Goal: Task Accomplishment & Management: Manage account settings

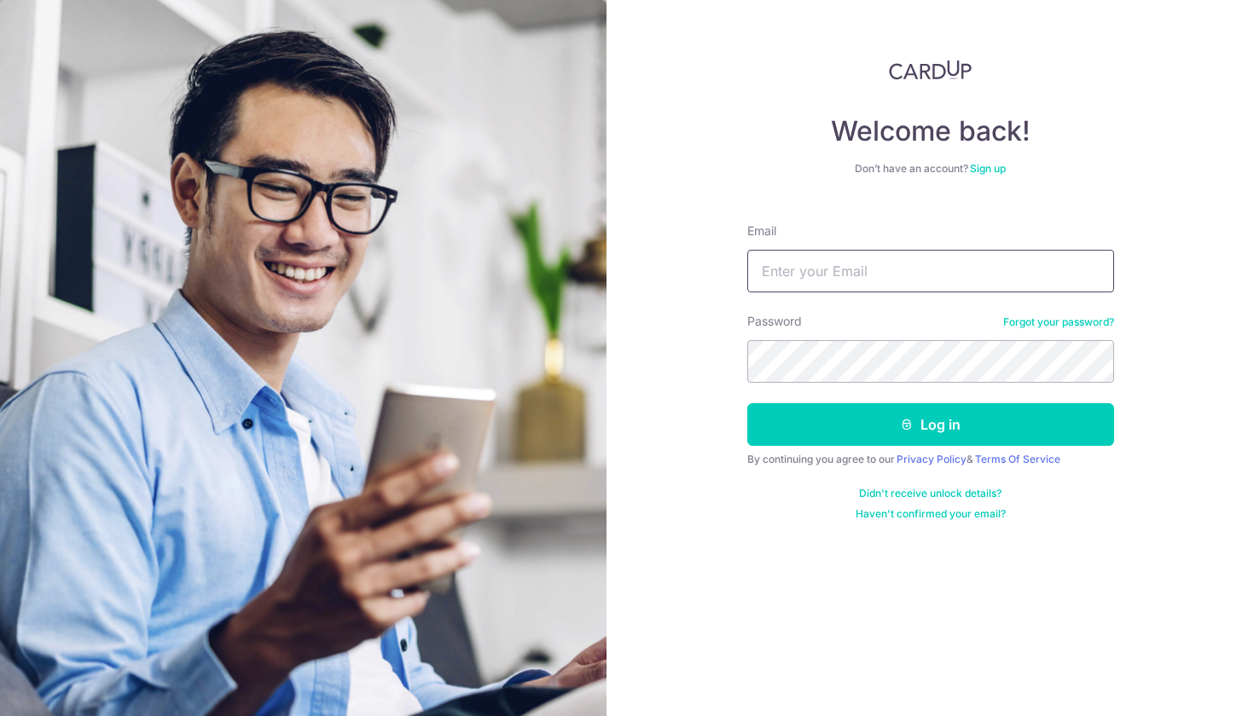
type input "[EMAIL_ADDRESS][DOMAIN_NAME]"
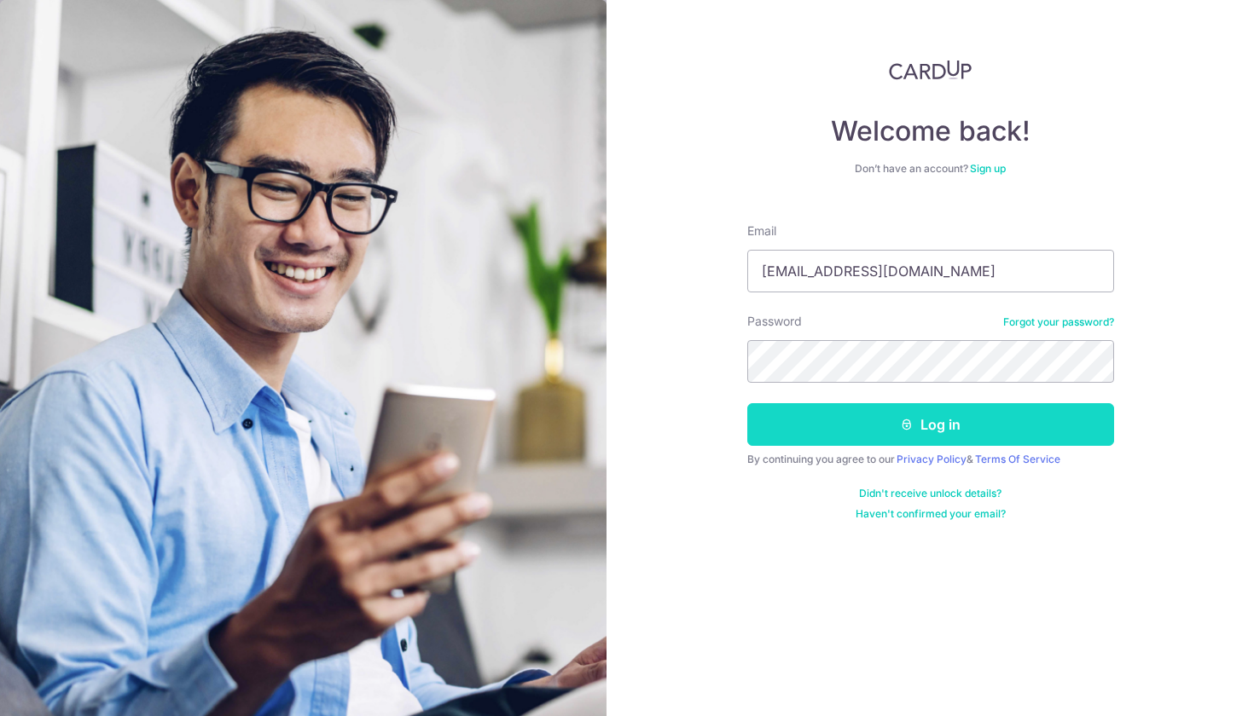
click at [854, 433] on button "Log in" at bounding box center [930, 424] width 367 height 43
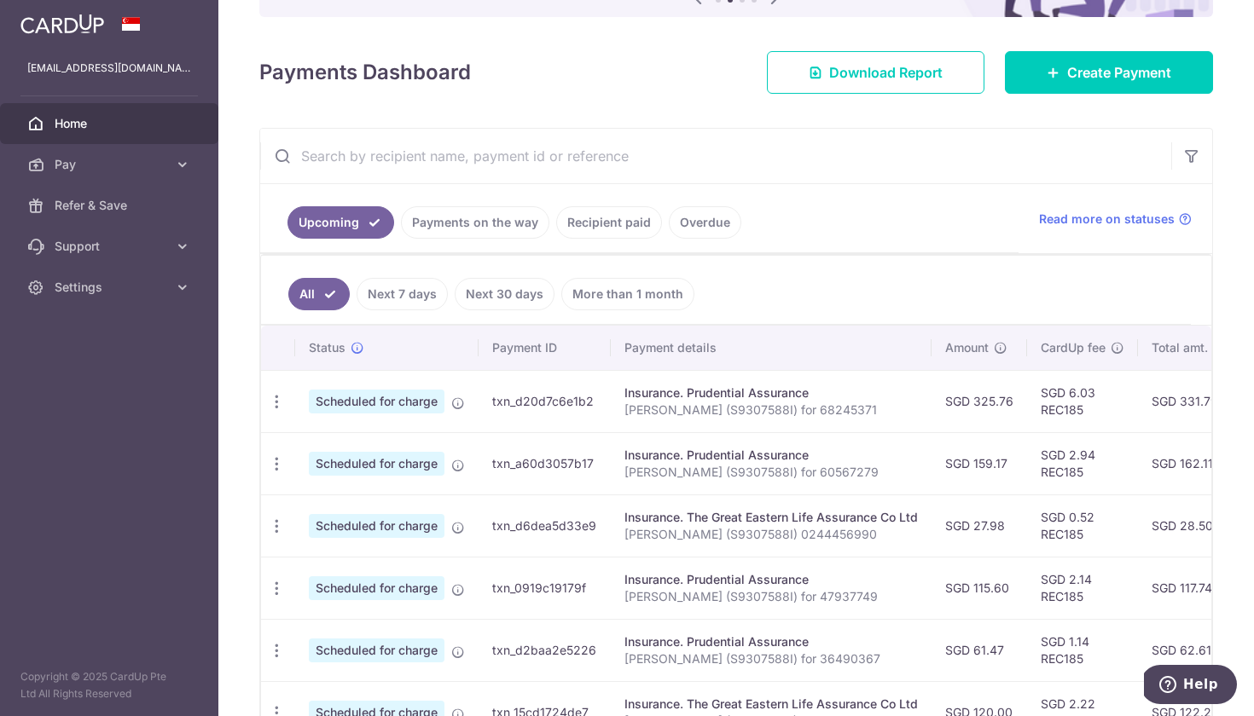
click at [514, 403] on td "txn_d20d7c6e1b2" at bounding box center [544, 401] width 132 height 62
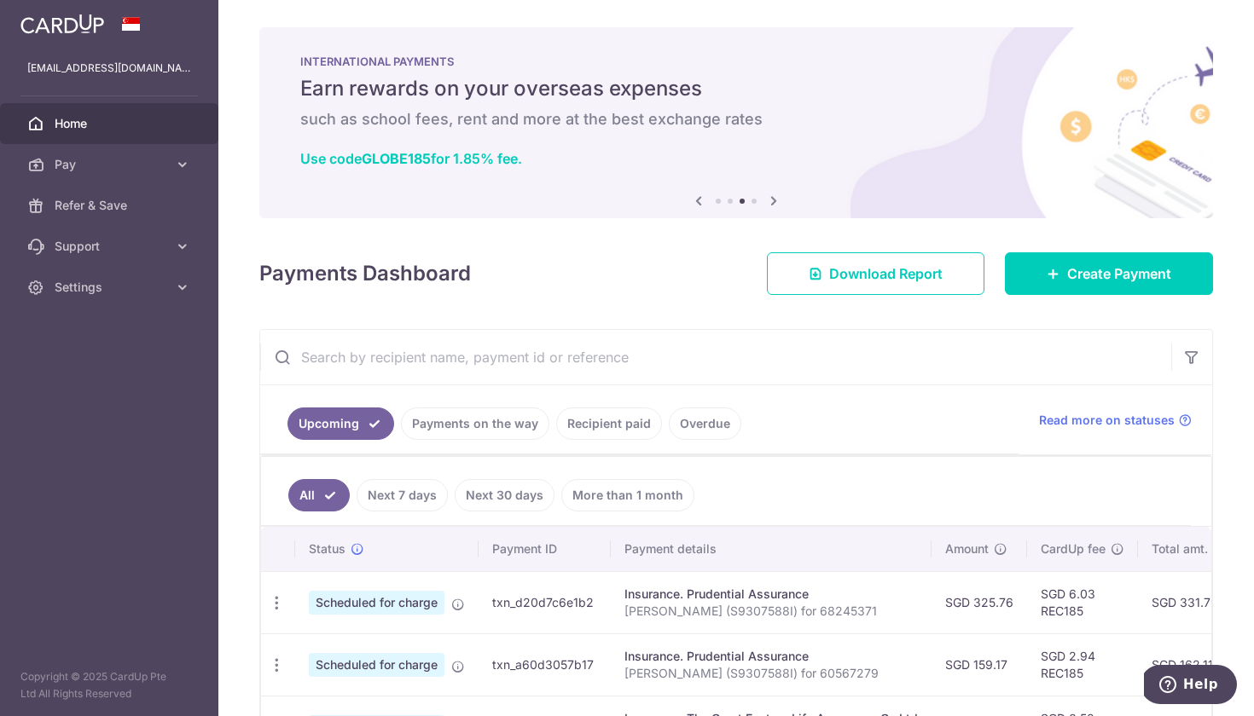
click at [503, 432] on link "Payments on the way" at bounding box center [475, 424] width 148 height 32
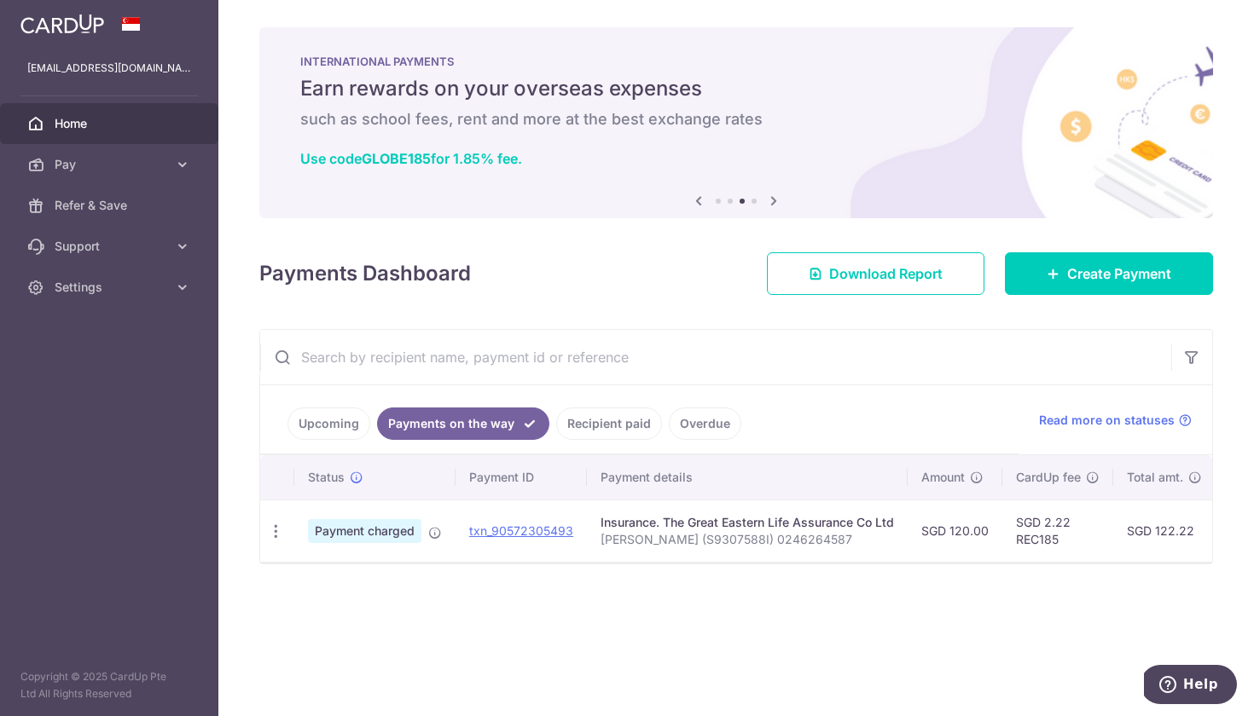
click at [342, 415] on link "Upcoming" at bounding box center [328, 424] width 83 height 32
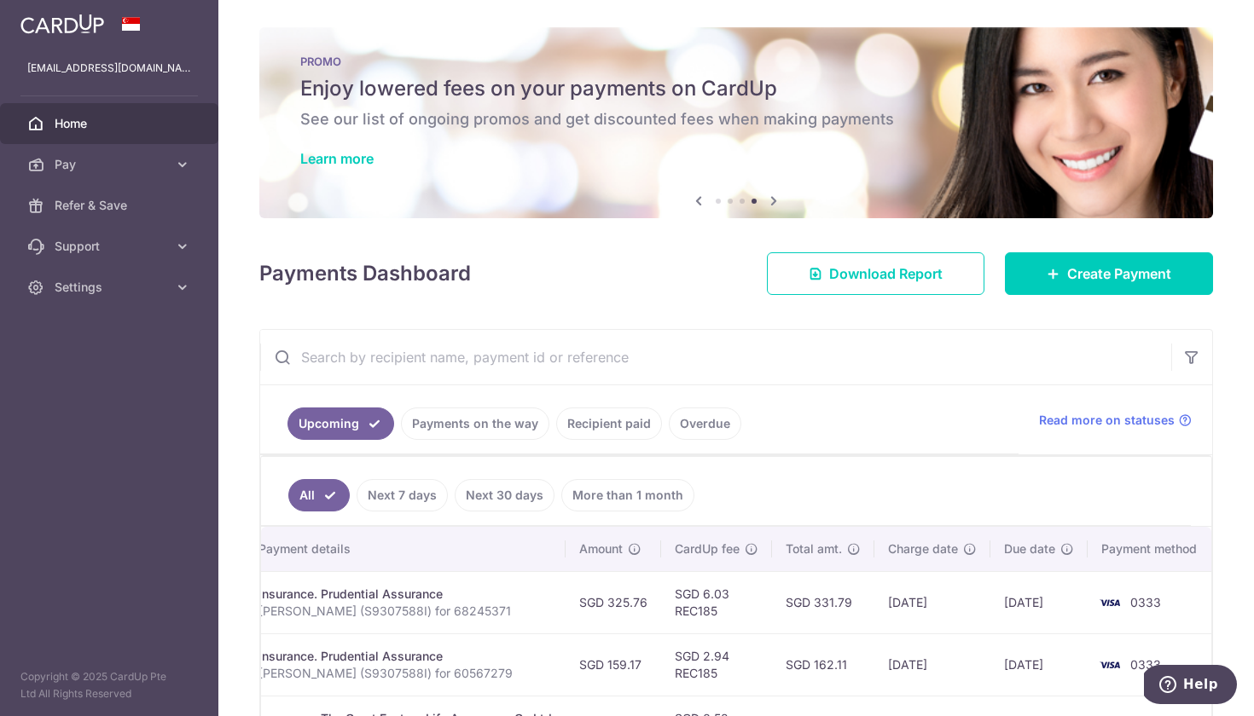
scroll to position [0, 365]
click at [188, 164] on icon at bounding box center [182, 164] width 17 height 17
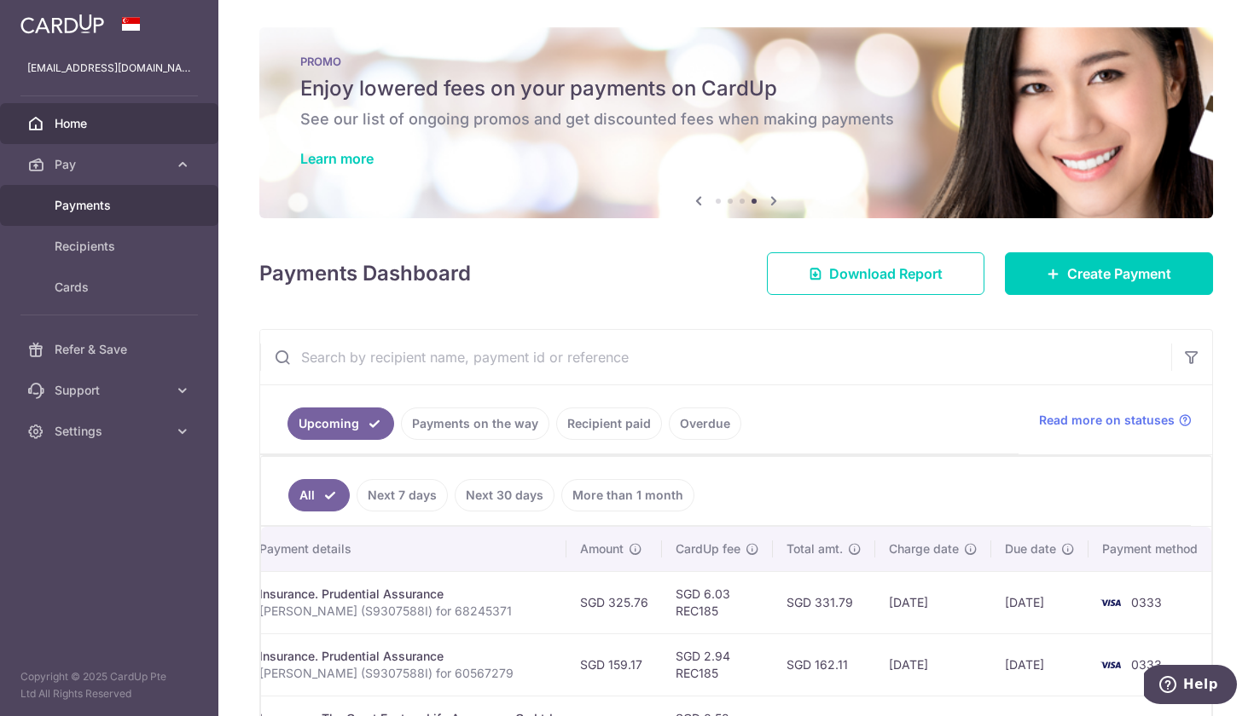
click at [165, 202] on span "Payments" at bounding box center [111, 205] width 113 height 17
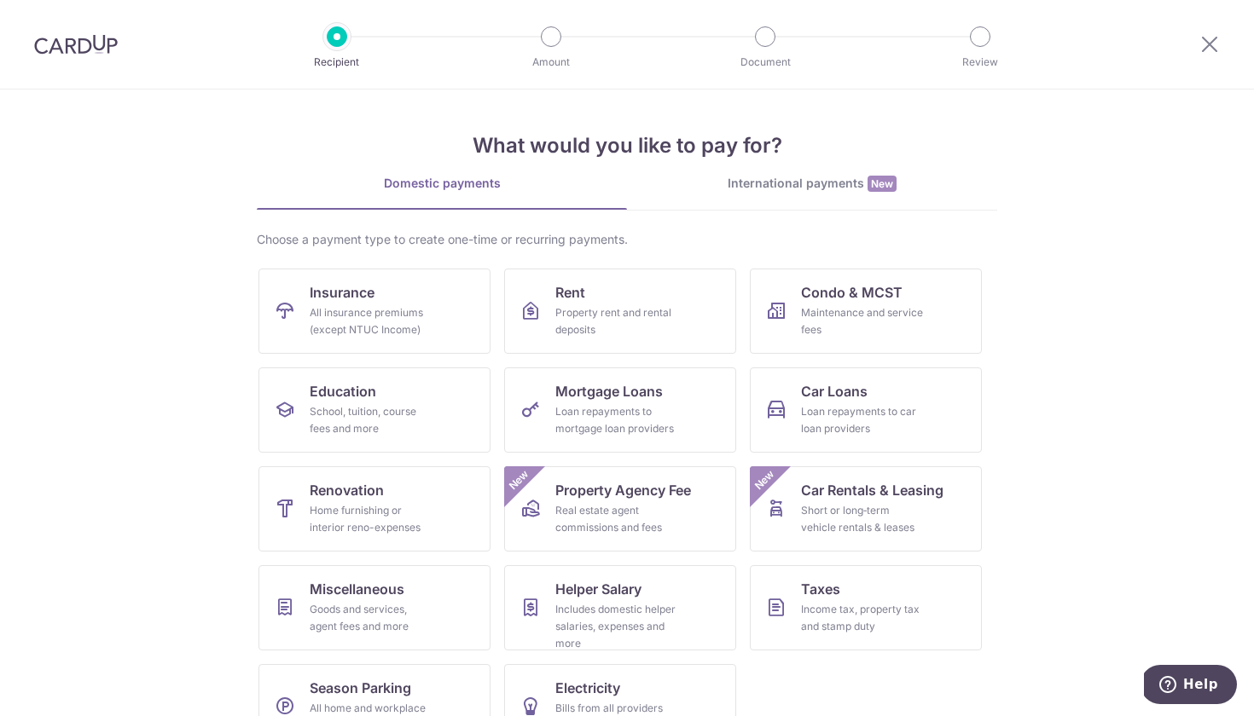
click at [1204, 32] on div at bounding box center [1209, 44] width 89 height 89
click at [1208, 44] on icon at bounding box center [1209, 43] width 20 height 21
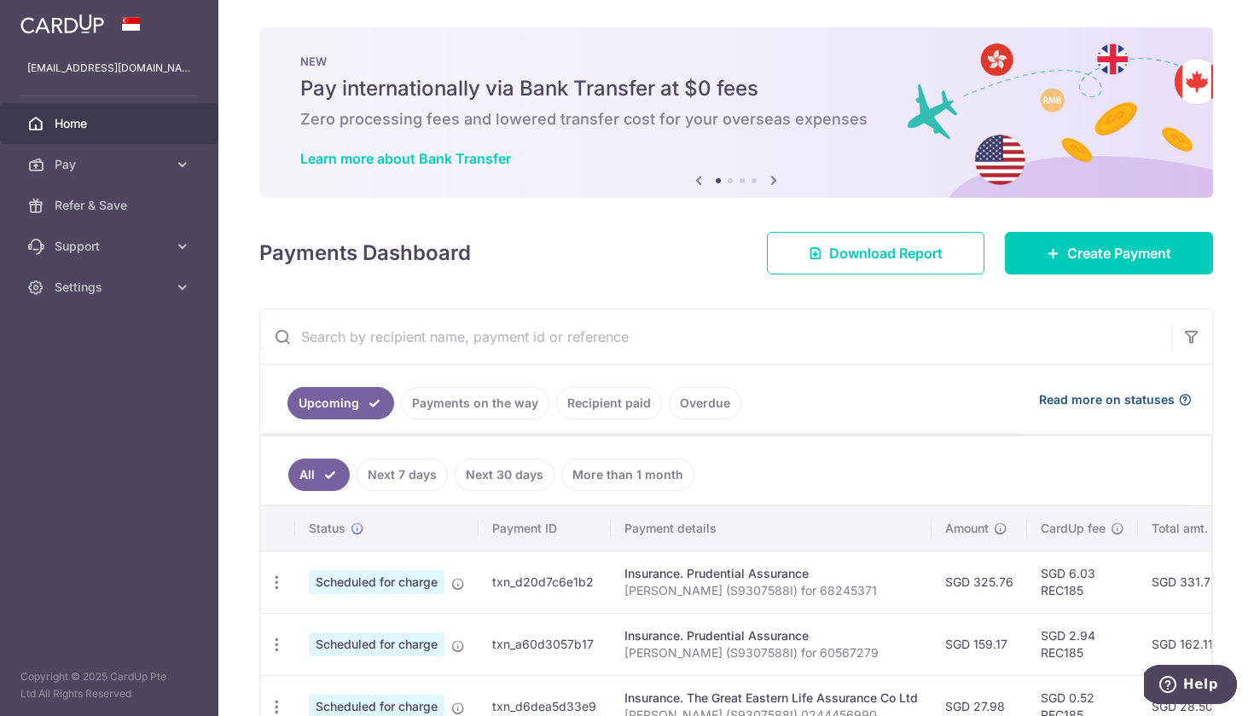
click at [1173, 399] on span "Read more on statuses" at bounding box center [1107, 399] width 136 height 17
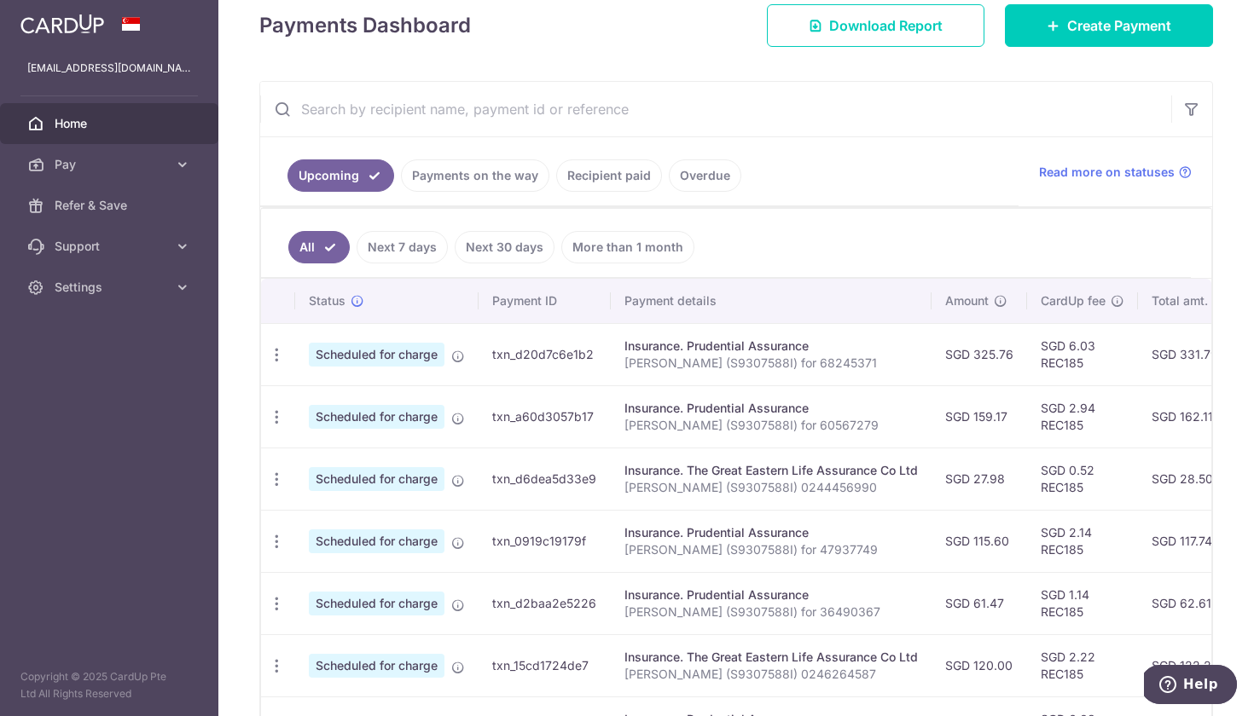
scroll to position [334, 0]
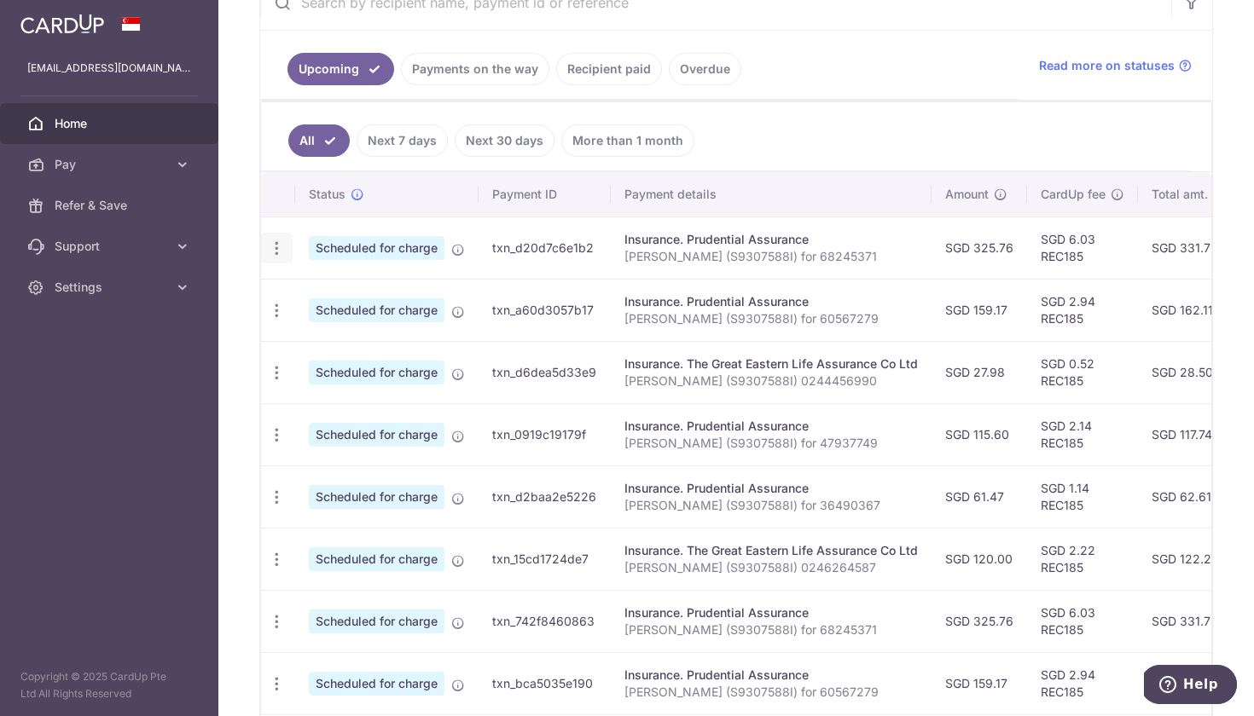
click at [275, 245] on icon "button" at bounding box center [277, 249] width 18 height 18
click at [362, 292] on span "Update payment" at bounding box center [368, 295] width 116 height 20
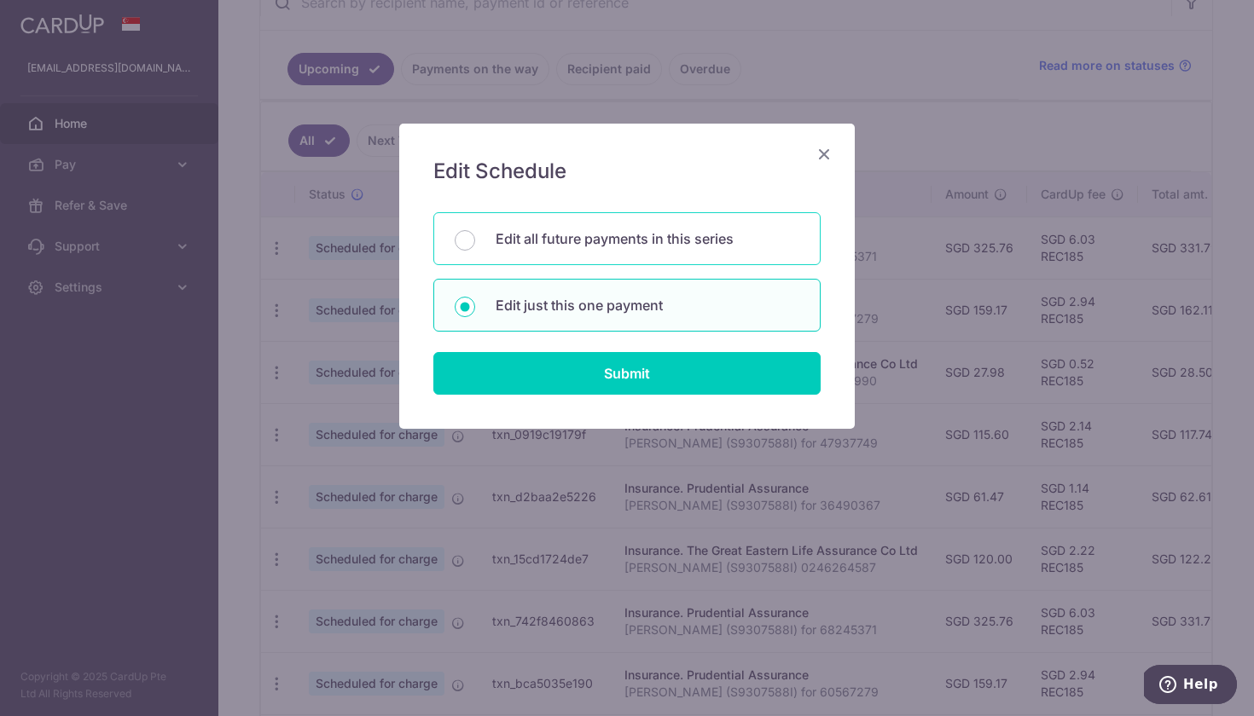
click at [510, 243] on p "Edit all future payments in this series" at bounding box center [647, 239] width 304 height 20
click at [475, 243] on input "Edit all future payments in this series" at bounding box center [465, 240] width 20 height 20
radio input "true"
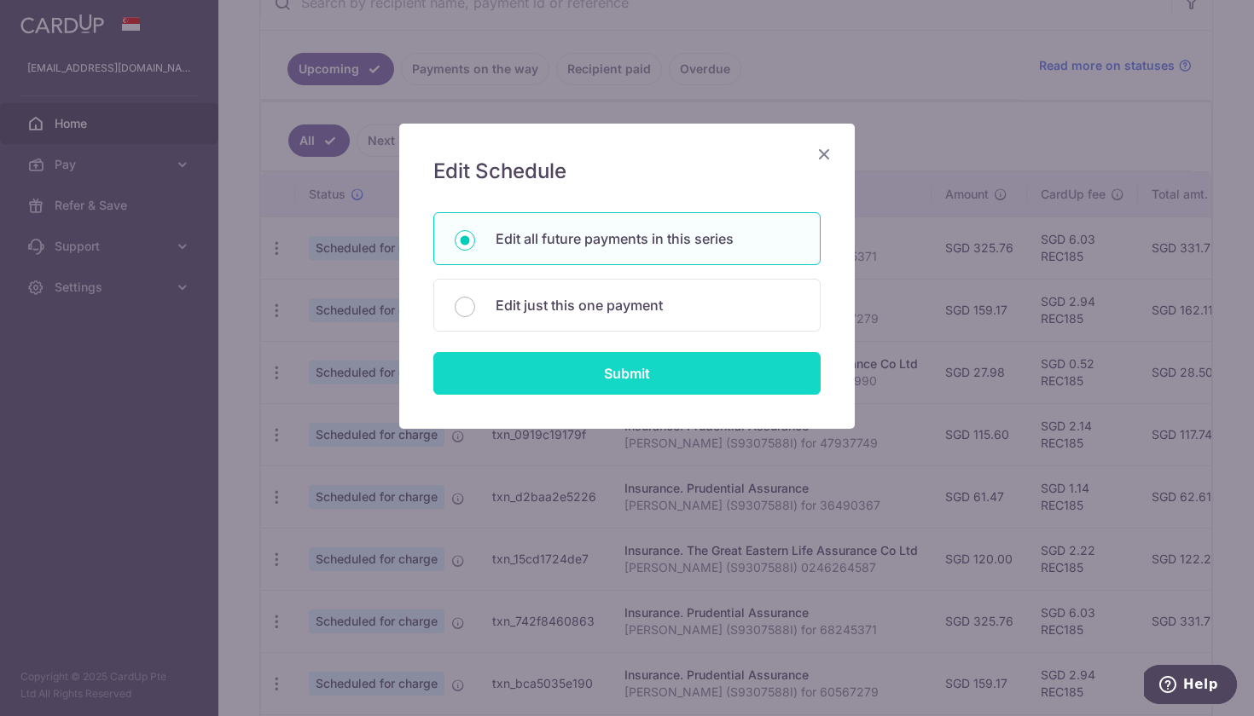
click at [567, 388] on input "Submit" at bounding box center [626, 373] width 387 height 43
radio input "true"
type input "325.76"
type input "[PERSON_NAME] (S9307588I) for 68245371"
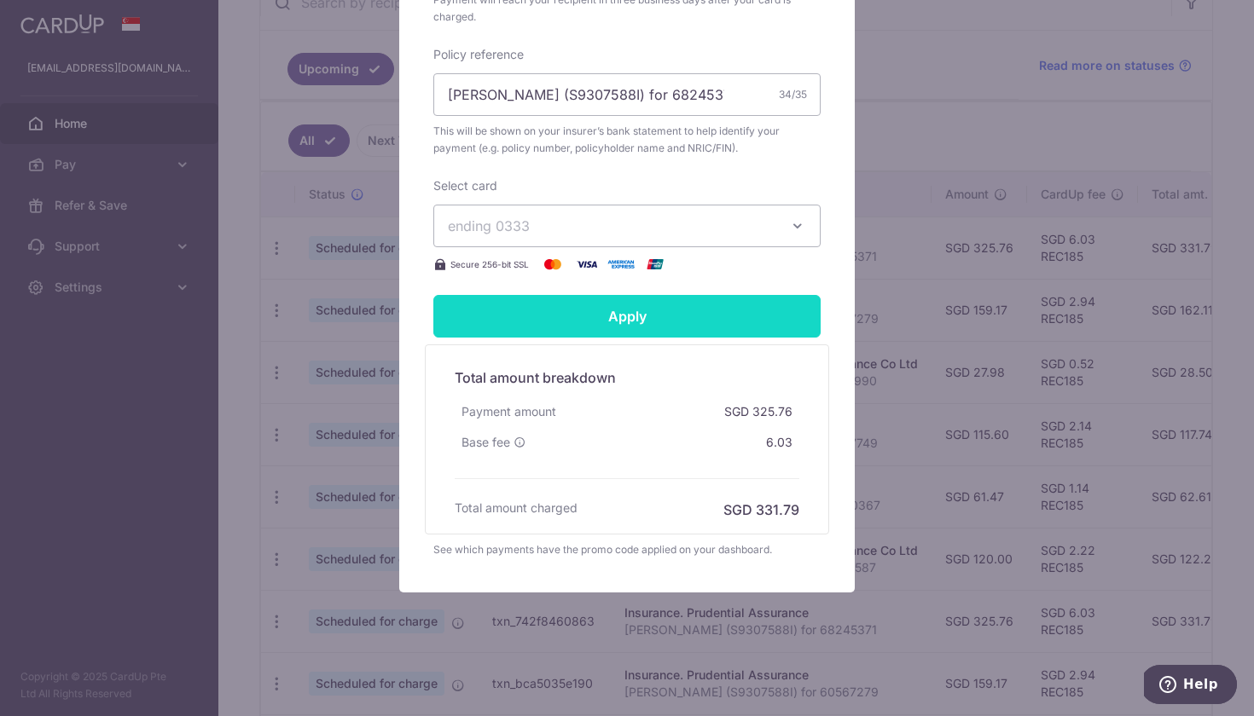
scroll to position [564, 0]
click at [721, 325] on input "Apply" at bounding box center [626, 316] width 387 height 43
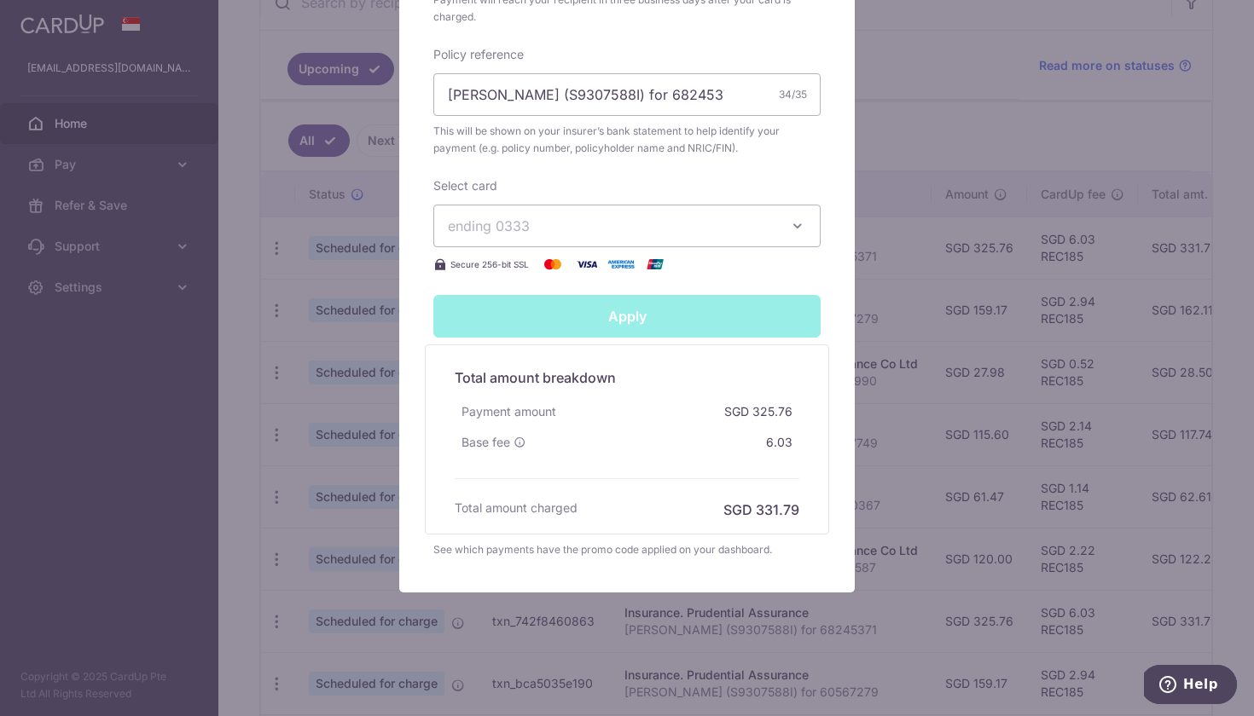
type input "Successfully Applied"
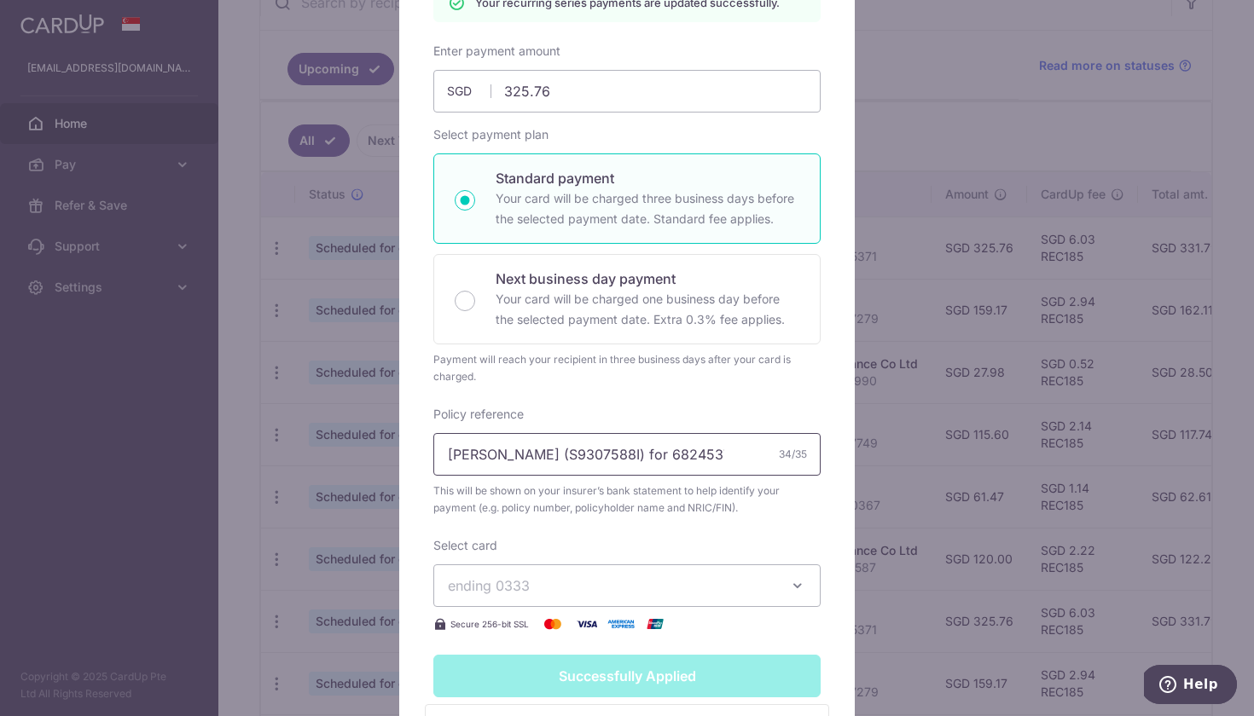
scroll to position [266, 0]
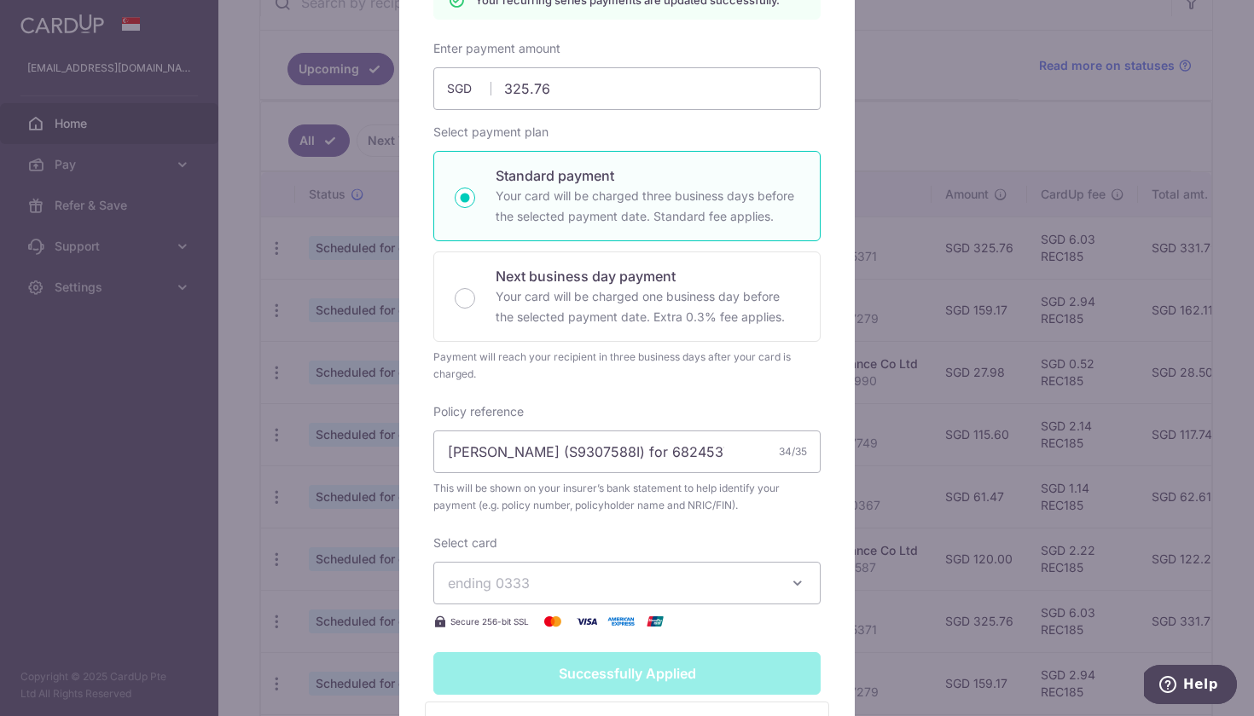
click at [725, 187] on p "Your card will be charged three business days before the selected payment date.…" at bounding box center [647, 206] width 304 height 41
click at [475, 188] on input "Standard payment Your card will be charged three business days before the selec…" at bounding box center [465, 198] width 20 height 20
radio input "true"
type input "Apply"
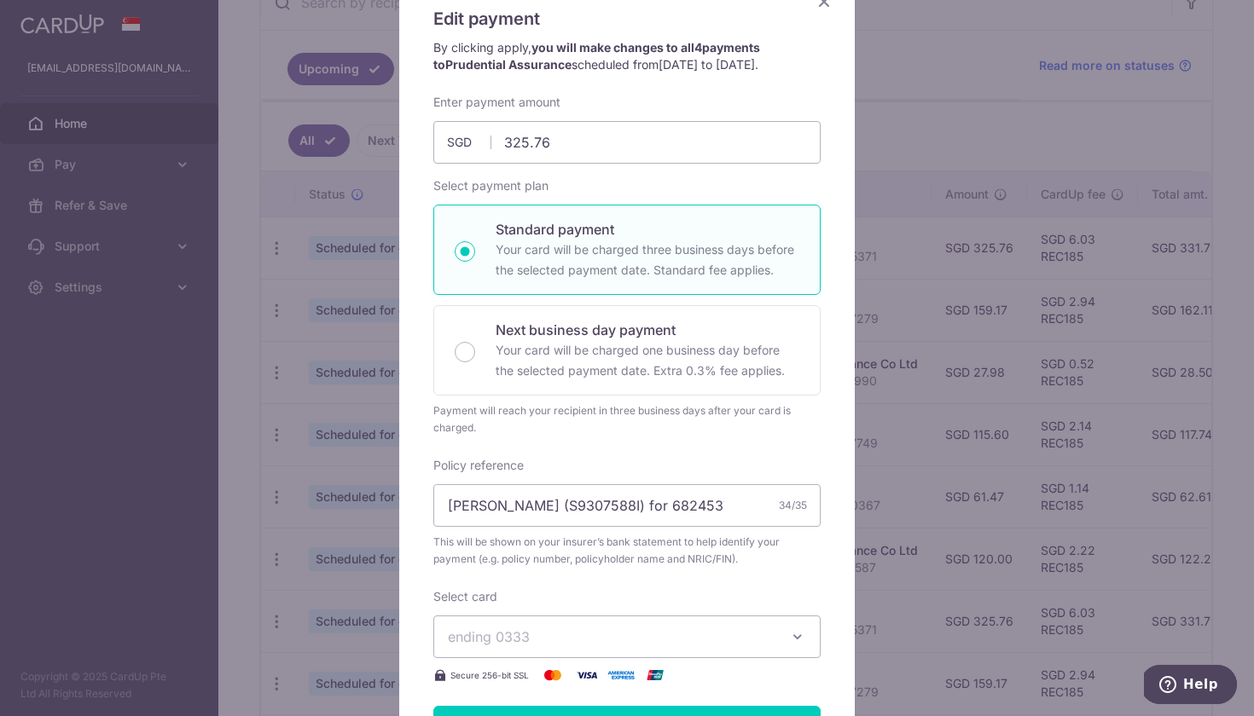
scroll to position [148, 0]
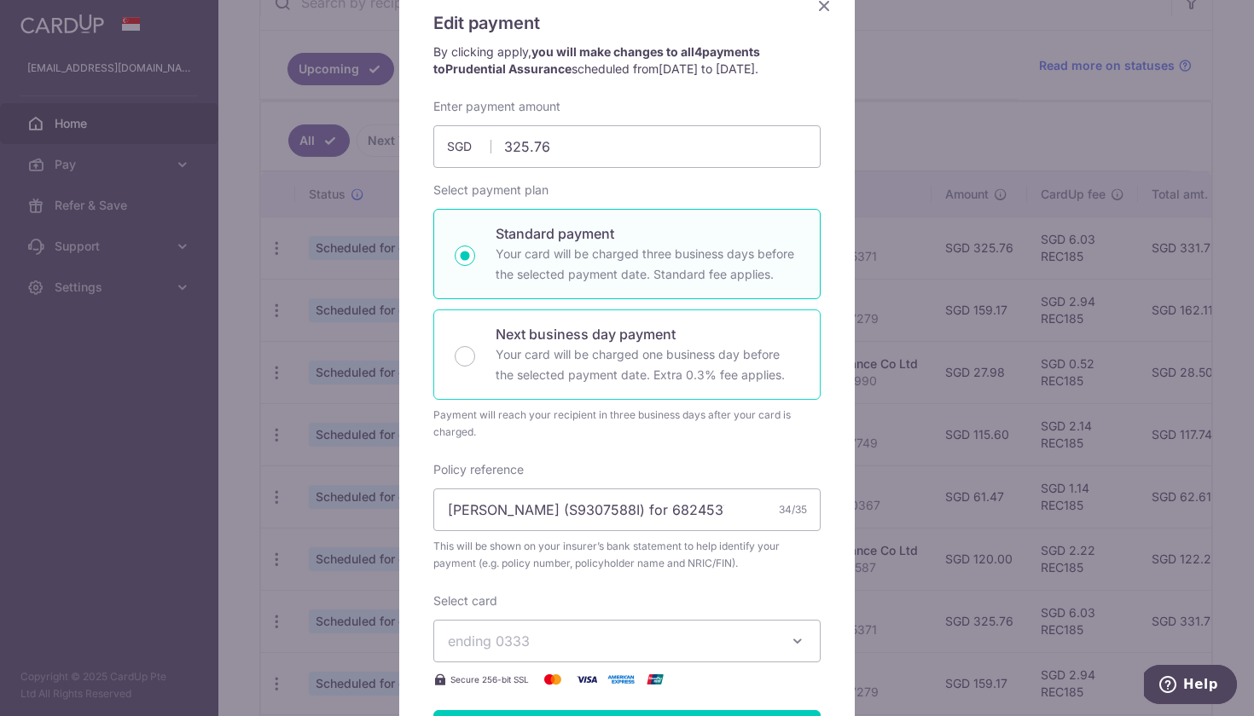
click at [704, 344] on p "Next business day payment" at bounding box center [647, 334] width 304 height 20
click at [475, 346] on input "Next business day payment Your card will be charged one business day before the…" at bounding box center [465, 356] width 20 height 20
radio input "false"
radio input "true"
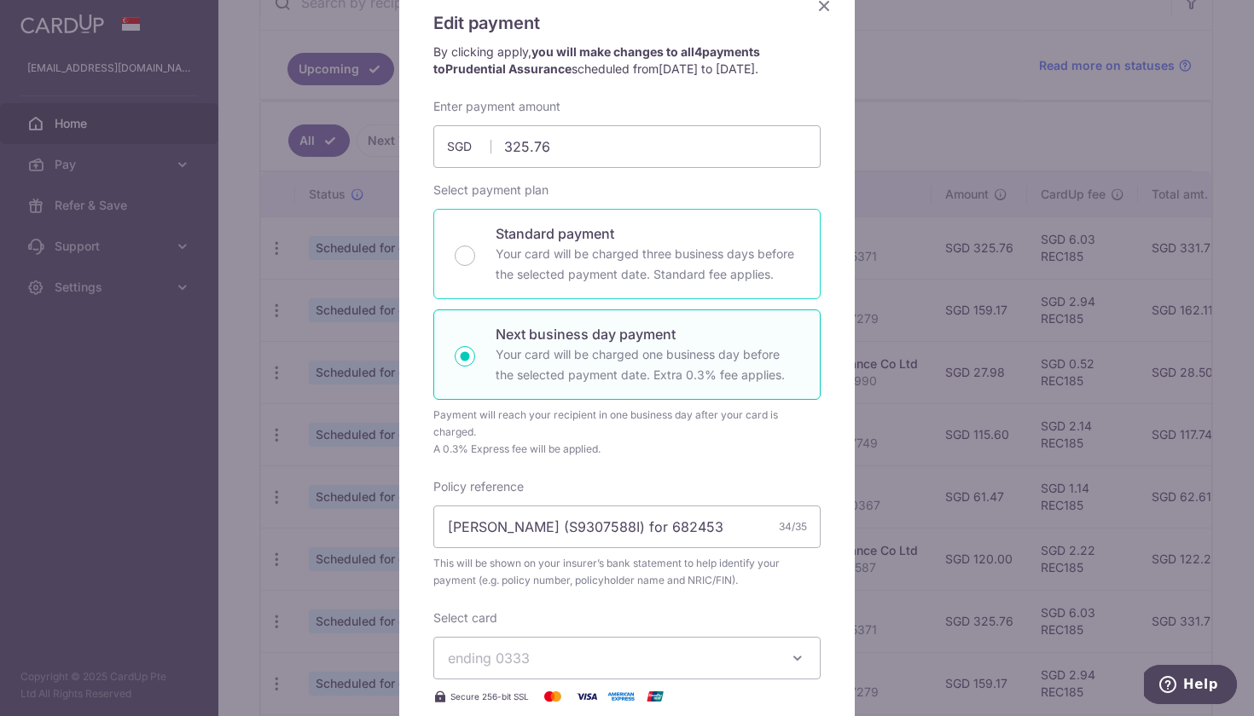
click at [717, 275] on p "Your card will be charged three business days before the selected payment date.…" at bounding box center [647, 264] width 304 height 41
click at [475, 266] on input "Standard payment Your card will be charged three business days before the selec…" at bounding box center [465, 256] width 20 height 20
radio input "true"
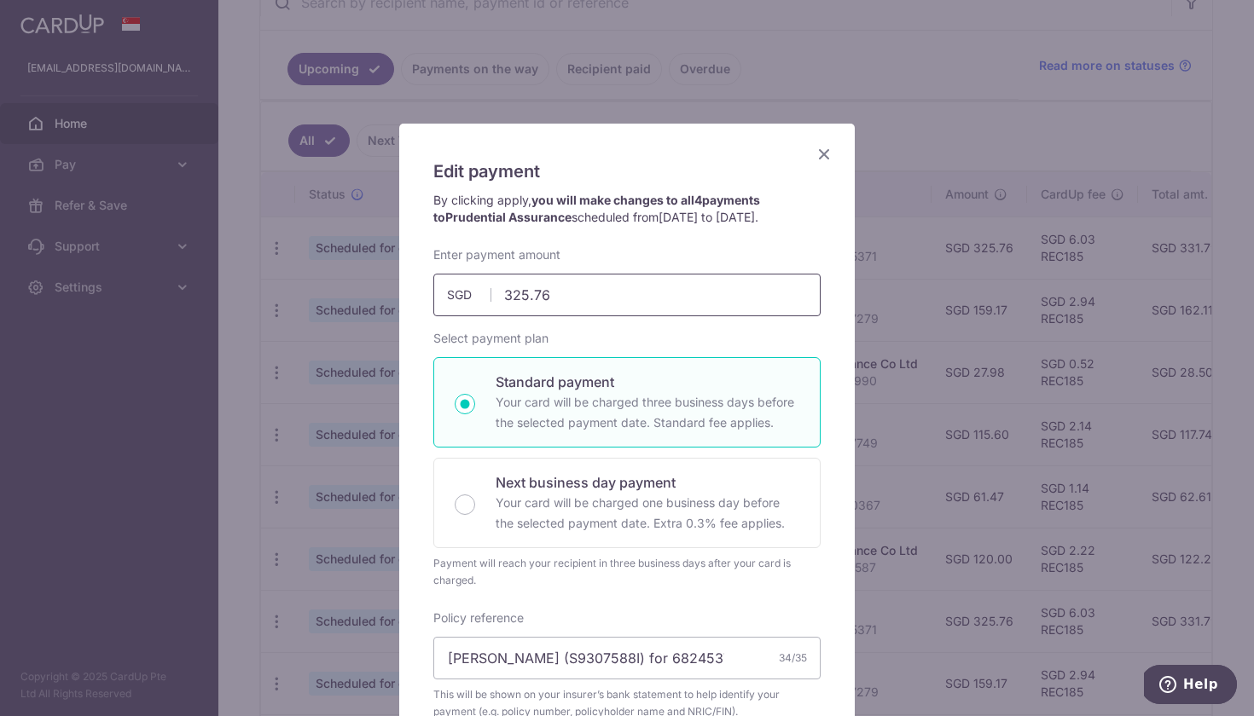
scroll to position [0, 0]
click at [818, 156] on icon "Close" at bounding box center [824, 153] width 20 height 21
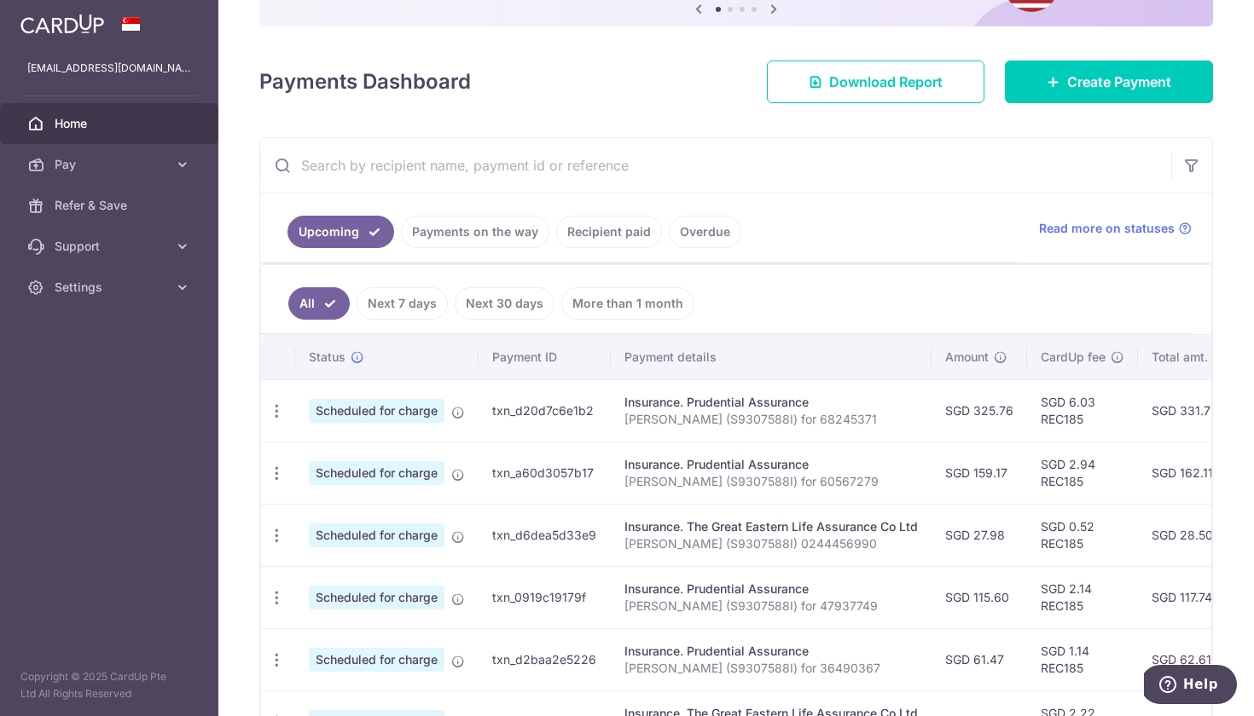
scroll to position [350, 0]
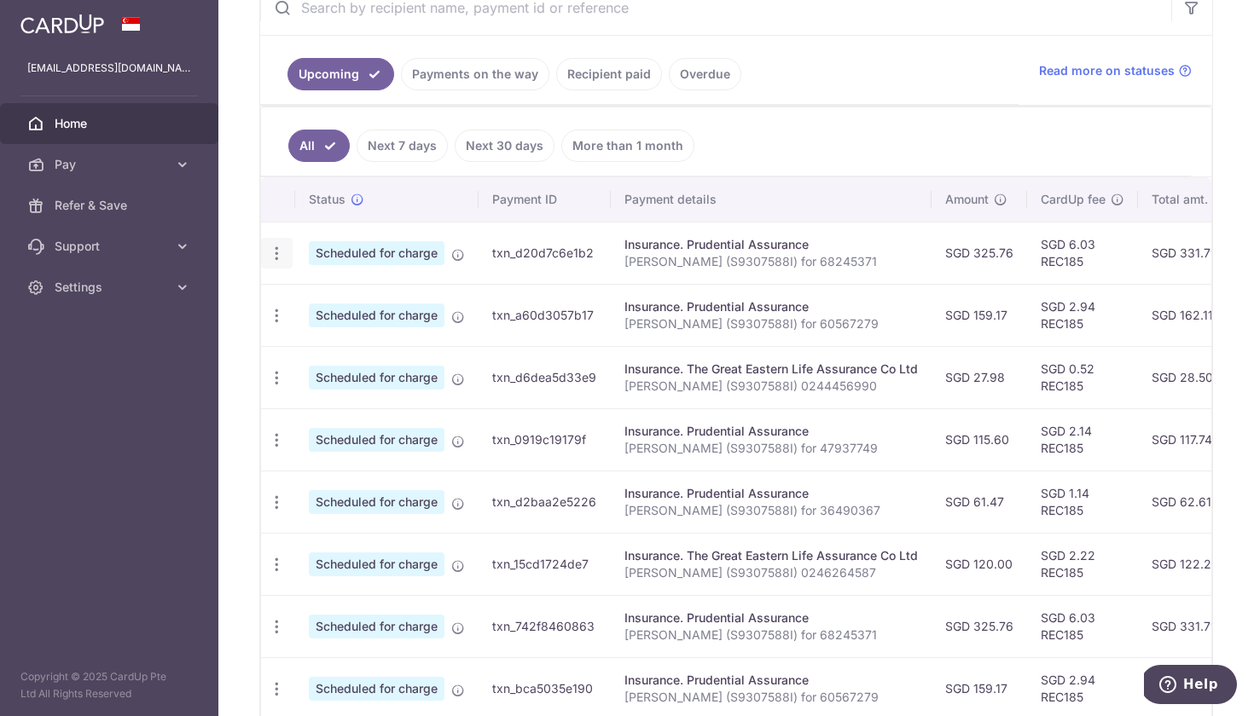
click at [279, 258] on icon "button" at bounding box center [277, 254] width 18 height 18
click at [346, 296] on span "Update payment" at bounding box center [368, 300] width 116 height 20
radio input "true"
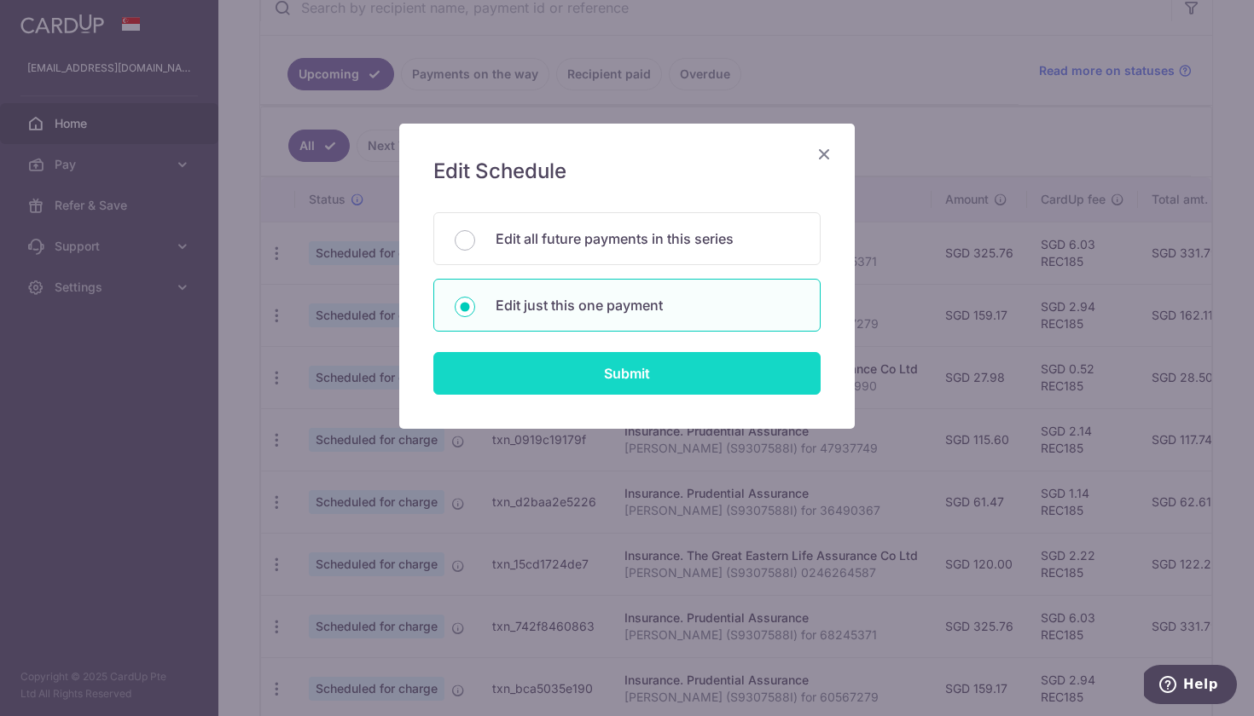
click at [562, 378] on input "Submit" at bounding box center [626, 373] width 387 height 43
radio input "true"
type input "325.76"
type input "[DATE]"
type input "[PERSON_NAME] (S9307588I) for 68245371"
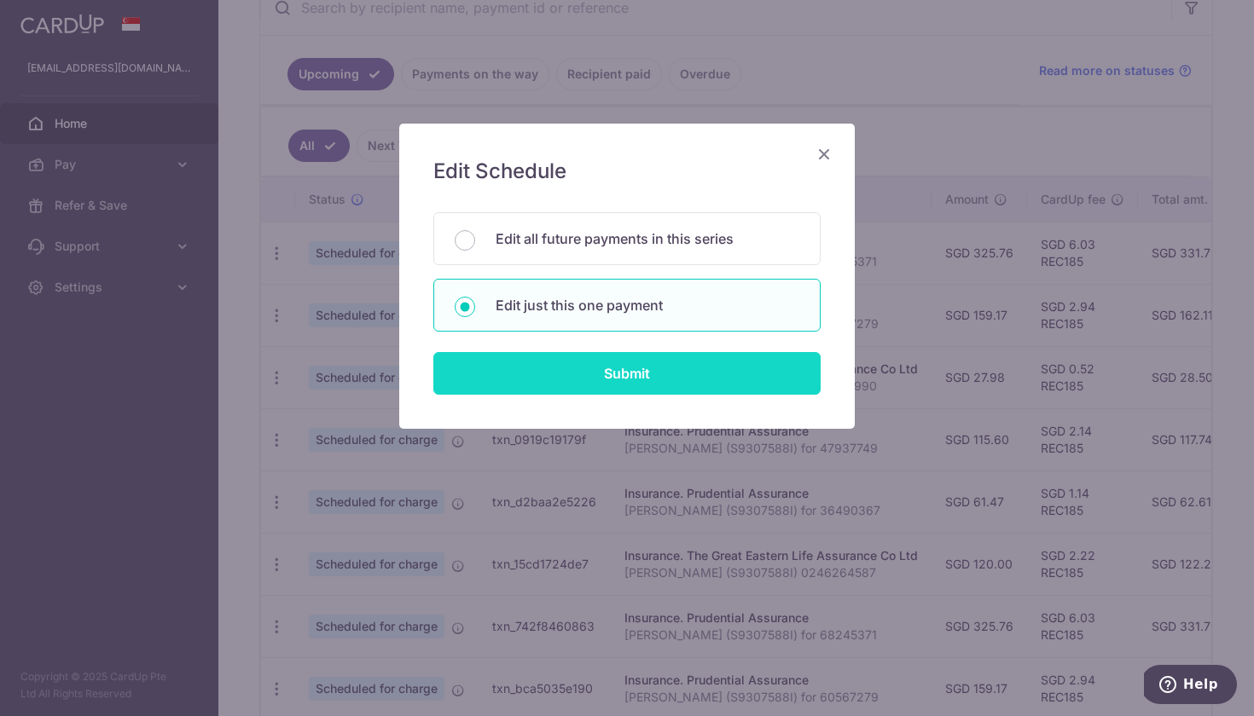
type input "REC185"
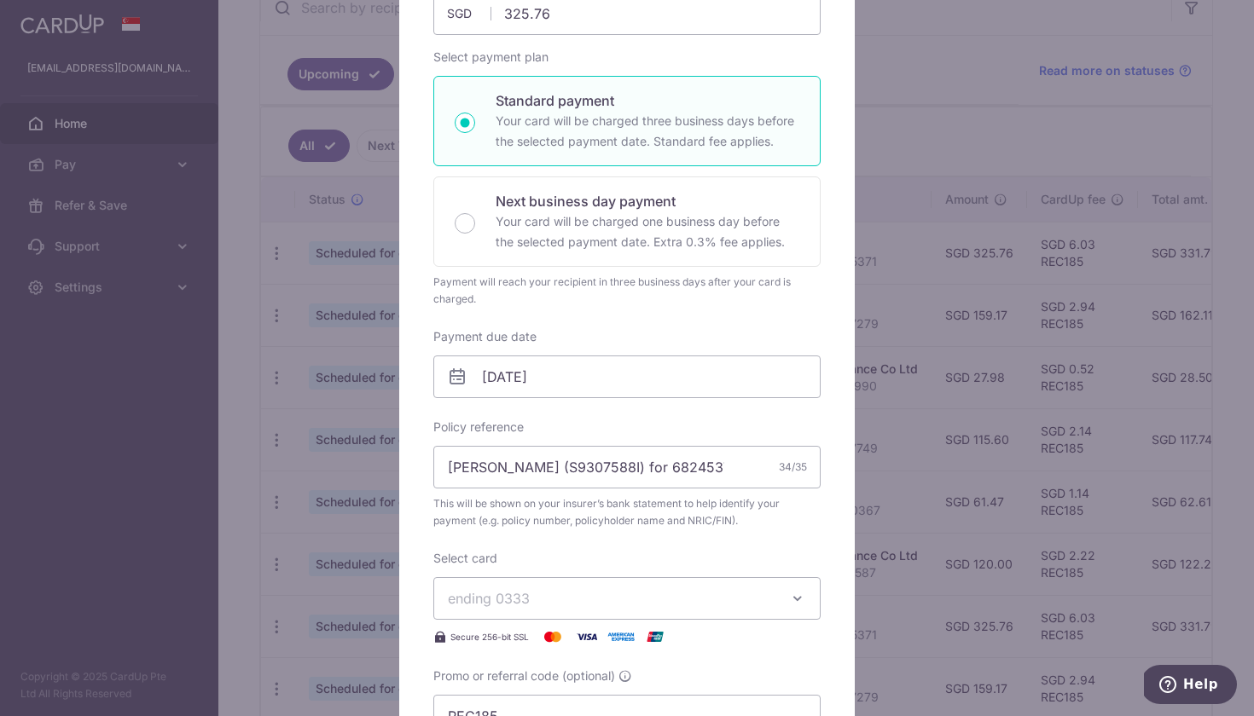
scroll to position [230, 0]
click at [629, 387] on input "[DATE]" at bounding box center [626, 373] width 387 height 43
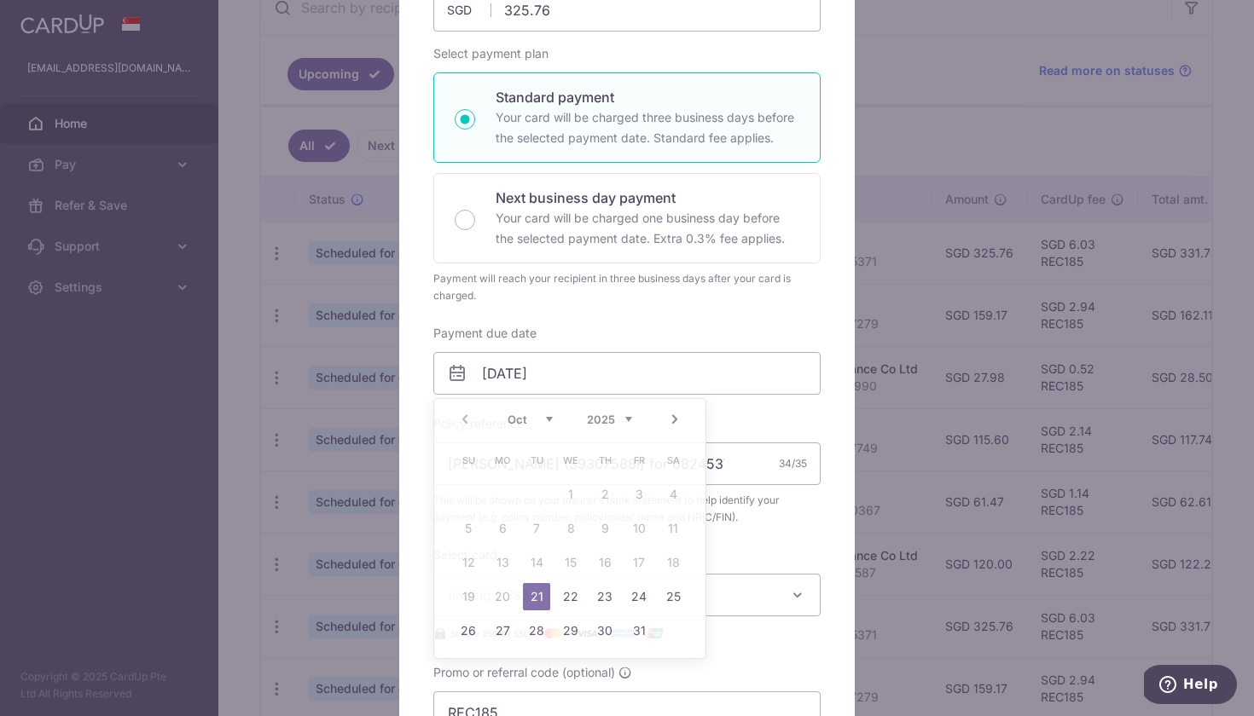
click at [930, 216] on div "Edit payment By clicking apply, you will make changes to all payments to Pruden…" at bounding box center [627, 358] width 1254 height 716
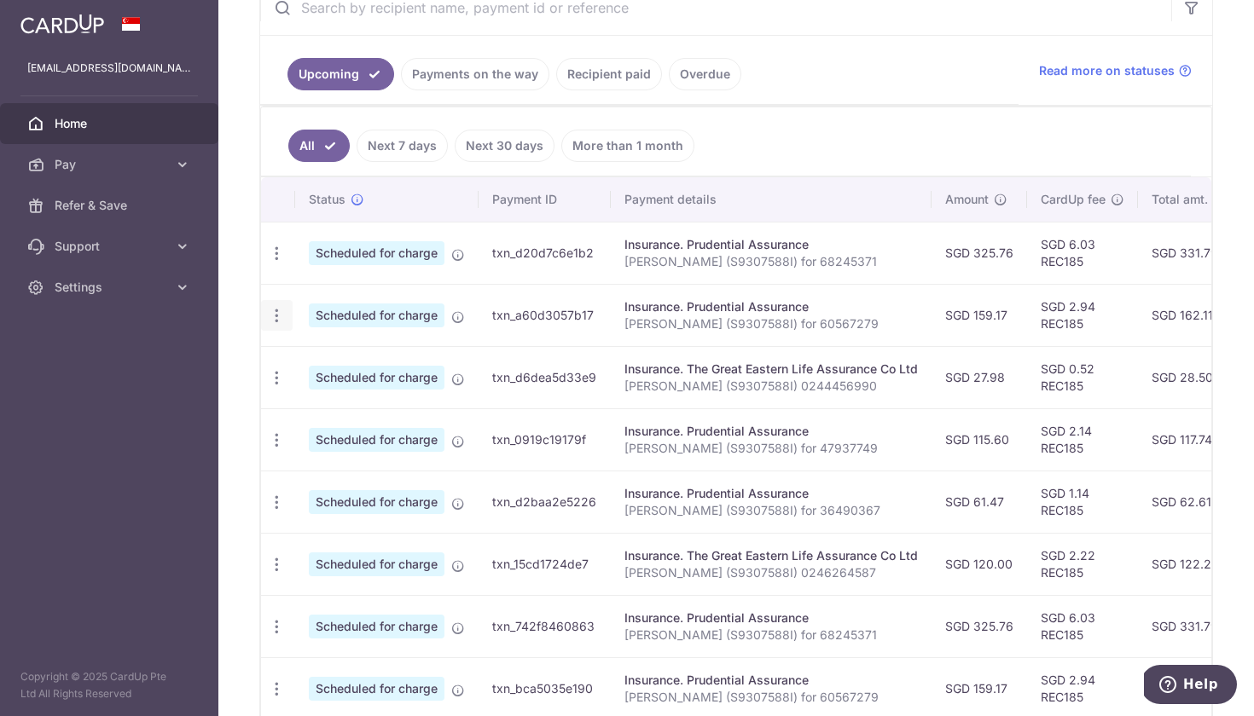
click at [277, 320] on icon "button" at bounding box center [277, 316] width 18 height 18
click at [326, 364] on span "Update payment" at bounding box center [368, 362] width 116 height 20
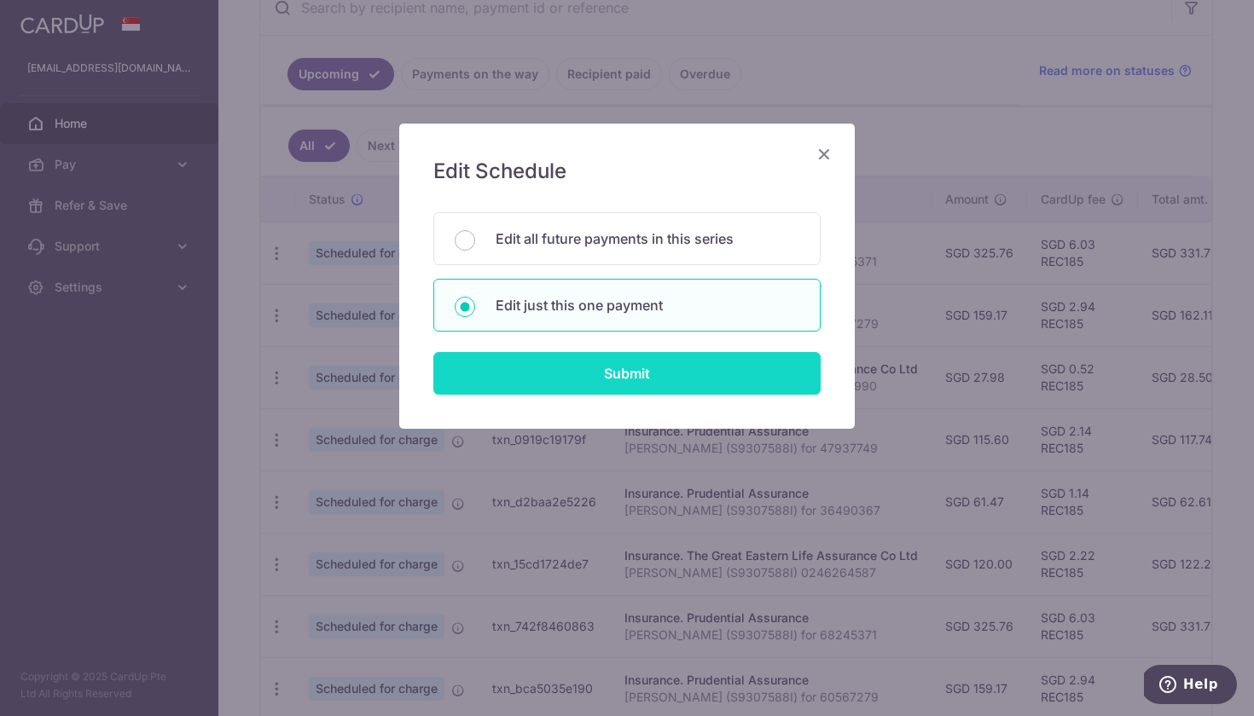
click at [617, 379] on input "Submit" at bounding box center [626, 373] width 387 height 43
type input "159.17"
radio input "true"
type input "25/10/2025"
type input "[PERSON_NAME] (S9307588I) for 60567279"
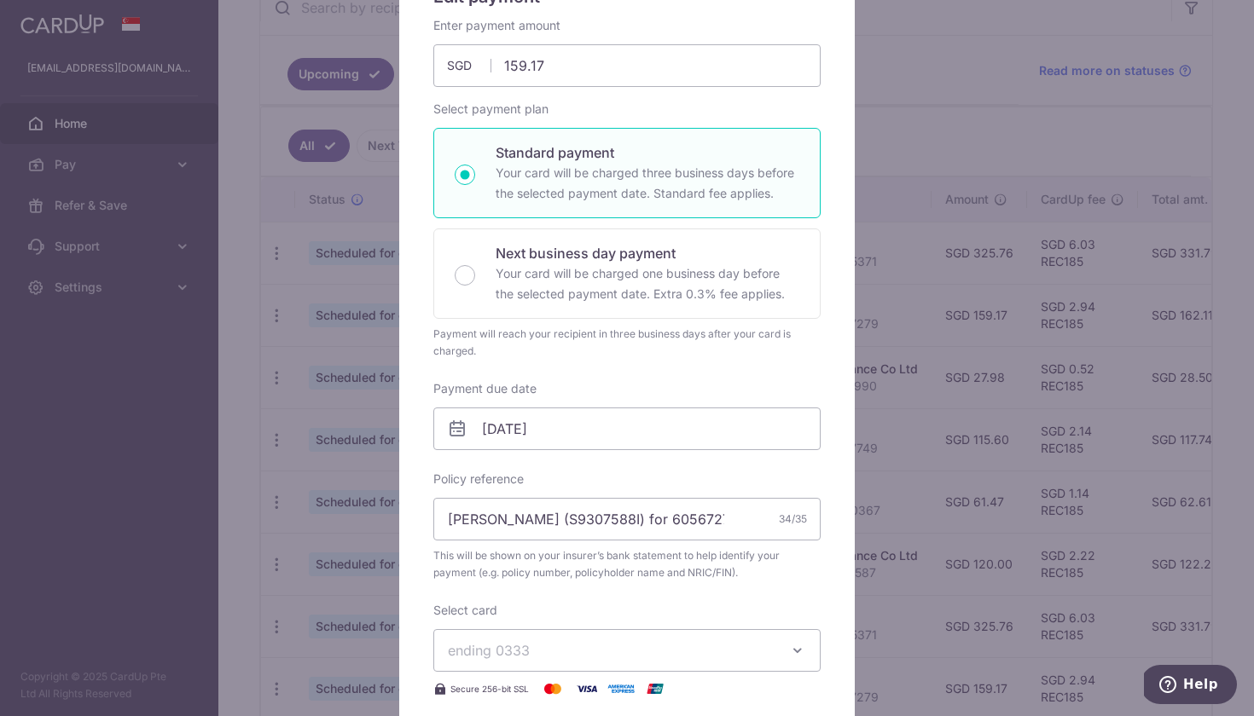
scroll to position [176, 0]
click at [745, 448] on input "25/10/2025" at bounding box center [626, 428] width 387 height 43
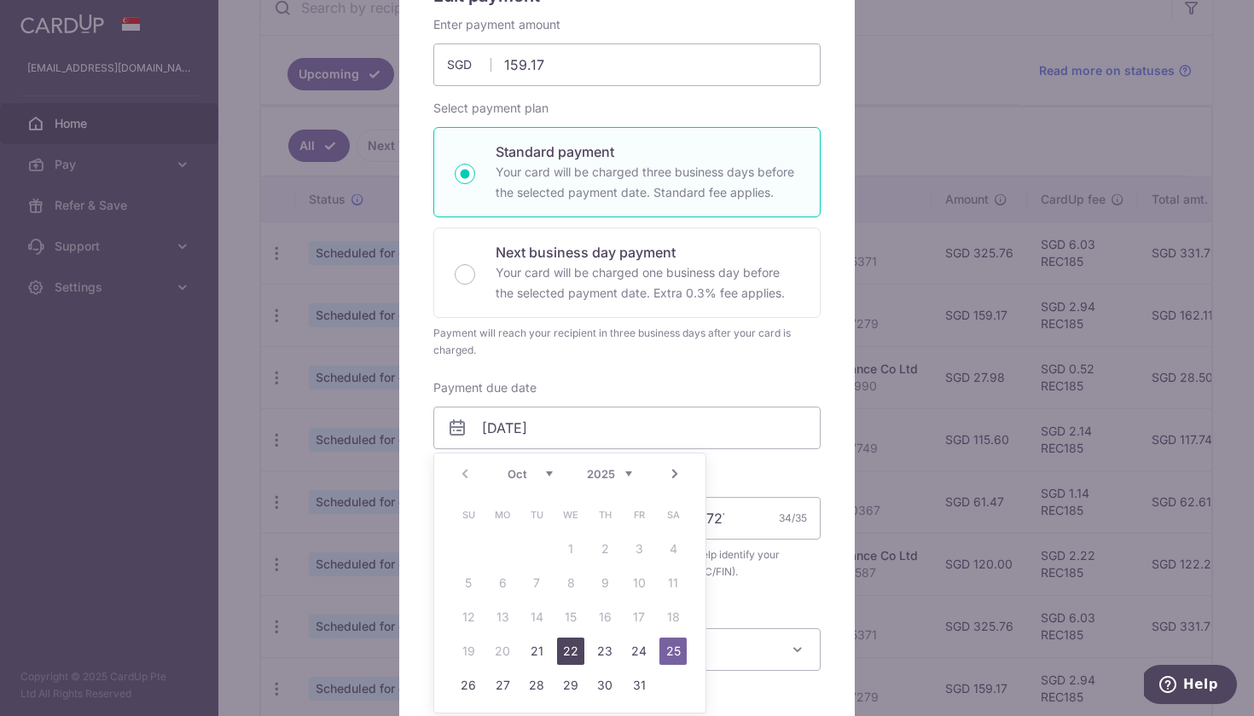
click at [573, 653] on link "22" at bounding box center [570, 651] width 27 height 27
type input "[DATE]"
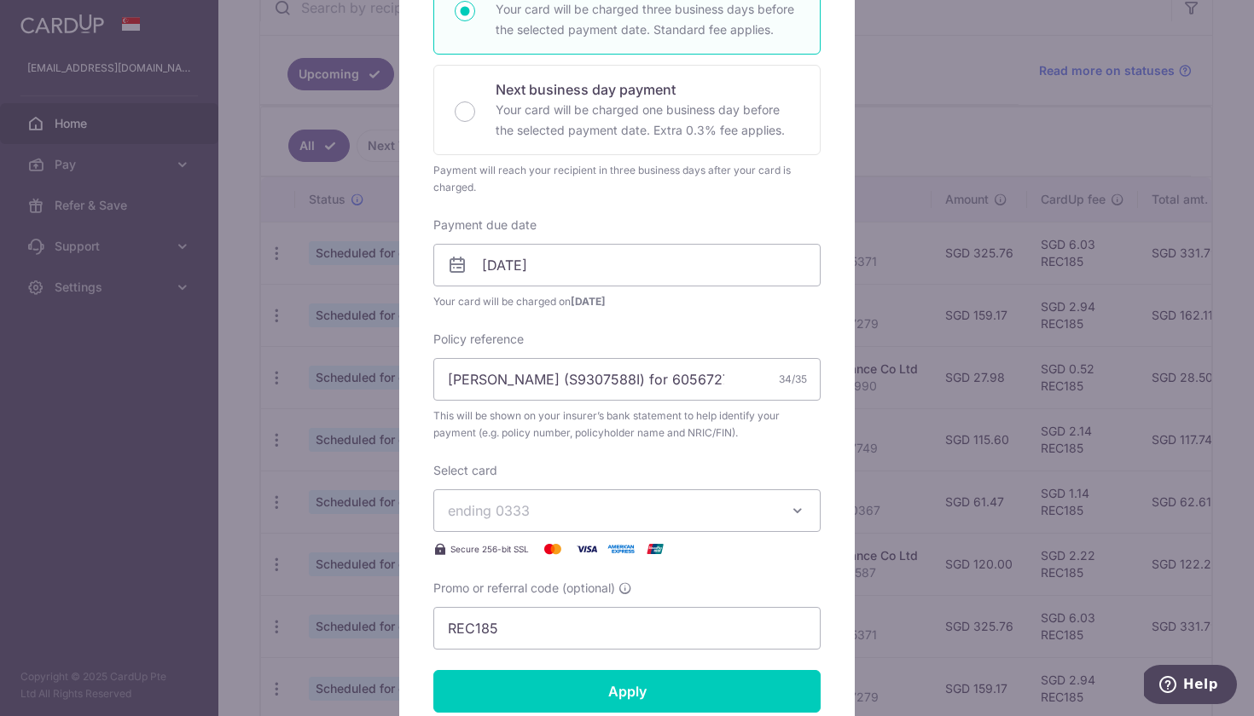
scroll to position [351, 0]
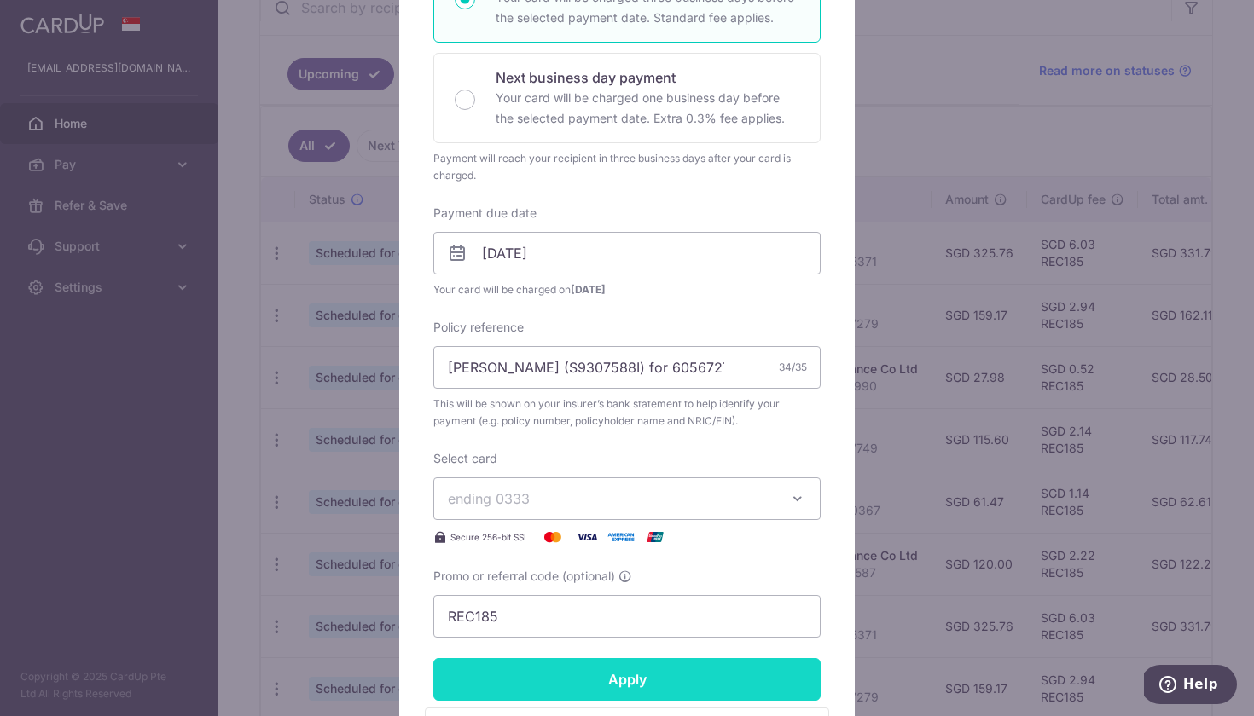
click at [595, 673] on input "Apply" at bounding box center [626, 679] width 387 height 43
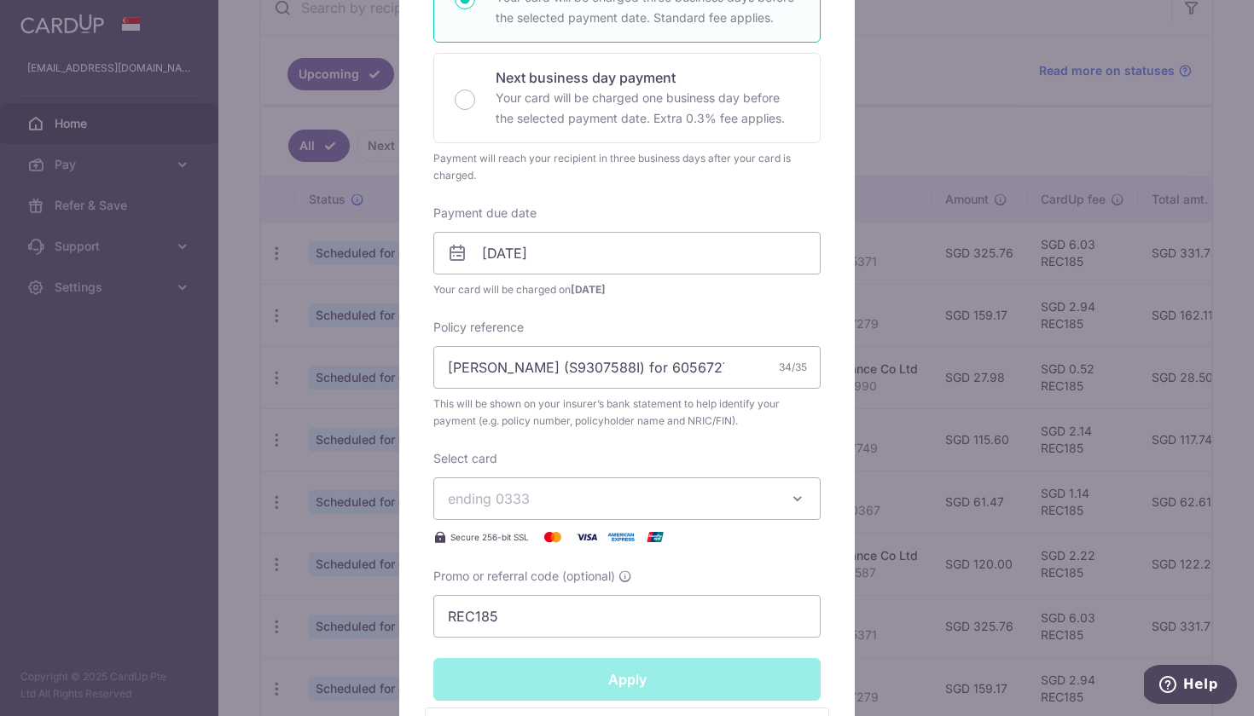
type input "Successfully Applied"
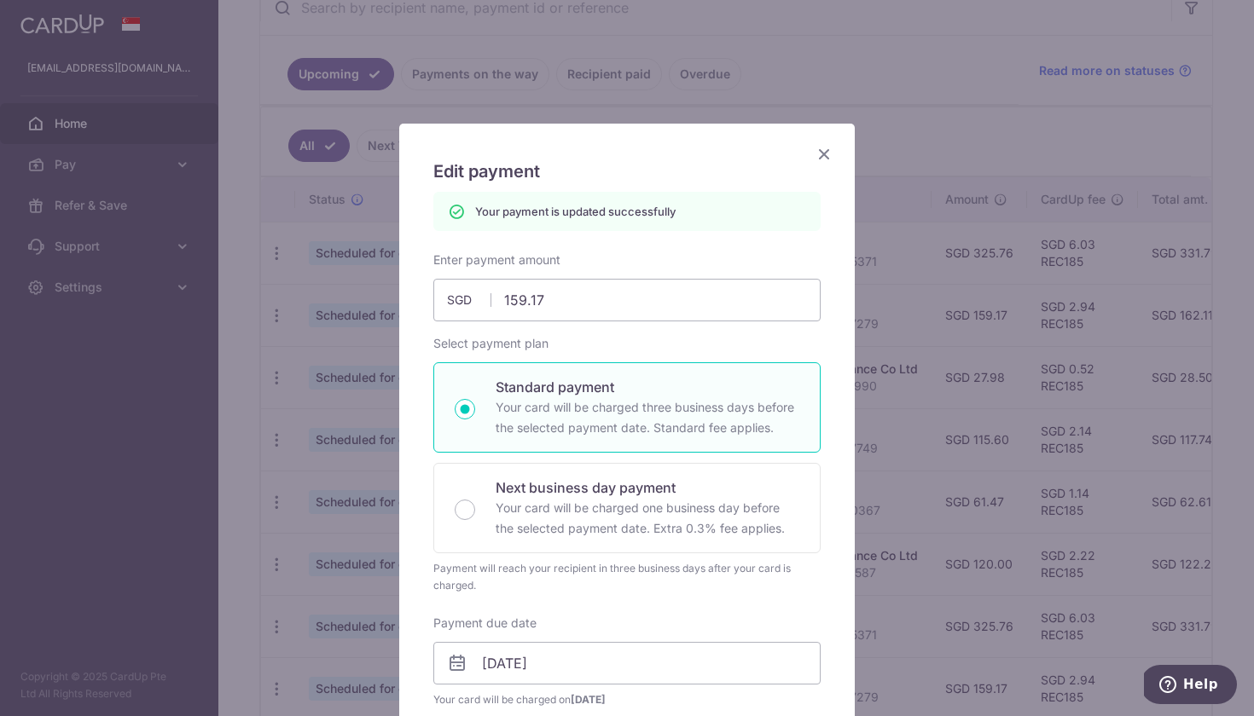
scroll to position [0, 0]
click at [826, 155] on icon "Close" at bounding box center [824, 153] width 20 height 21
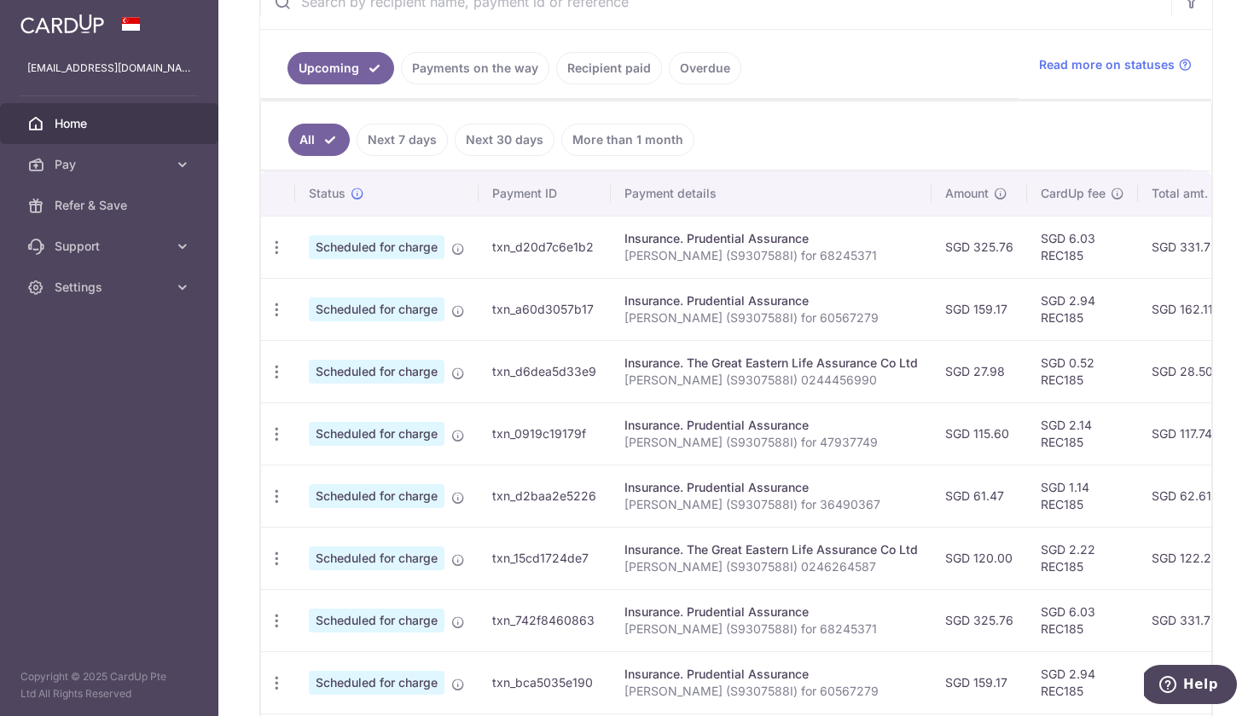
scroll to position [356, 0]
click at [280, 373] on icon "button" at bounding box center [277, 372] width 18 height 18
click at [314, 421] on span "Update payment" at bounding box center [368, 418] width 116 height 20
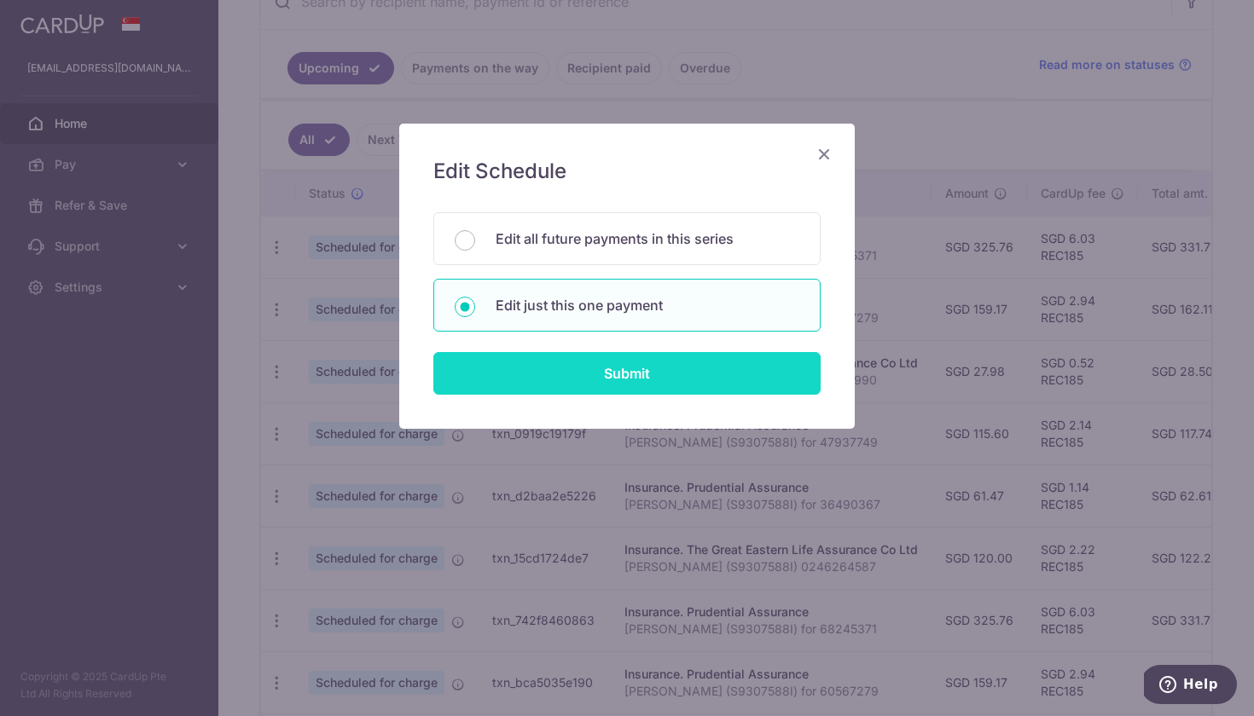
click at [562, 381] on input "Submit" at bounding box center [626, 373] width 387 height 43
radio input "true"
type input "27.98"
type input "[DATE]"
type input "[PERSON_NAME] (S9307588I) 0244456990"
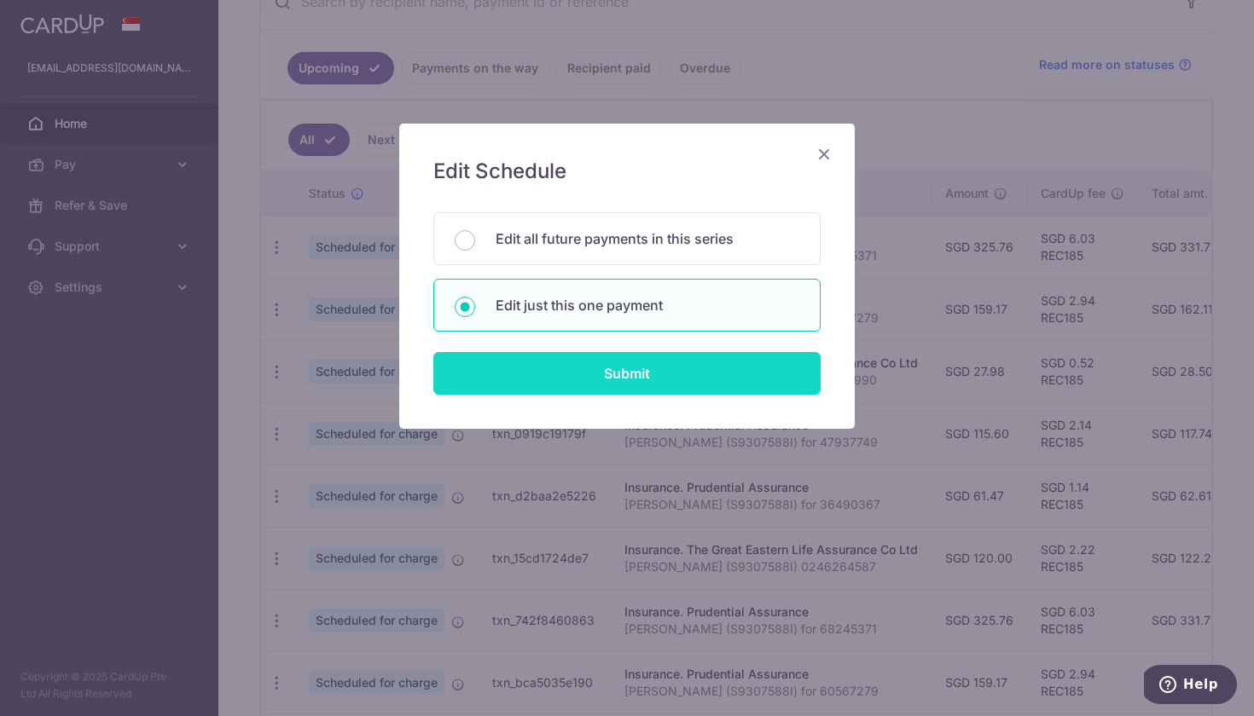
type input "REC185"
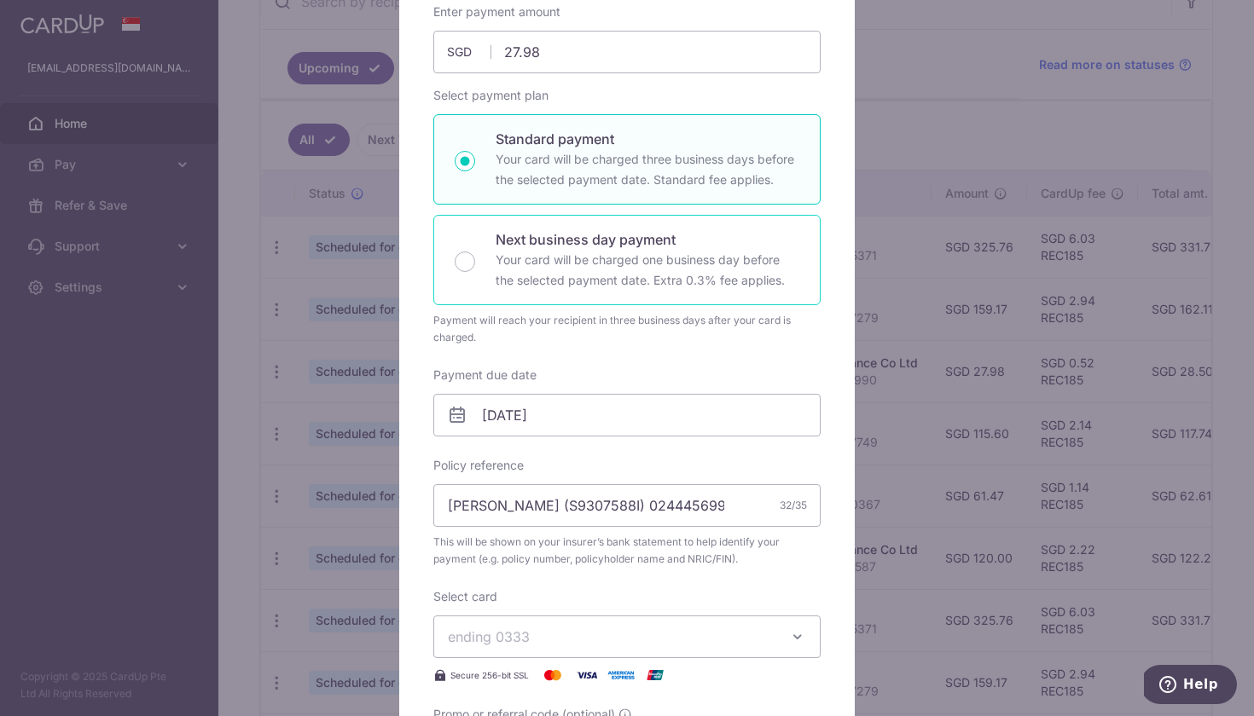
scroll to position [190, 0]
click at [723, 413] on input "27/10/2025" at bounding box center [626, 413] width 387 height 43
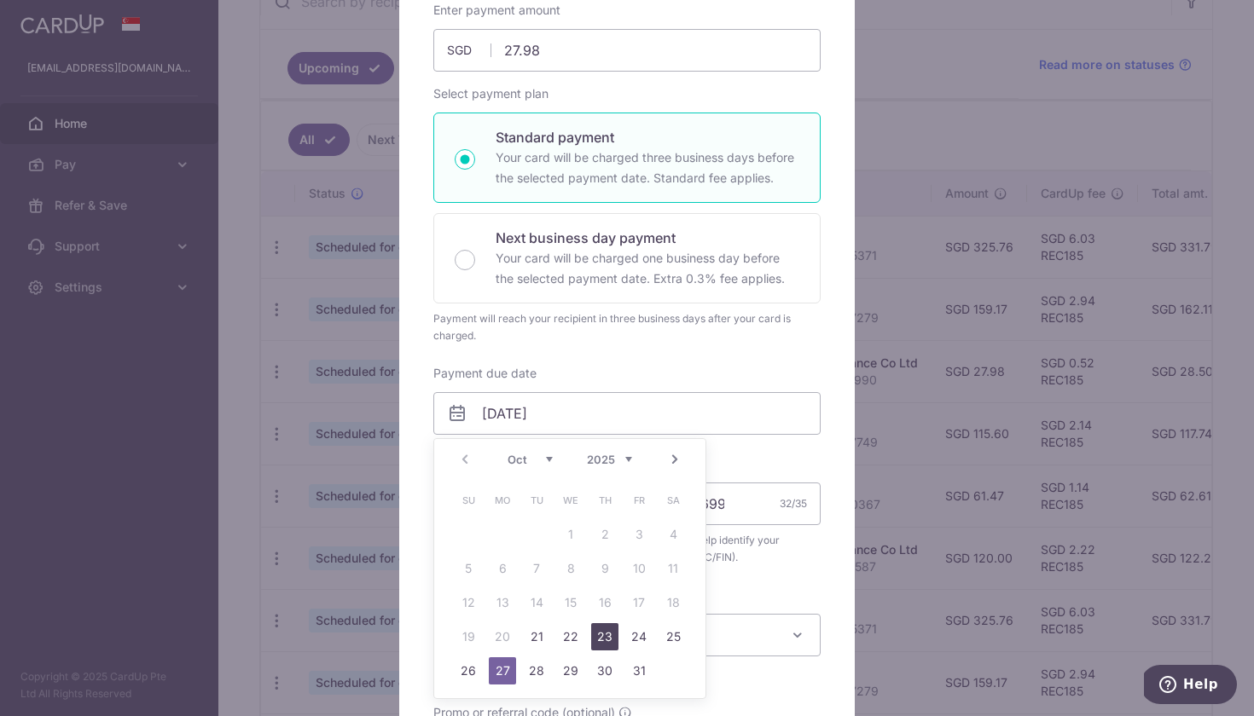
click at [608, 636] on link "23" at bounding box center [604, 636] width 27 height 27
type input "[DATE]"
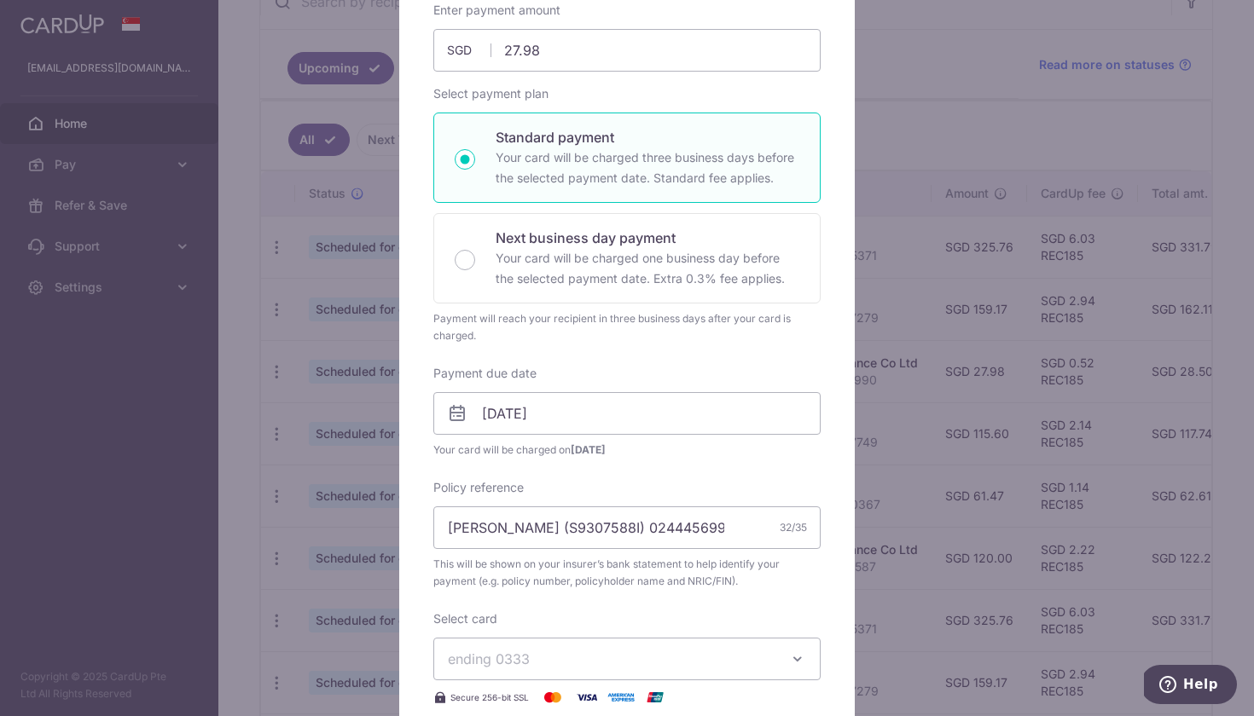
scroll to position [397, 0]
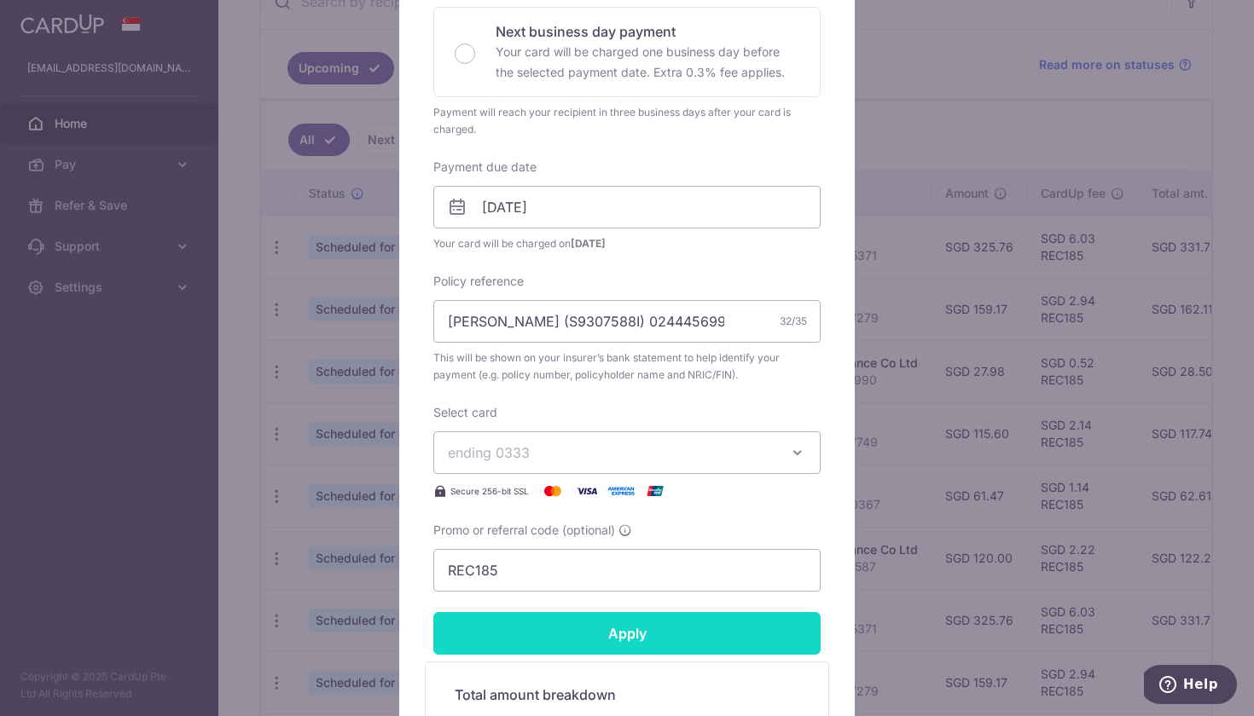
click at [638, 637] on input "Apply" at bounding box center [626, 633] width 387 height 43
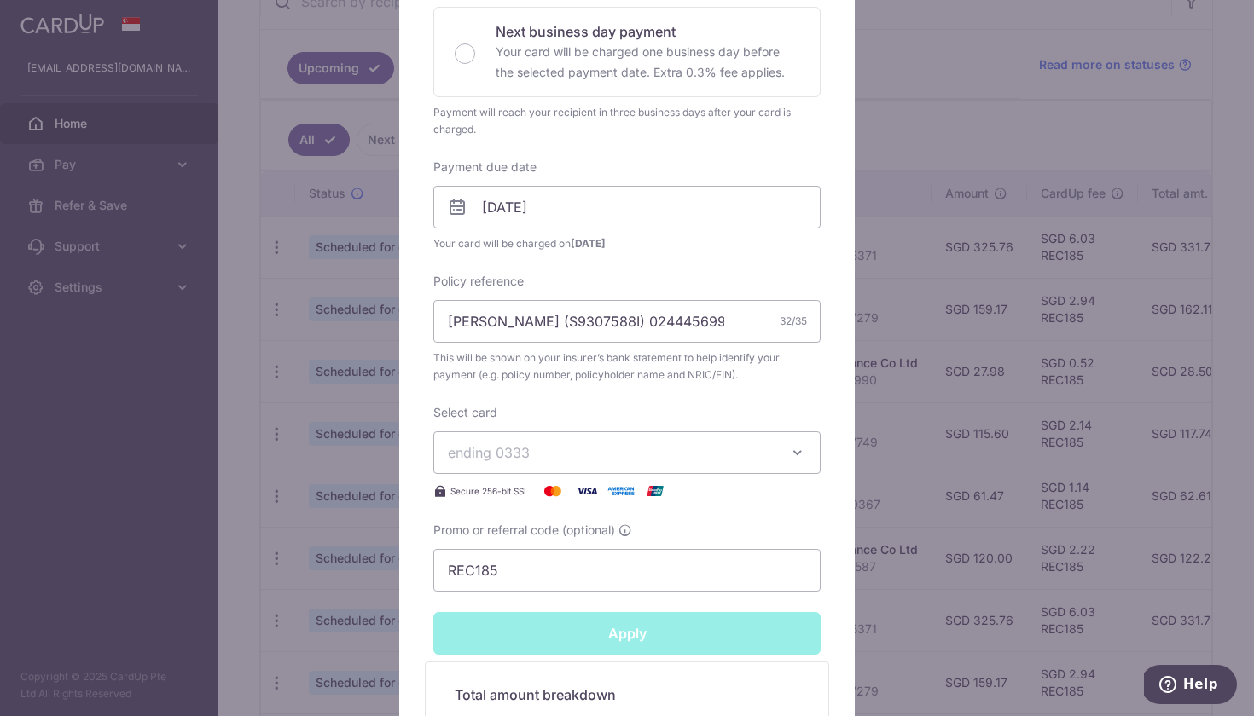
type input "Successfully Applied"
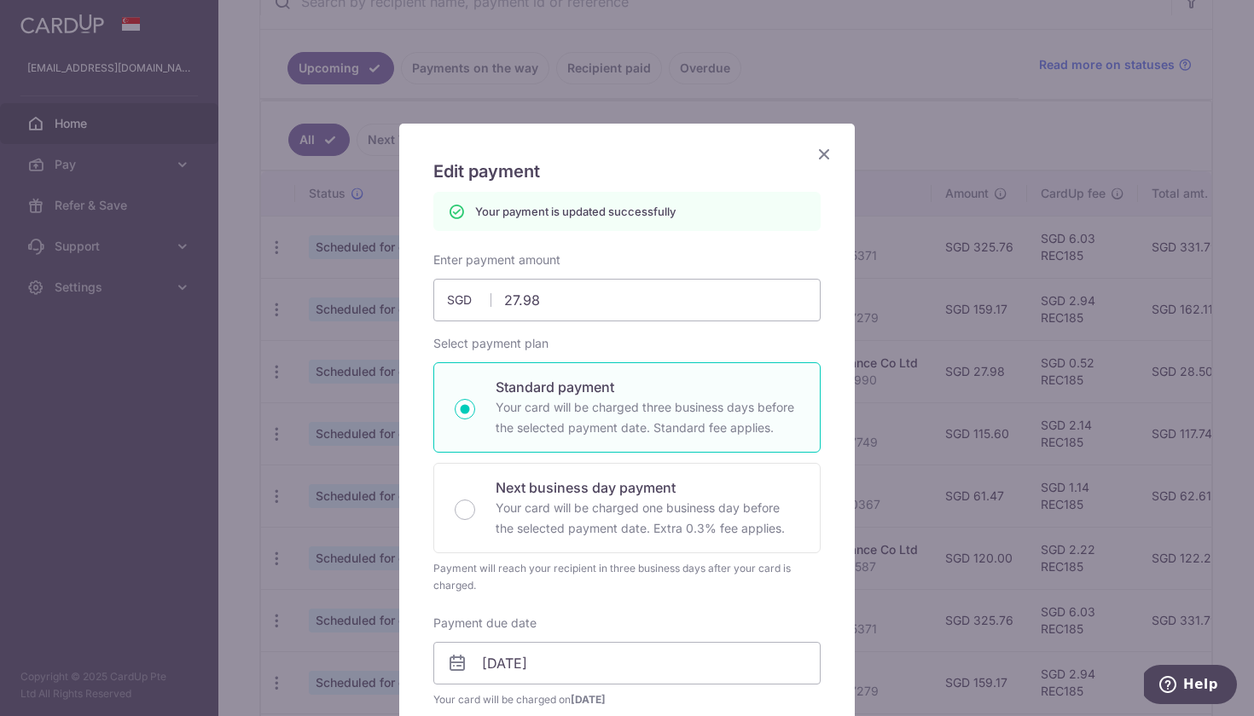
scroll to position [0, 0]
click at [828, 154] on icon "Close" at bounding box center [824, 153] width 20 height 21
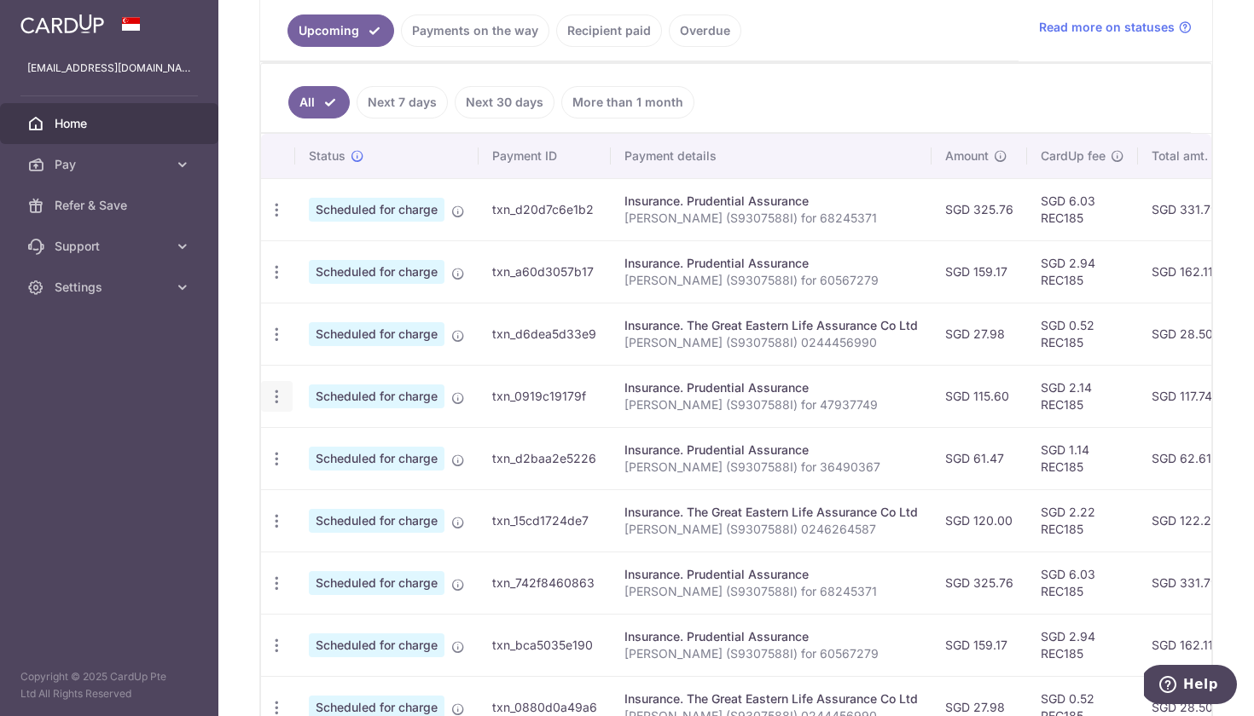
click at [277, 401] on icon "button" at bounding box center [277, 397] width 18 height 18
click at [336, 449] on span "Update payment" at bounding box center [368, 443] width 116 height 20
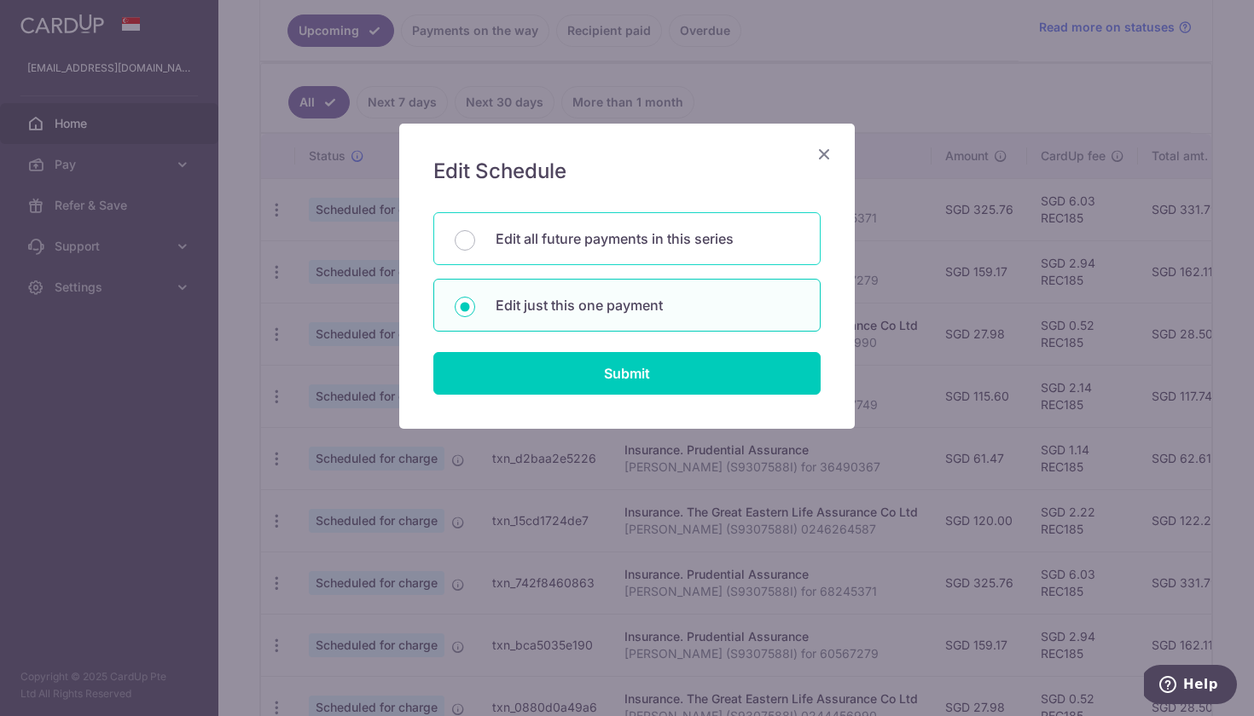
click at [565, 244] on p "Edit all future payments in this series" at bounding box center [647, 239] width 304 height 20
click at [475, 244] on input "Edit all future payments in this series" at bounding box center [465, 240] width 20 height 20
radio input "true"
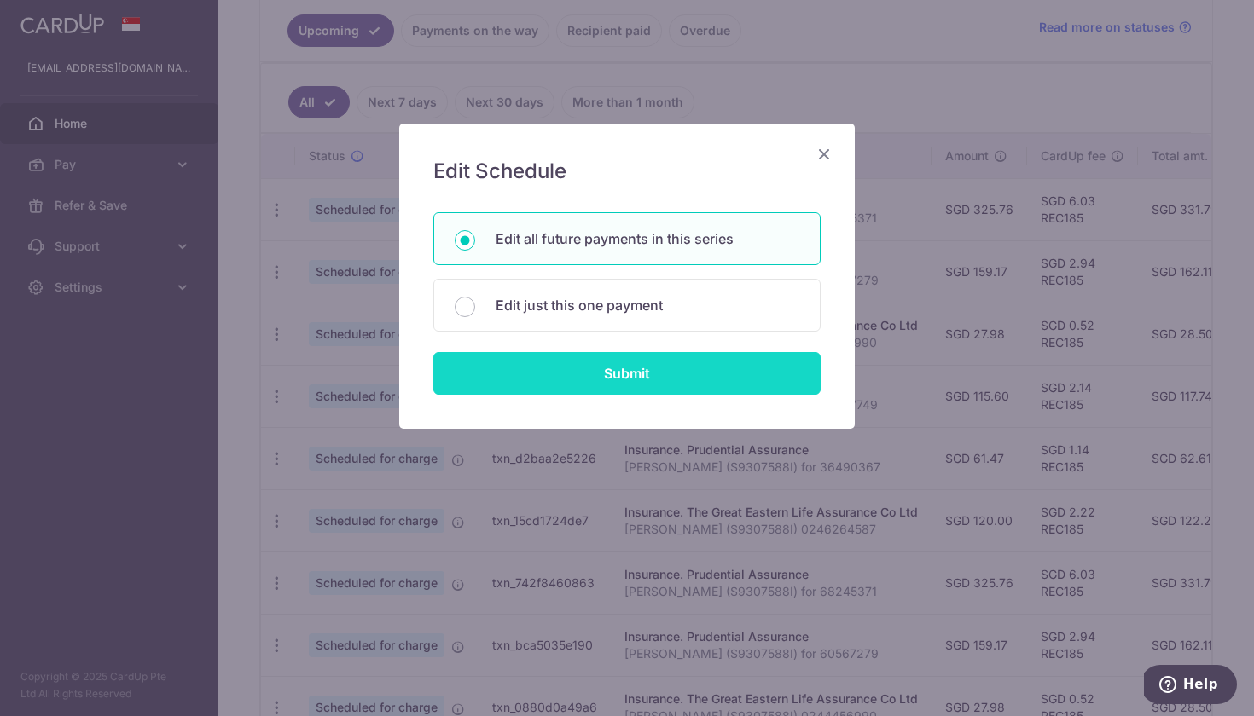
click at [582, 385] on input "Submit" at bounding box center [626, 373] width 387 height 43
radio input "true"
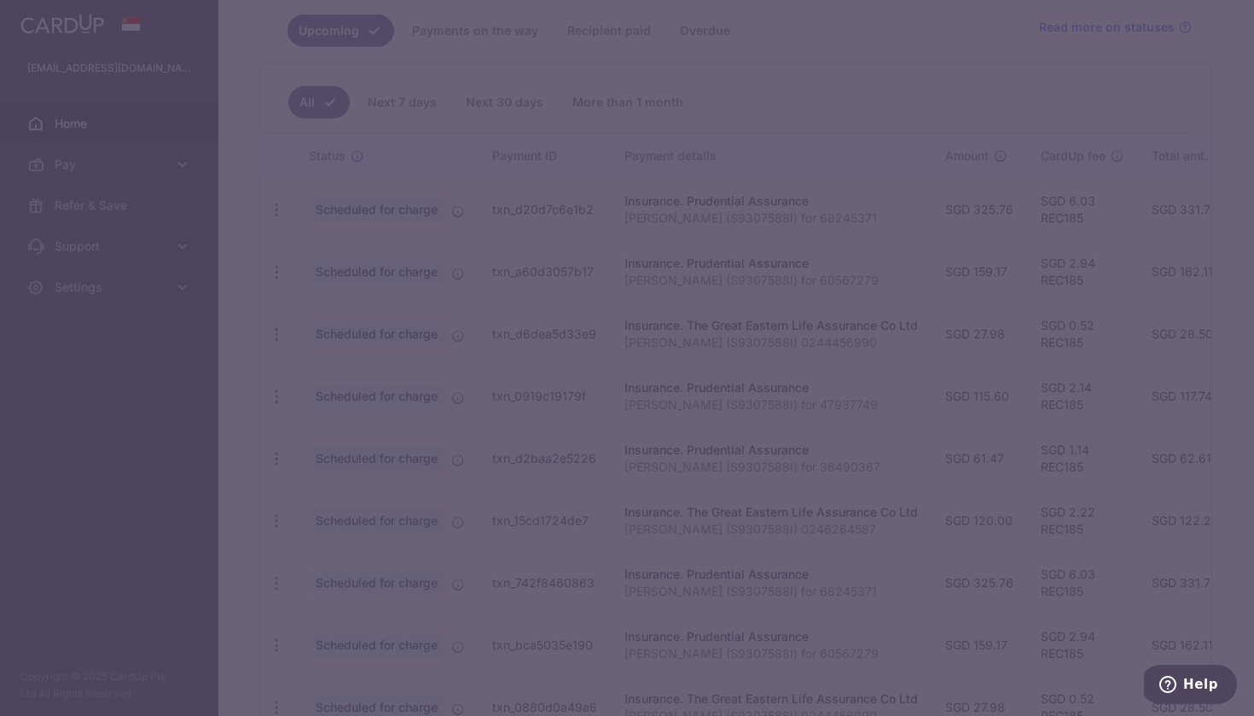
type input "115.60"
type input "[PERSON_NAME] (S9307588I) for 47937749"
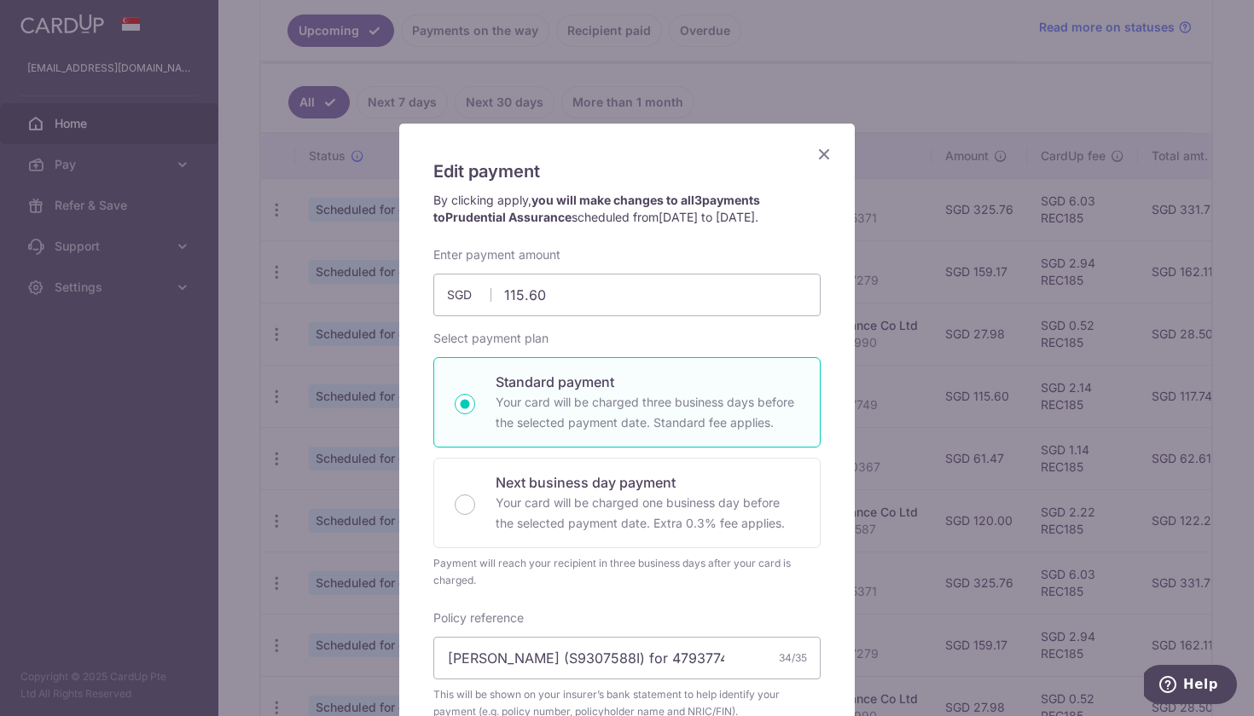
scroll to position [123, 0]
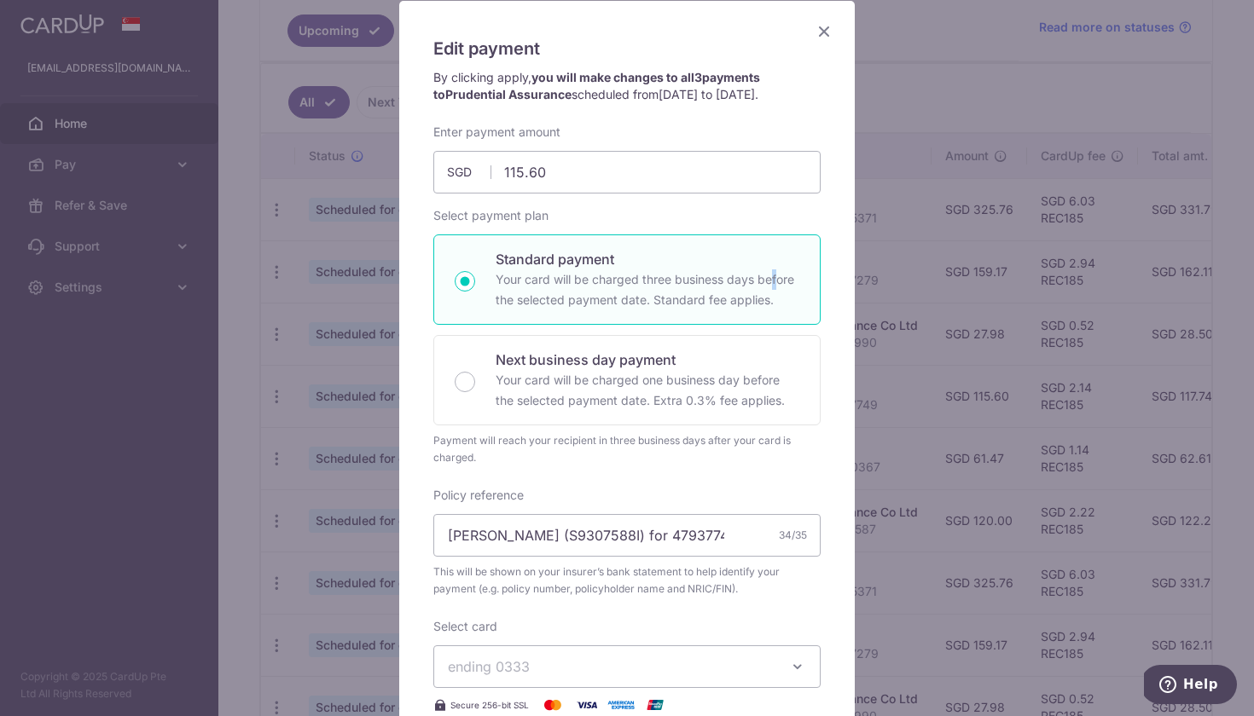
click at [636, 281] on p "Your card will be charged three business days before the selected payment date.…" at bounding box center [647, 289] width 304 height 41
click at [475, 281] on input "Standard payment Your card will be charged three business days before the selec…" at bounding box center [465, 281] width 20 height 20
radio input "true"
click at [826, 21] on icon "Close" at bounding box center [824, 30] width 20 height 21
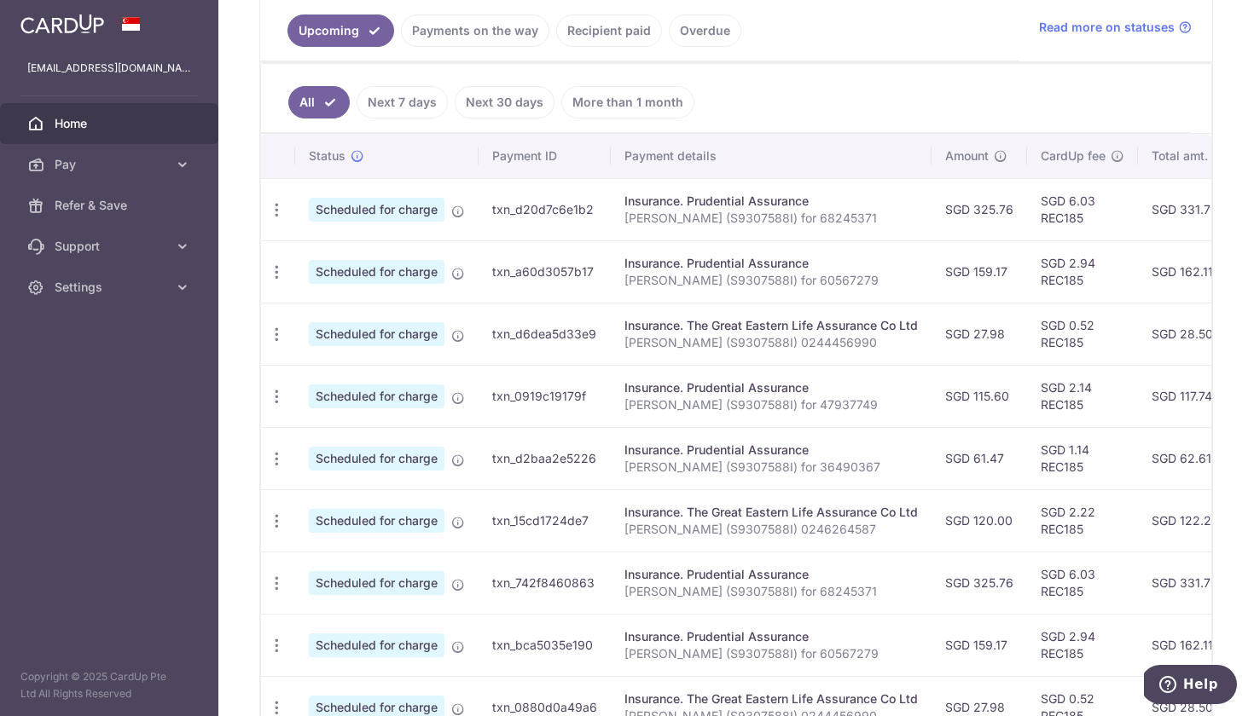
click at [410, 106] on link "Next 7 days" at bounding box center [401, 102] width 91 height 32
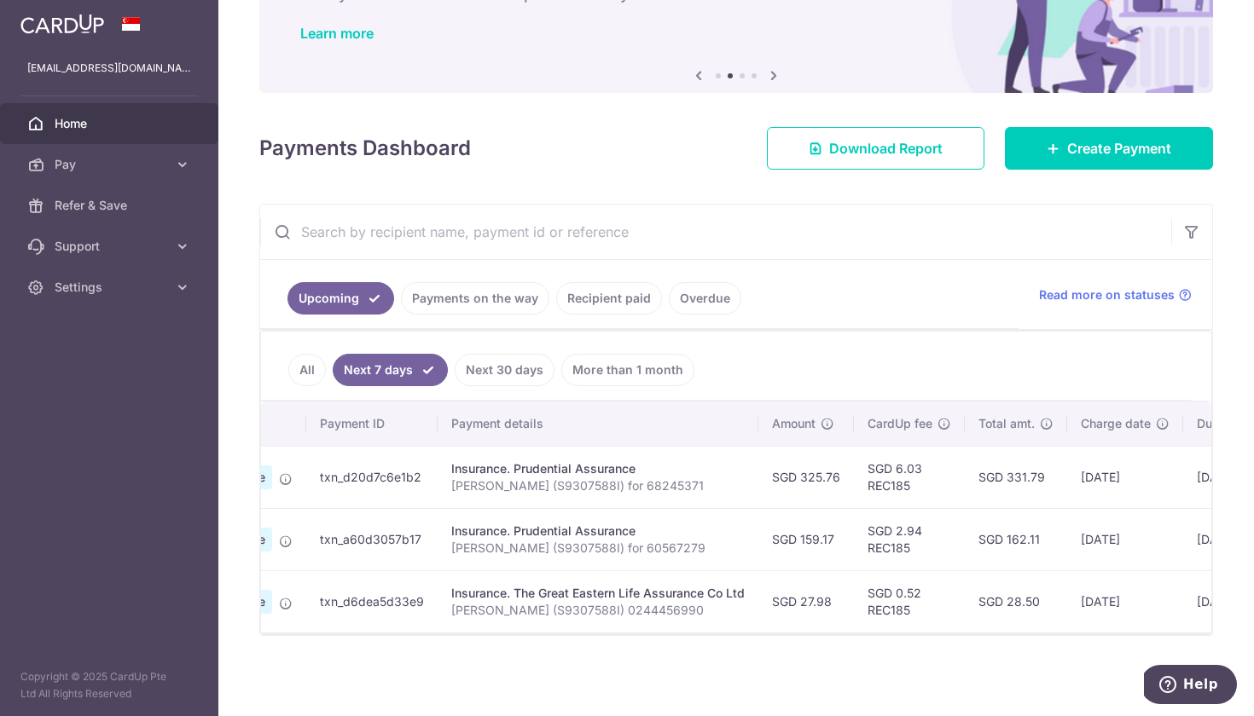
scroll to position [0, 174]
click at [524, 377] on link "Next 30 days" at bounding box center [505, 370] width 100 height 32
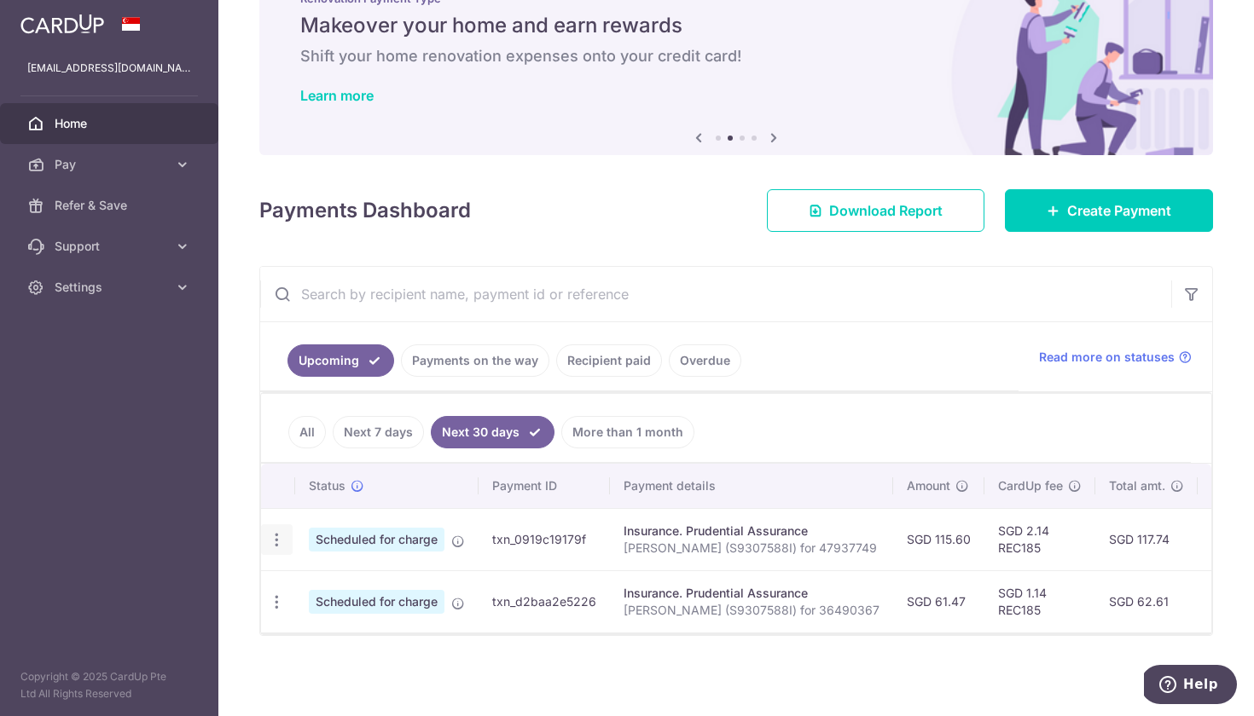
scroll to position [0, 0]
click at [282, 542] on icon "button" at bounding box center [277, 540] width 18 height 18
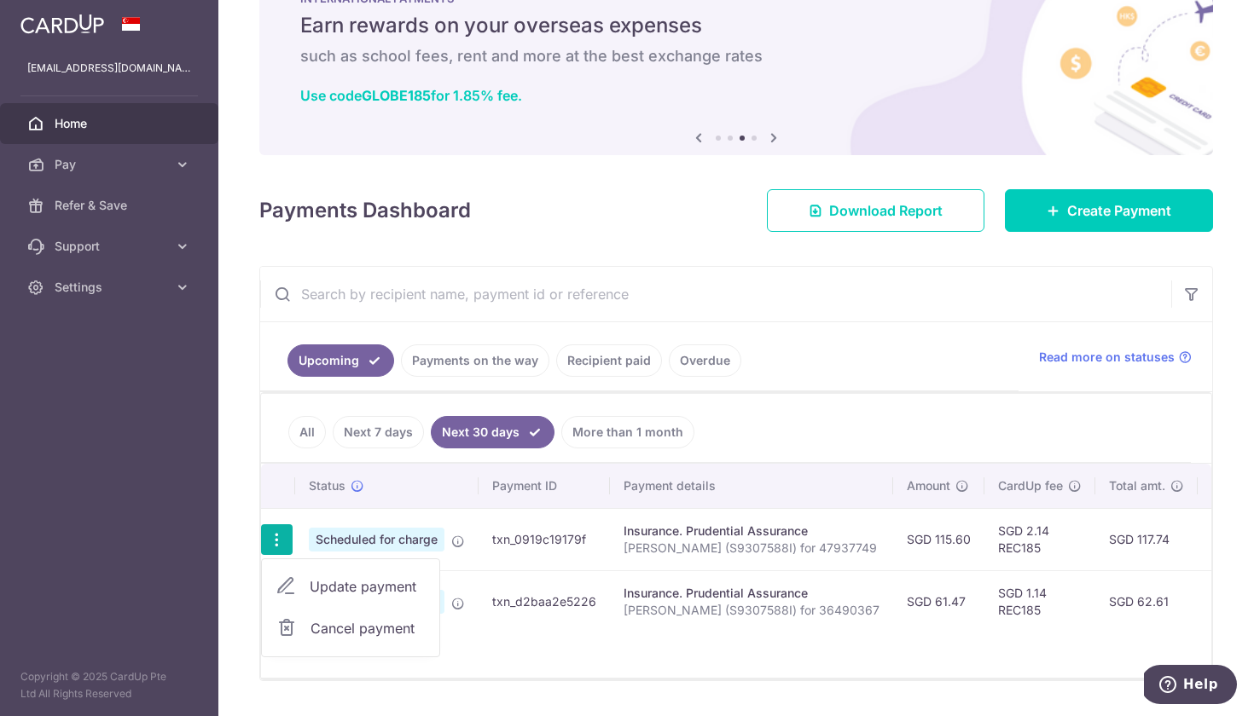
click at [345, 586] on span "Update payment" at bounding box center [368, 586] width 116 height 20
radio input "true"
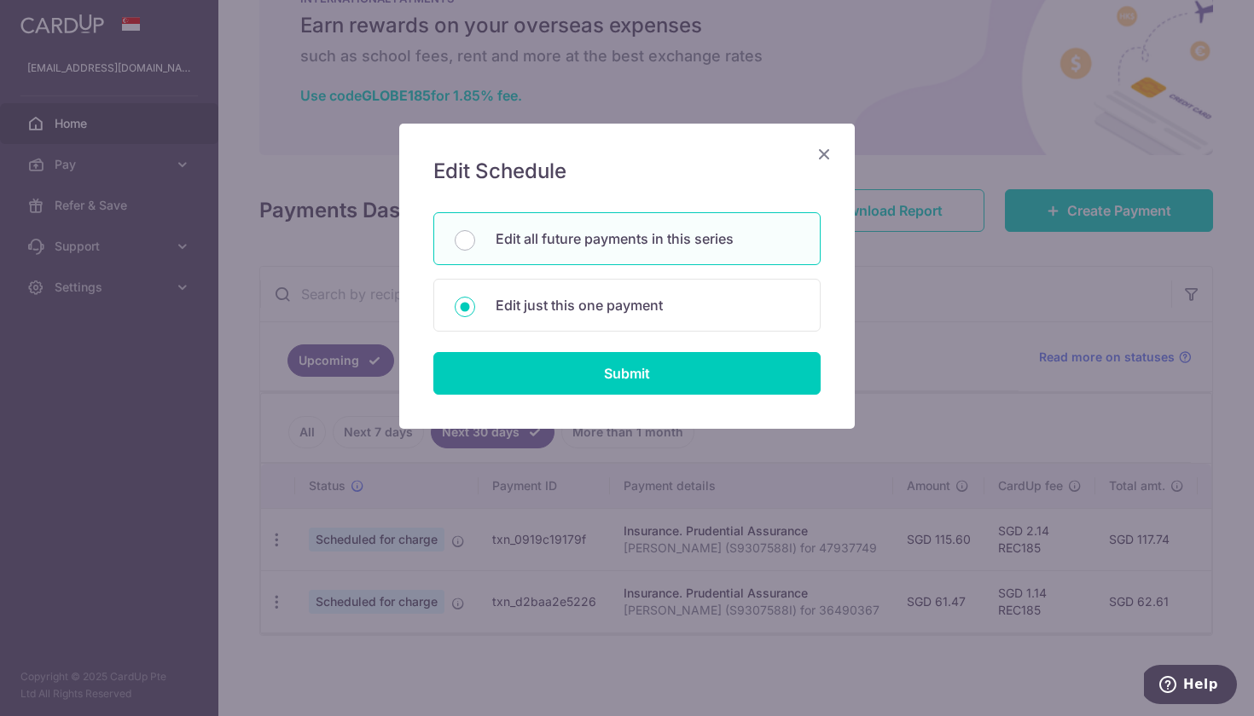
click at [633, 402] on div "Edit Schedule You will be editing all 3 payments to Prudential Assurance schedu…" at bounding box center [626, 276] width 455 height 305
click at [633, 398] on div "Edit Schedule You will be editing all 3 payments to Prudential Assurance schedu…" at bounding box center [626, 276] width 455 height 305
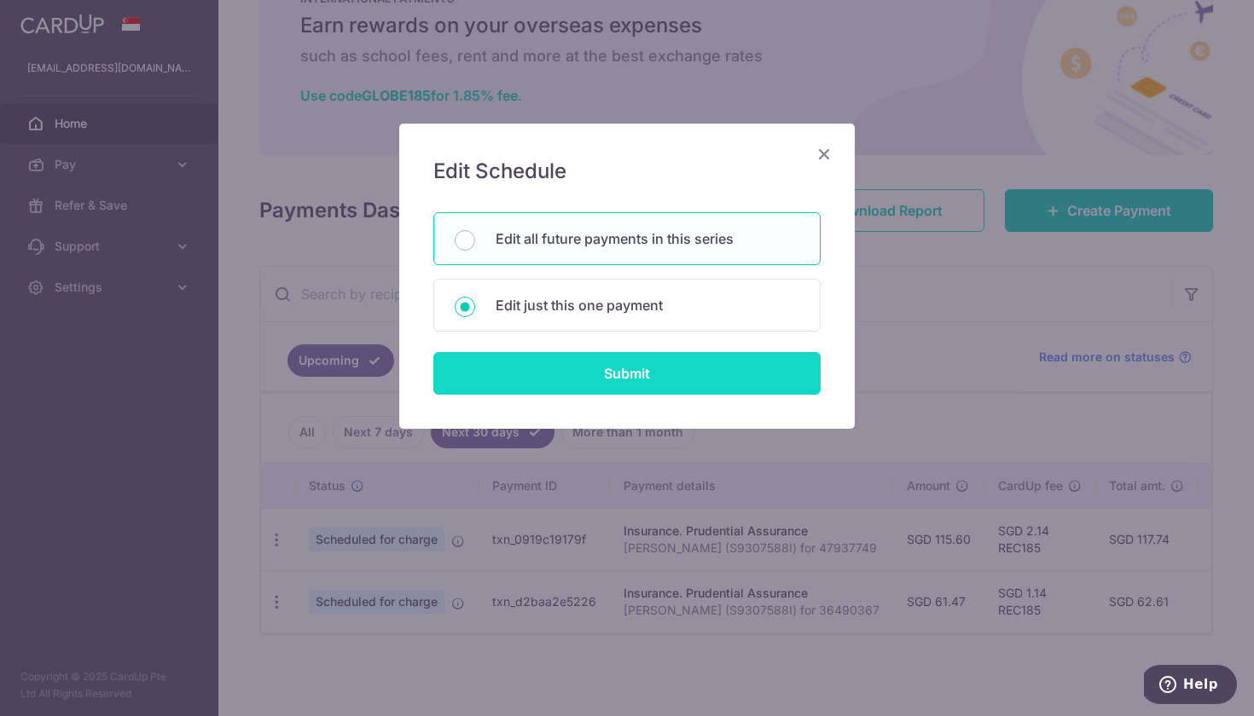
click at [614, 374] on input "Submit" at bounding box center [626, 373] width 387 height 43
radio input "true"
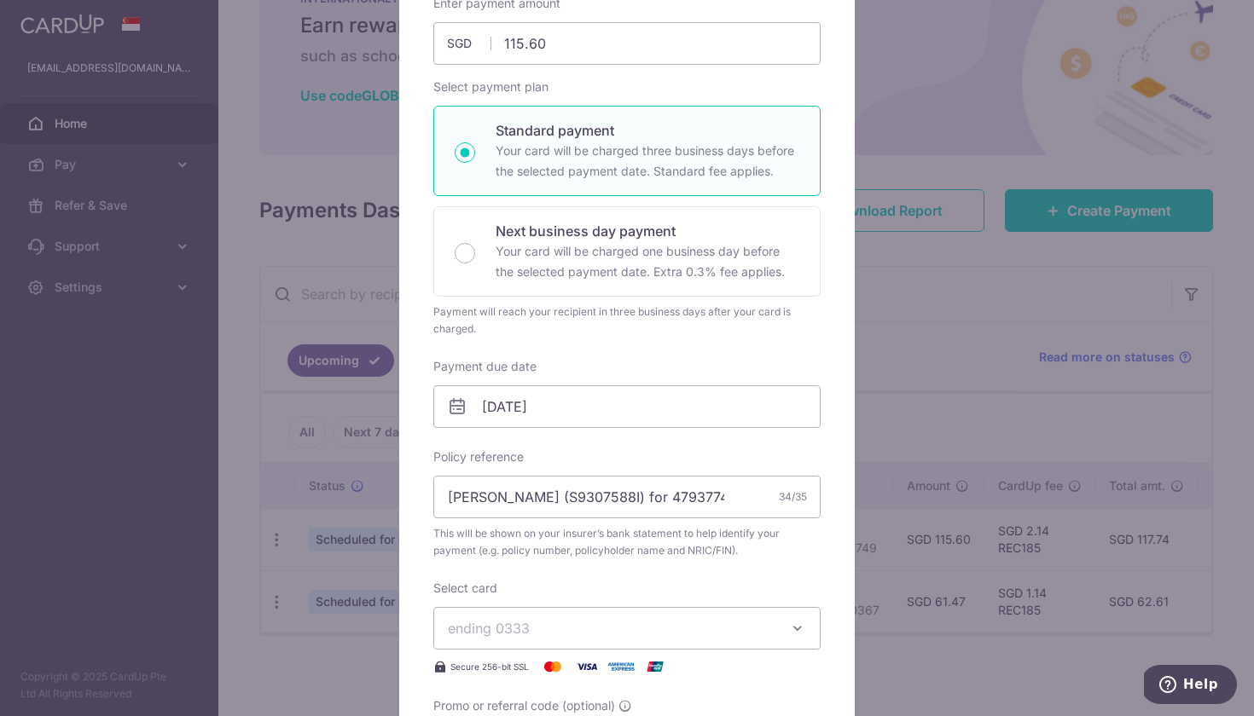
scroll to position [200, 0]
click at [669, 397] on input "01/11/2025" at bounding box center [626, 404] width 387 height 43
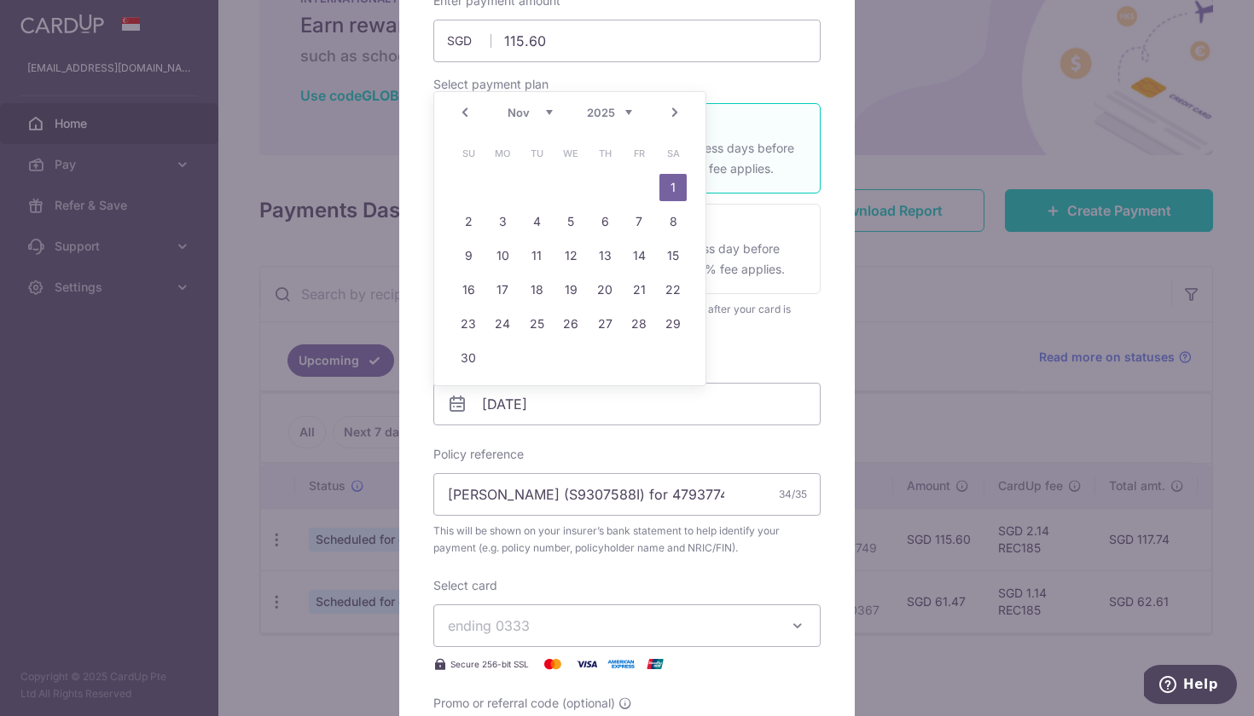
click at [464, 110] on link "Prev" at bounding box center [465, 112] width 20 height 20
click at [567, 321] on link "29" at bounding box center [570, 323] width 27 height 27
type input "[DATE]"
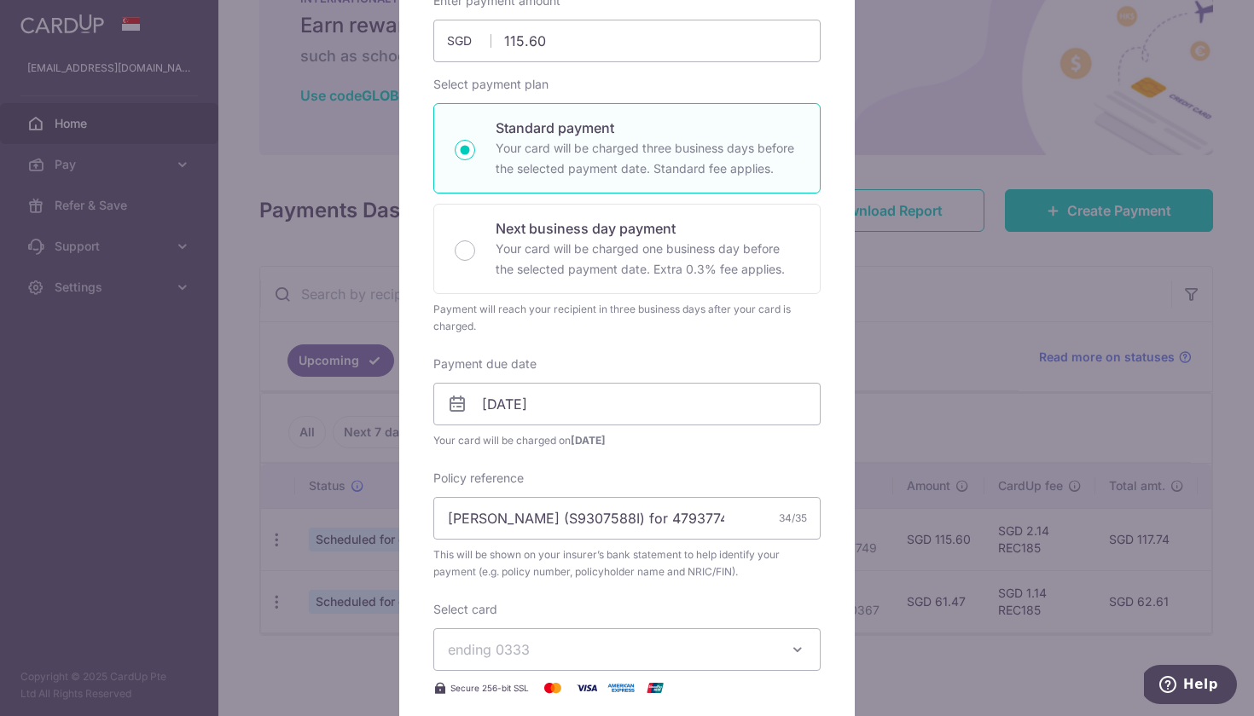
scroll to position [681, 0]
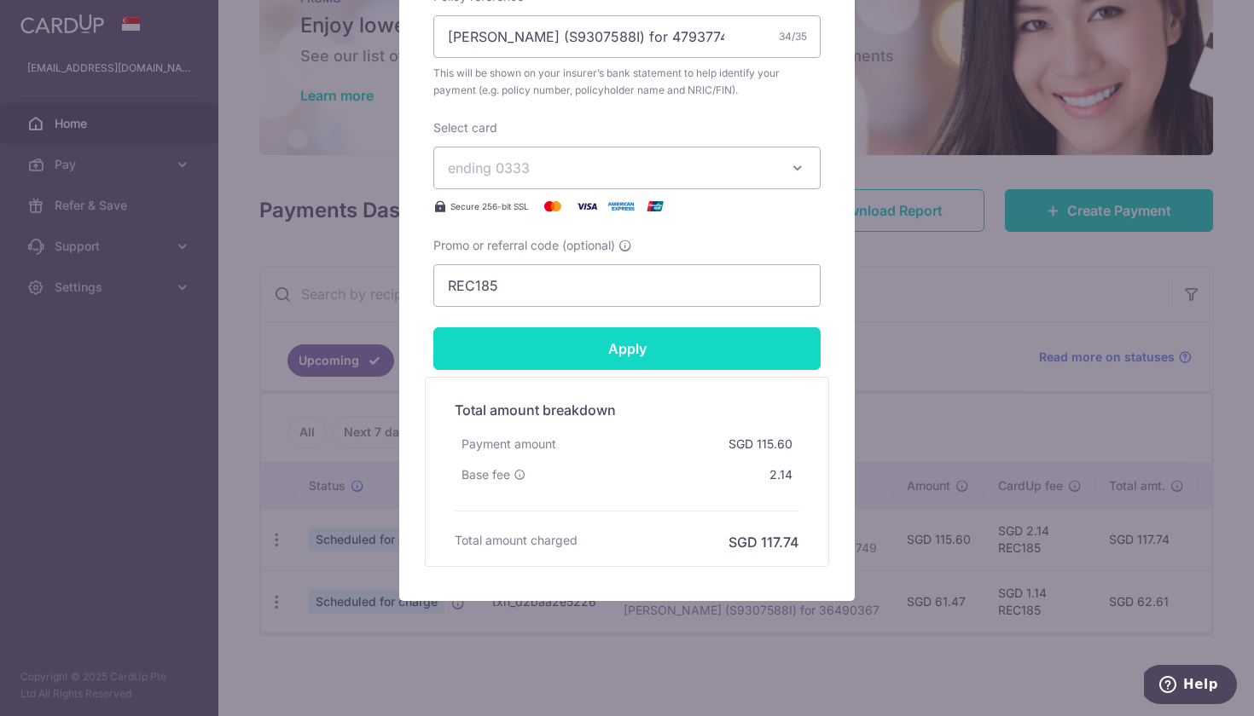
click at [605, 349] on input "Apply" at bounding box center [626, 348] width 387 height 43
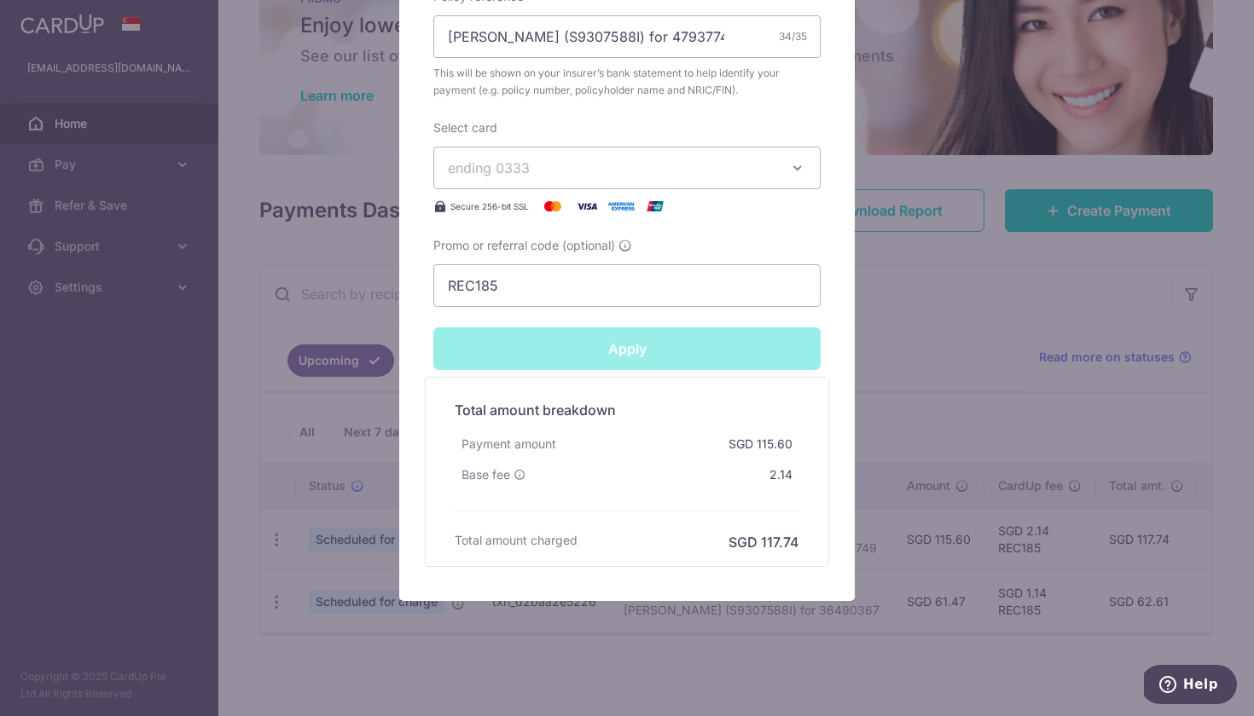
type input "Successfully Applied"
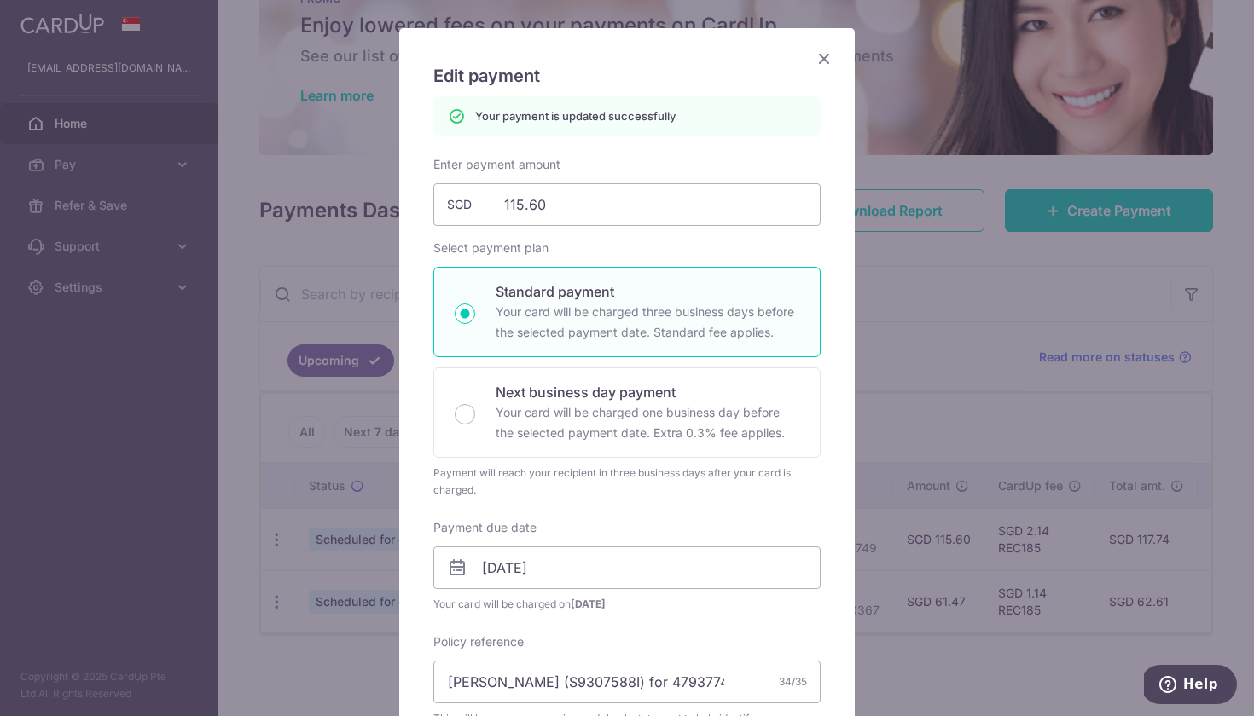
scroll to position [64, 0]
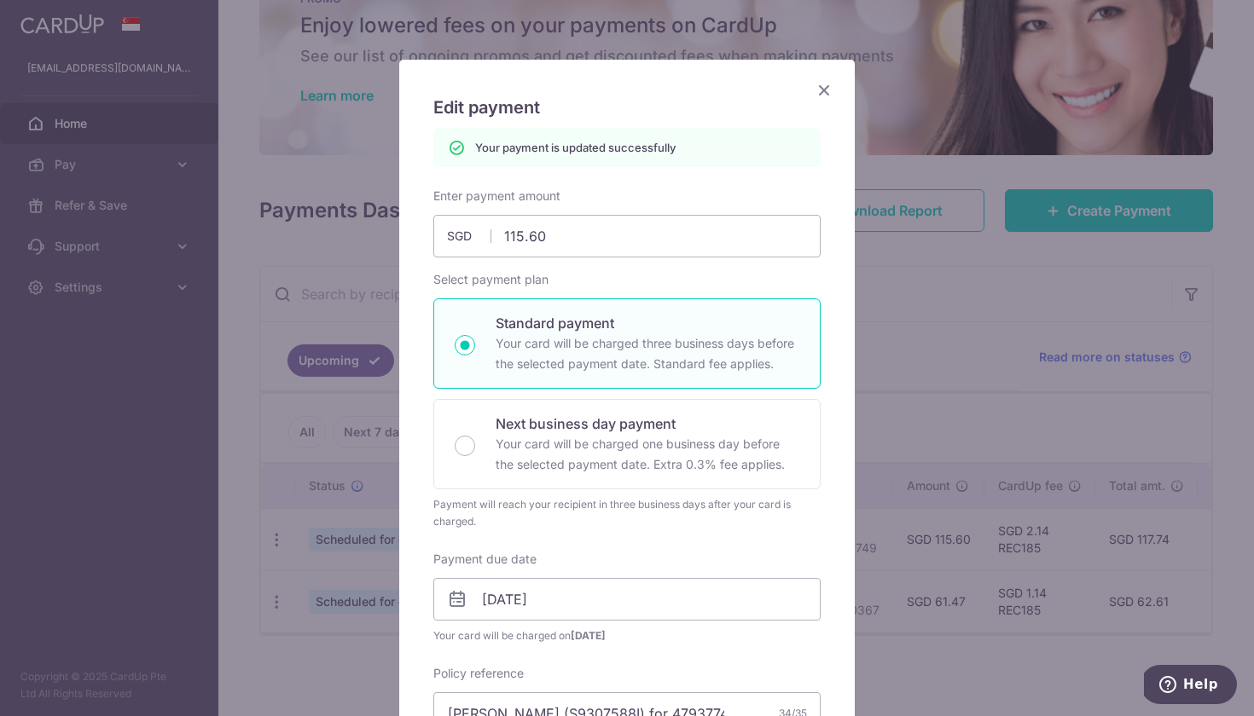
click at [824, 95] on icon "Close" at bounding box center [824, 89] width 20 height 21
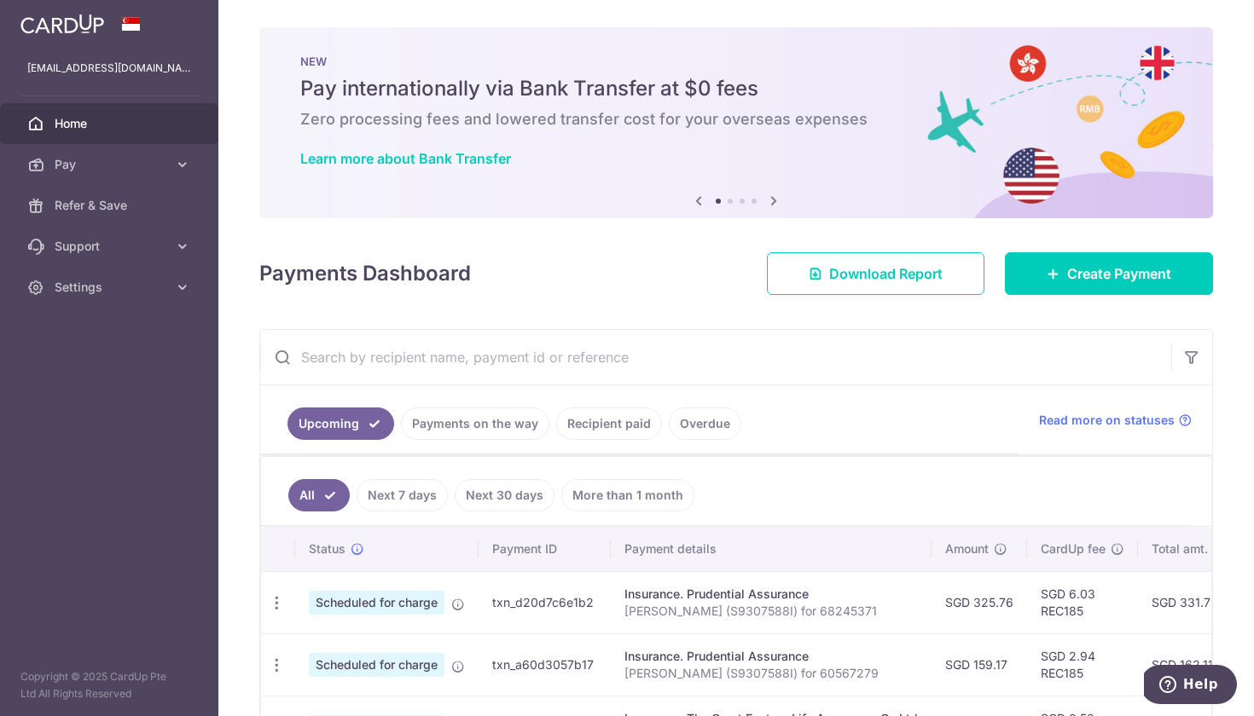
click at [477, 501] on link "Next 30 days" at bounding box center [505, 495] width 100 height 32
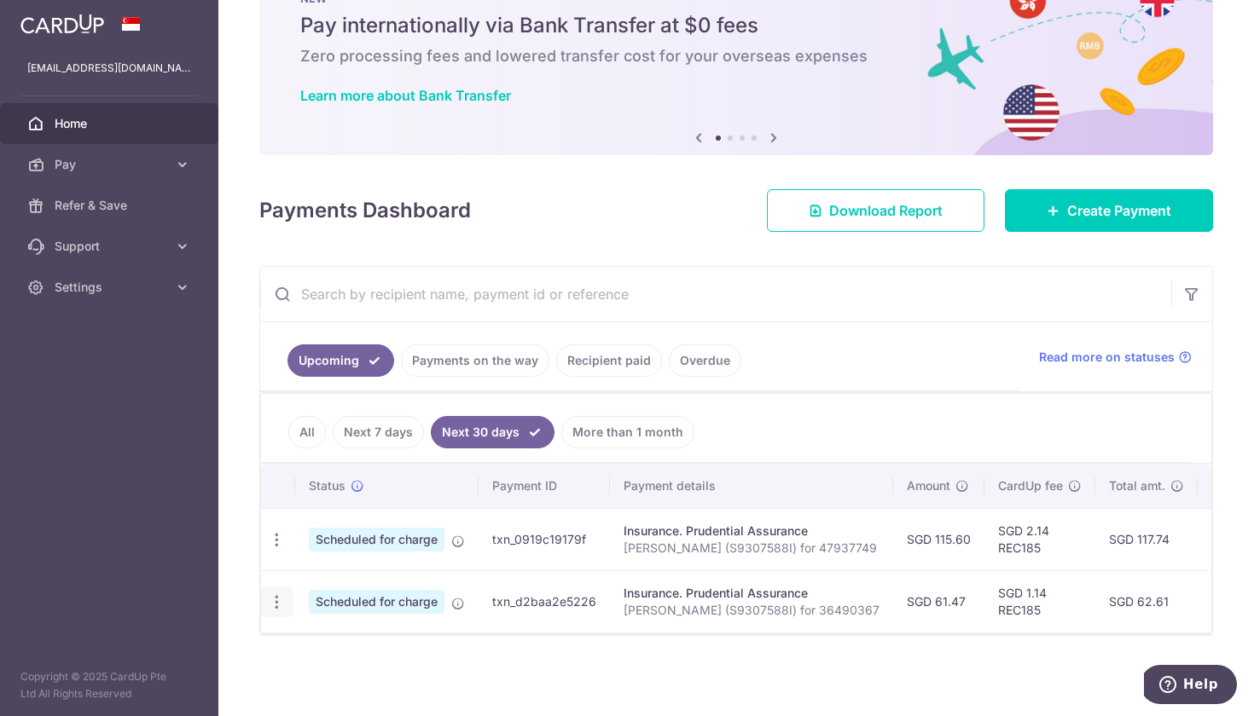
click at [274, 599] on icon "button" at bounding box center [277, 603] width 18 height 18
click at [321, 640] on span "Update payment" at bounding box center [368, 649] width 116 height 20
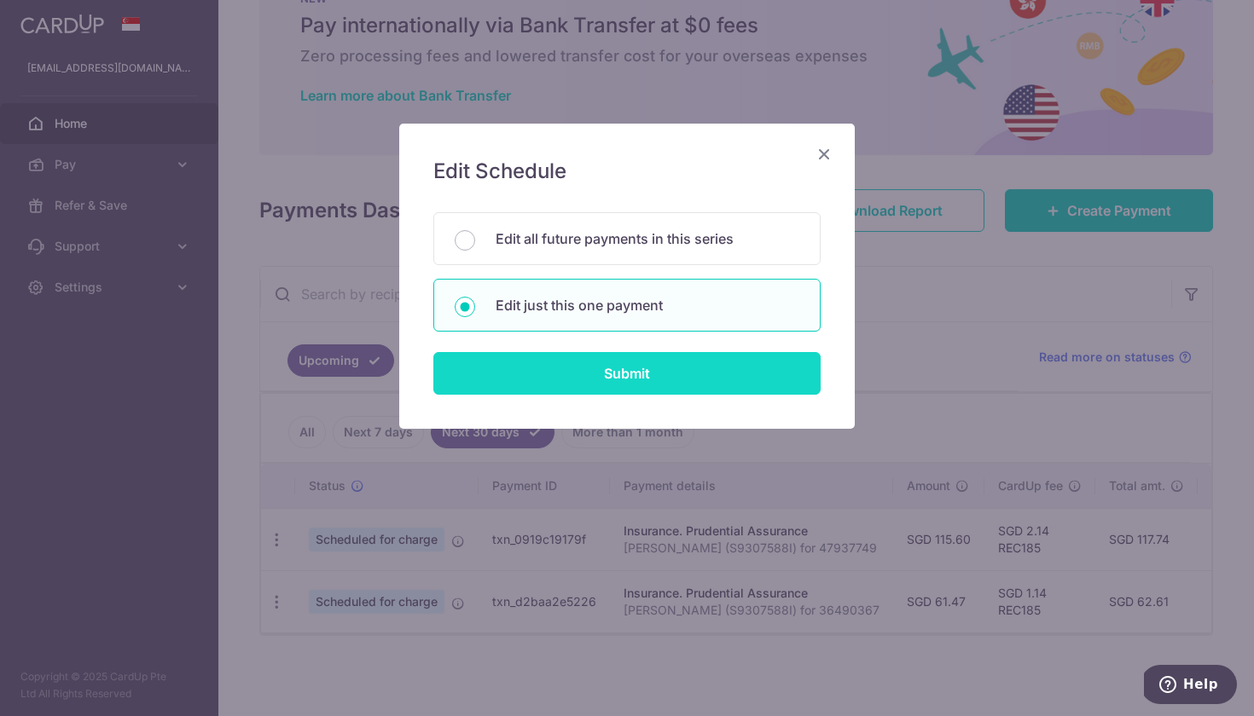
click at [601, 379] on input "Submit" at bounding box center [626, 373] width 387 height 43
radio input "true"
type input "61.47"
type input "13/11/2025"
type input "[PERSON_NAME] (S9307588I) for 36490367"
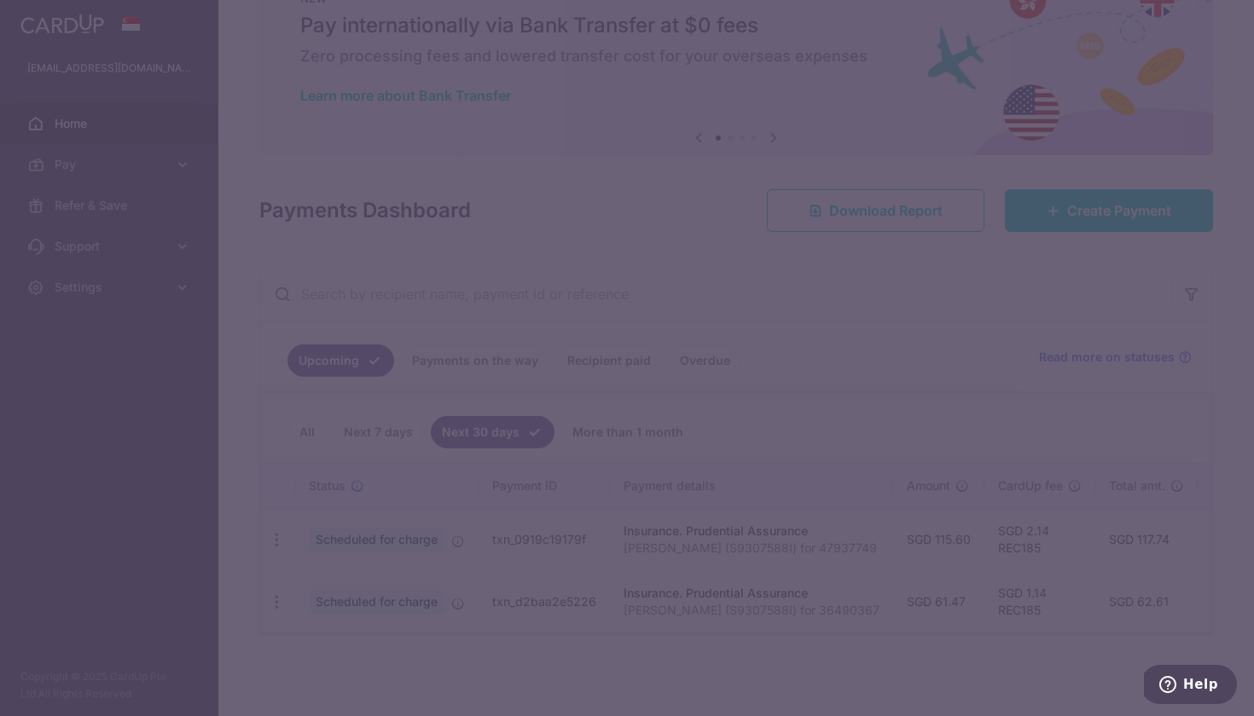
type input "REC185"
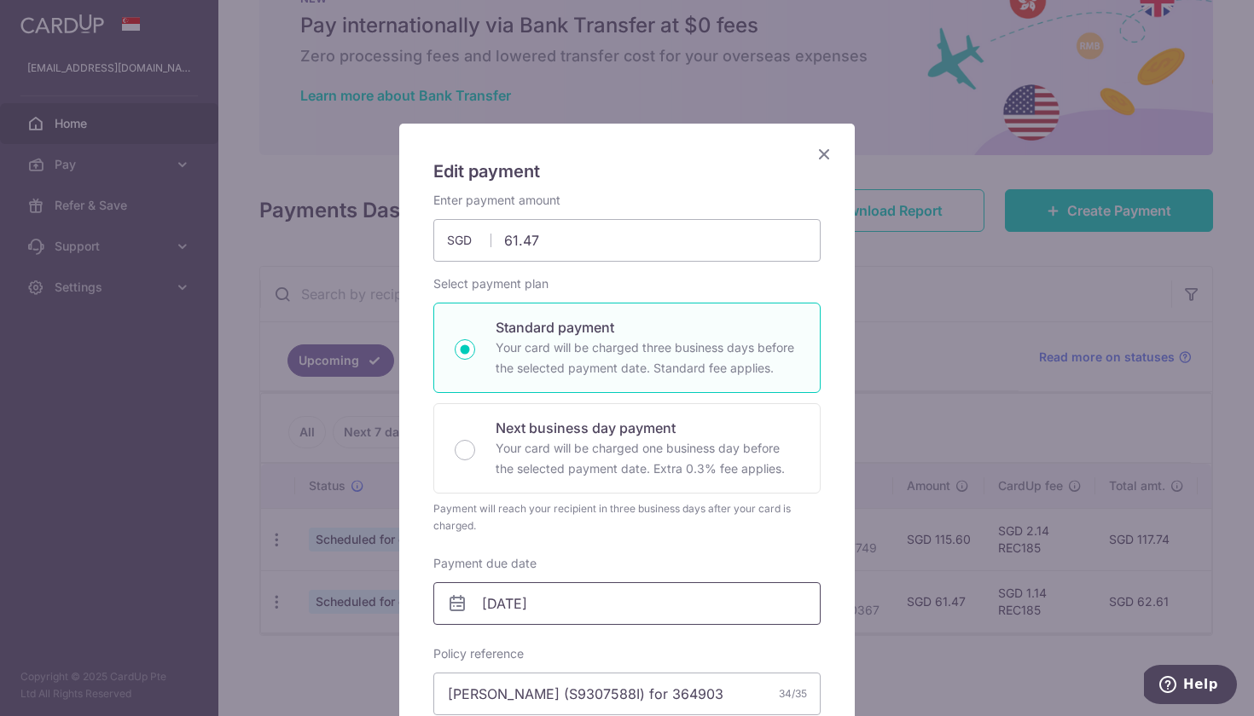
click at [630, 597] on input "13/11/2025" at bounding box center [626, 603] width 387 height 43
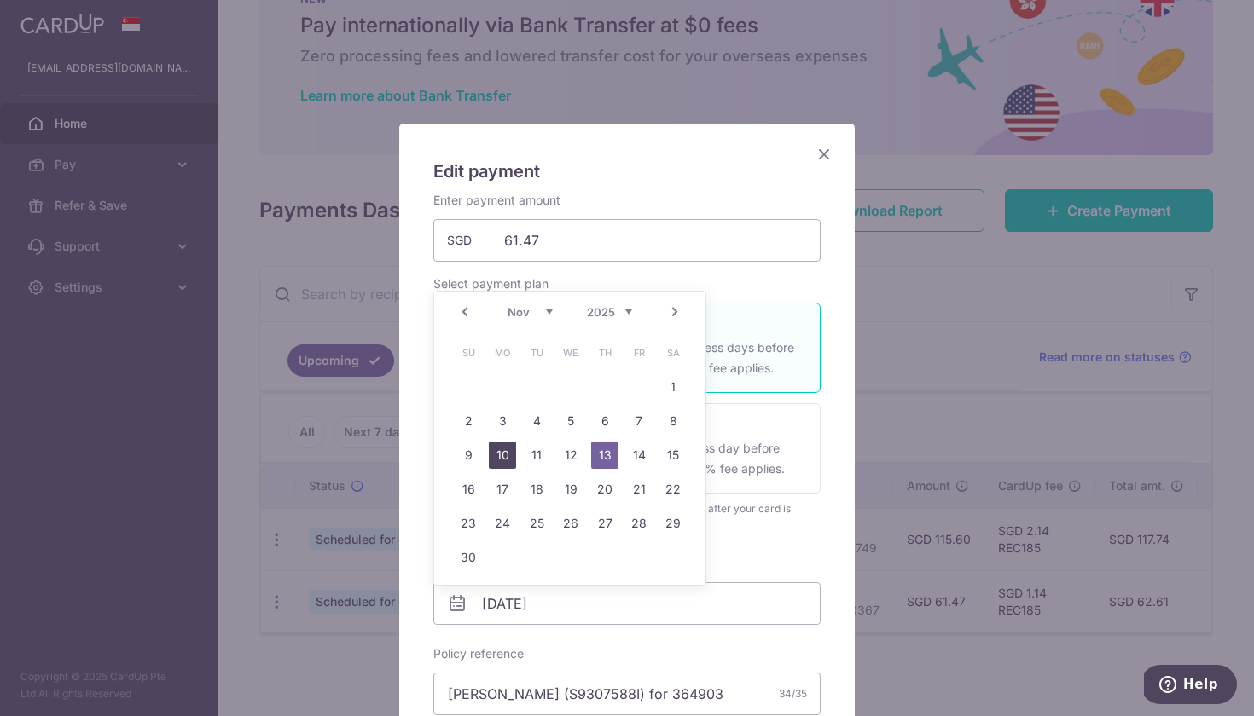
click at [508, 454] on link "10" at bounding box center [502, 455] width 27 height 27
type input "[DATE]"
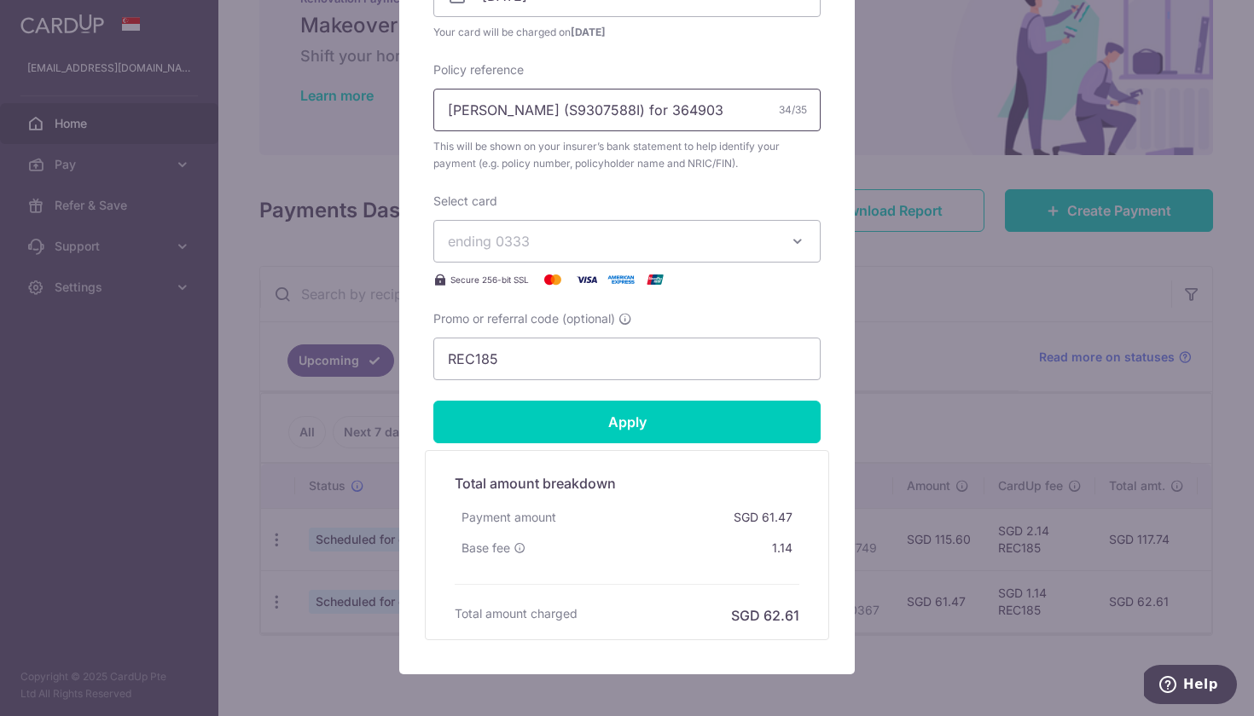
scroll to position [690, 0]
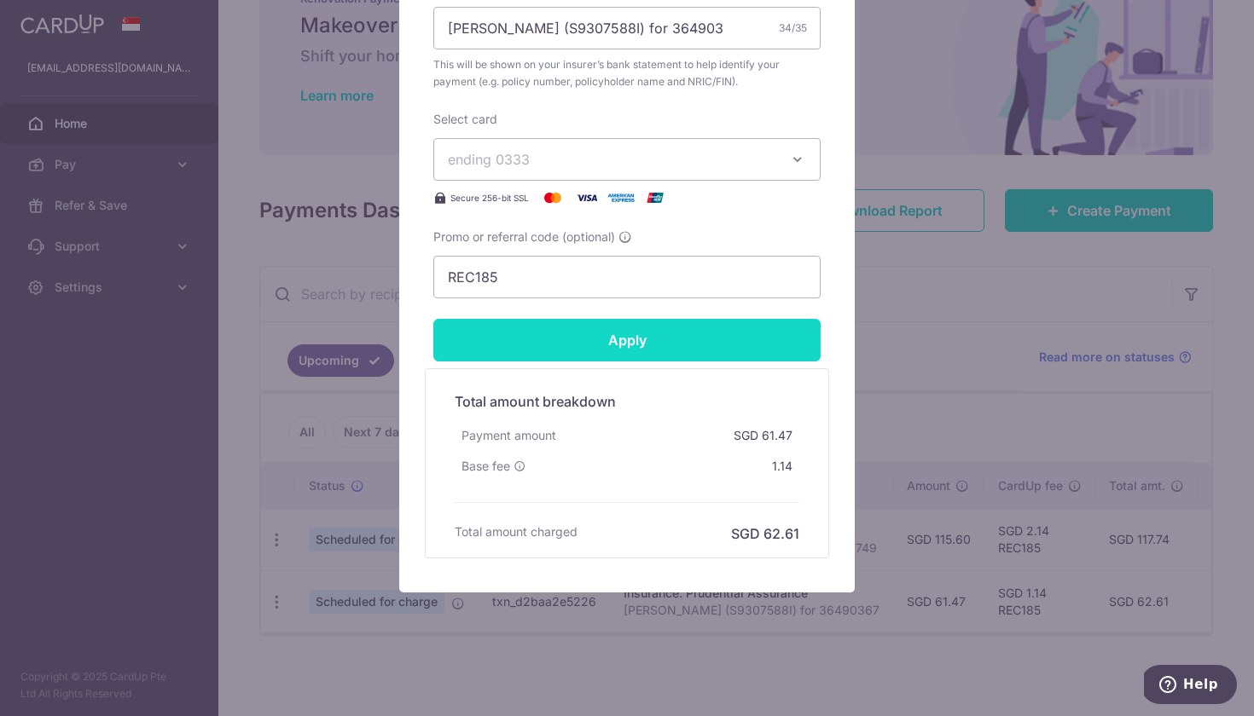
click at [655, 328] on input "Apply" at bounding box center [626, 340] width 387 height 43
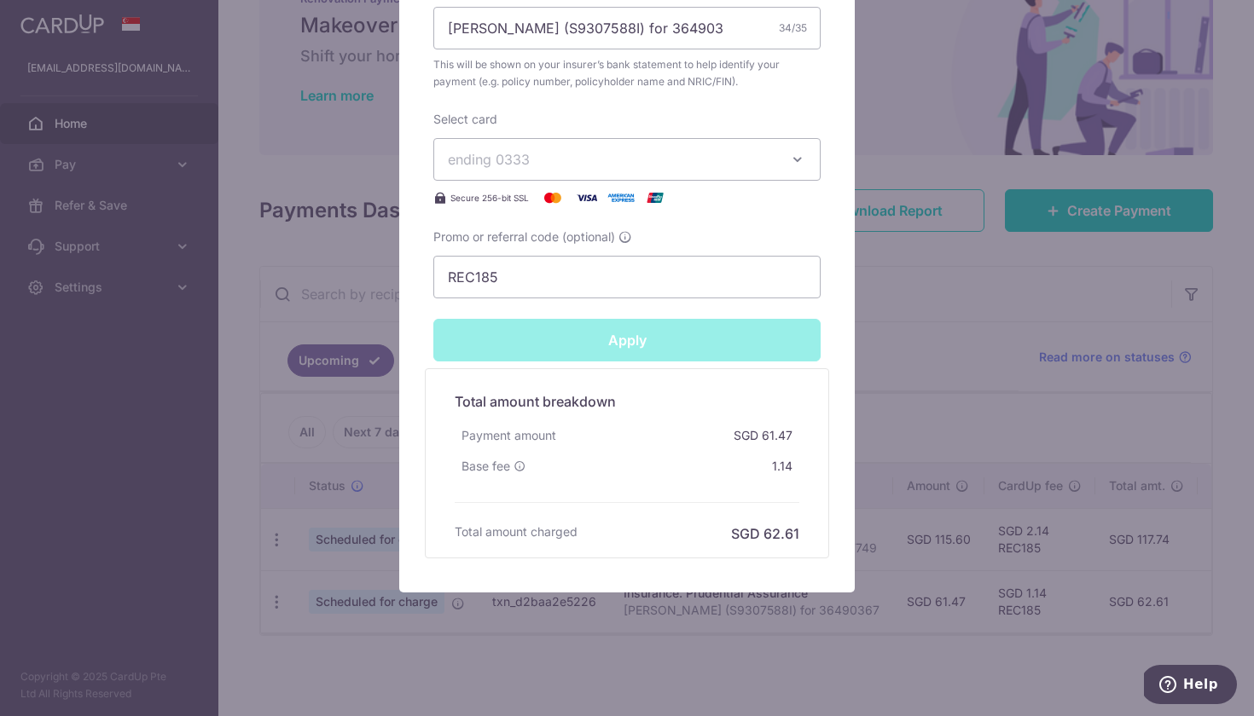
type input "Successfully Applied"
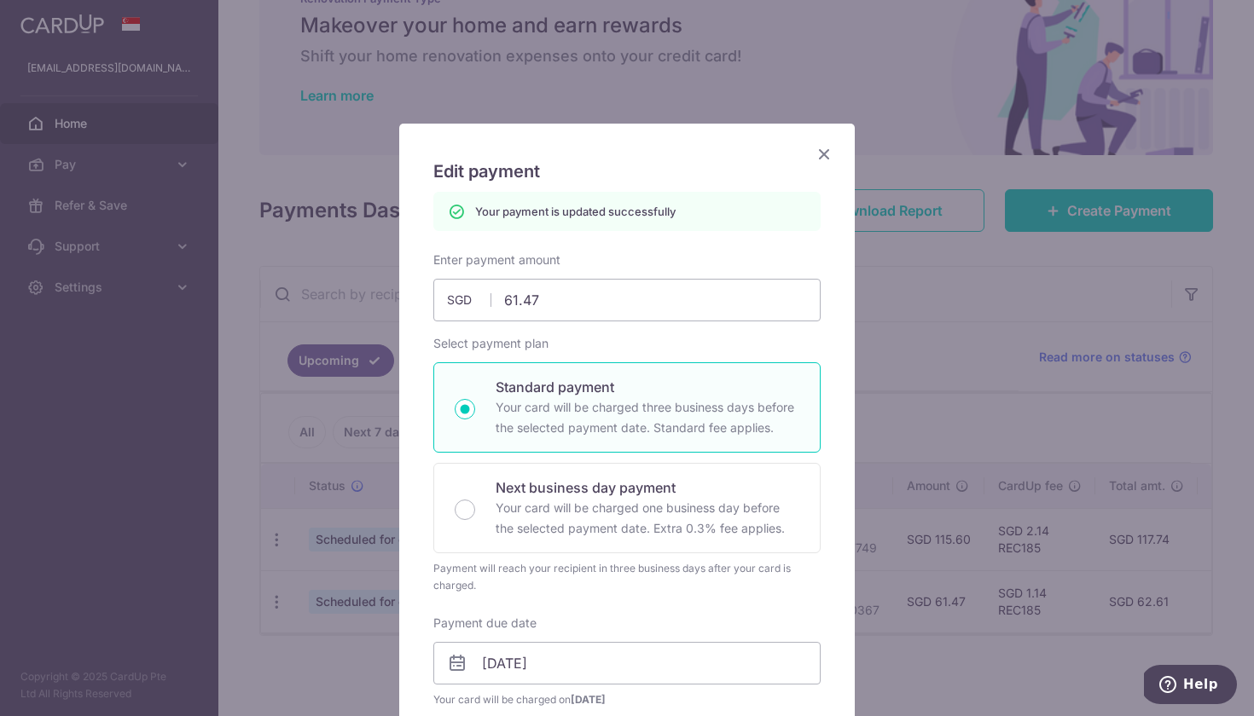
scroll to position [0, 0]
click at [817, 151] on icon "Close" at bounding box center [824, 153] width 20 height 21
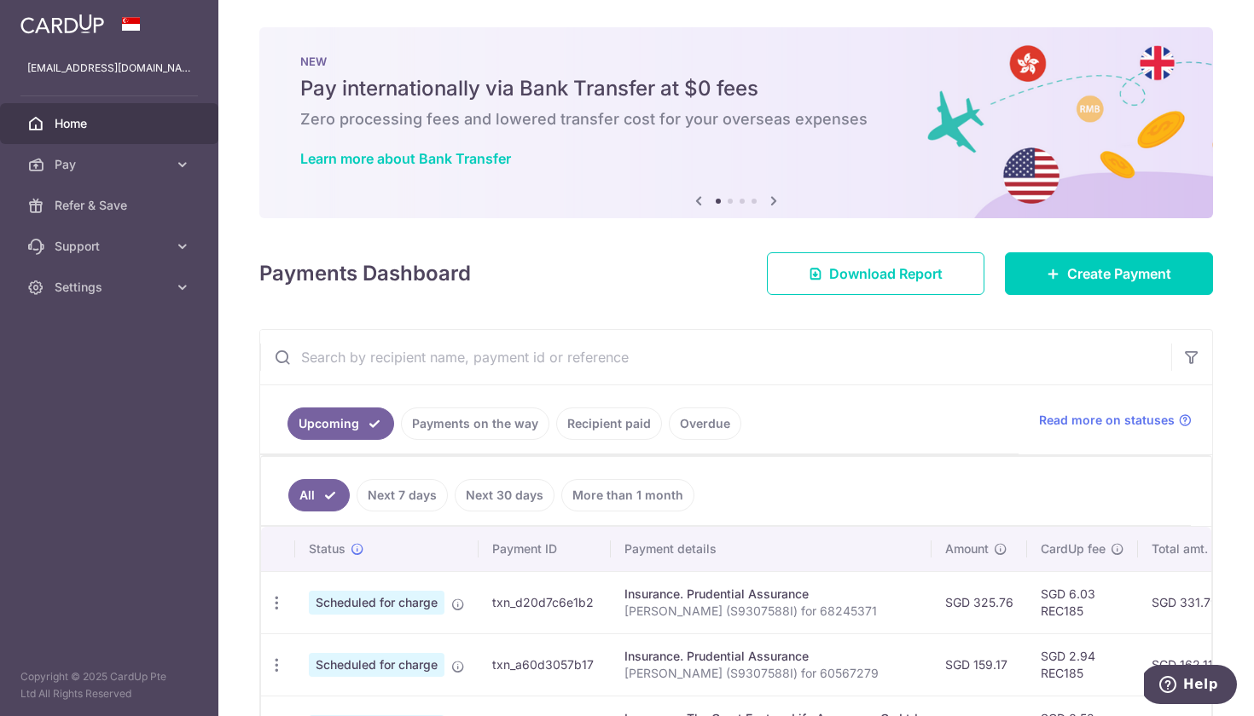
click at [322, 497] on link "All" at bounding box center [318, 495] width 61 height 32
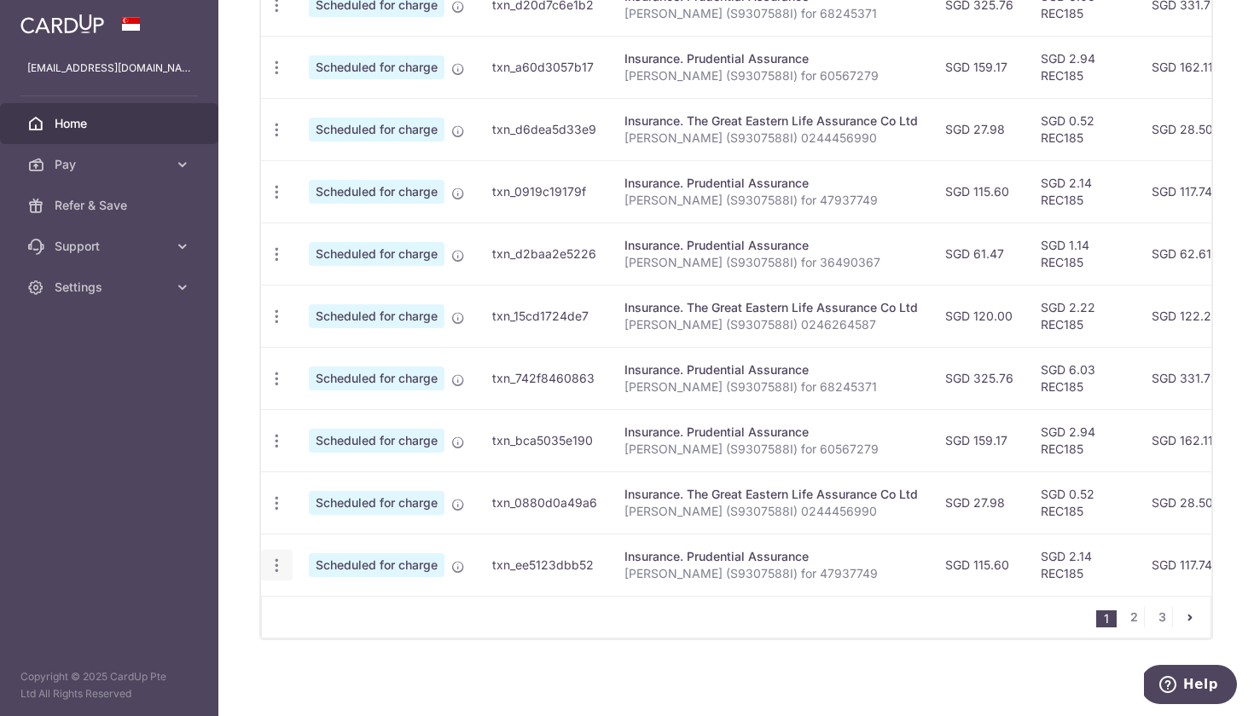
click at [273, 562] on icon "button" at bounding box center [277, 566] width 18 height 18
click at [360, 610] on span "Update payment" at bounding box center [368, 612] width 116 height 20
radio input "true"
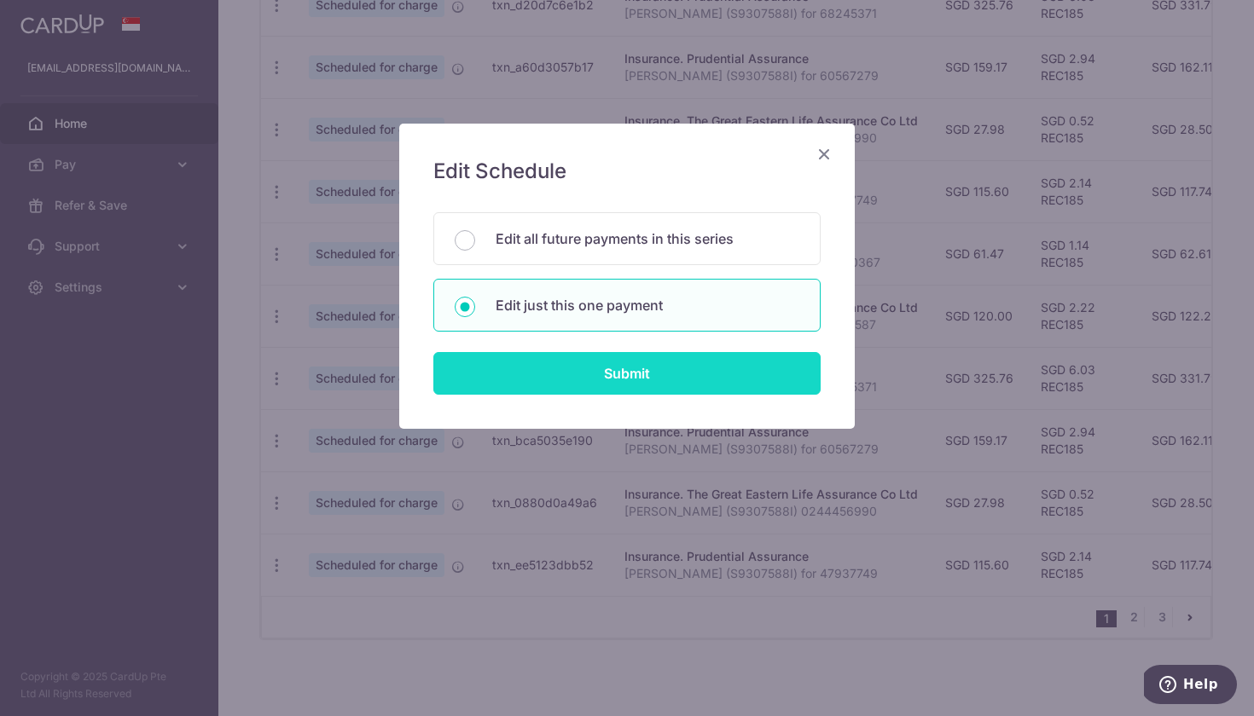
click at [652, 365] on input "Submit" at bounding box center [626, 373] width 387 height 43
radio input "true"
type input "115.60"
type input "[DATE]"
type input "[PERSON_NAME] (S9307588I) for 47937749"
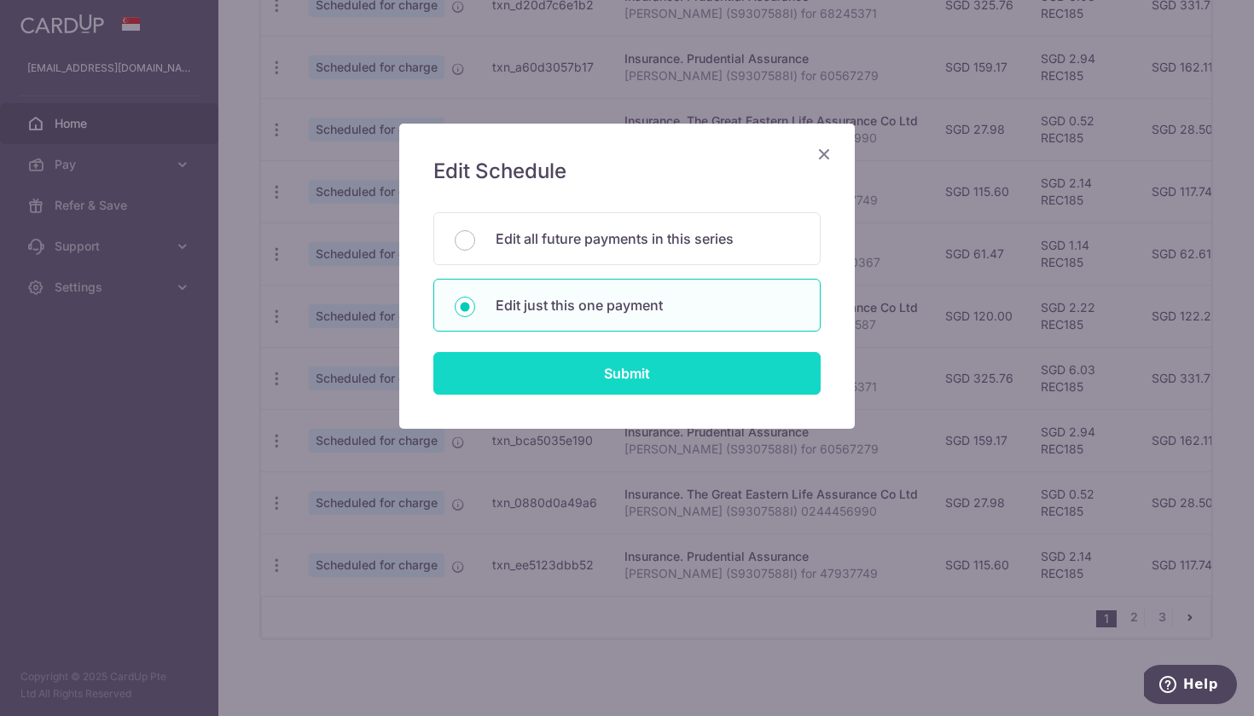
type input "REC185"
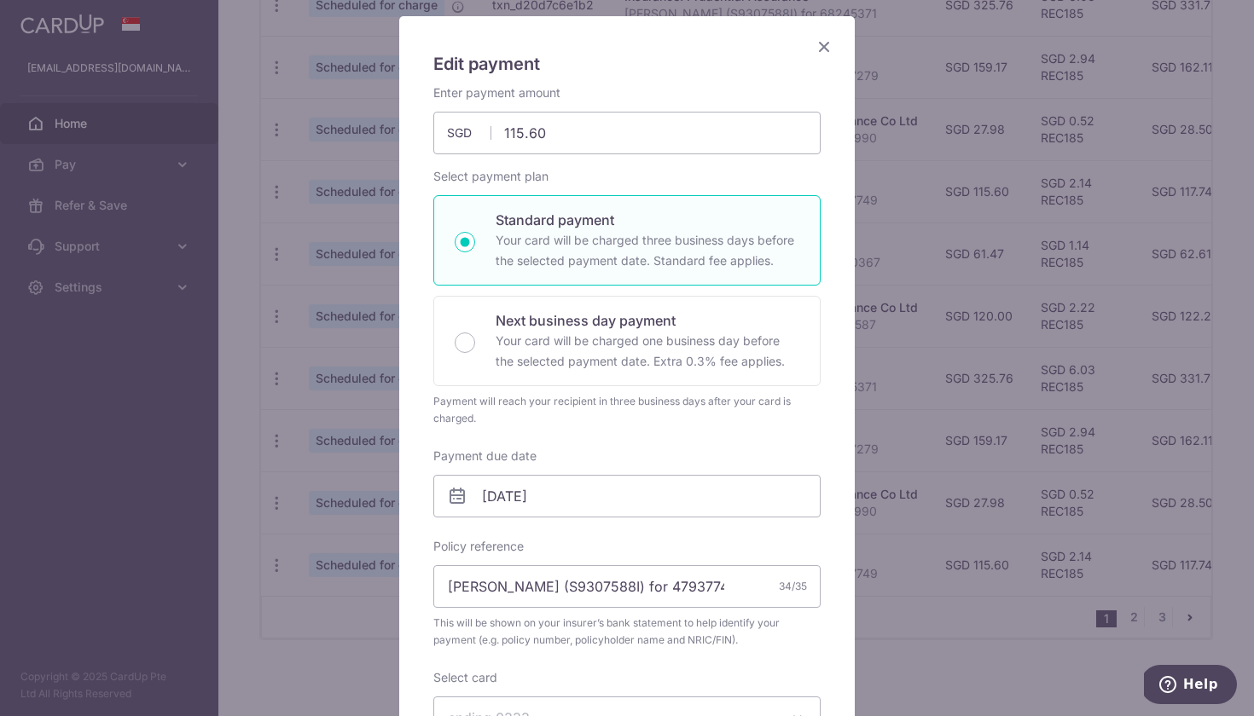
scroll to position [147, 0]
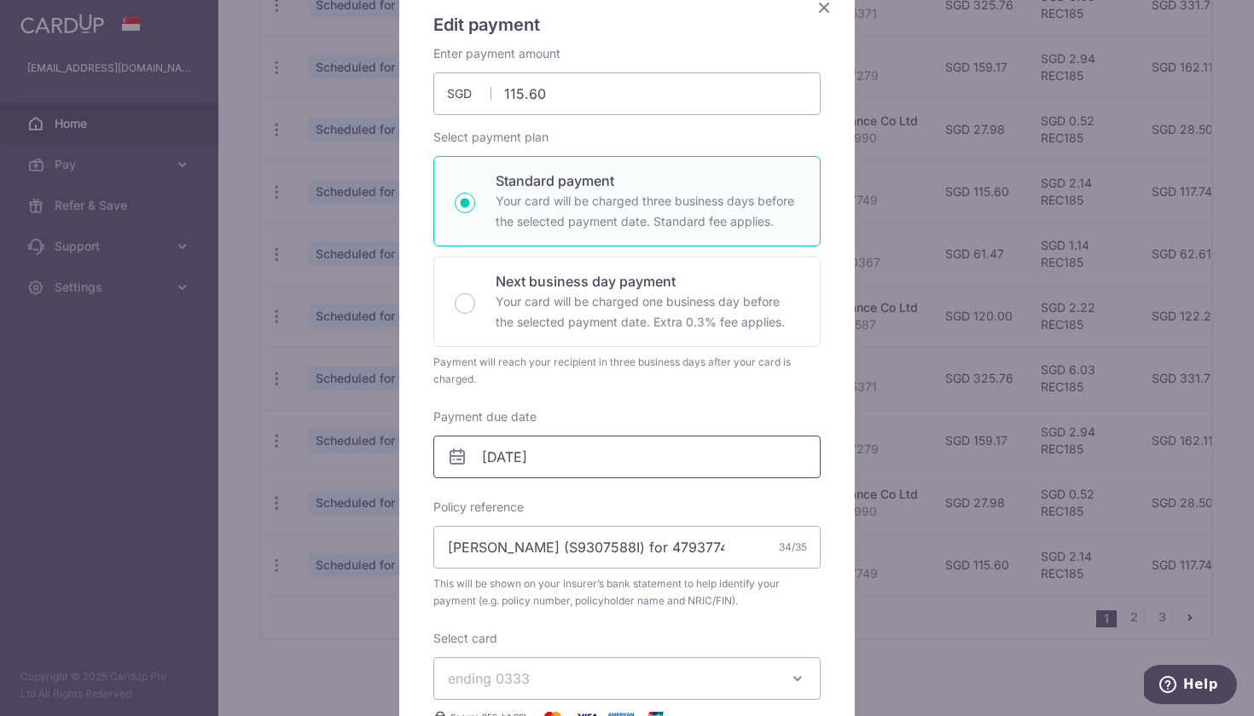
click at [663, 469] on input "[DATE]" at bounding box center [626, 457] width 387 height 43
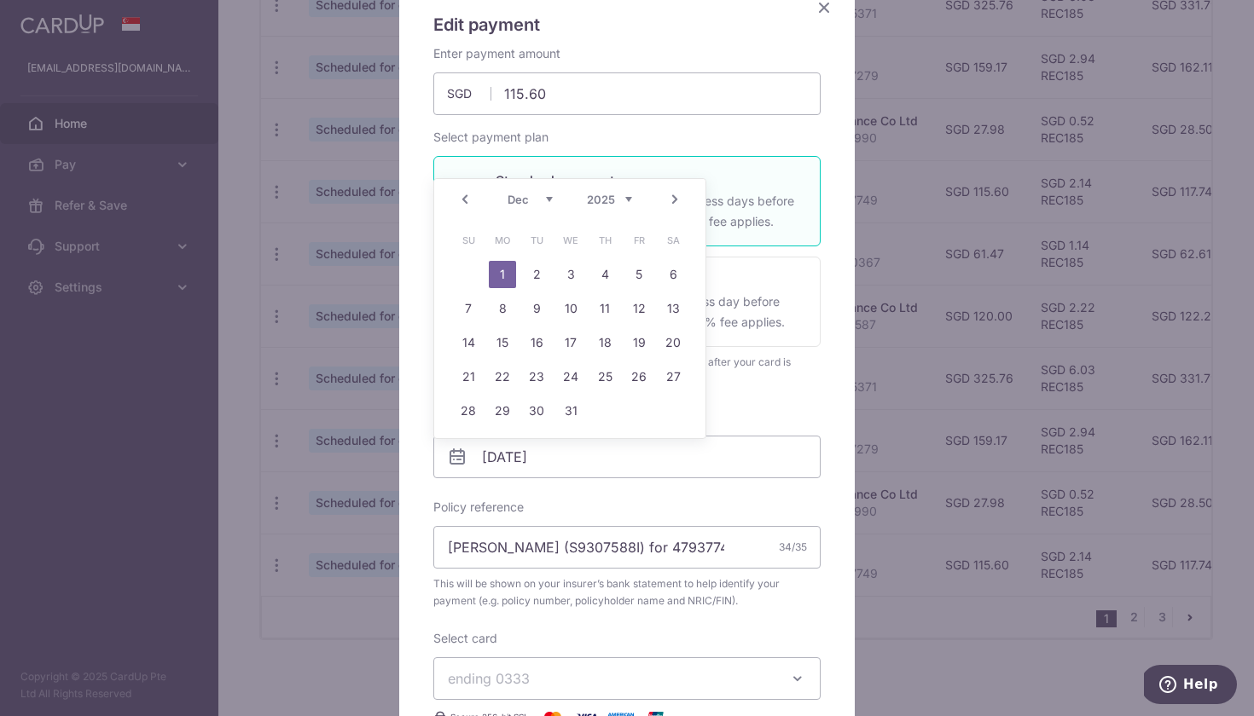
click at [462, 193] on link "Prev" at bounding box center [465, 199] width 20 height 20
click at [575, 409] on link "26" at bounding box center [570, 410] width 27 height 27
type input "[DATE]"
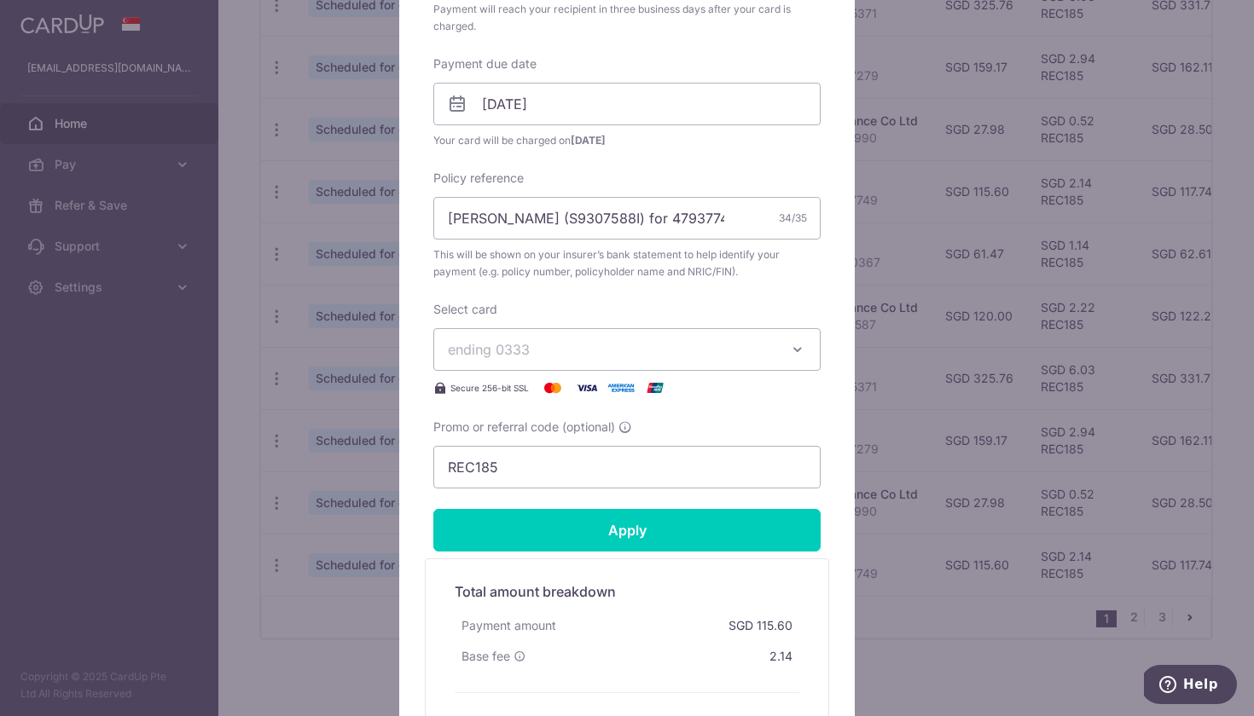
scroll to position [508, 0]
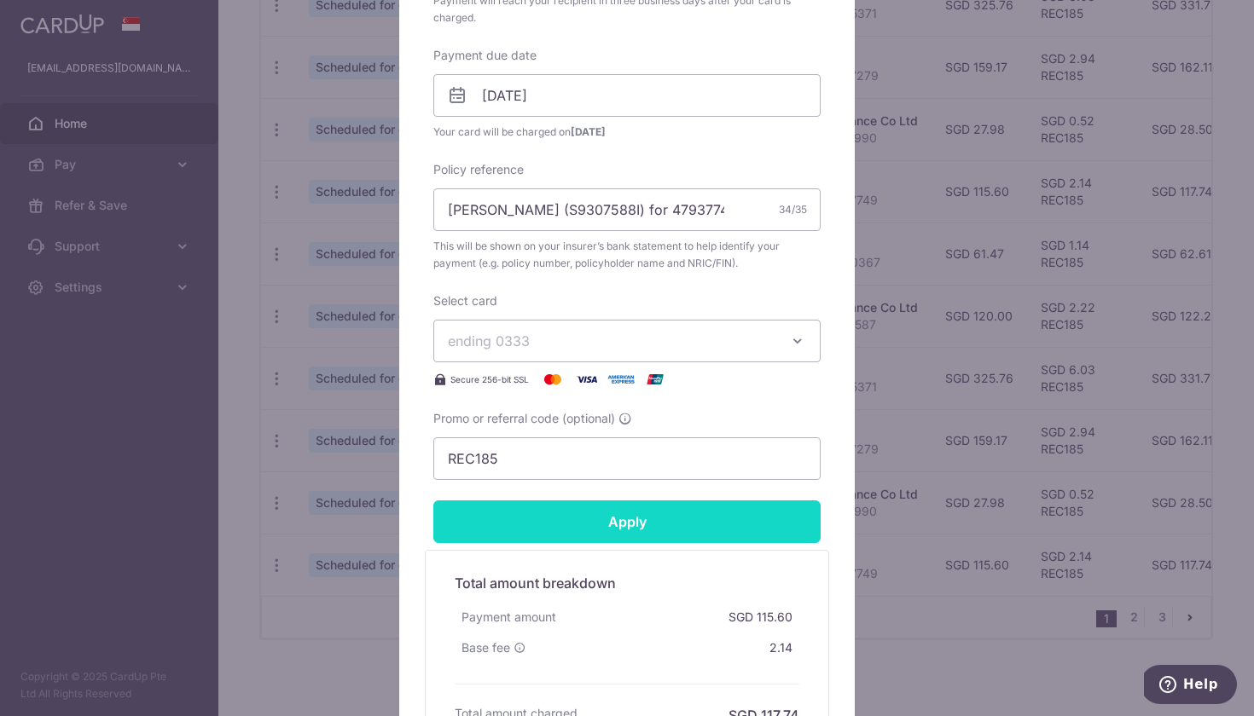
click at [618, 523] on input "Apply" at bounding box center [626, 522] width 387 height 43
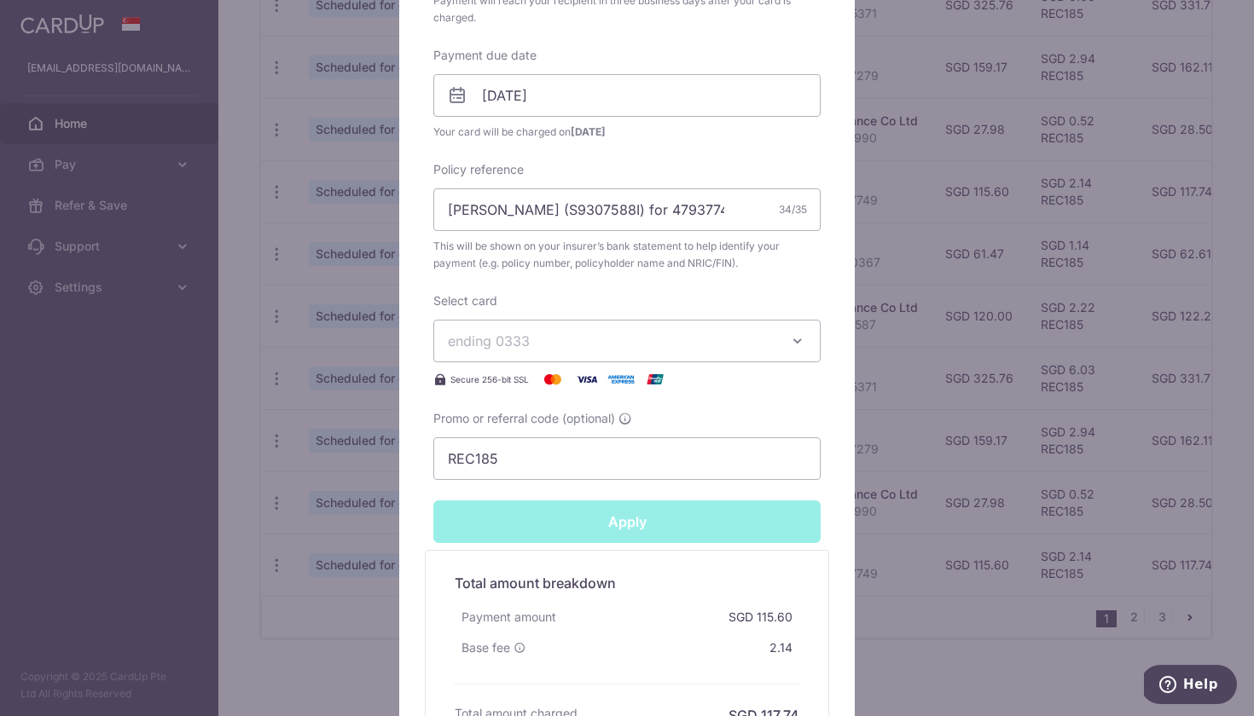
type input "Successfully Applied"
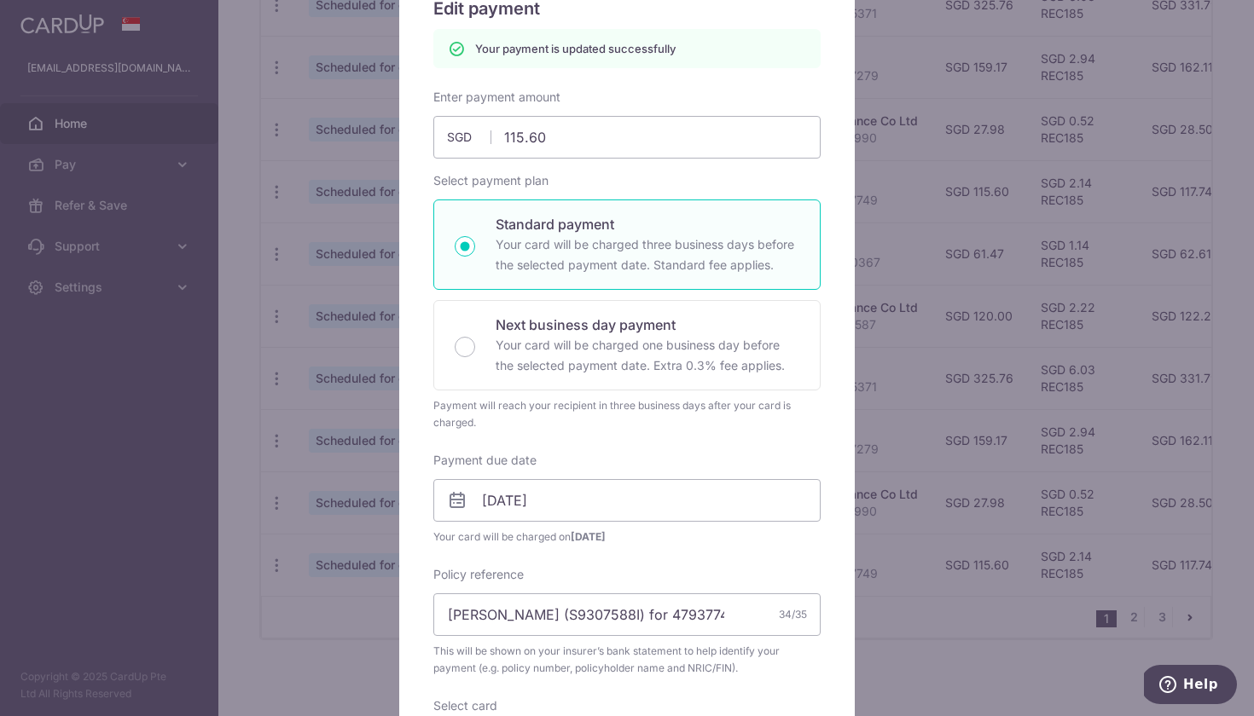
scroll to position [32, 0]
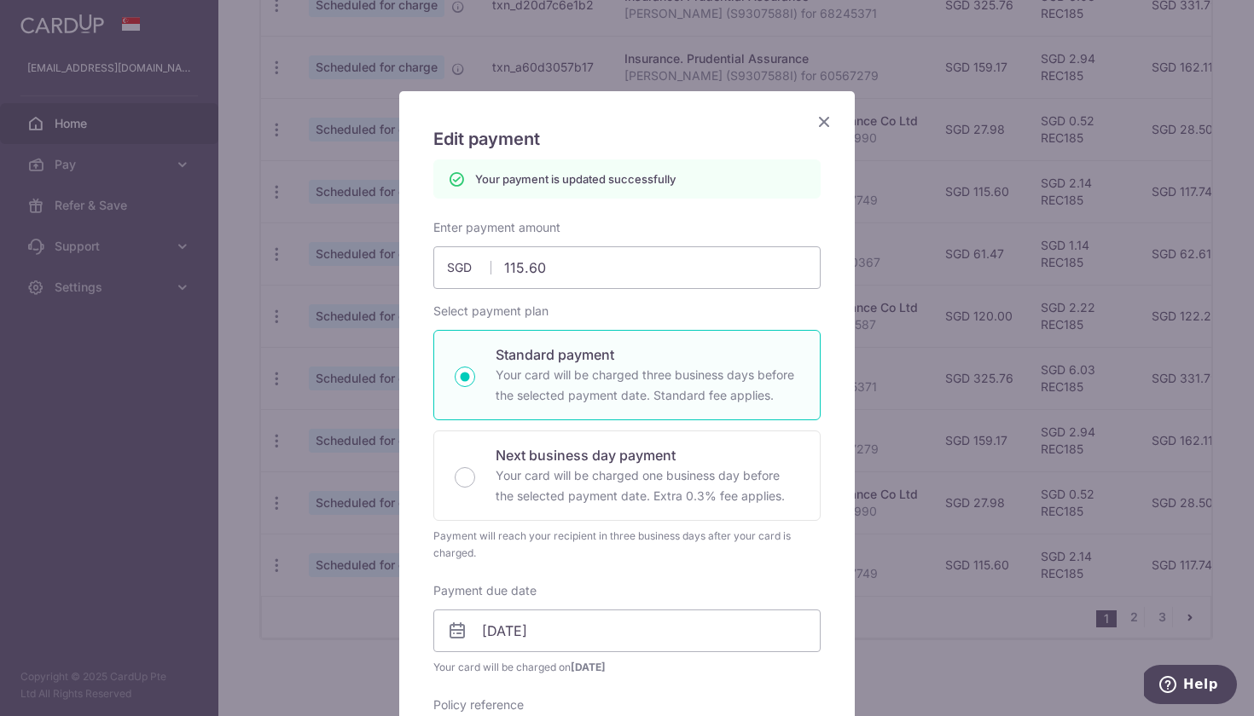
click at [818, 123] on icon "Close" at bounding box center [824, 121] width 20 height 21
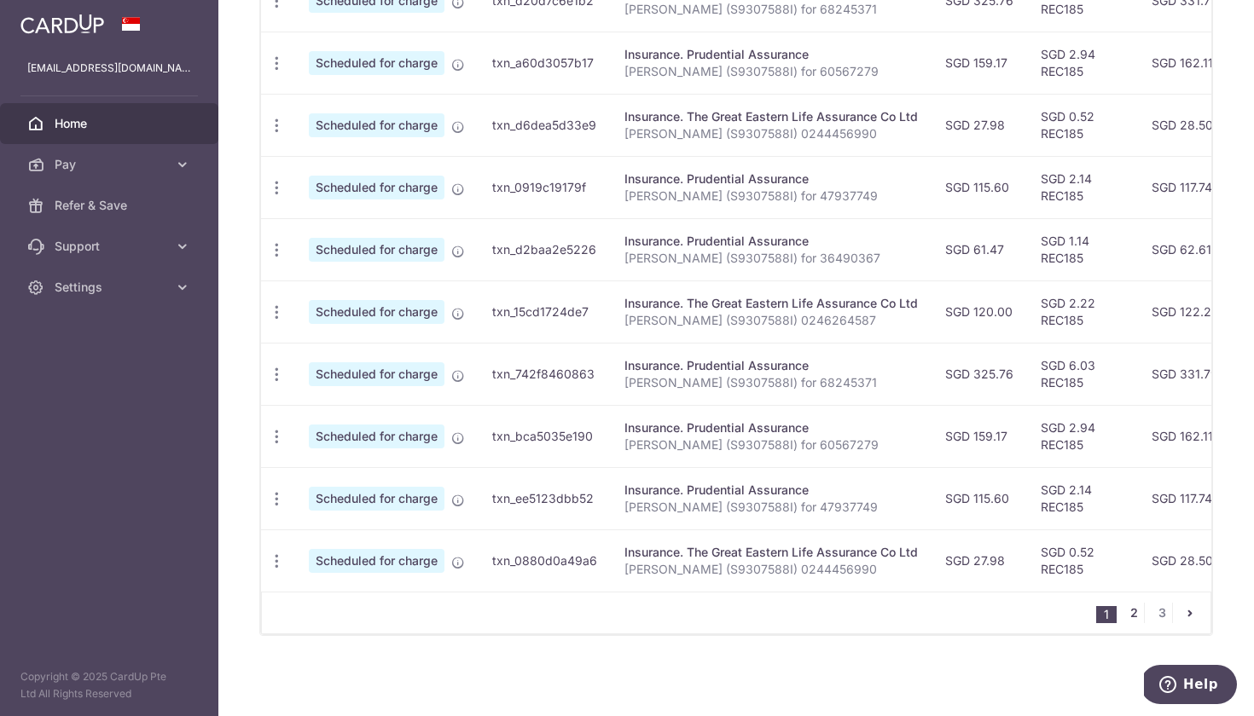
click at [1132, 614] on link "2" at bounding box center [1133, 613] width 20 height 20
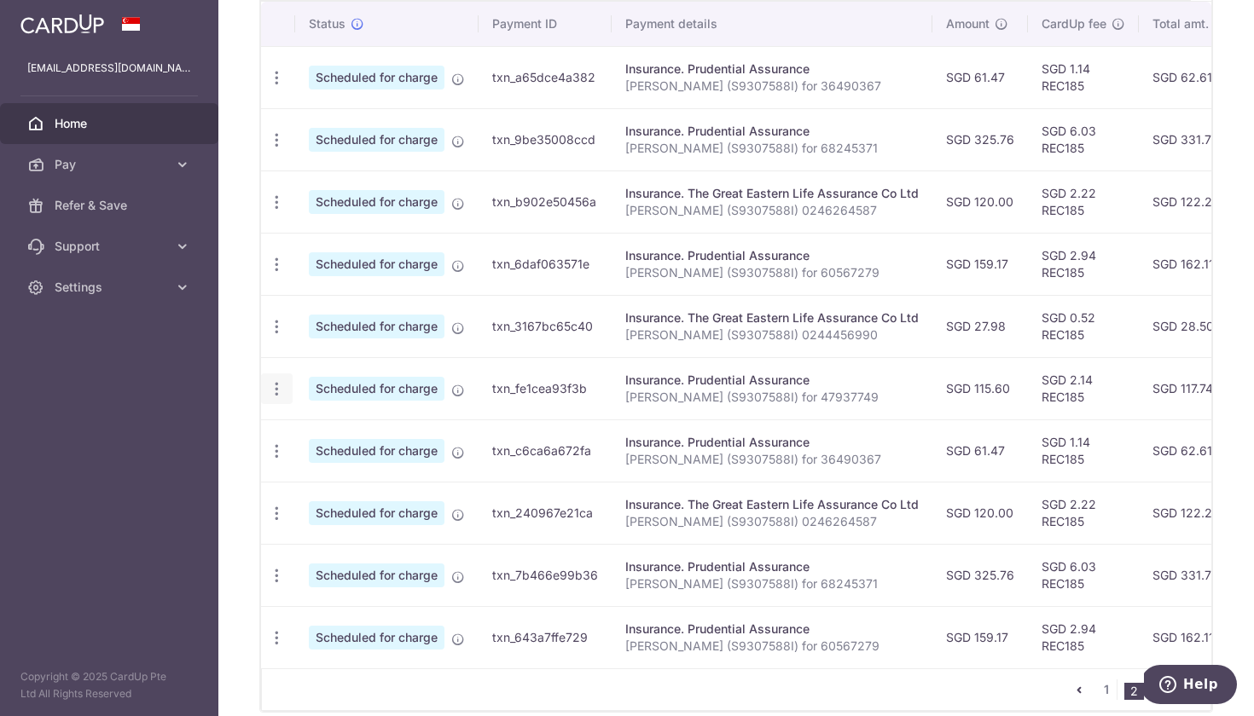
click at [277, 392] on icon "button" at bounding box center [277, 389] width 18 height 18
click at [312, 436] on span "Update payment" at bounding box center [368, 436] width 116 height 20
radio input "true"
type input "115.60"
type input "01/01/2026"
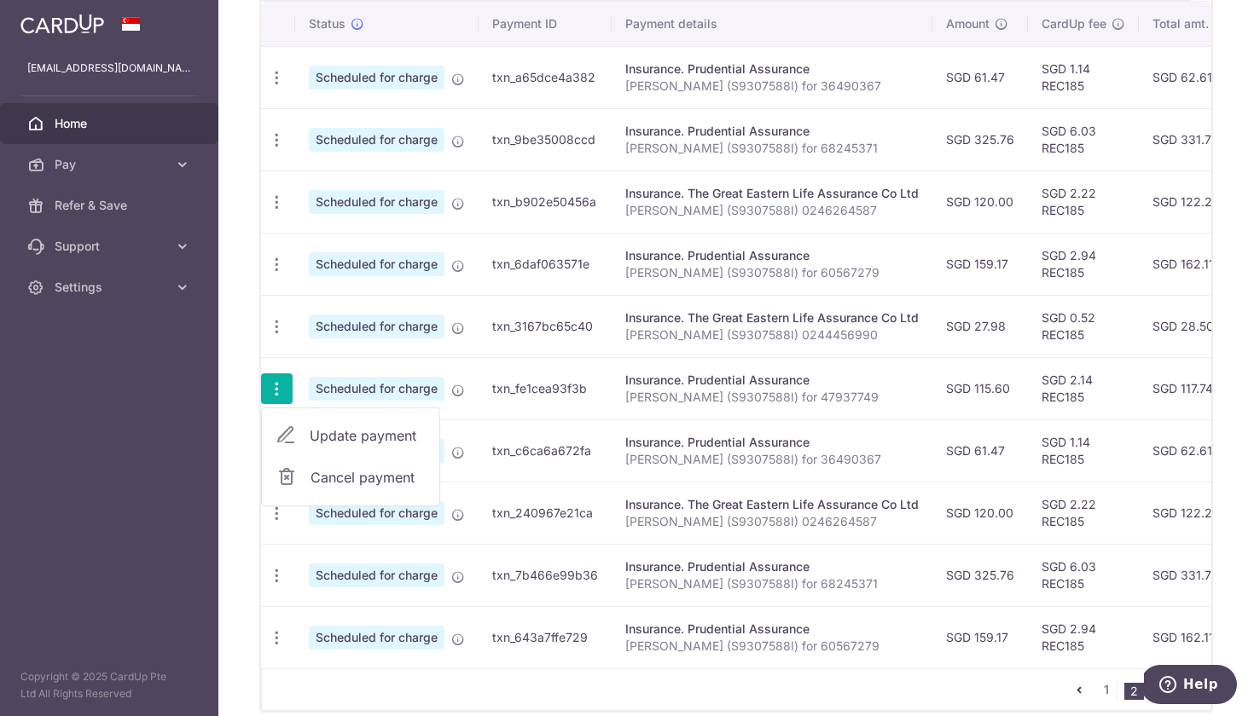
type input "[PERSON_NAME] (S9307588I) for 47937749"
type input "REC185"
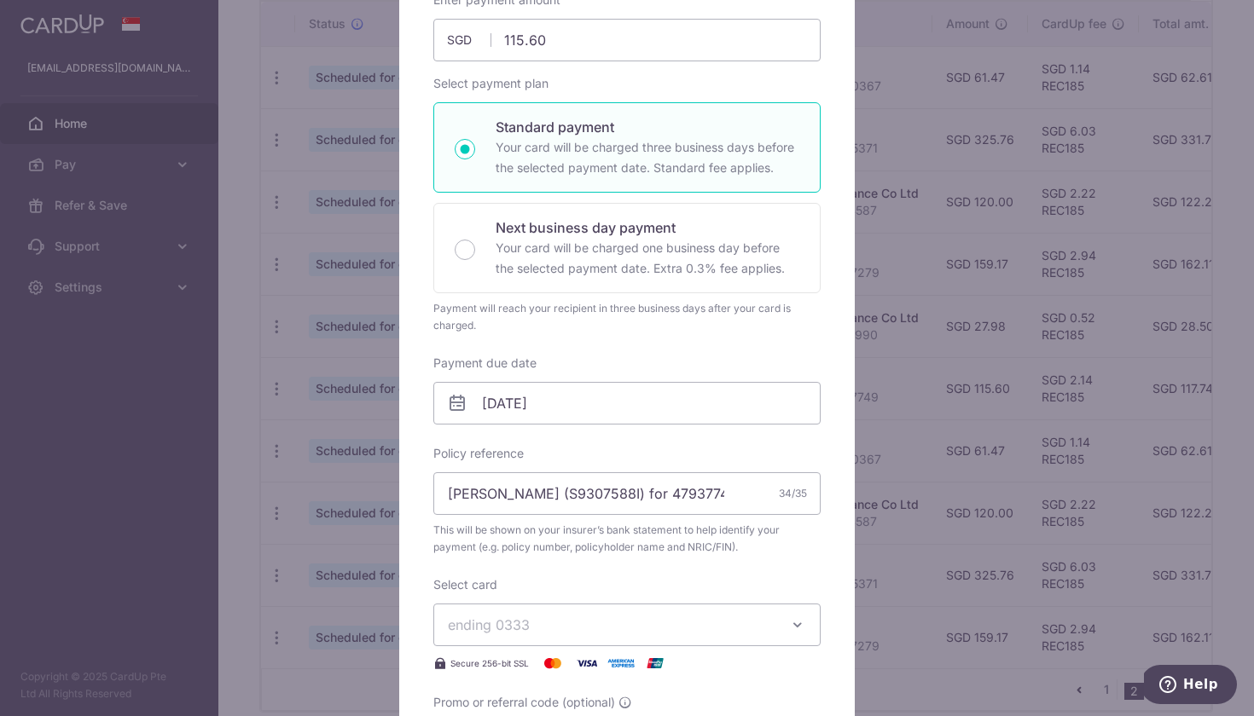
scroll to position [201, 0]
click at [594, 409] on input "01/01/2026" at bounding box center [626, 402] width 387 height 43
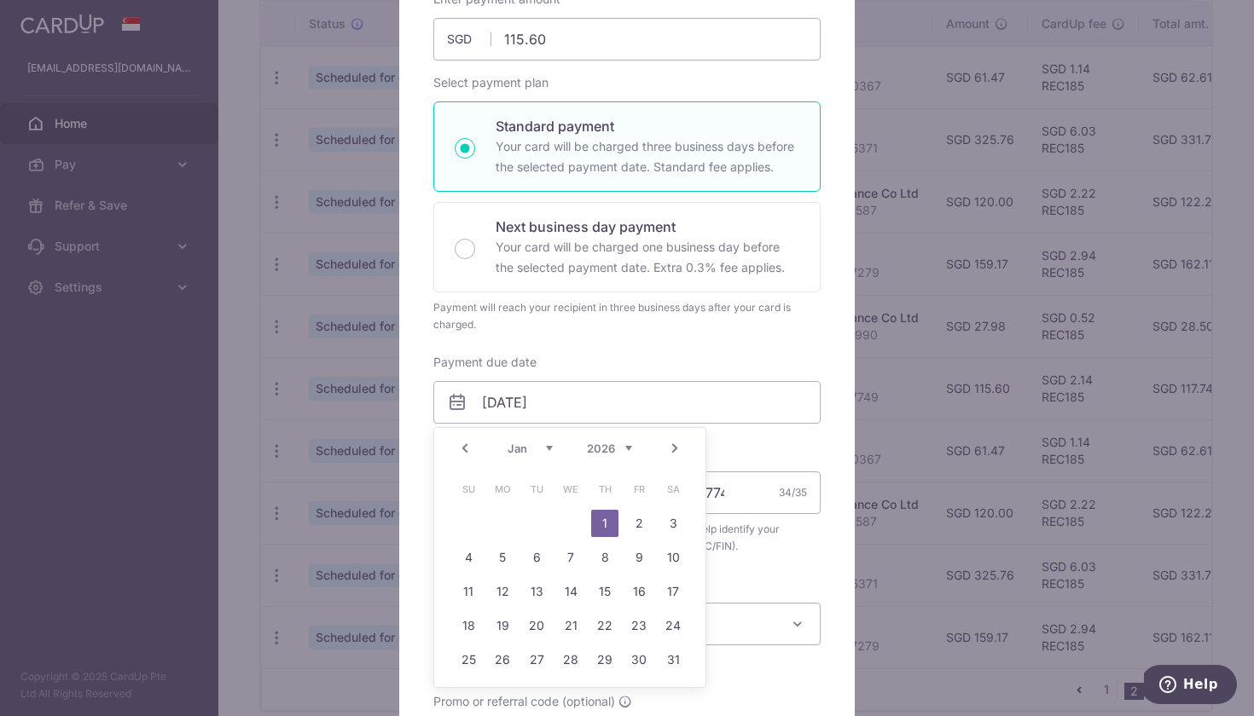
click at [463, 445] on link "Prev" at bounding box center [465, 448] width 20 height 20
click at [507, 623] on link "22" at bounding box center [502, 625] width 27 height 27
type input "[DATE]"
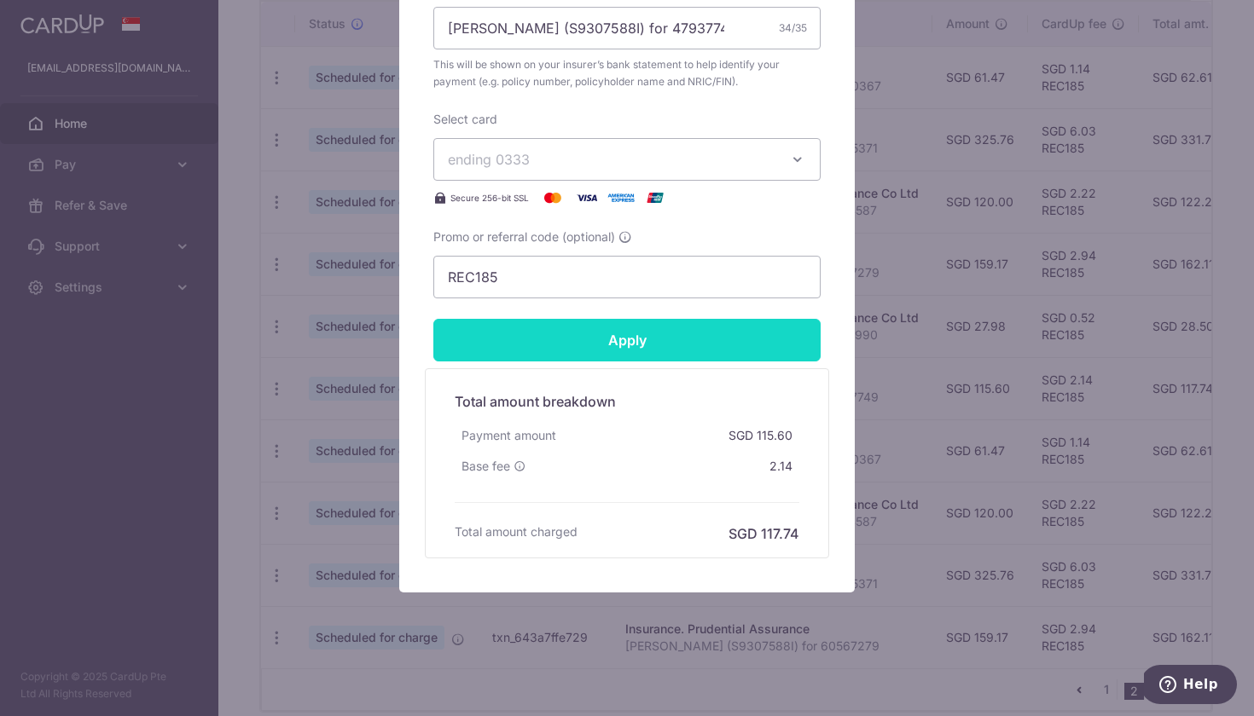
scroll to position [690, 0]
click at [710, 344] on input "Apply" at bounding box center [626, 340] width 387 height 43
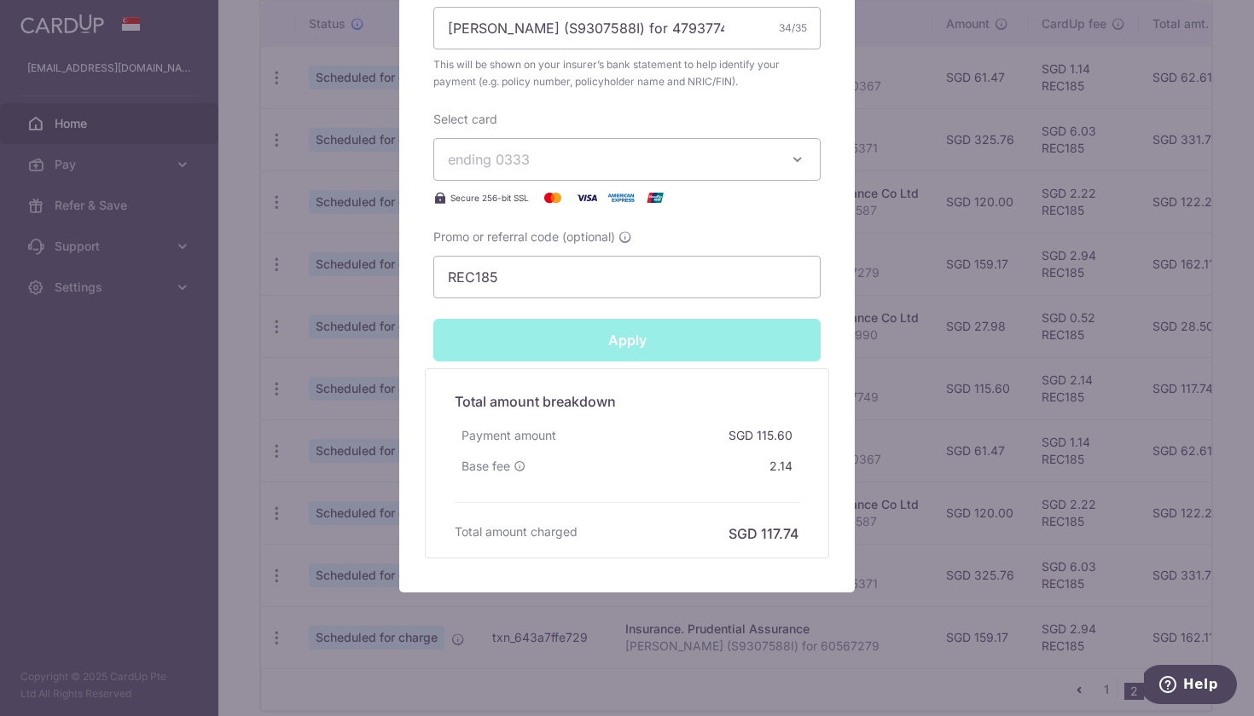
type input "Successfully Applied"
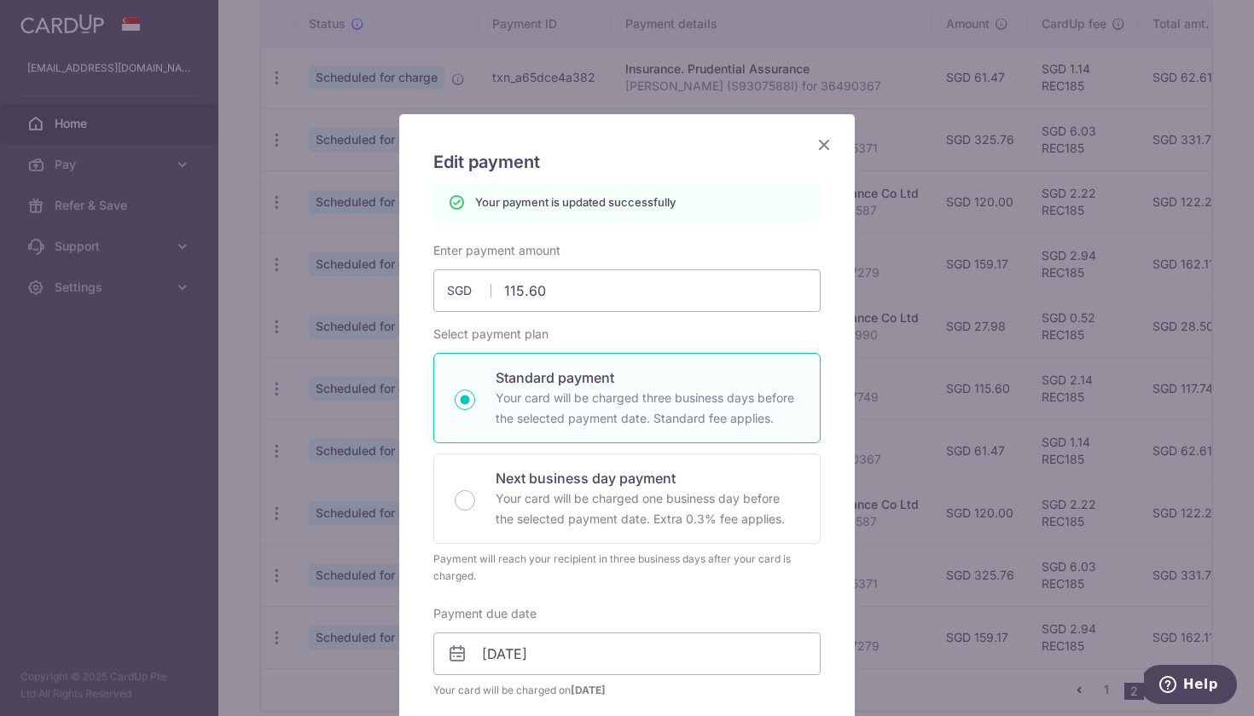
scroll to position [0, 0]
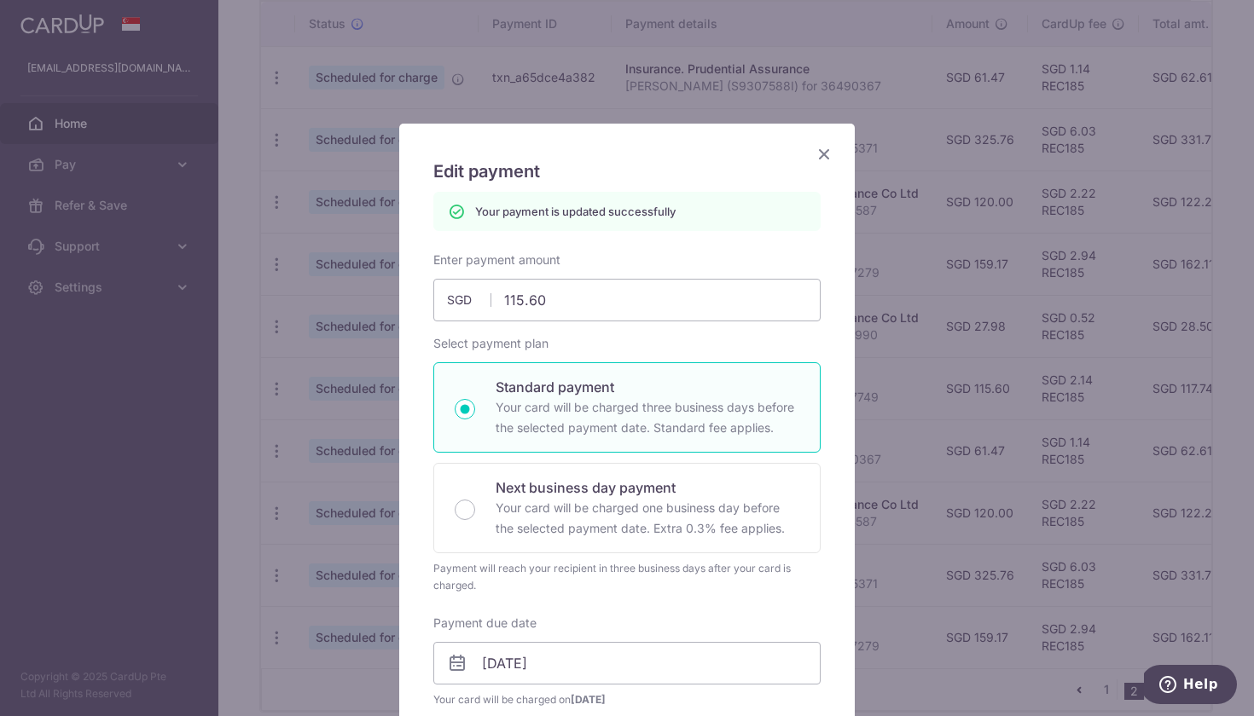
click at [821, 154] on icon "Close" at bounding box center [824, 153] width 20 height 21
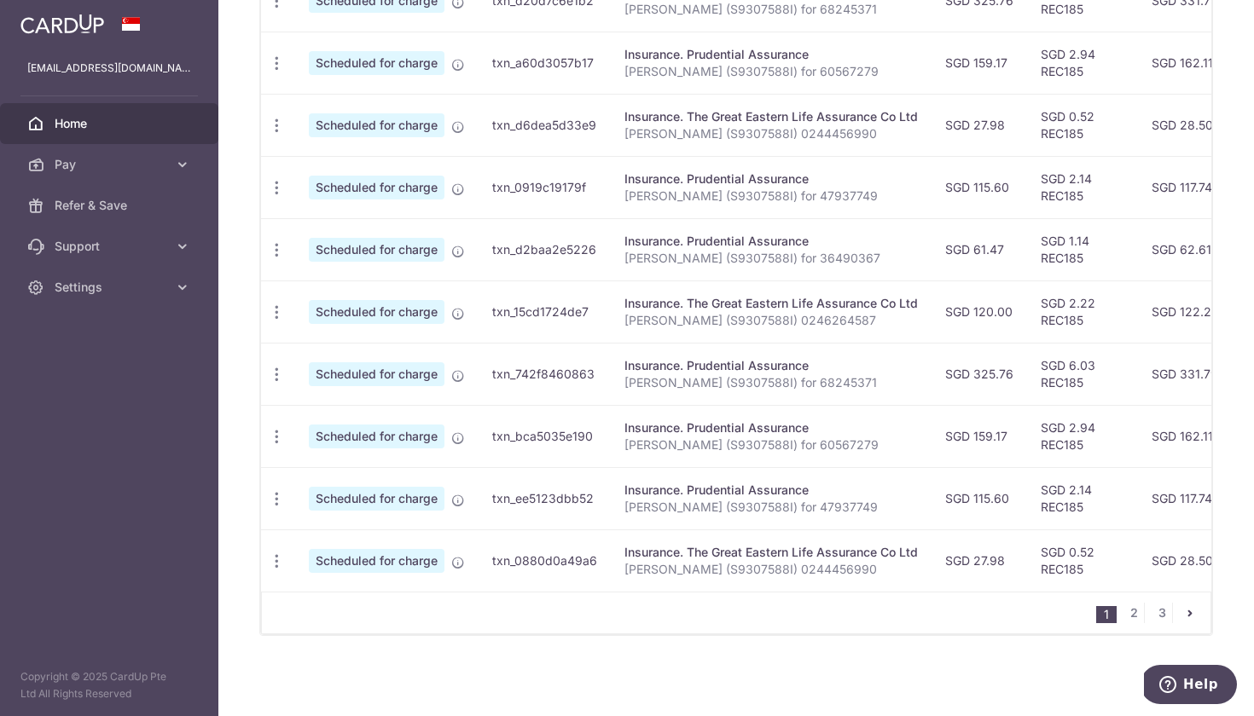
scroll to position [602, 0]
click at [1130, 617] on link "2" at bounding box center [1133, 613] width 20 height 20
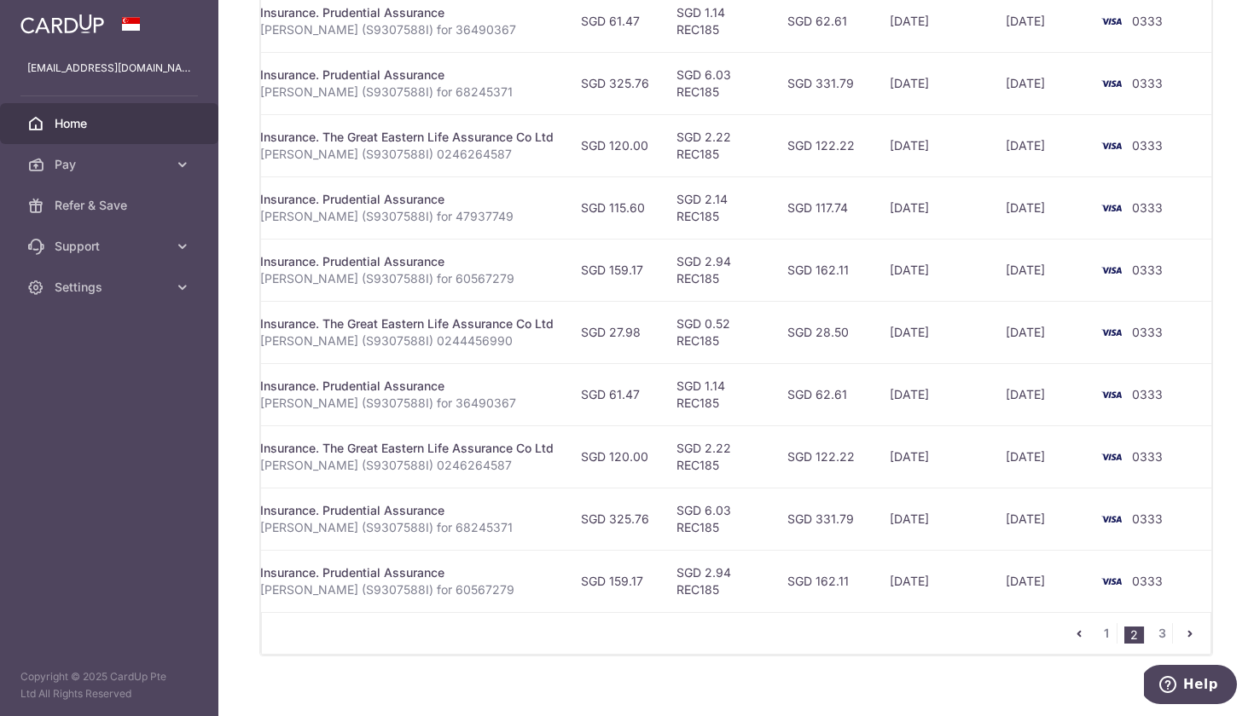
scroll to position [582, 0]
click at [1159, 629] on link "3" at bounding box center [1161, 633] width 20 height 20
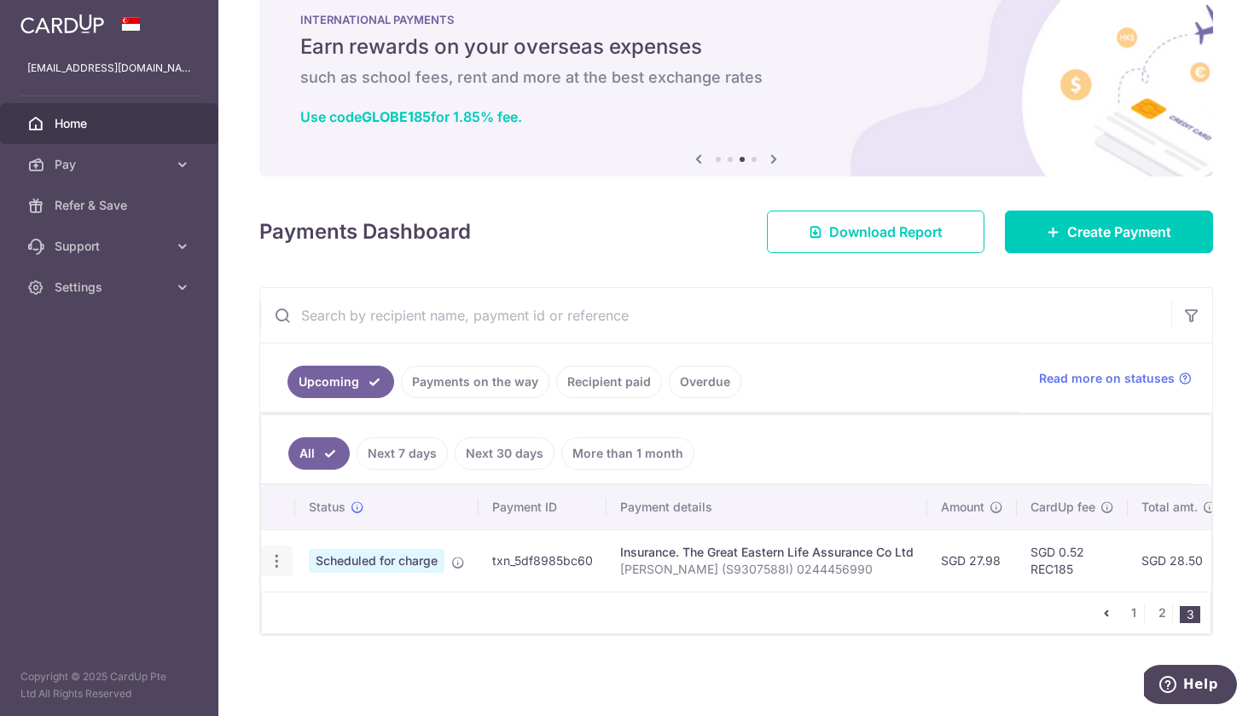
scroll to position [0, 0]
click at [283, 562] on icon "button" at bounding box center [277, 562] width 18 height 18
click at [346, 615] on span "Update payment" at bounding box center [368, 608] width 116 height 20
radio input "true"
type input "27.98"
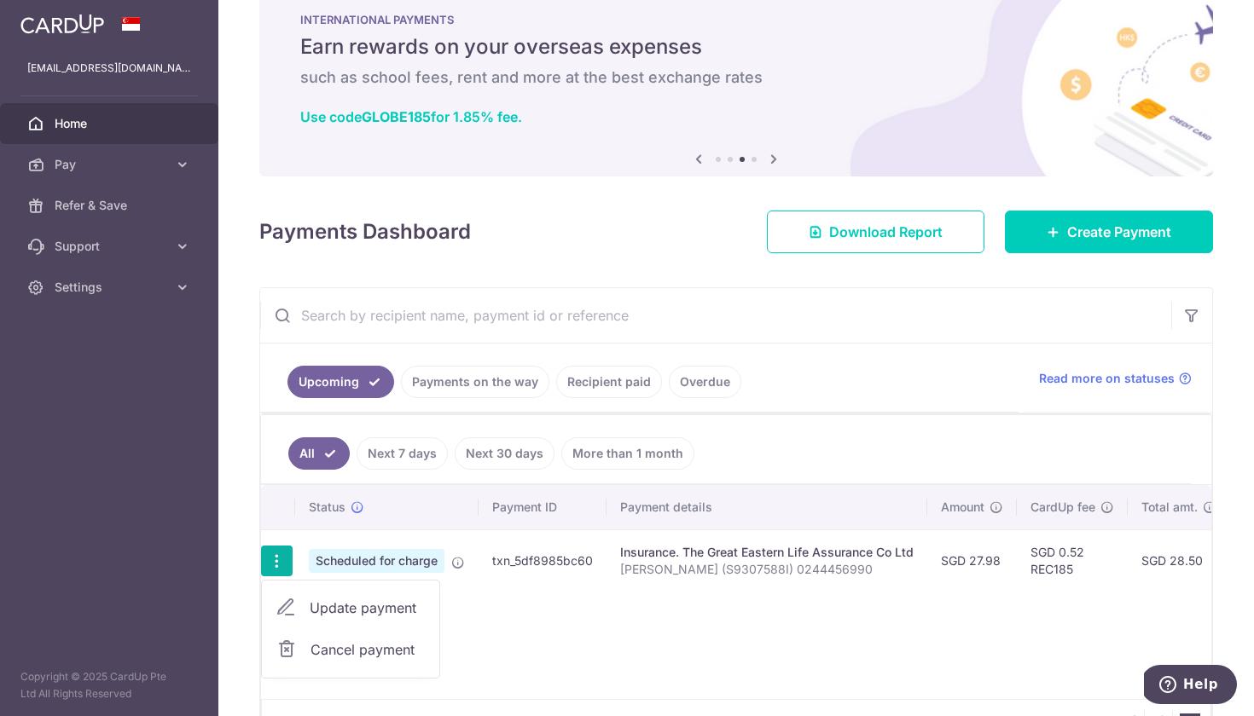
type input "[DATE]"
type input "[PERSON_NAME] (S9307588I) 0244456990"
type input "REC185"
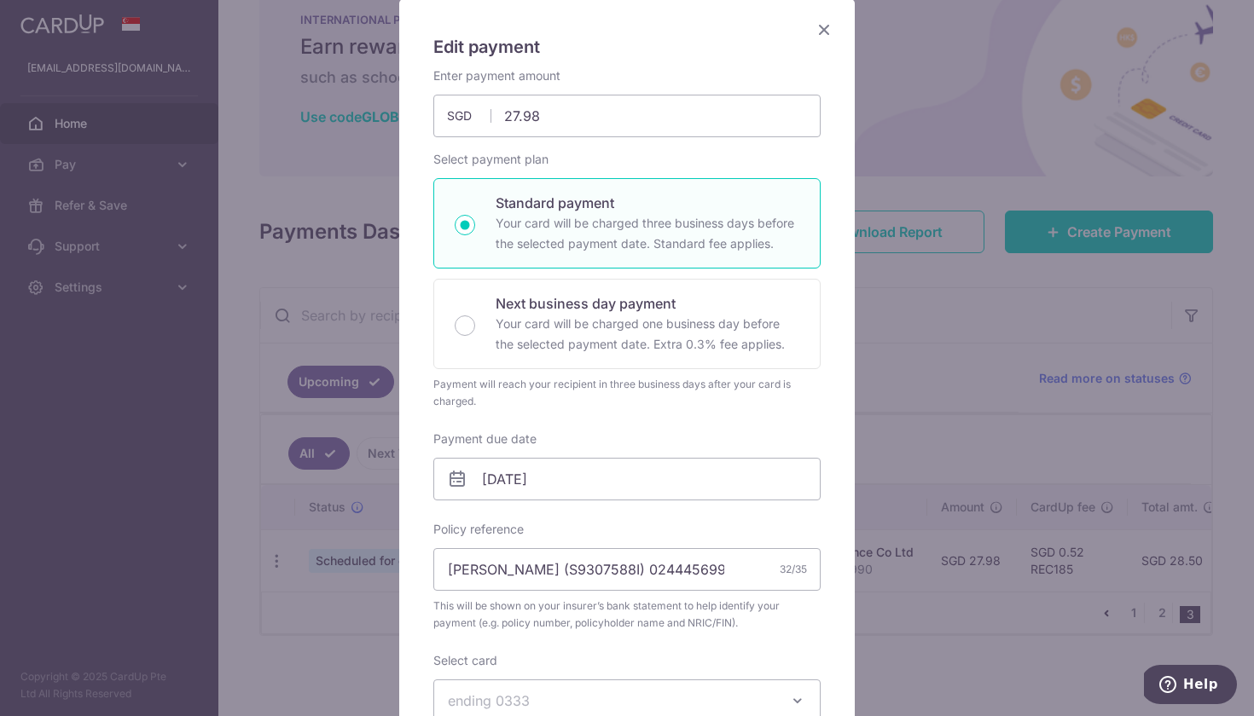
scroll to position [149, 0]
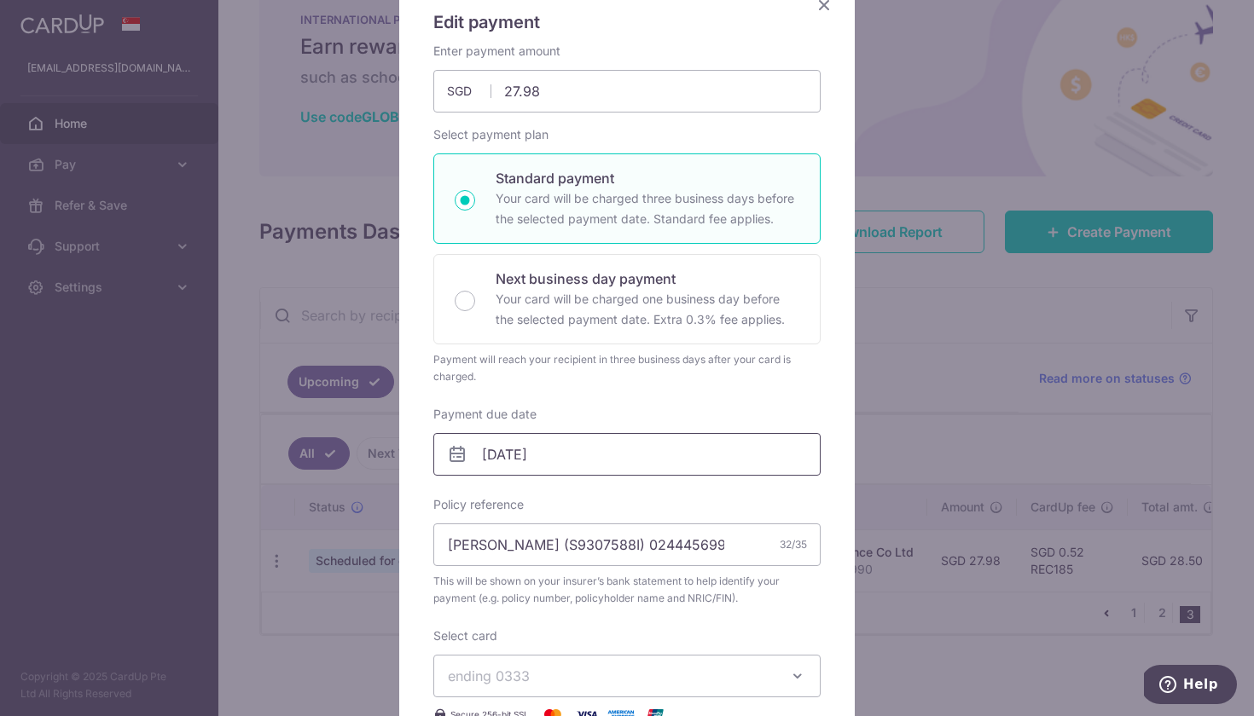
click at [629, 460] on input "27/01/2026" at bounding box center [626, 454] width 387 height 43
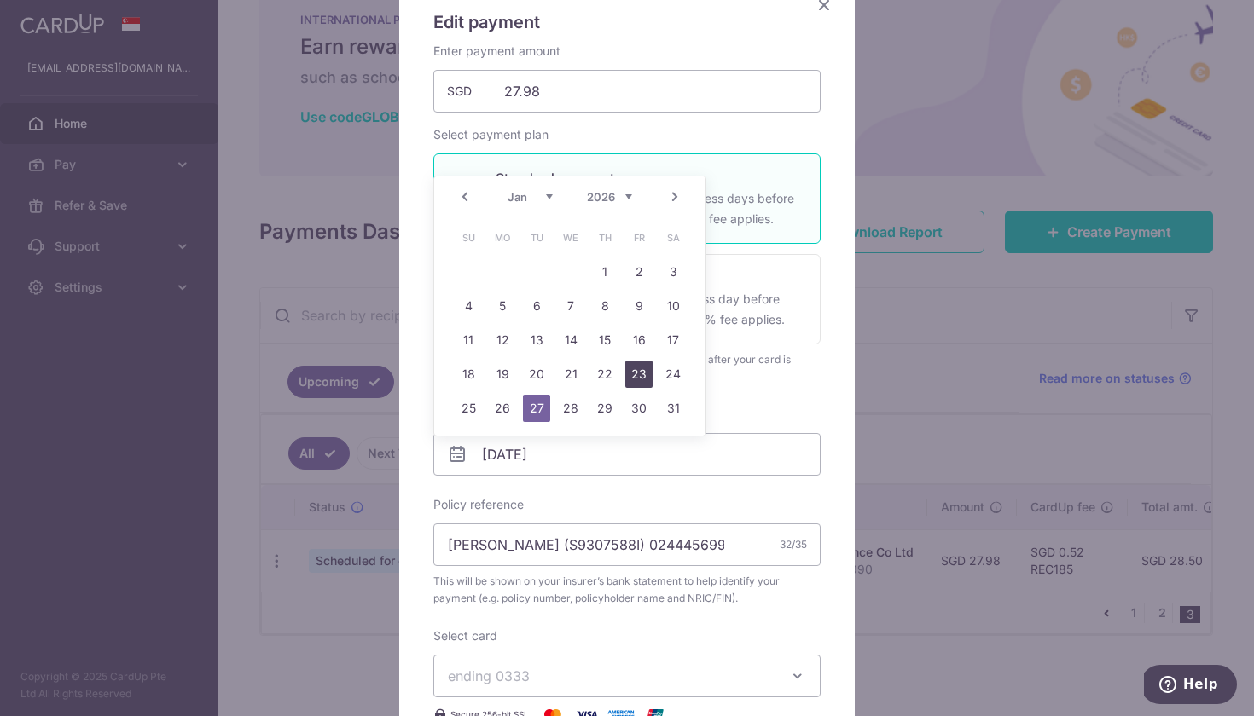
click at [640, 375] on link "23" at bounding box center [638, 374] width 27 height 27
type input "23/01/2026"
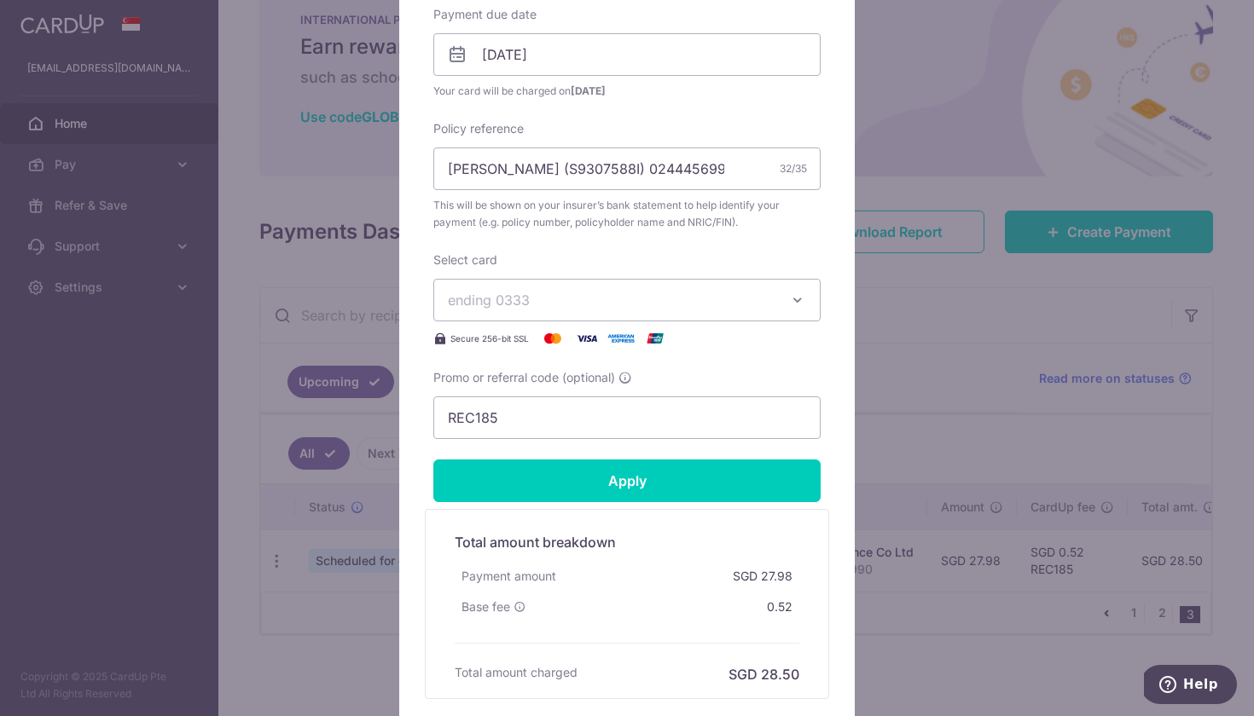
scroll to position [559, 0]
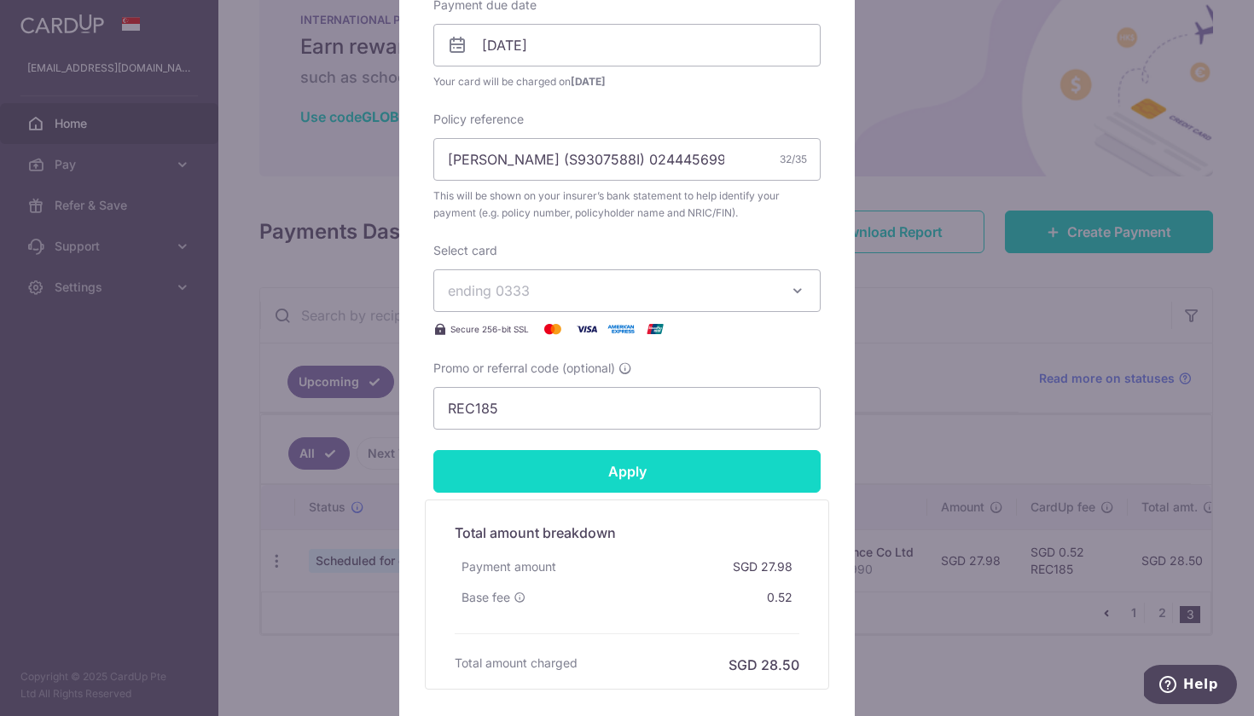
click at [635, 464] on input "Apply" at bounding box center [626, 471] width 387 height 43
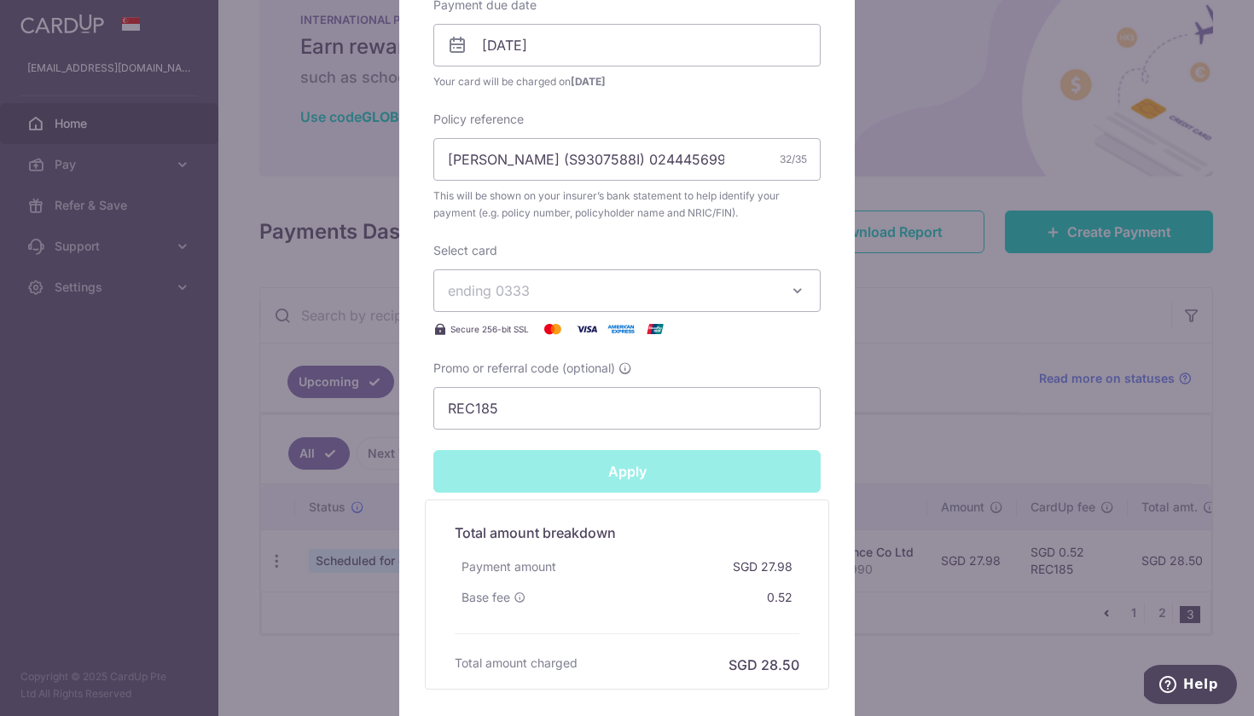
type input "Successfully Applied"
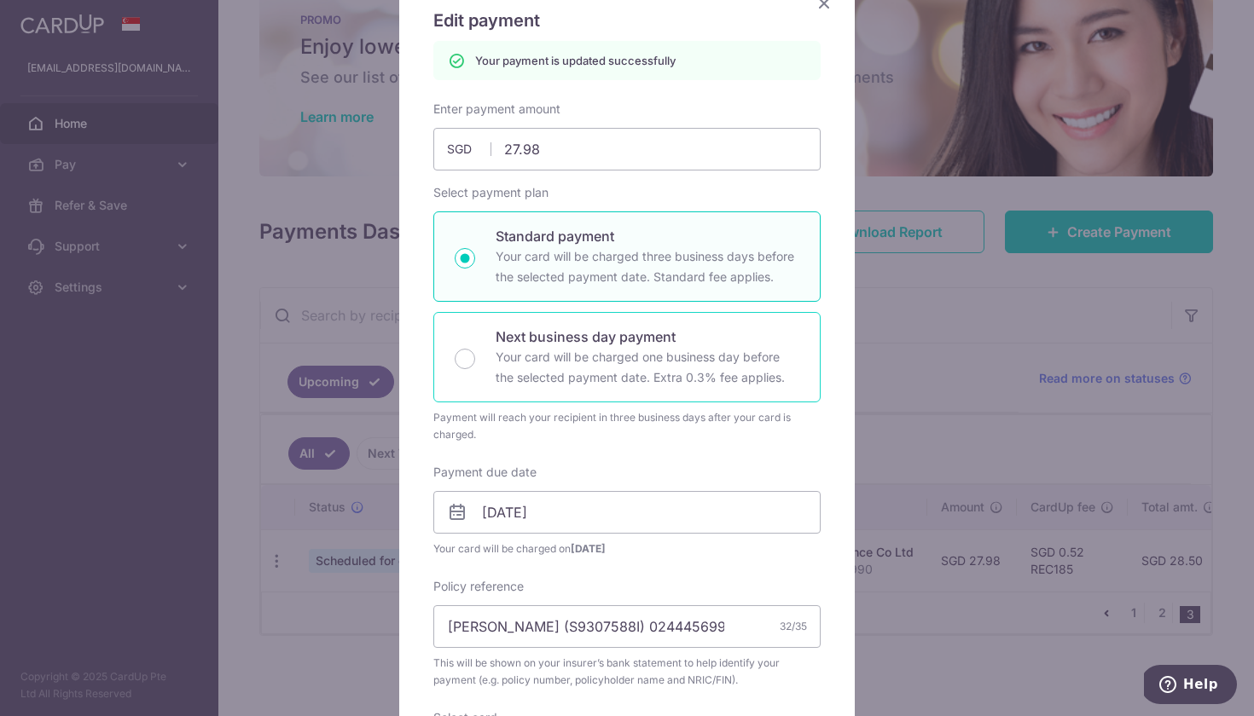
scroll to position [129, 0]
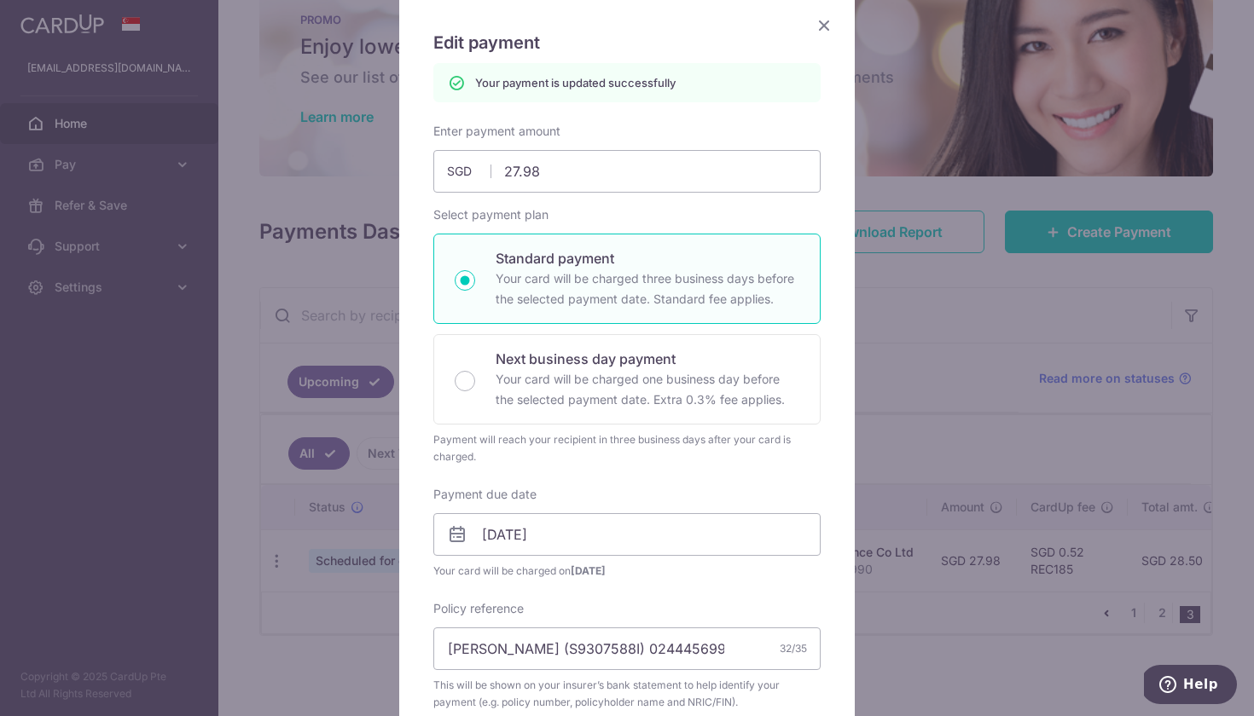
click at [815, 20] on icon "Close" at bounding box center [824, 24] width 20 height 21
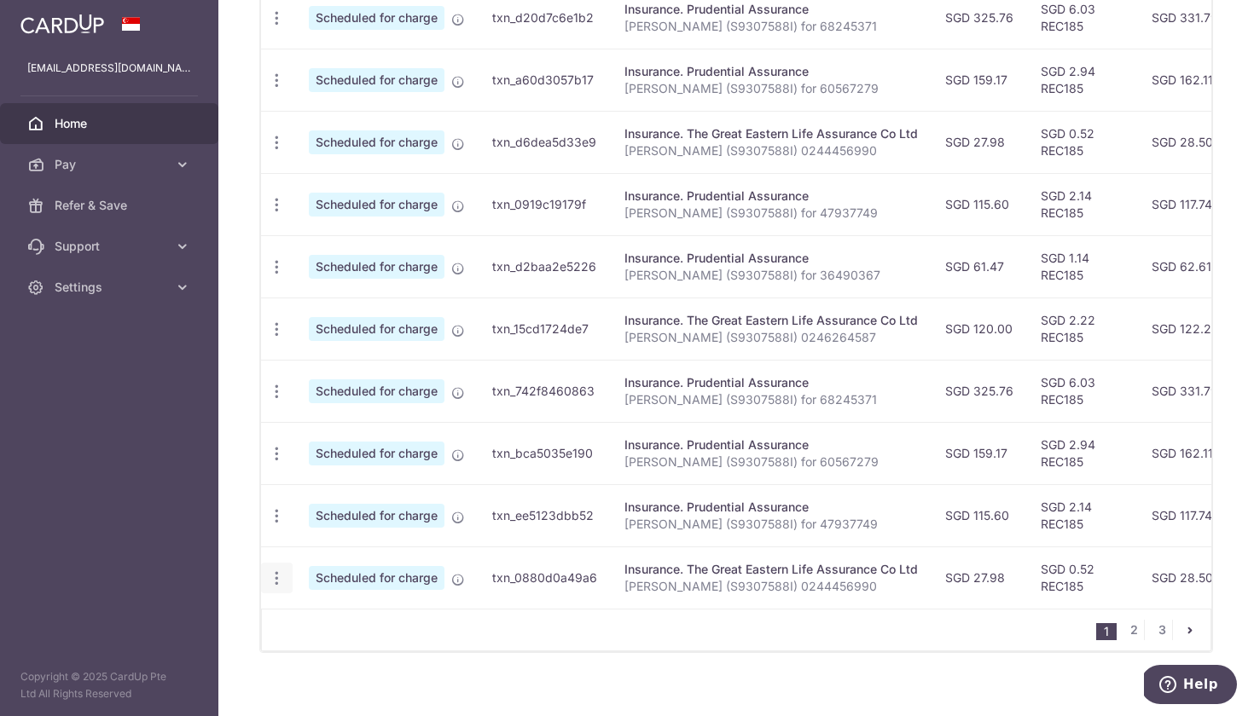
click at [274, 578] on icon "button" at bounding box center [277, 579] width 18 height 18
click at [306, 622] on link "Update payment" at bounding box center [350, 625] width 177 height 41
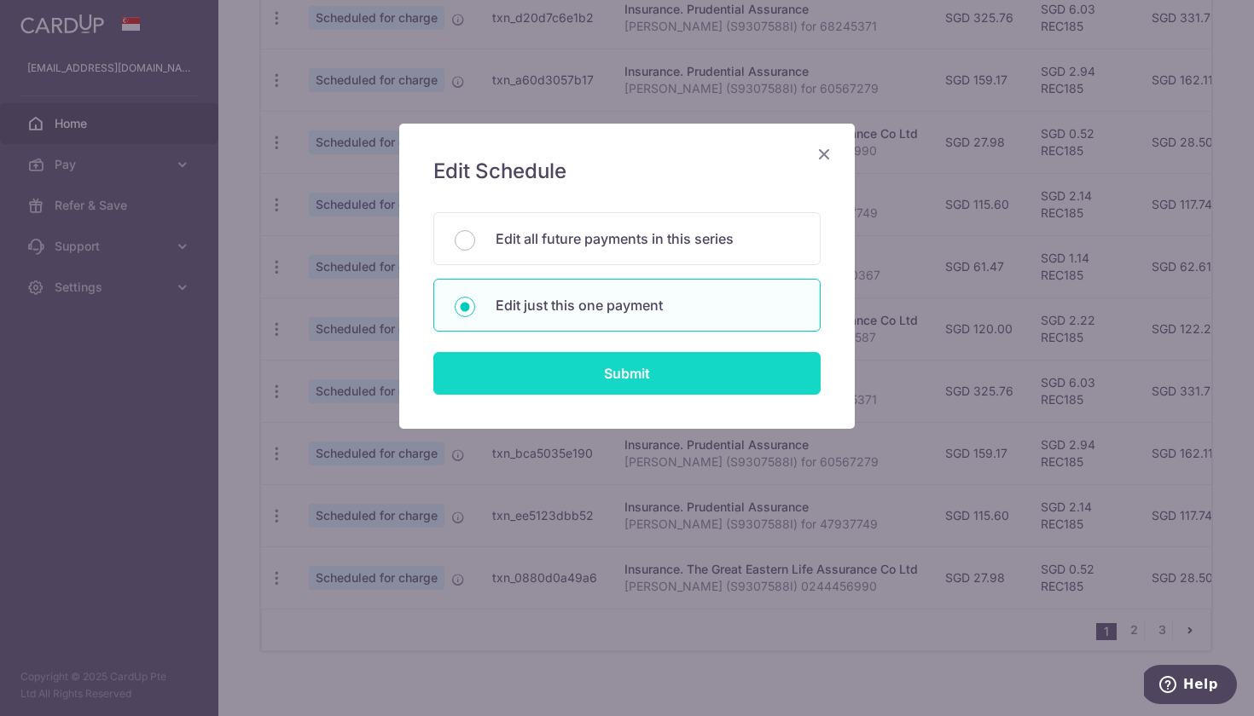
click at [524, 368] on input "Submit" at bounding box center [626, 373] width 387 height 43
radio input "true"
type input "27.98"
type input "[DATE]"
type input "[PERSON_NAME] (S9307588I) 0244456990"
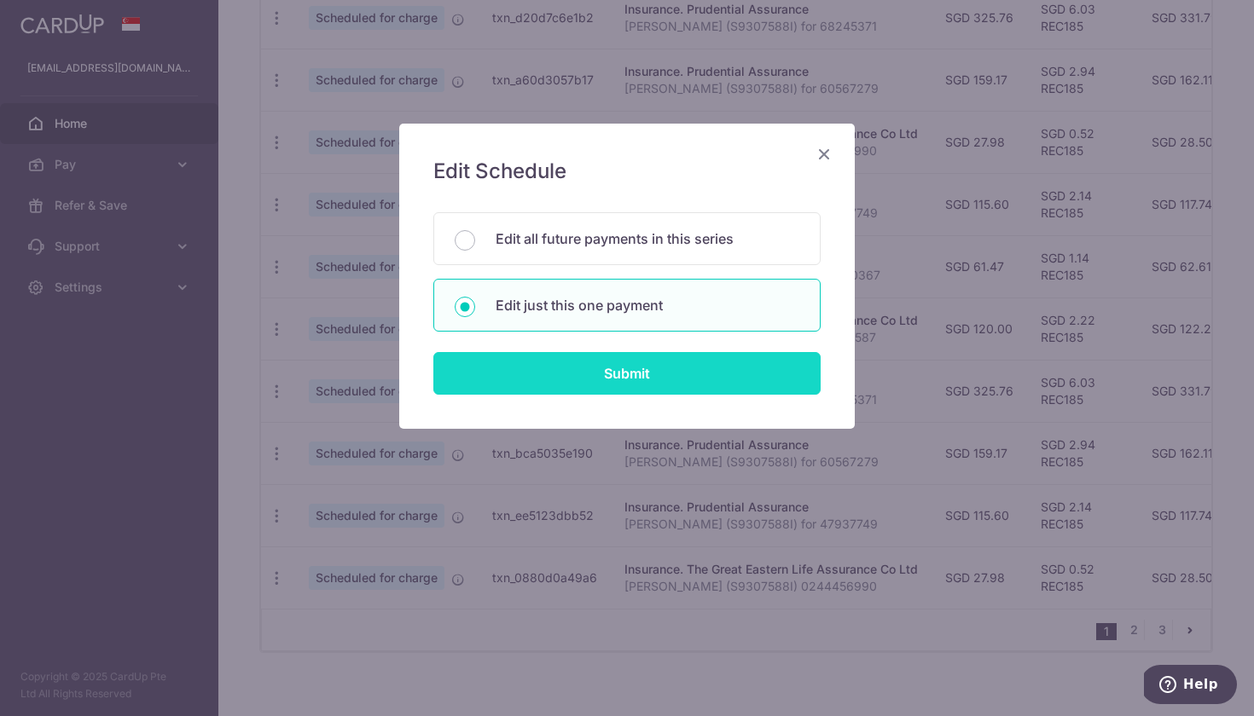
type input "REC185"
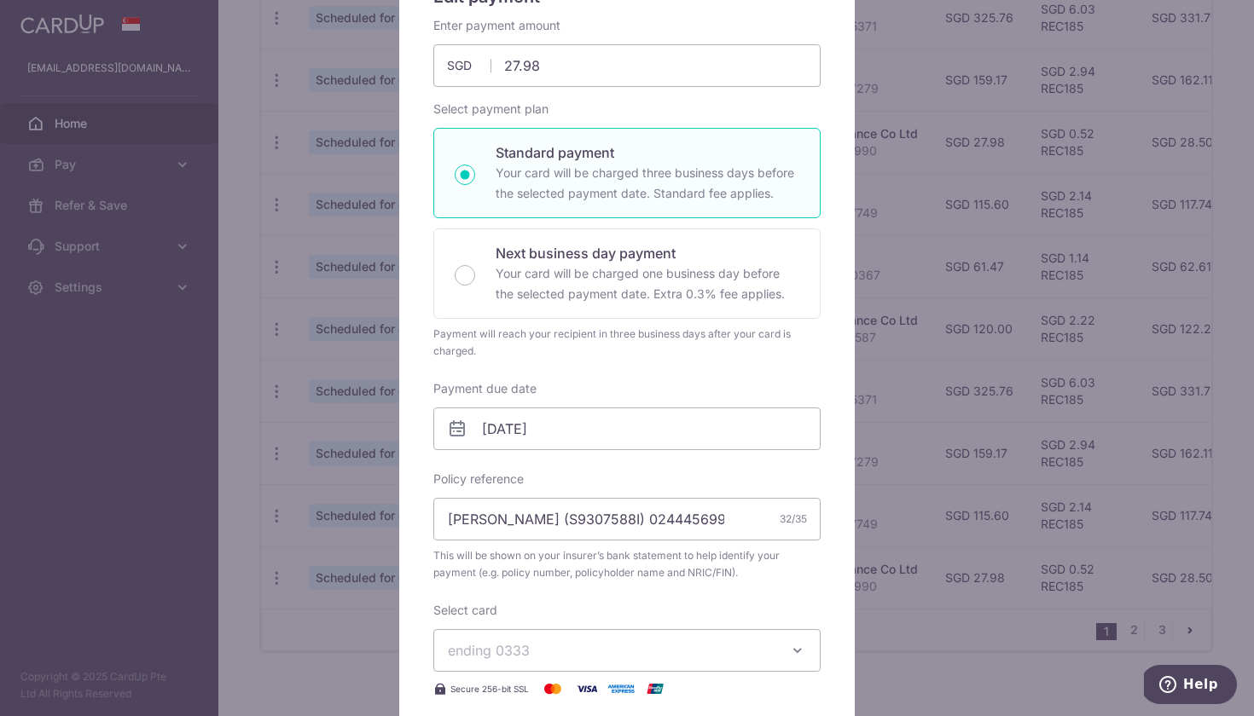
scroll to position [187, 0]
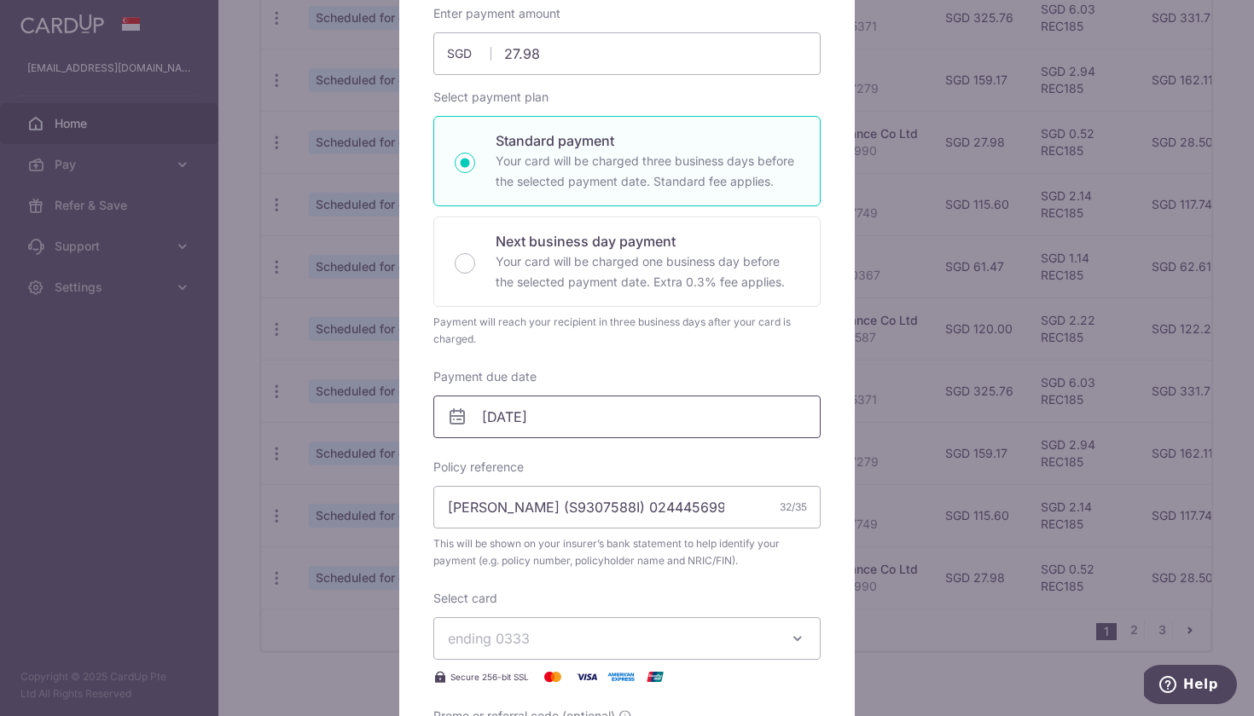
click at [757, 415] on input "27/11/2025" at bounding box center [626, 417] width 387 height 43
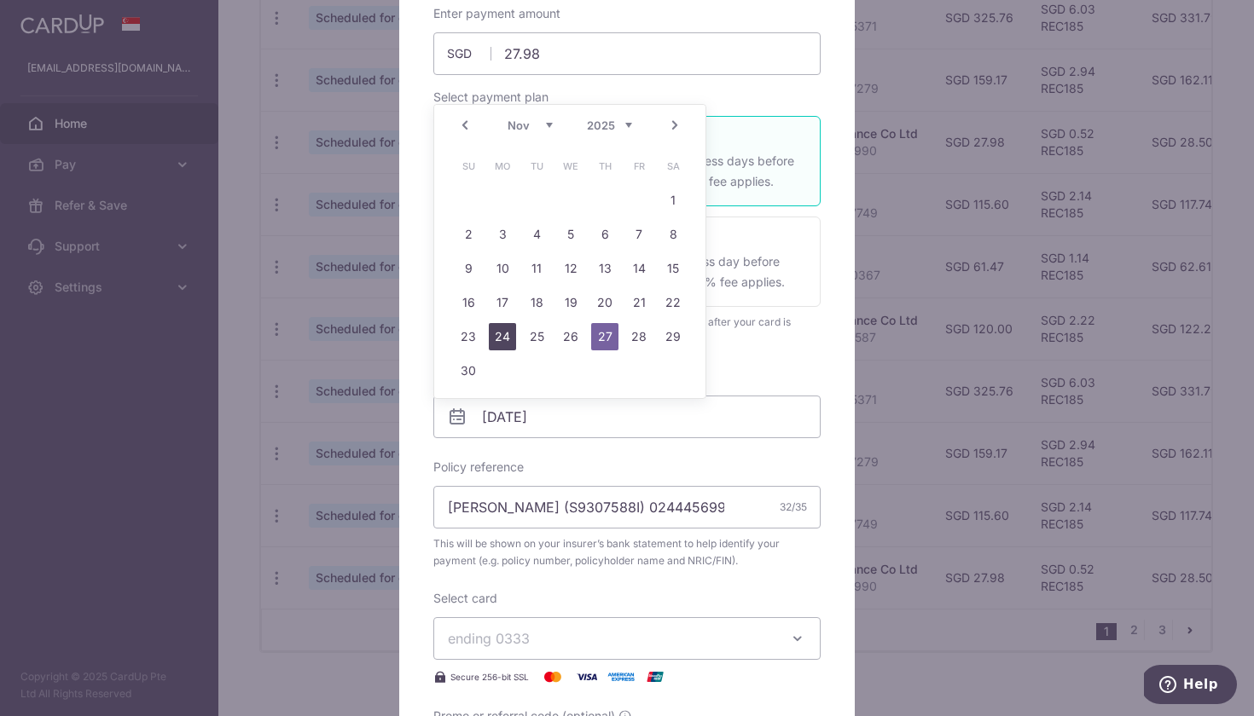
click at [499, 335] on link "24" at bounding box center [502, 336] width 27 height 27
type input "[DATE]"
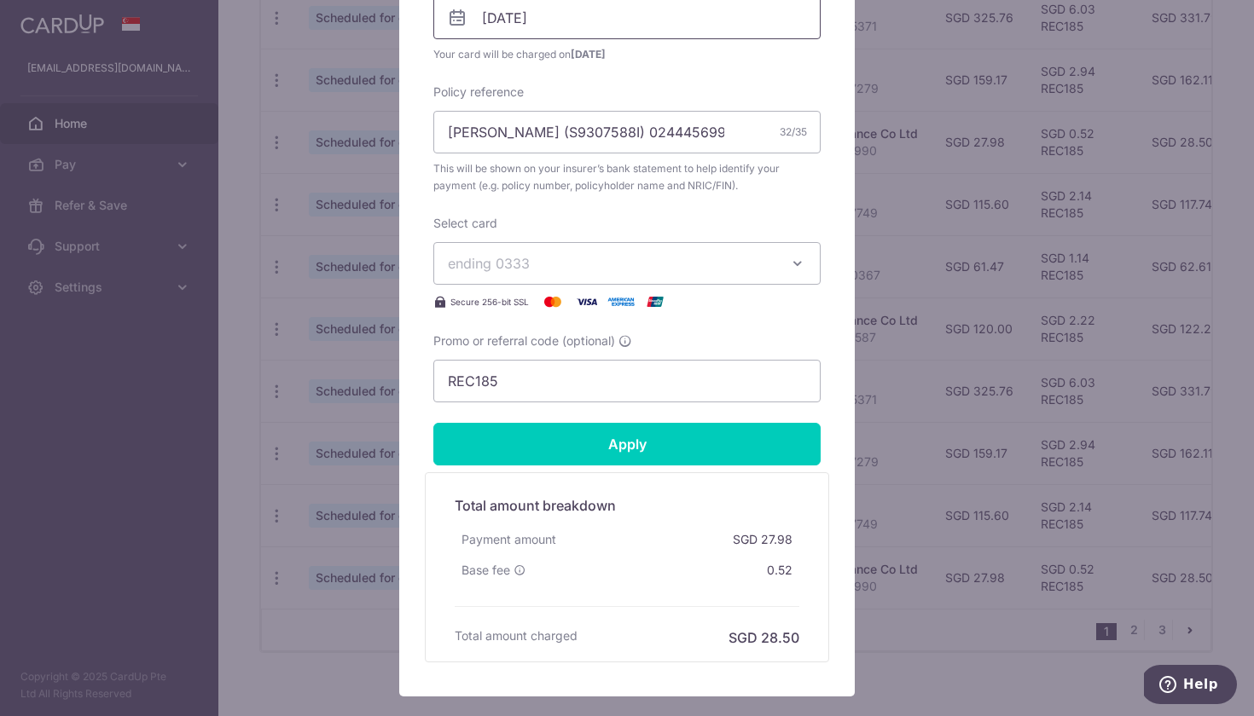
scroll to position [690, 0]
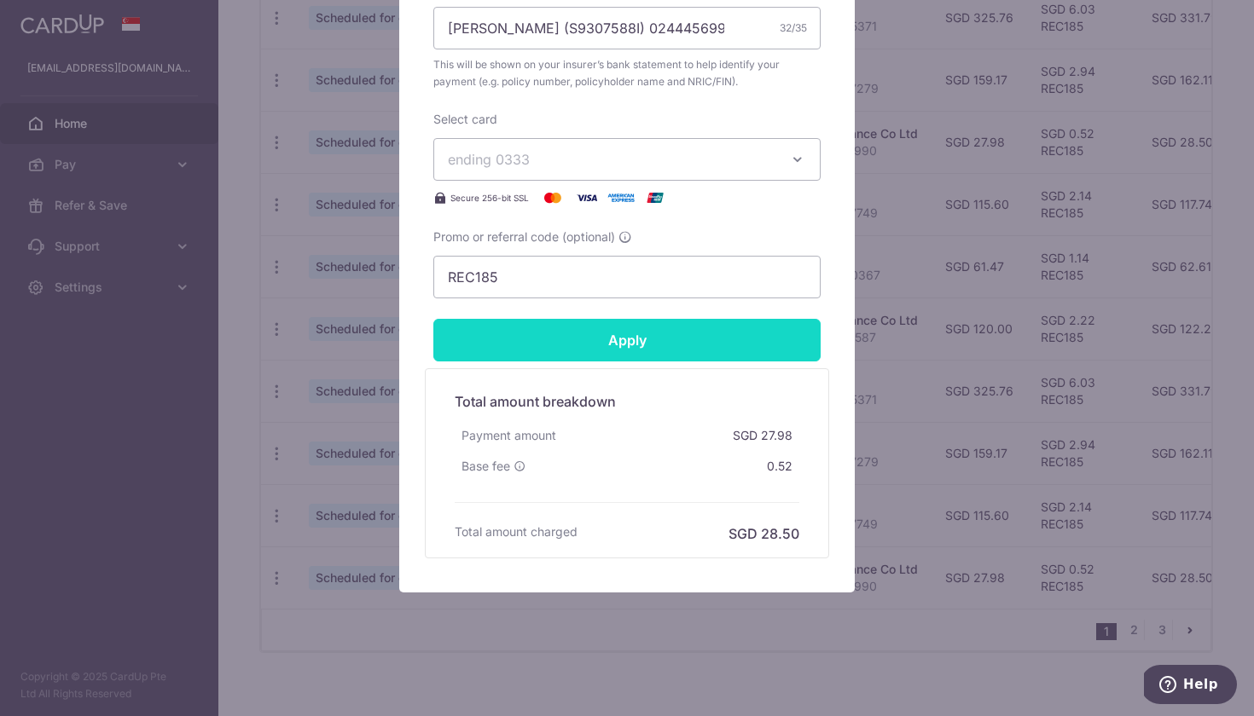
click at [671, 346] on input "Apply" at bounding box center [626, 340] width 387 height 43
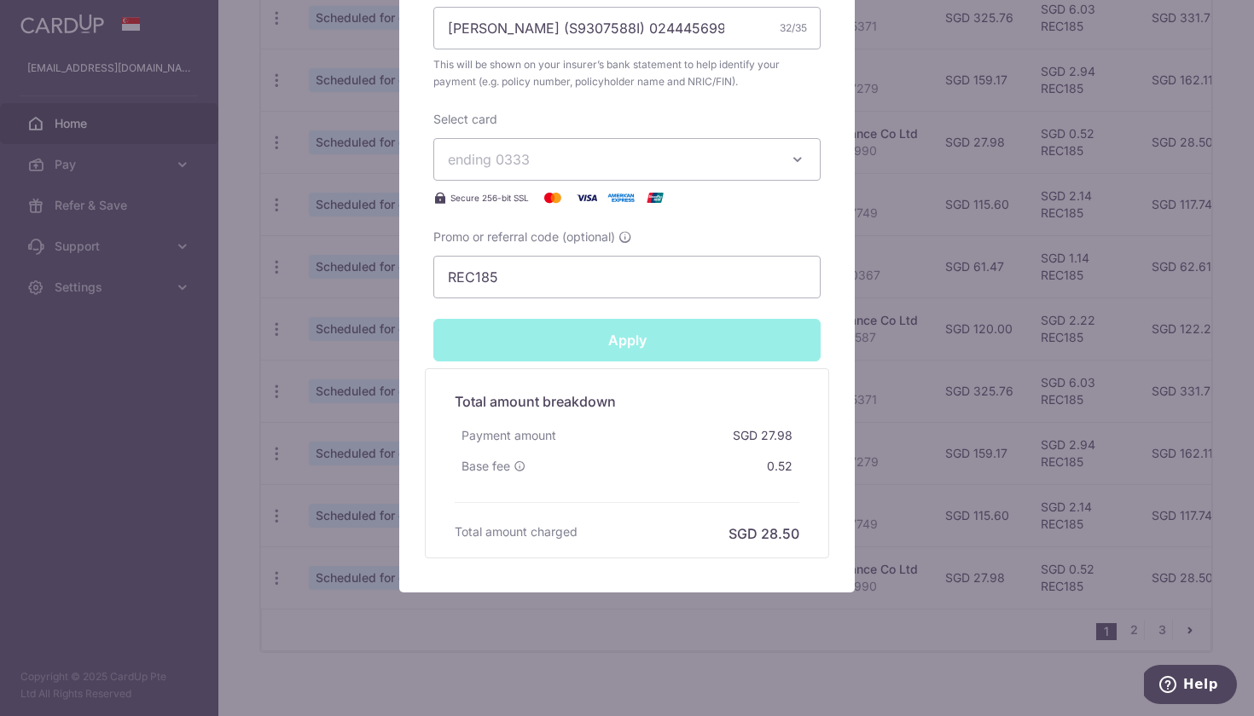
type input "Successfully Applied"
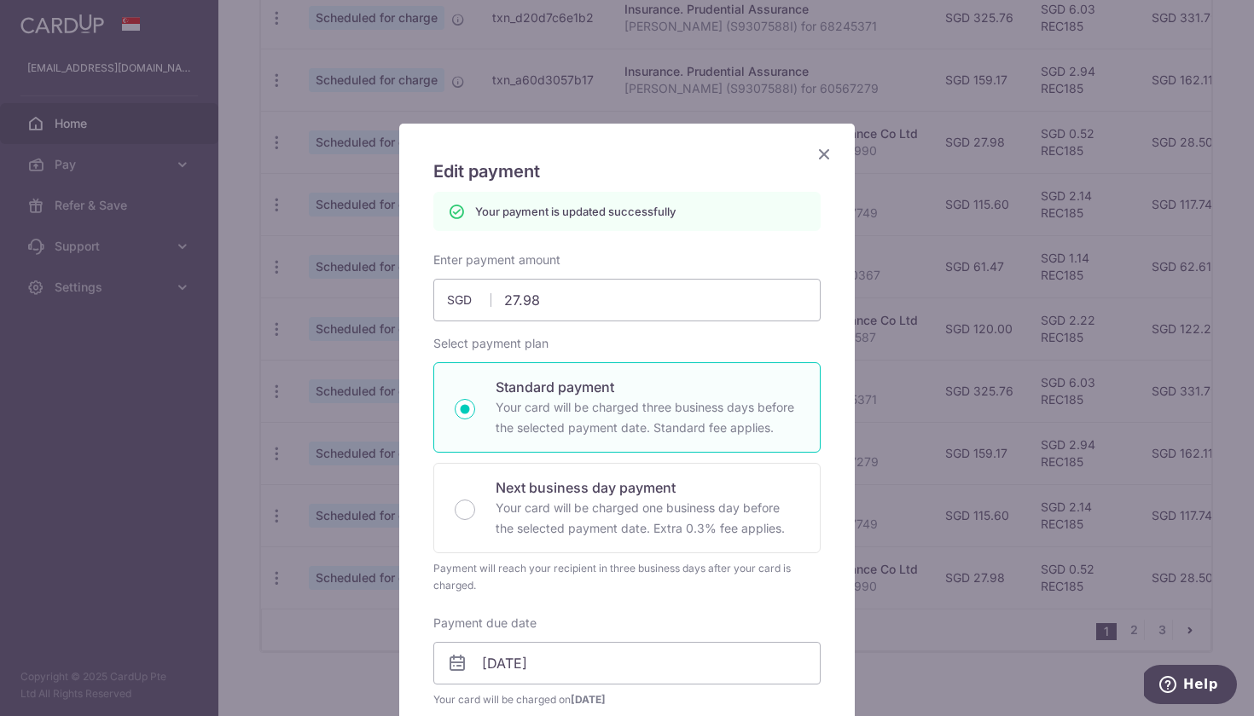
scroll to position [0, 0]
click at [826, 153] on icon "Close" at bounding box center [824, 153] width 20 height 21
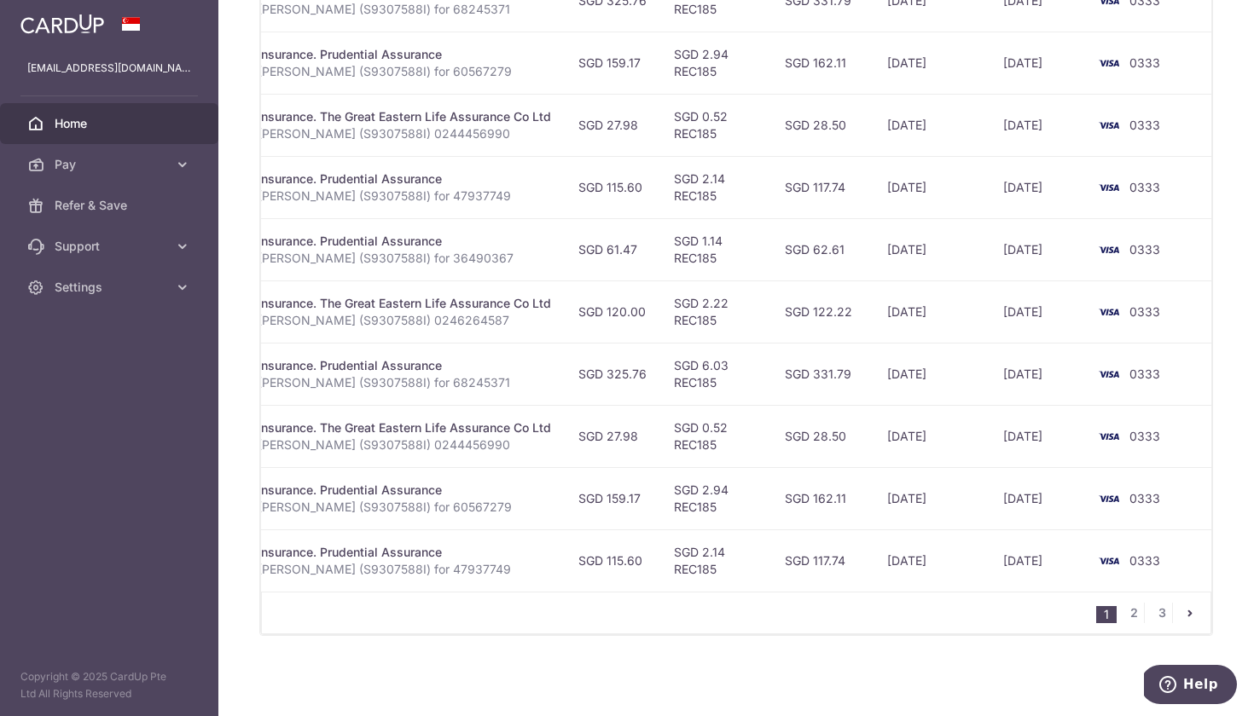
scroll to position [0, 365]
click at [1188, 615] on icon "pager" at bounding box center [1190, 613] width 14 height 14
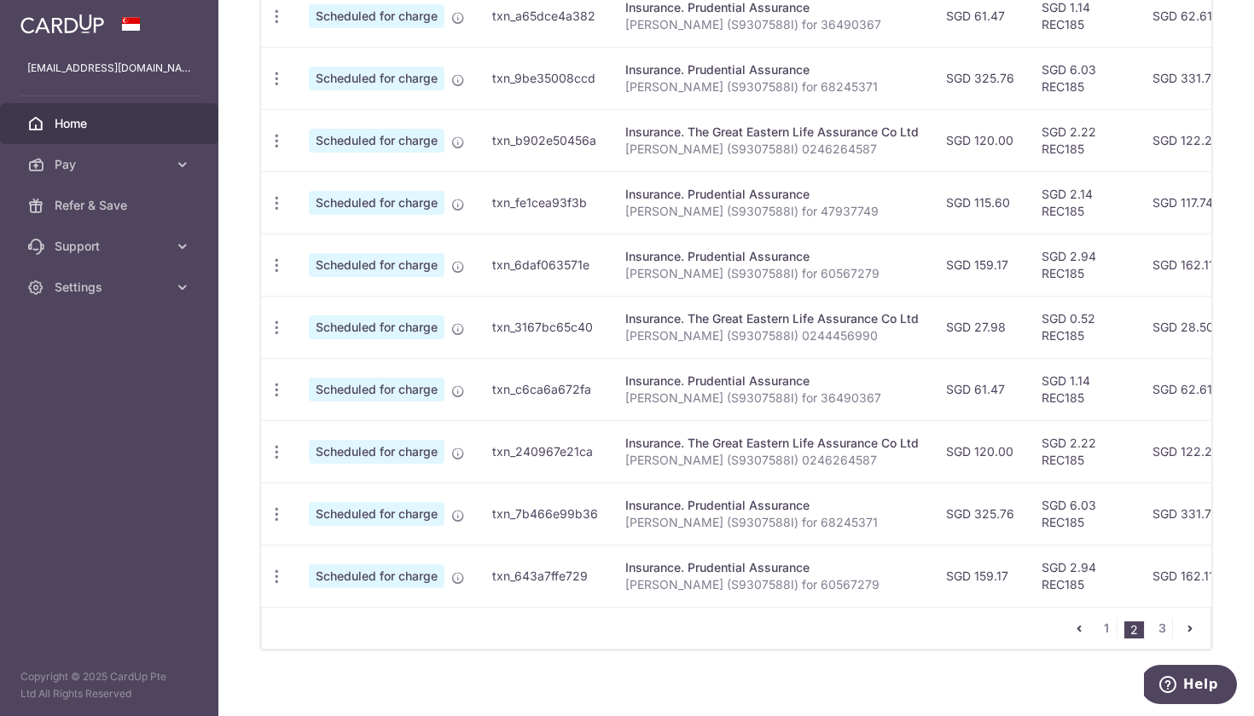
scroll to position [0, 0]
click at [271, 329] on icon "button" at bounding box center [277, 328] width 18 height 18
click at [332, 374] on span "Update payment" at bounding box center [368, 374] width 116 height 20
radio input "true"
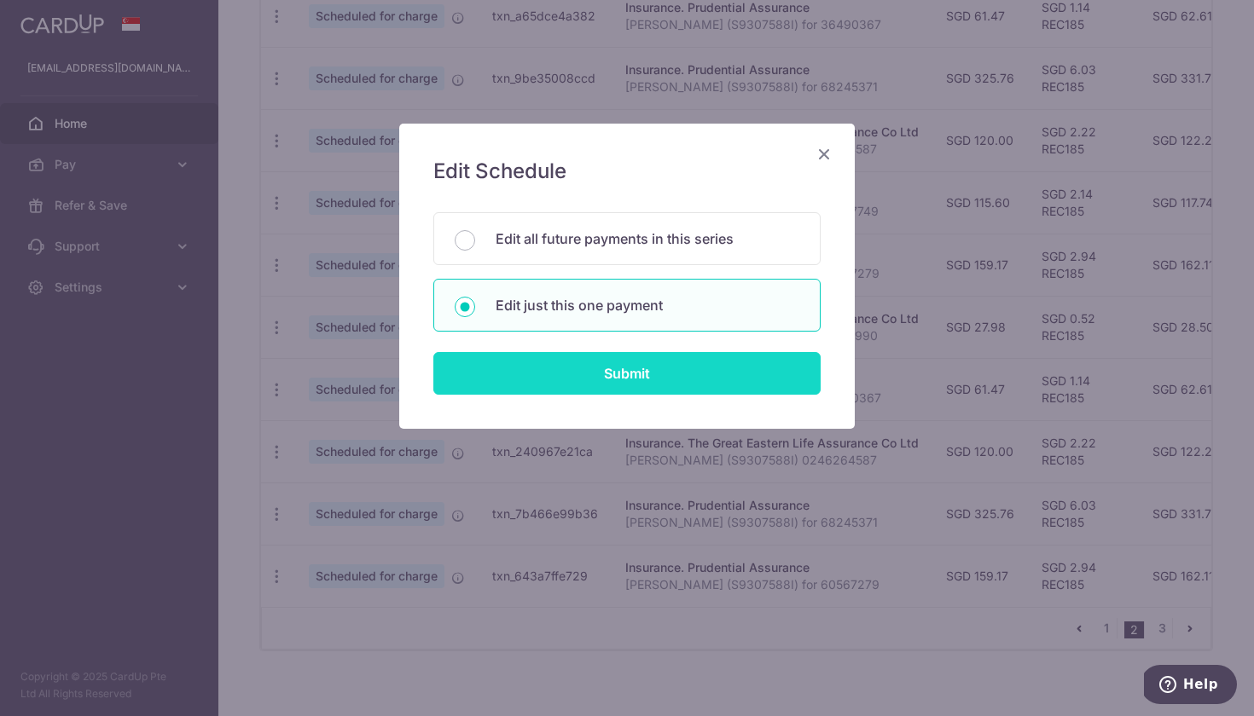
click at [537, 362] on input "Submit" at bounding box center [626, 373] width 387 height 43
radio input "true"
type input "27.98"
type input "27/12/2025"
type input "[PERSON_NAME] (S9307588I) 0244456990"
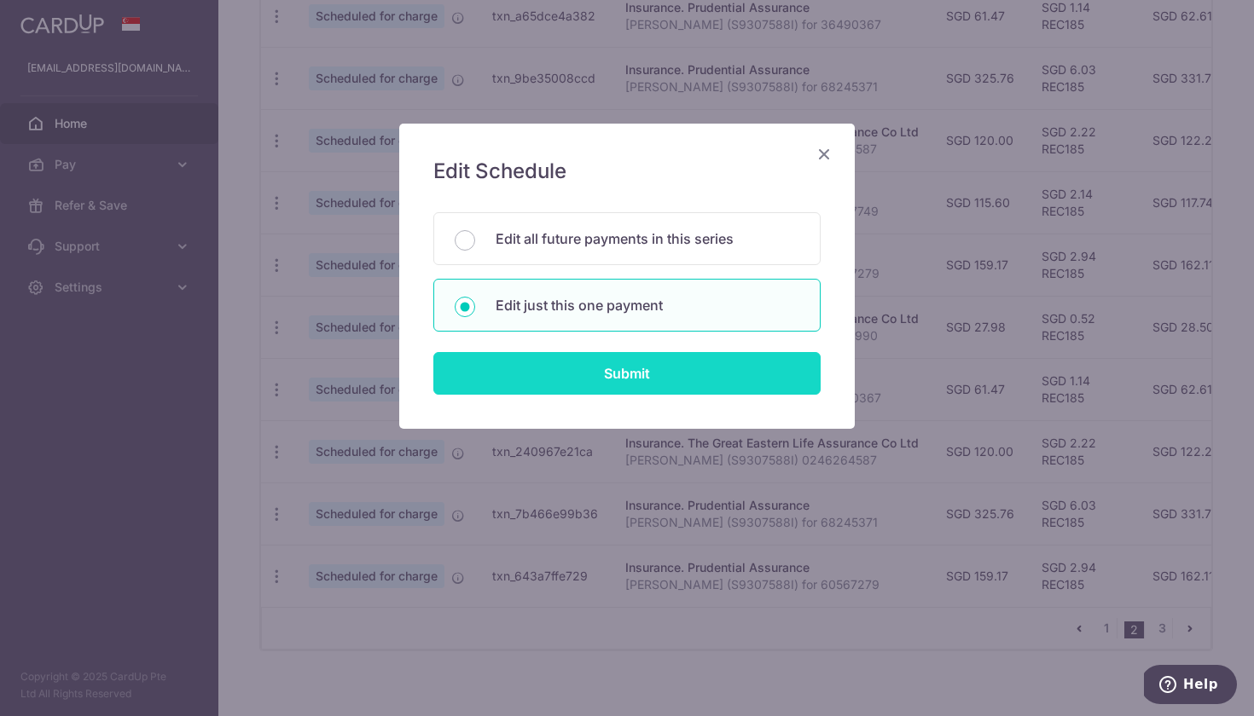
type input "REC185"
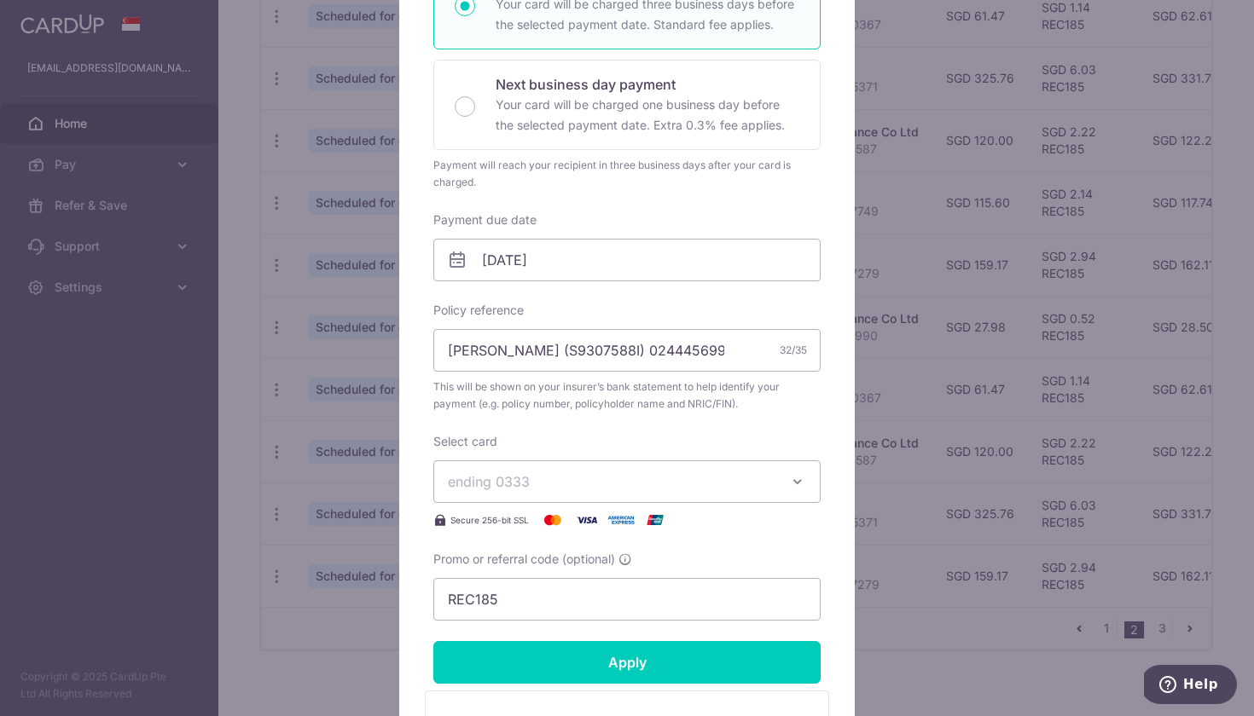
scroll to position [376, 0]
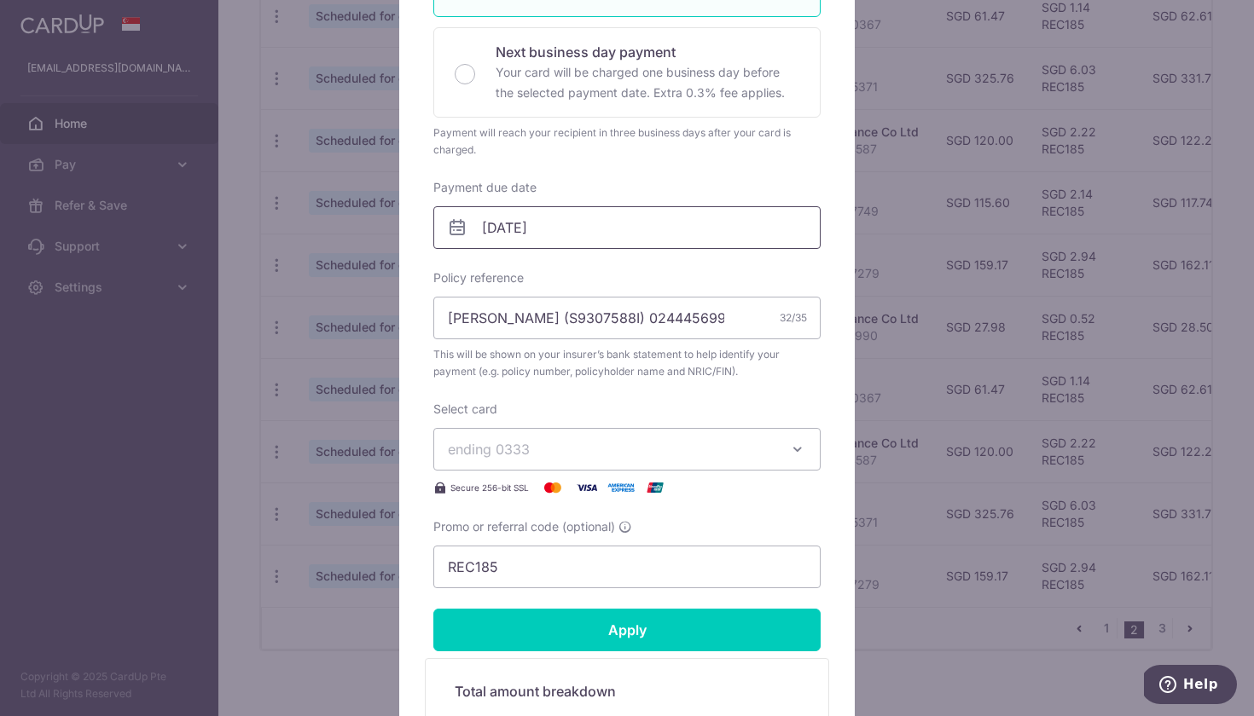
click at [705, 226] on input "27/12/2025" at bounding box center [626, 227] width 387 height 43
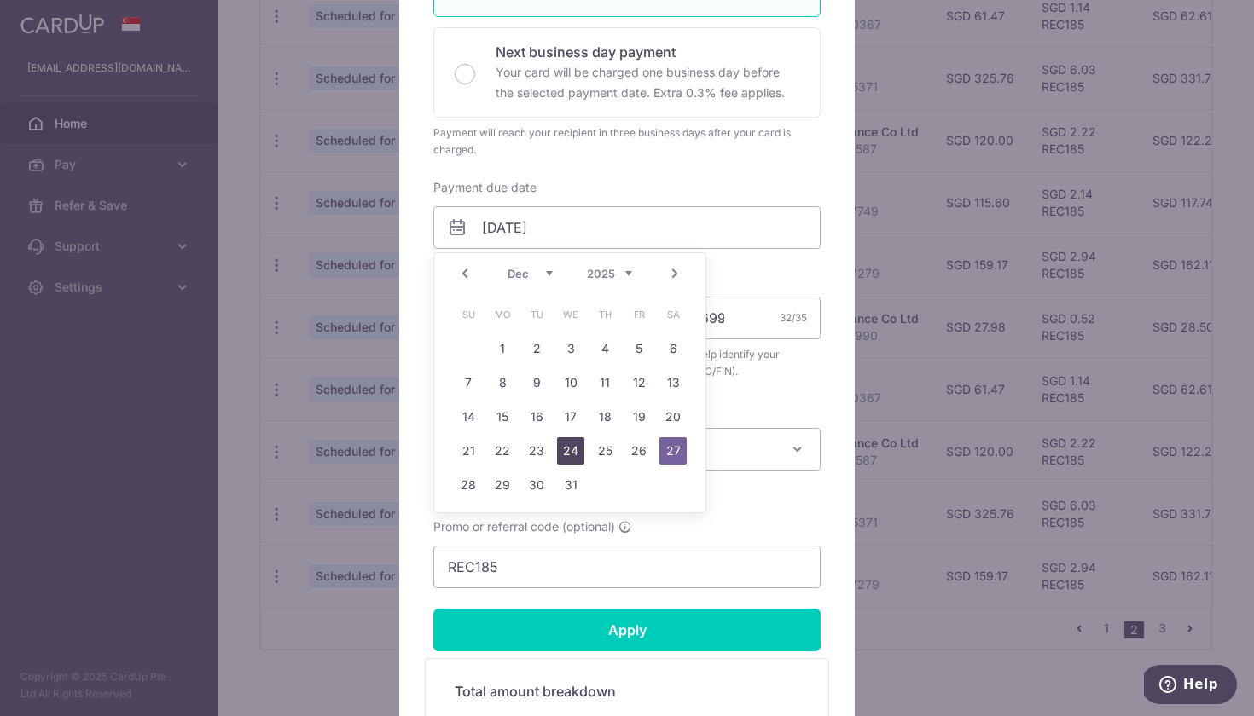
click at [570, 446] on link "24" at bounding box center [570, 450] width 27 height 27
type input "24/12/2025"
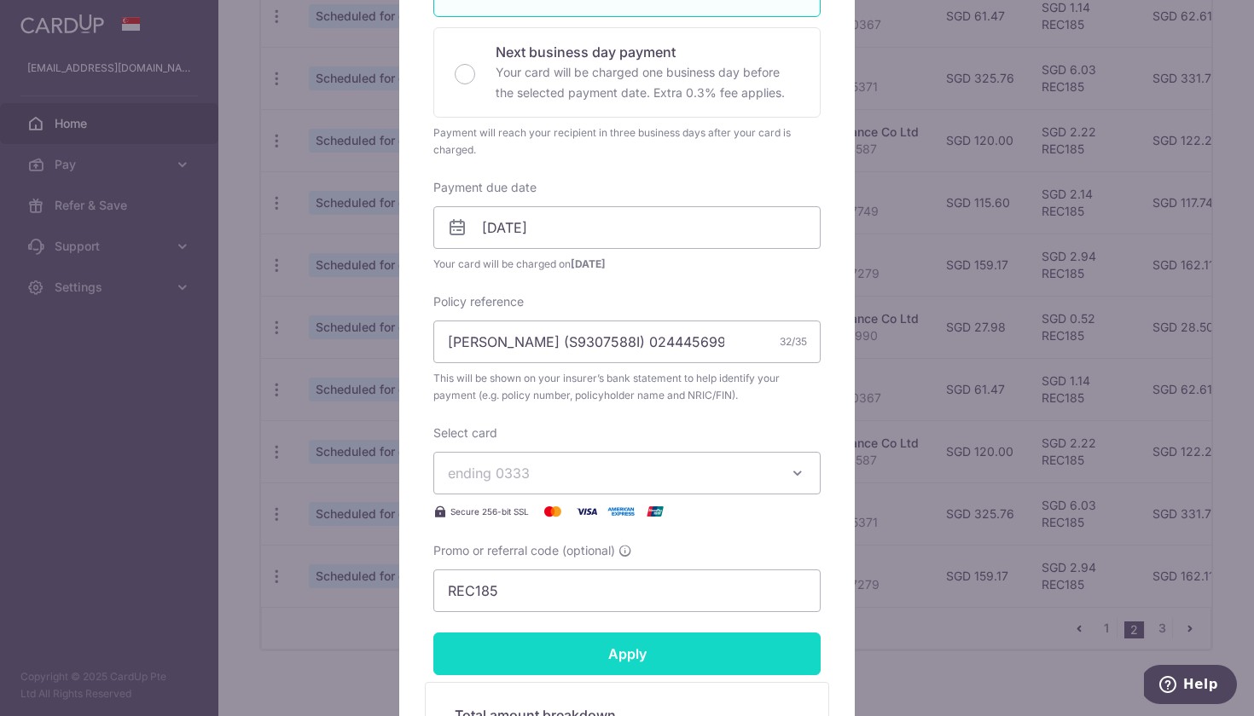
click at [602, 660] on input "Apply" at bounding box center [626, 654] width 387 height 43
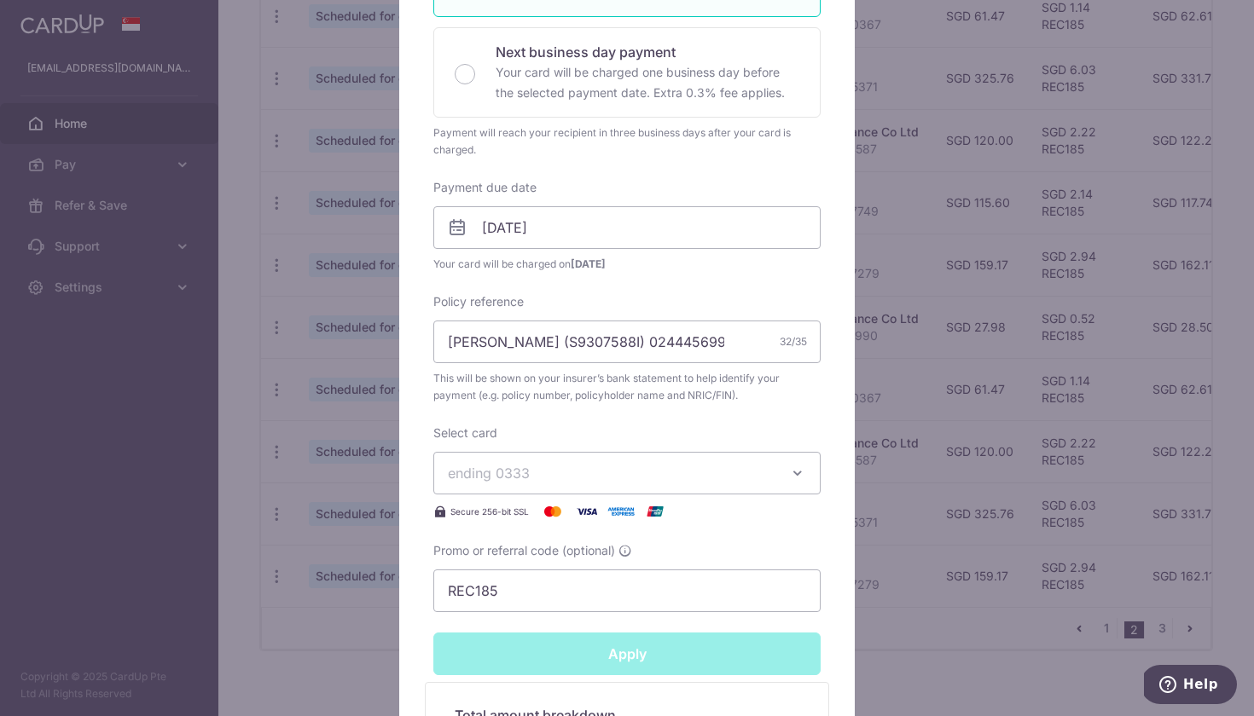
type input "Successfully Applied"
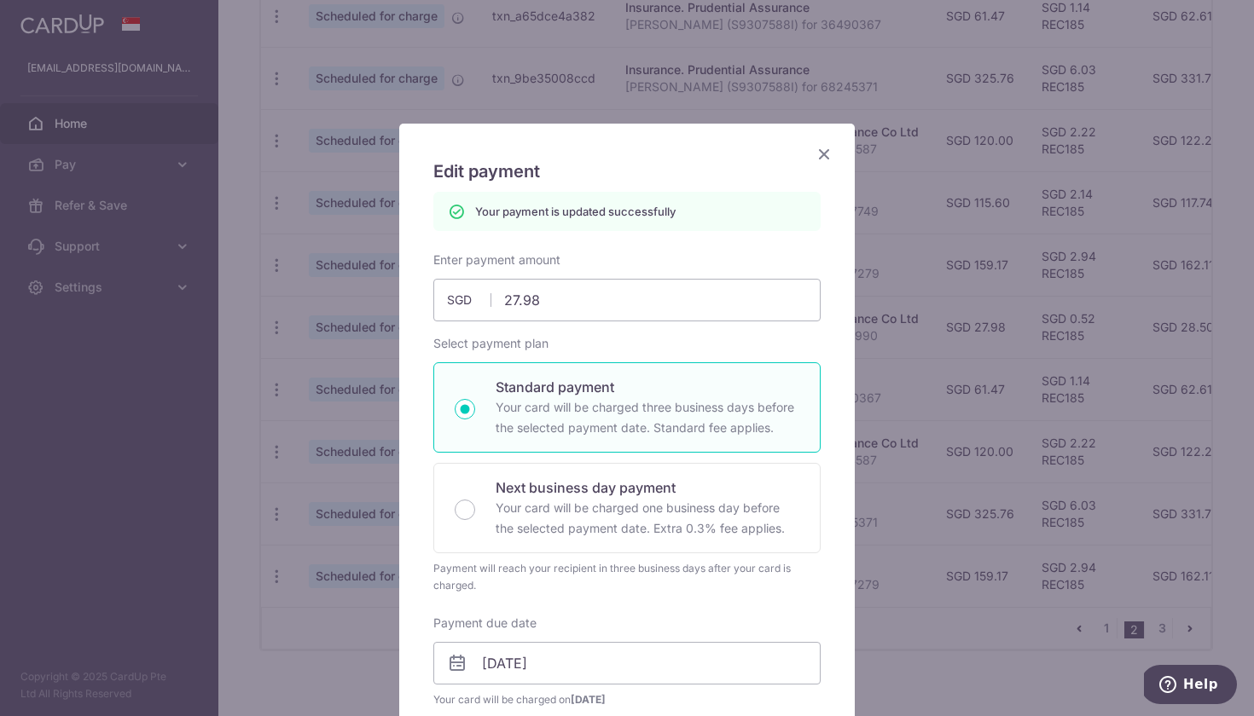
scroll to position [0, 0]
click at [821, 155] on icon "Close" at bounding box center [824, 153] width 20 height 21
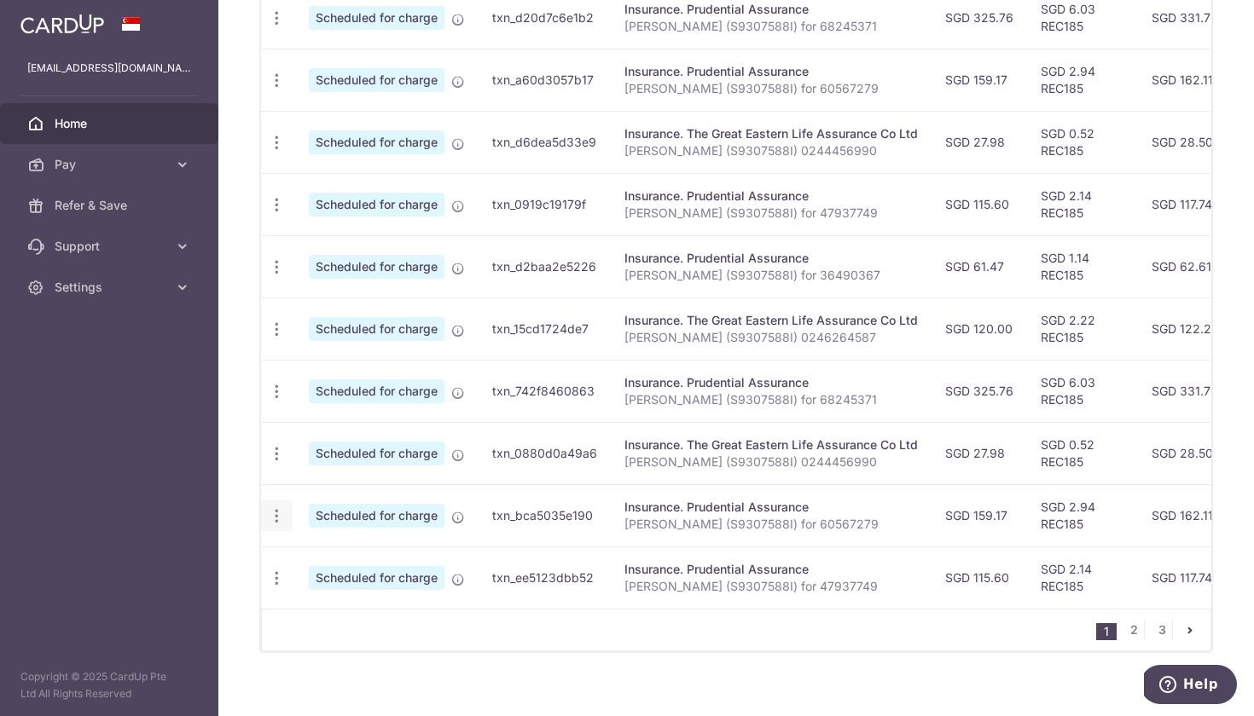
click at [277, 513] on icon "button" at bounding box center [277, 516] width 18 height 18
click at [331, 555] on span "Update payment" at bounding box center [368, 563] width 116 height 20
radio input "true"
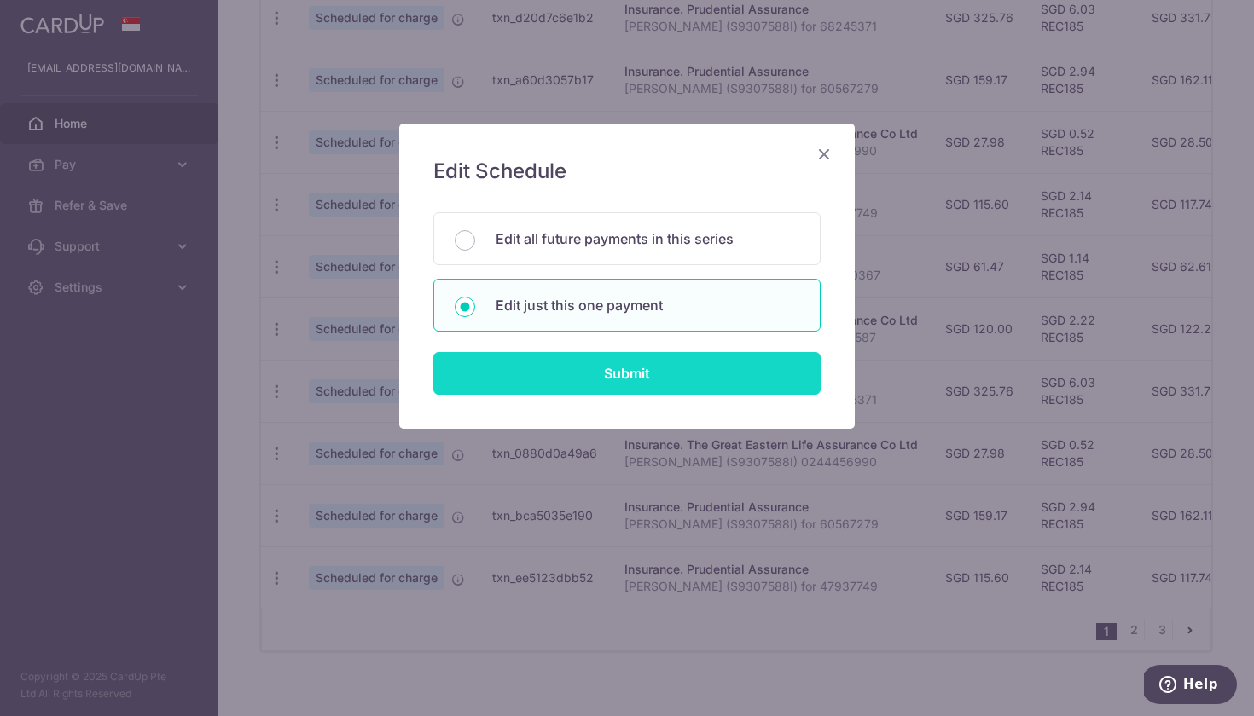
click at [617, 385] on input "Submit" at bounding box center [626, 373] width 387 height 43
radio input "true"
type input "159.17"
type input "[DATE]"
type input "[PERSON_NAME] (S9307588I) for 60567279"
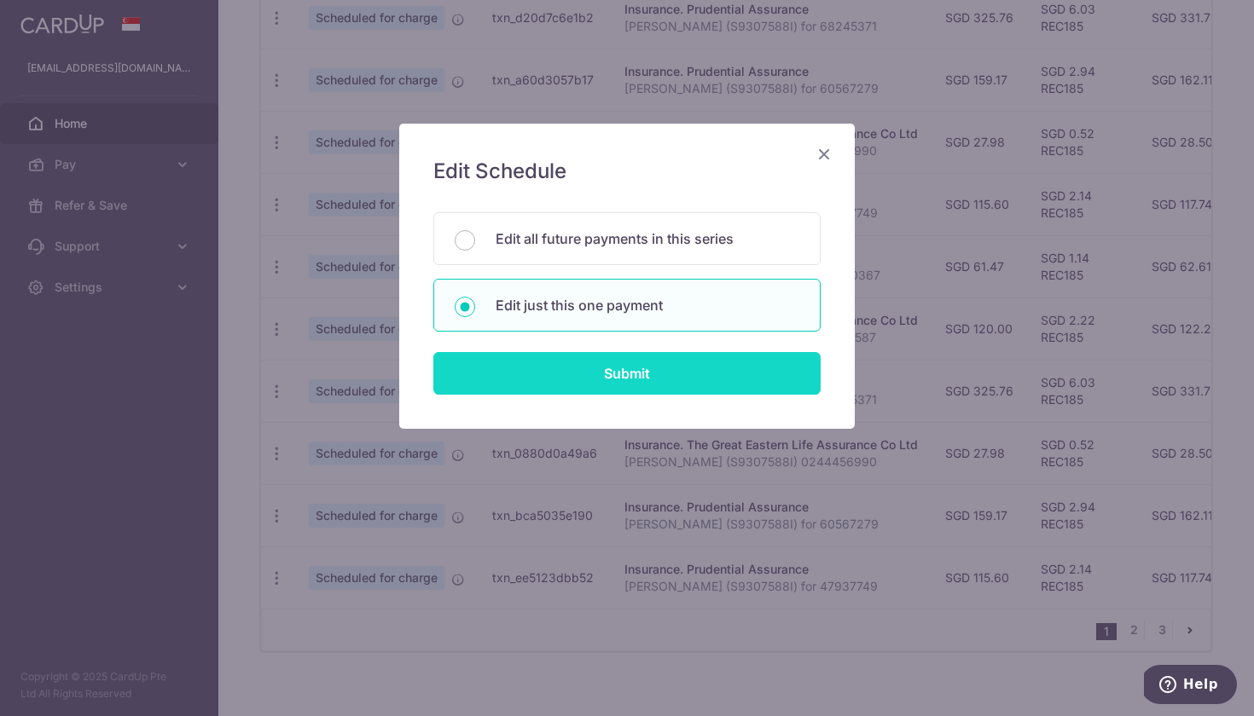
type input "REC185"
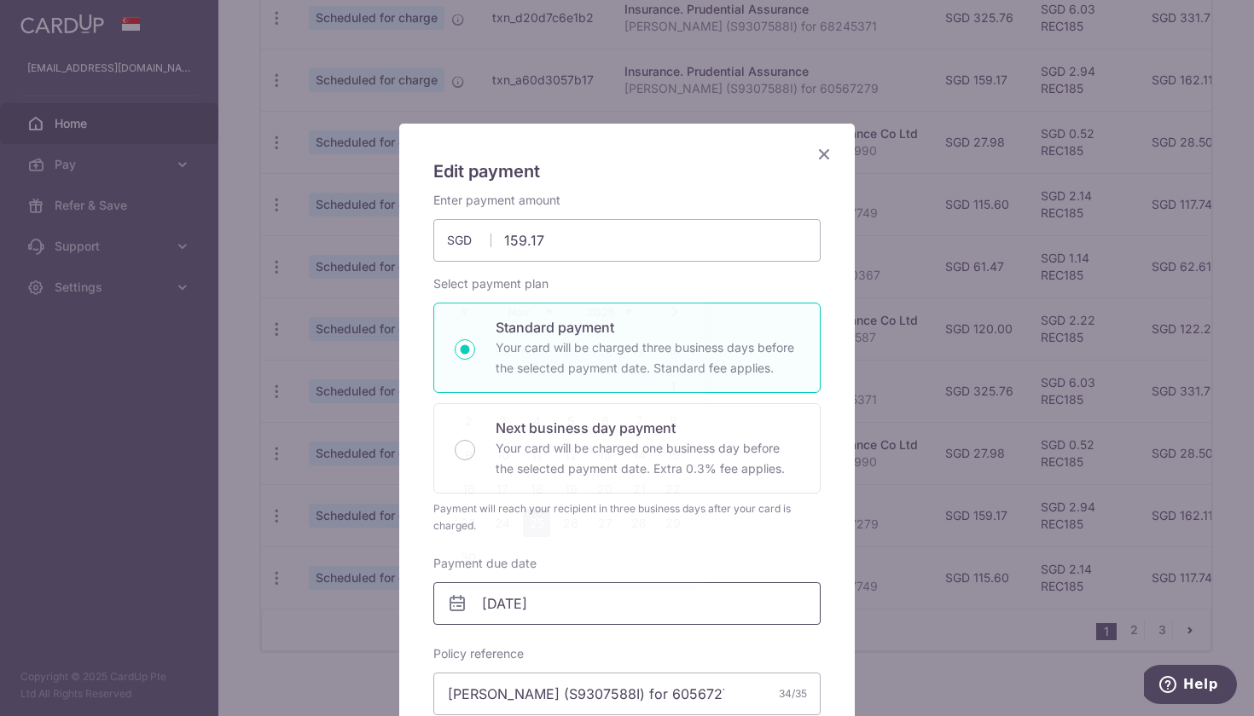
click at [669, 612] on input "25/11/2025" at bounding box center [626, 603] width 387 height 43
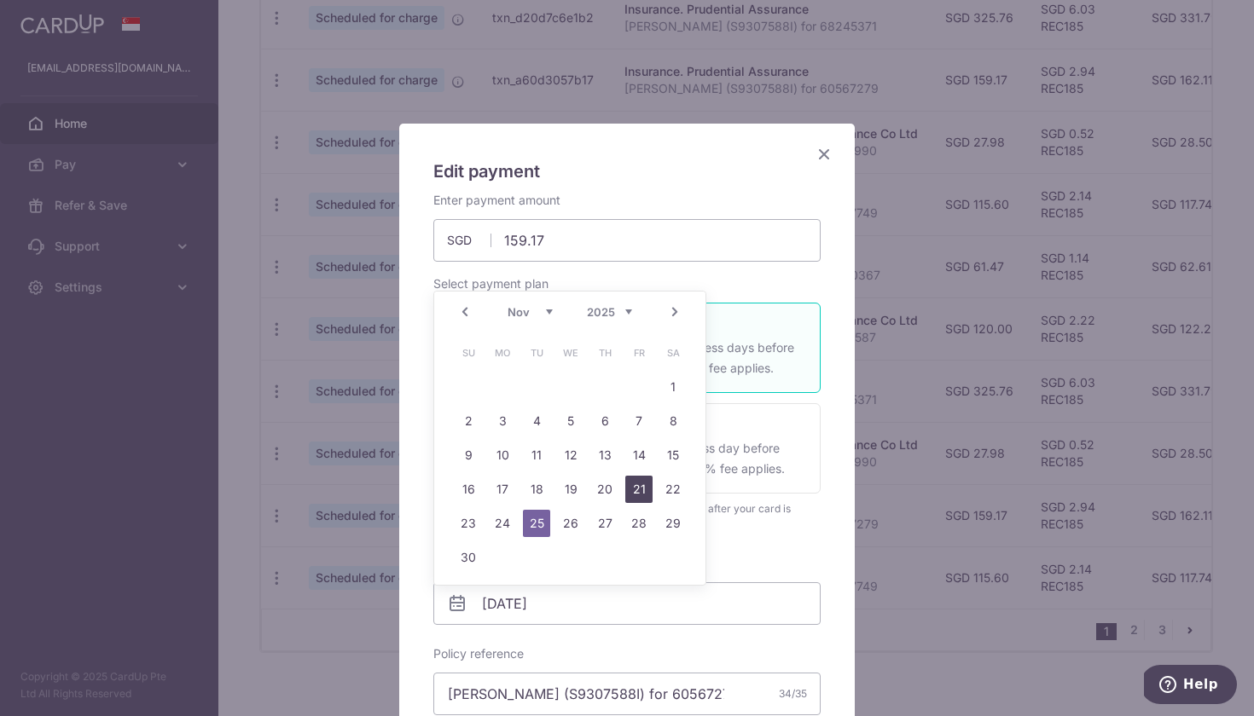
click at [640, 495] on link "21" at bounding box center [638, 489] width 27 height 27
type input "[DATE]"
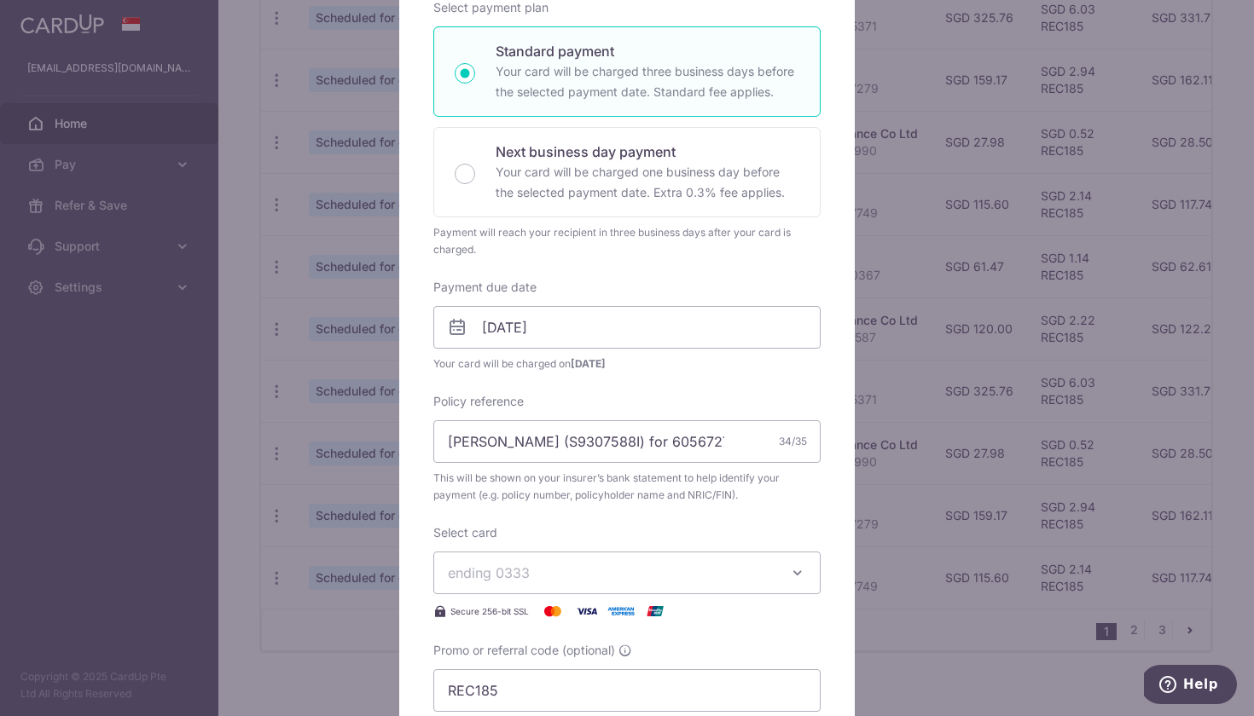
scroll to position [368, 0]
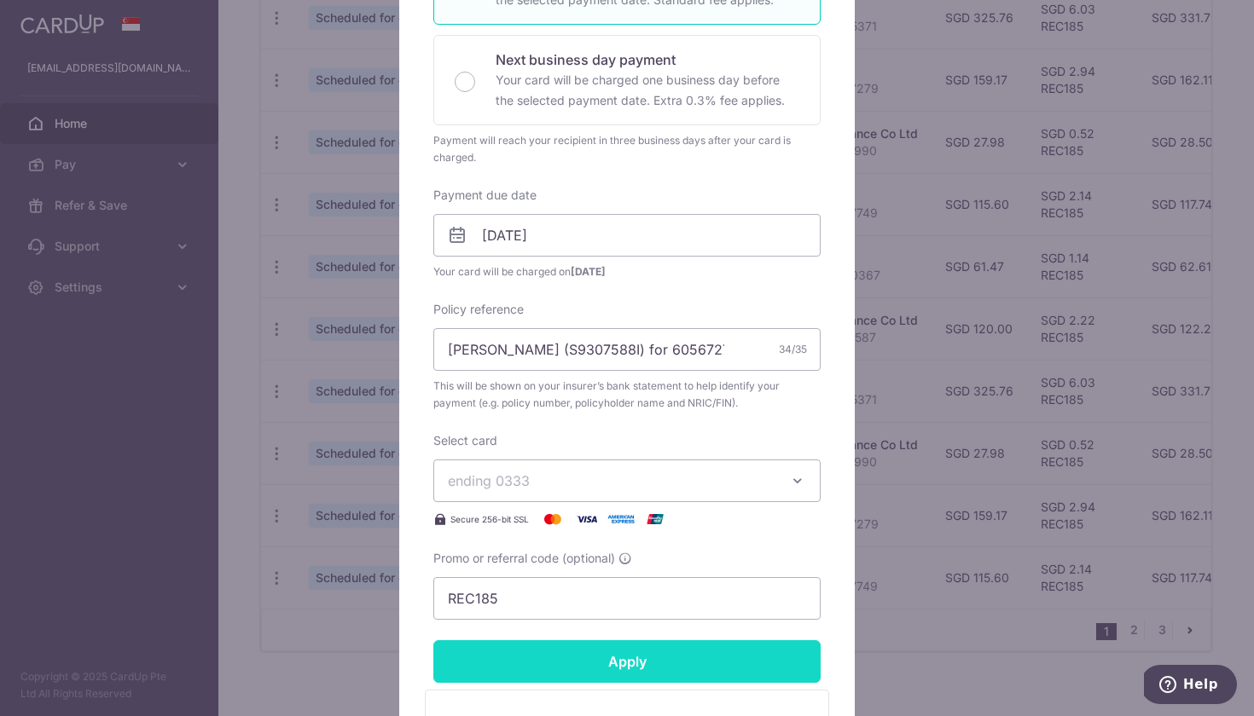
click at [625, 664] on input "Apply" at bounding box center [626, 661] width 387 height 43
type input "Successfully Applied"
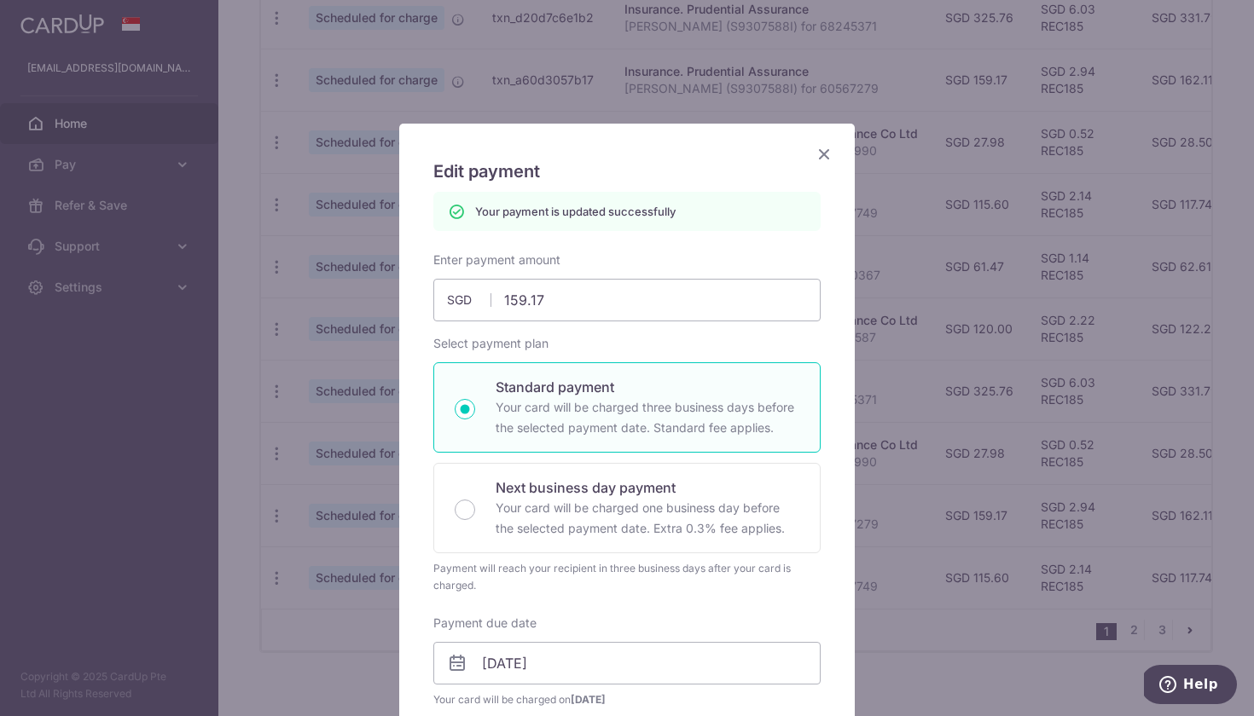
scroll to position [0, 0]
click at [822, 152] on icon "Close" at bounding box center [824, 153] width 20 height 21
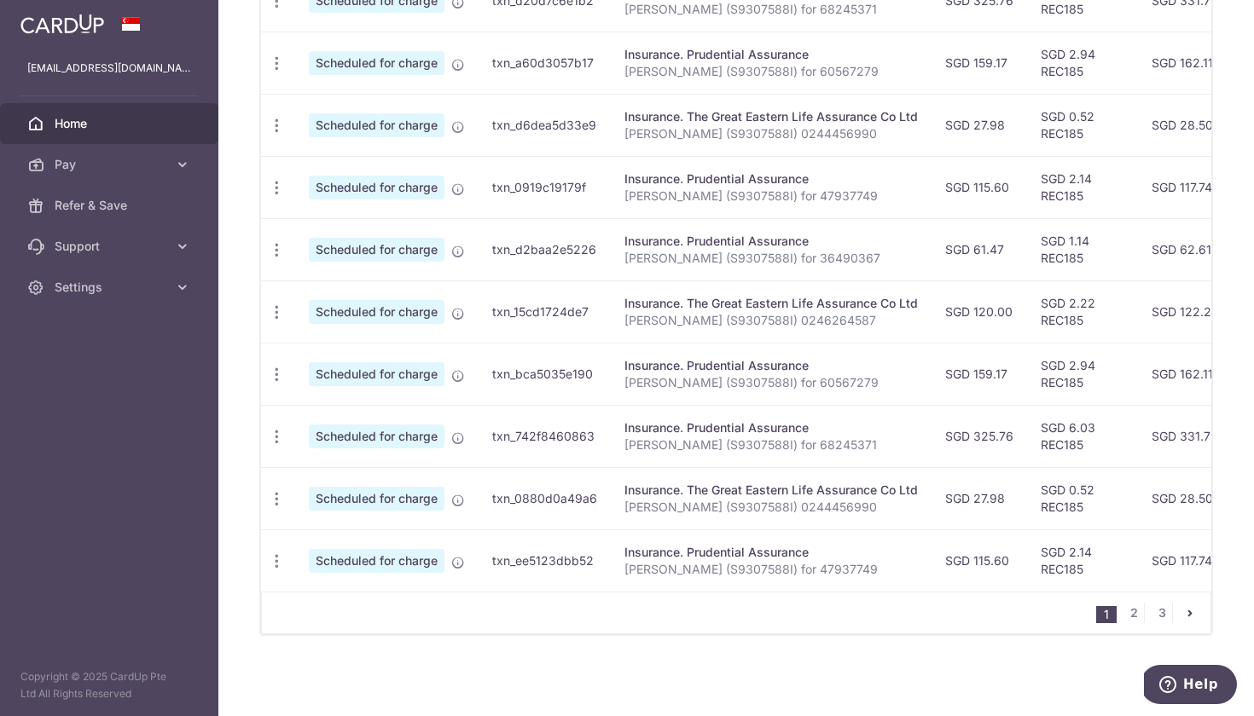
scroll to position [602, 0]
click at [1138, 607] on link "2" at bounding box center [1133, 613] width 20 height 20
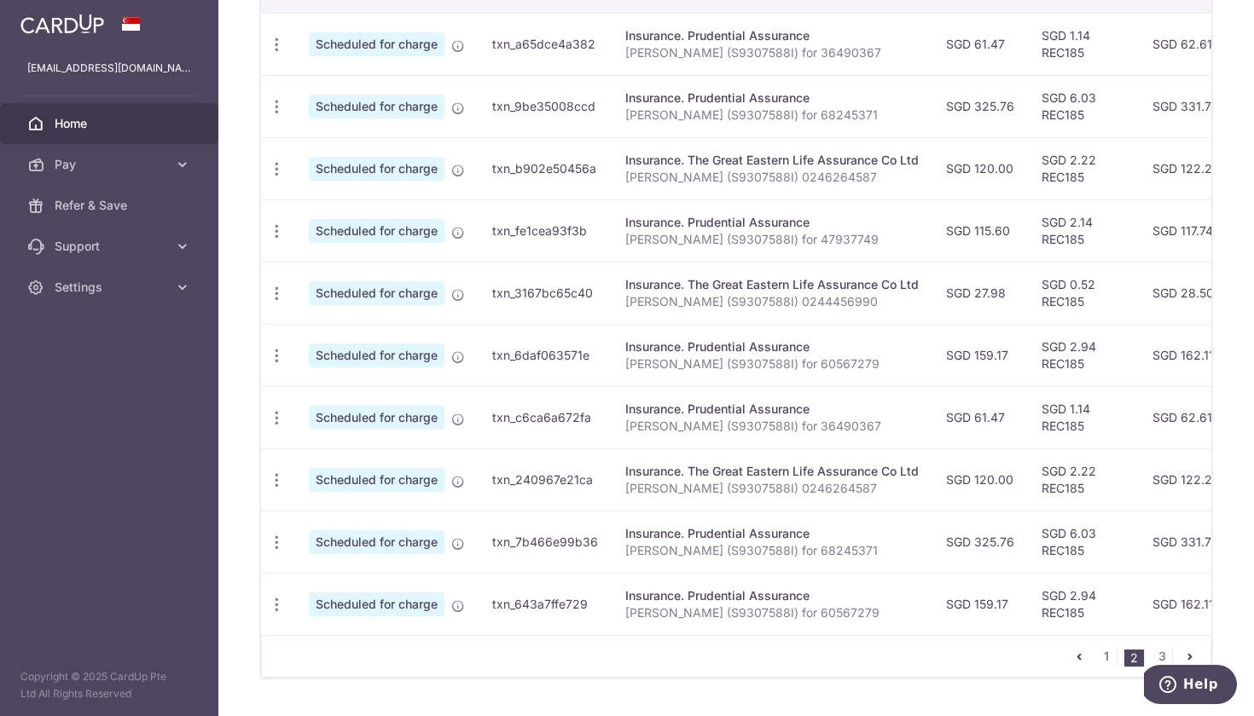
scroll to position [0, 0]
click at [276, 356] on icon "button" at bounding box center [277, 356] width 18 height 18
click at [319, 400] on span "Update payment" at bounding box center [368, 402] width 116 height 20
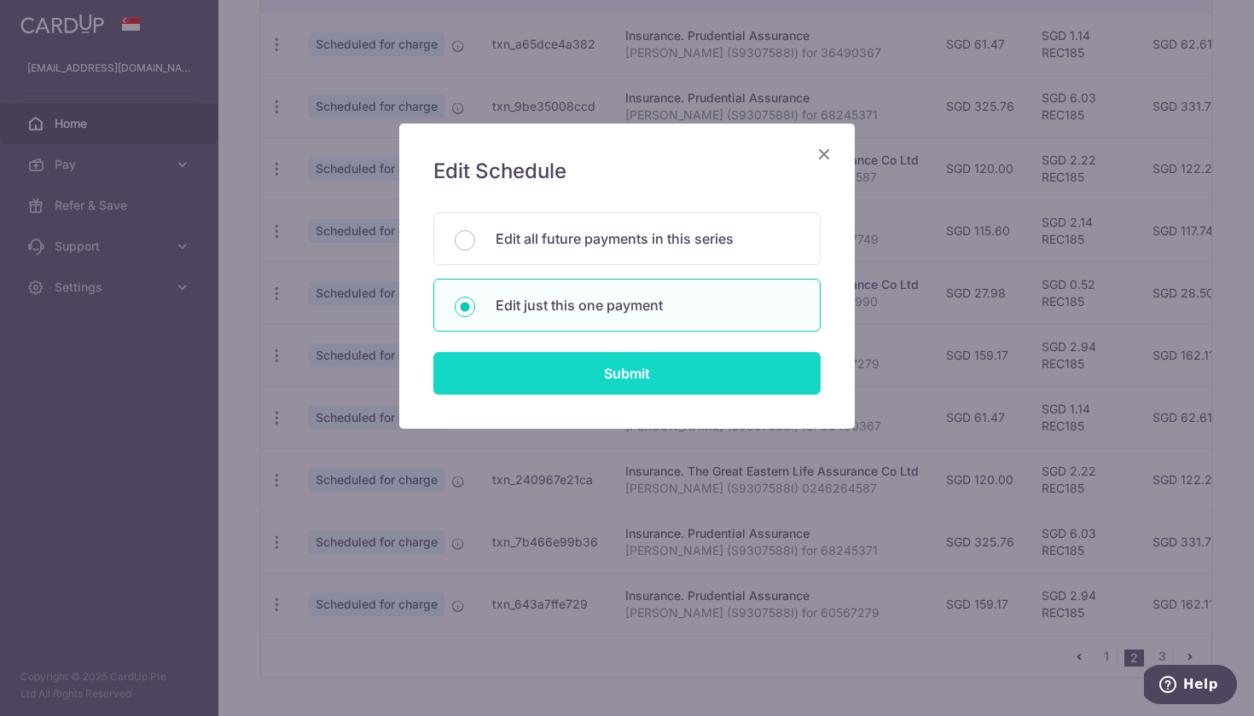
click at [584, 368] on input "Submit" at bounding box center [626, 373] width 387 height 43
radio input "true"
type input "159.17"
type input "25/12/2025"
type input "[PERSON_NAME] (S9307588I) for 60567279"
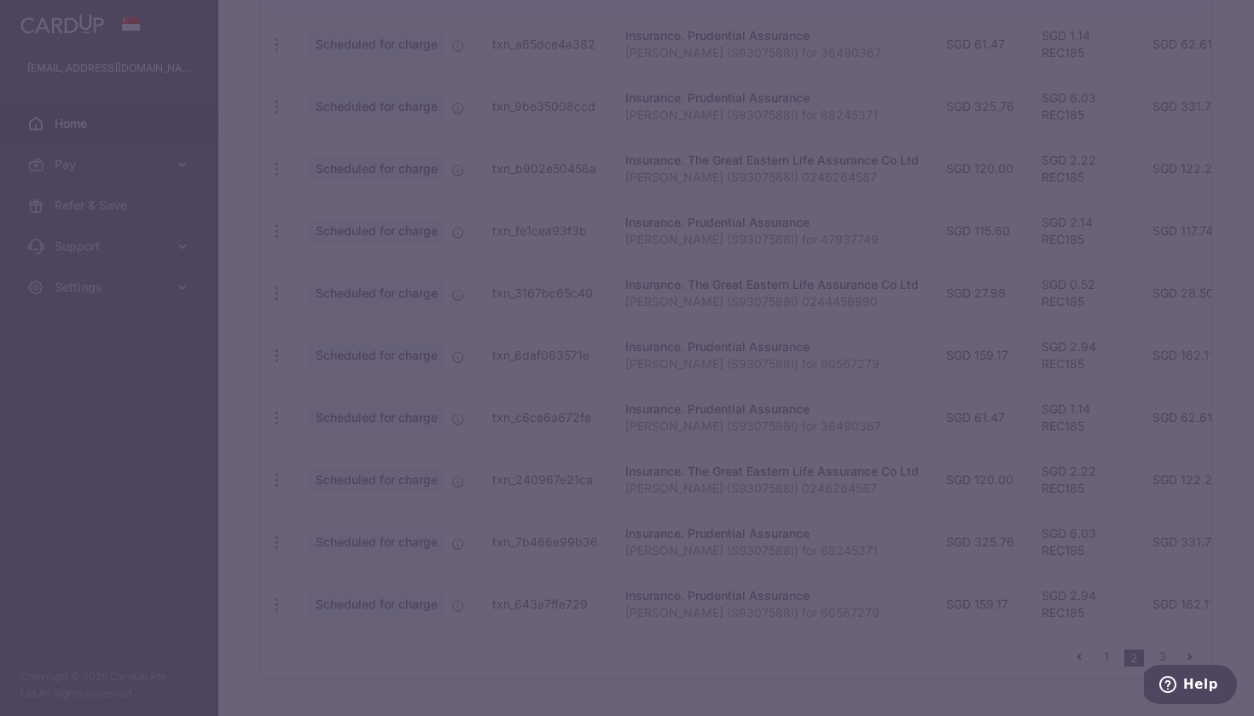
type input "REC185"
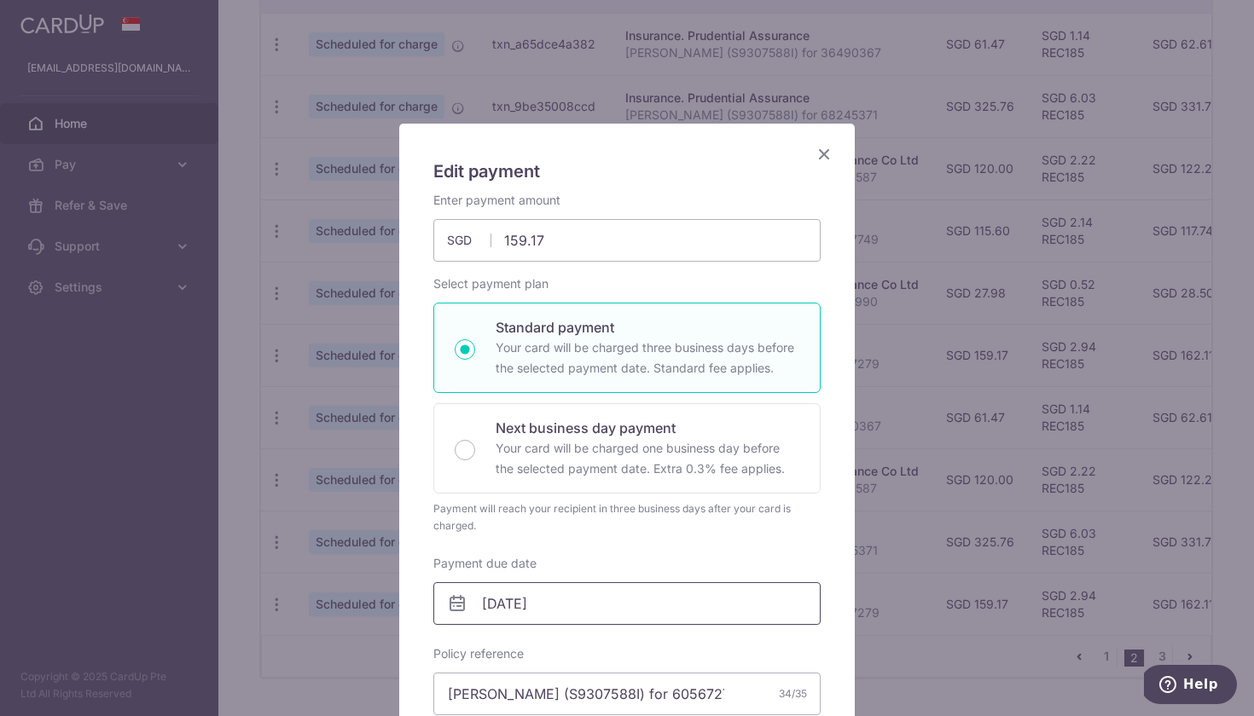
click at [612, 594] on input "25/12/2025" at bounding box center [626, 603] width 387 height 43
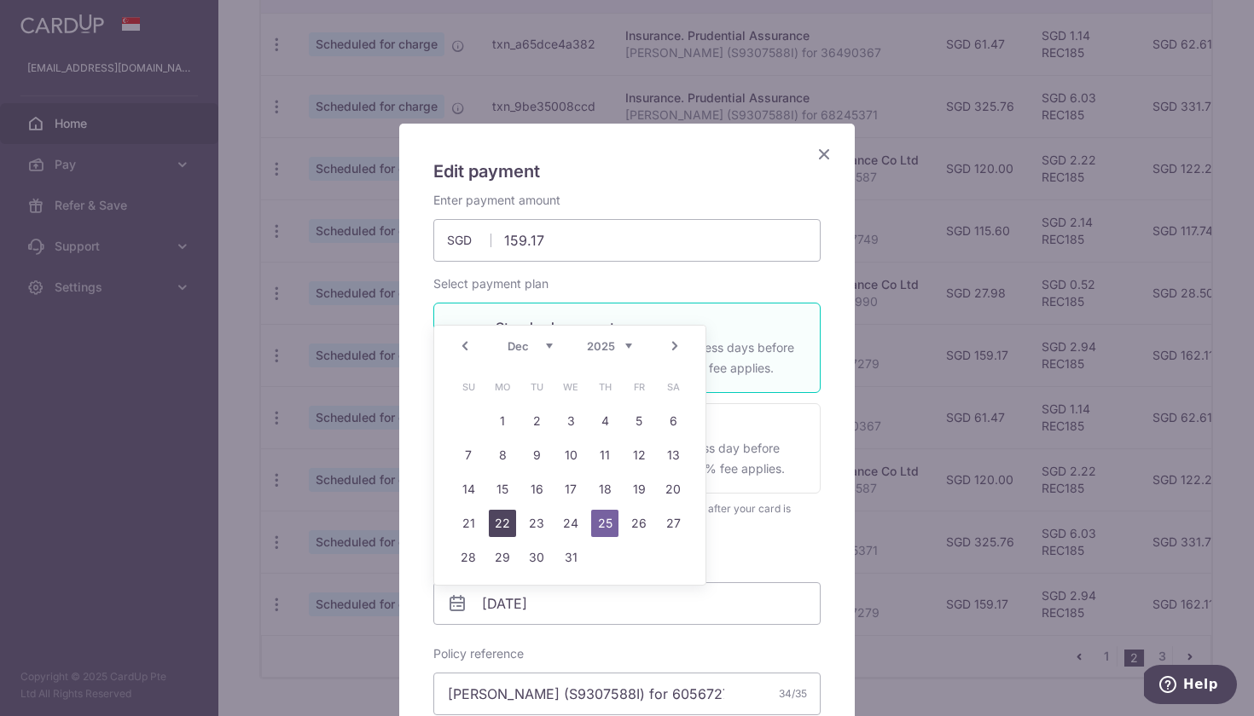
click at [502, 516] on link "22" at bounding box center [502, 523] width 27 height 27
type input "[DATE]"
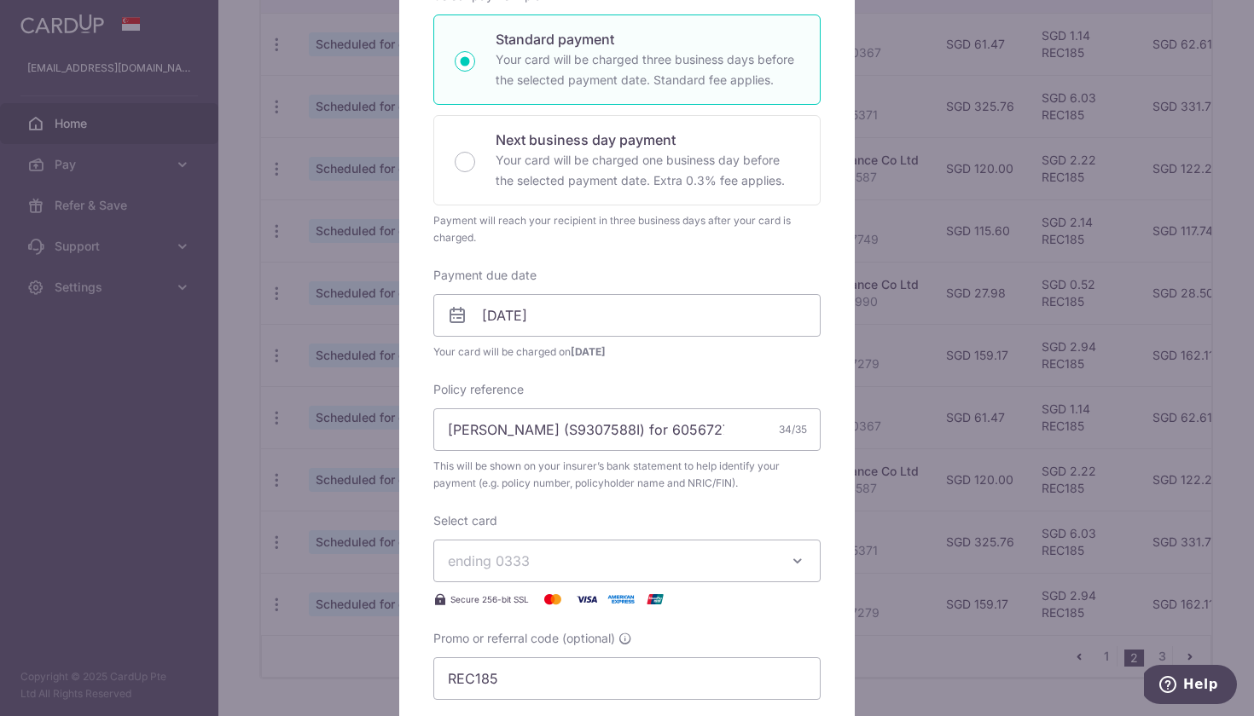
scroll to position [327, 0]
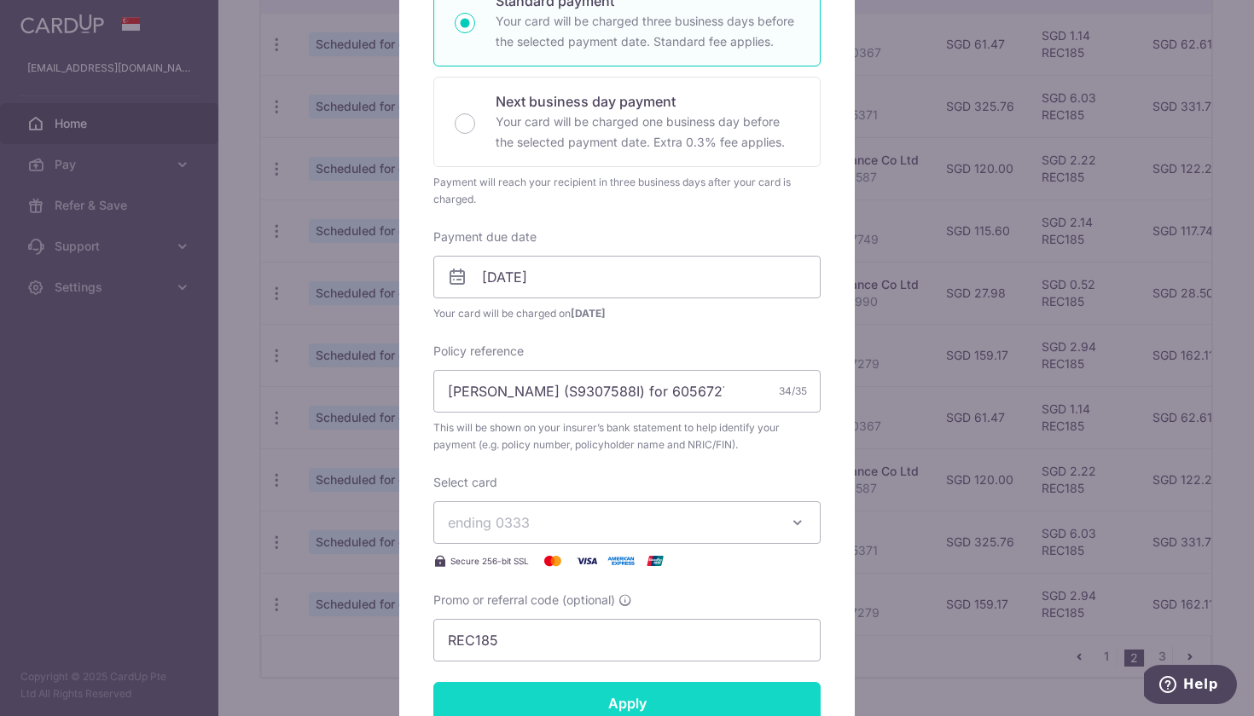
click at [645, 706] on input "Apply" at bounding box center [626, 703] width 387 height 43
type input "Successfully Applied"
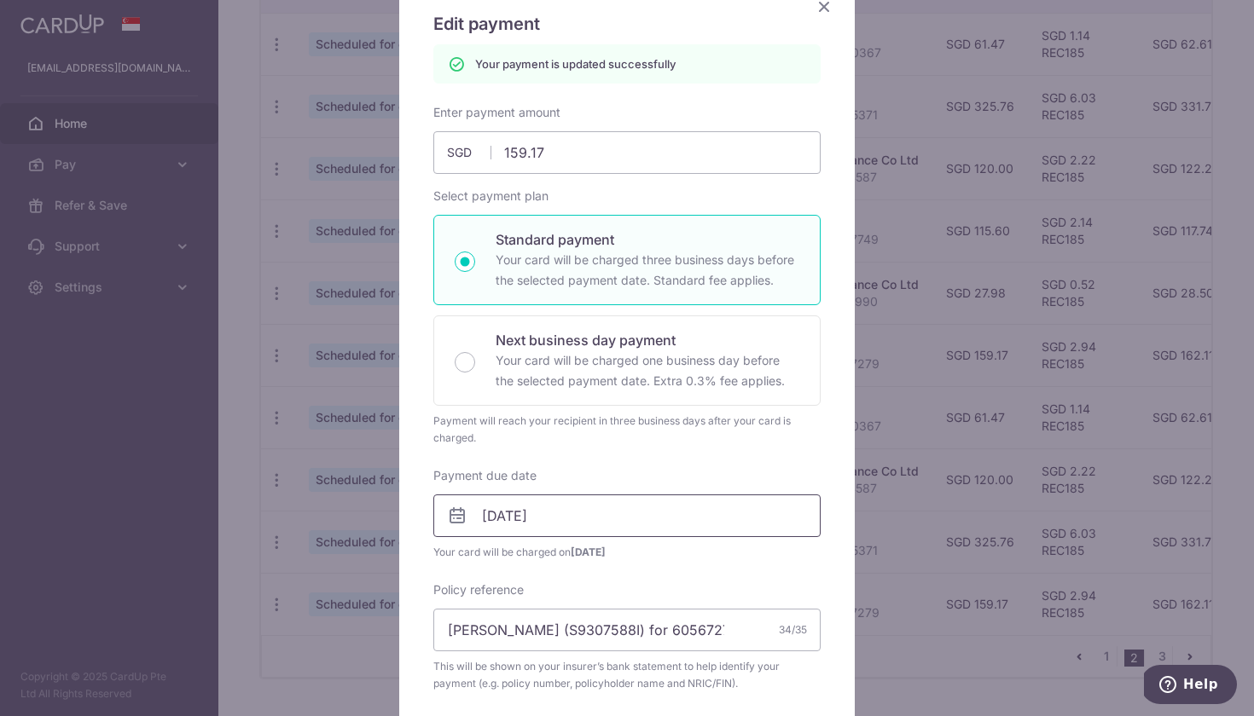
scroll to position [85, 0]
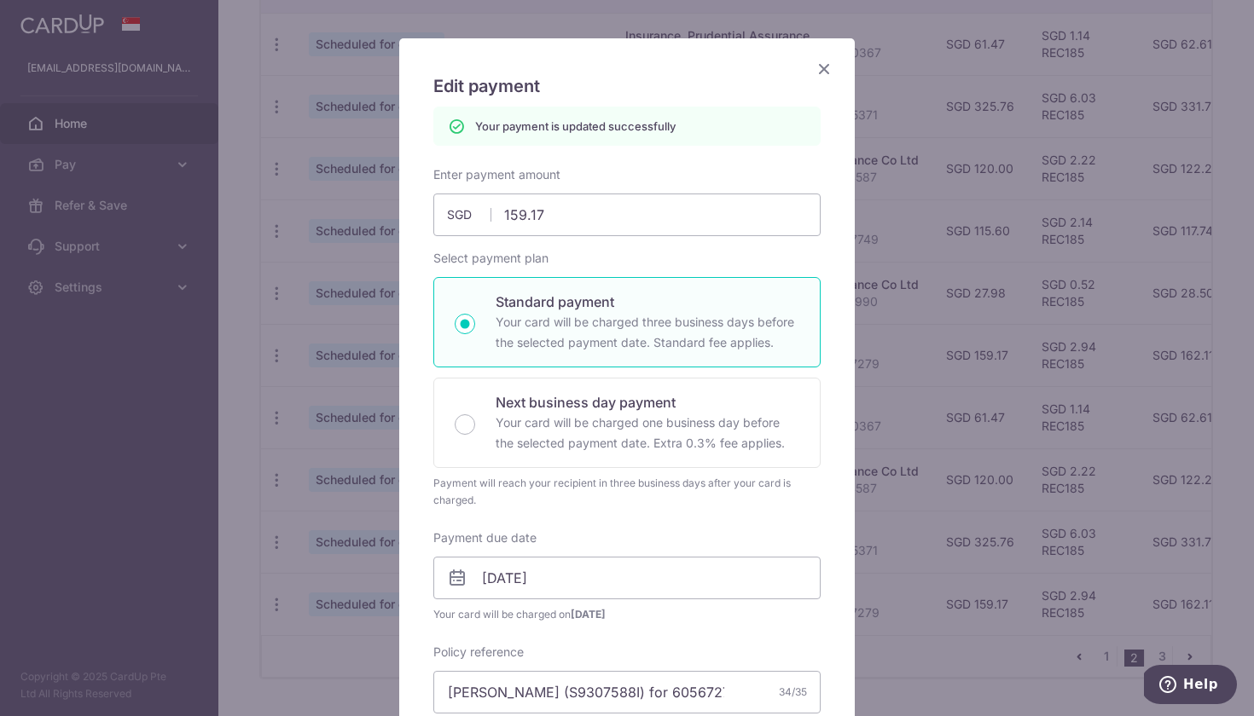
click at [825, 69] on icon "Close" at bounding box center [824, 68] width 20 height 21
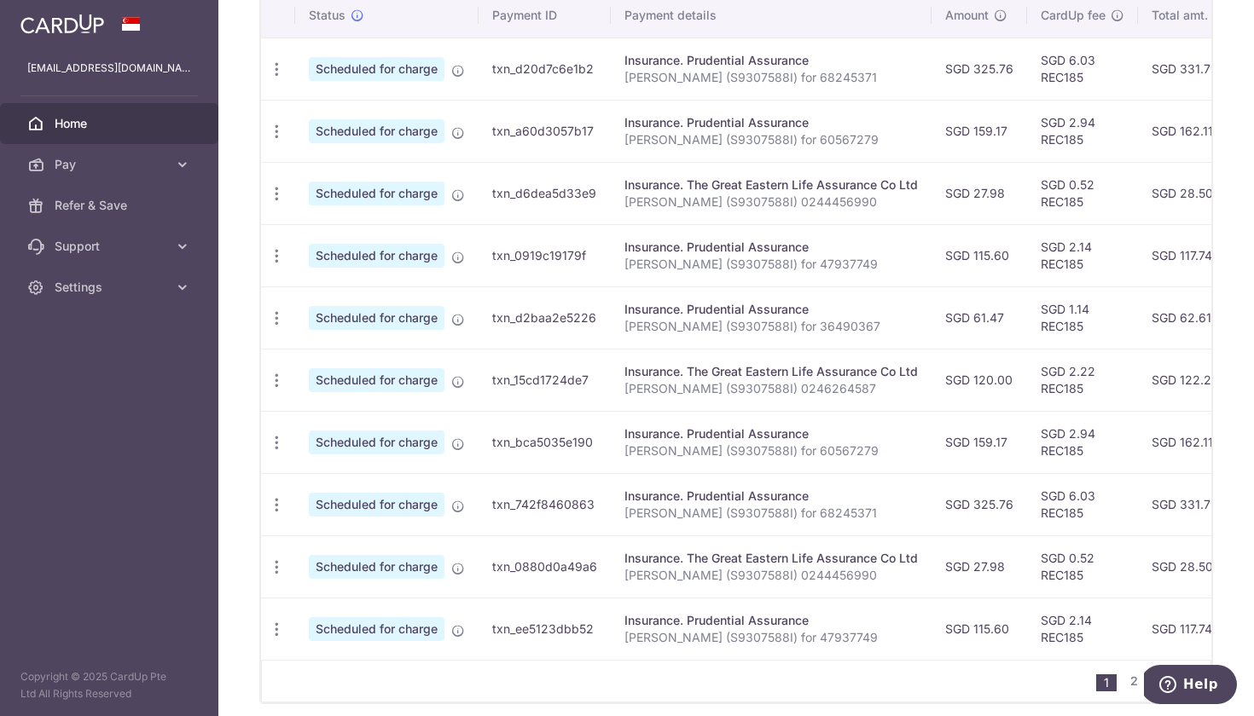
scroll to position [538, 0]
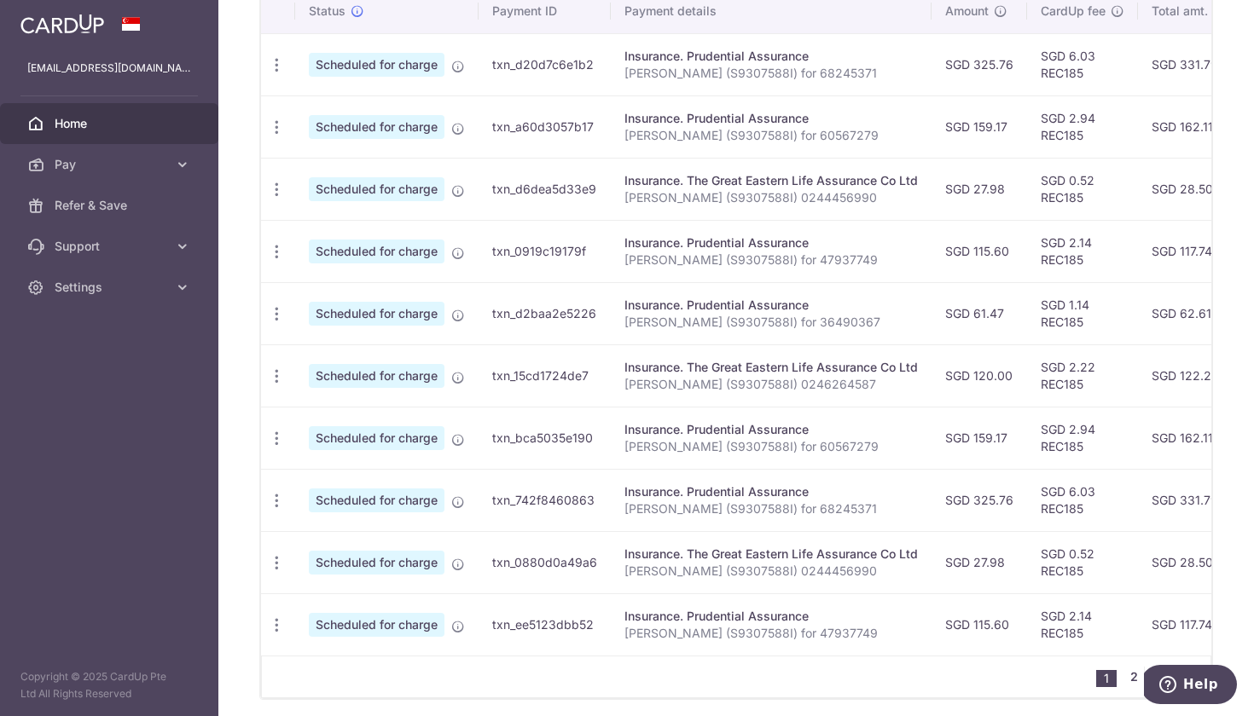
click at [1129, 681] on link "2" at bounding box center [1133, 677] width 20 height 20
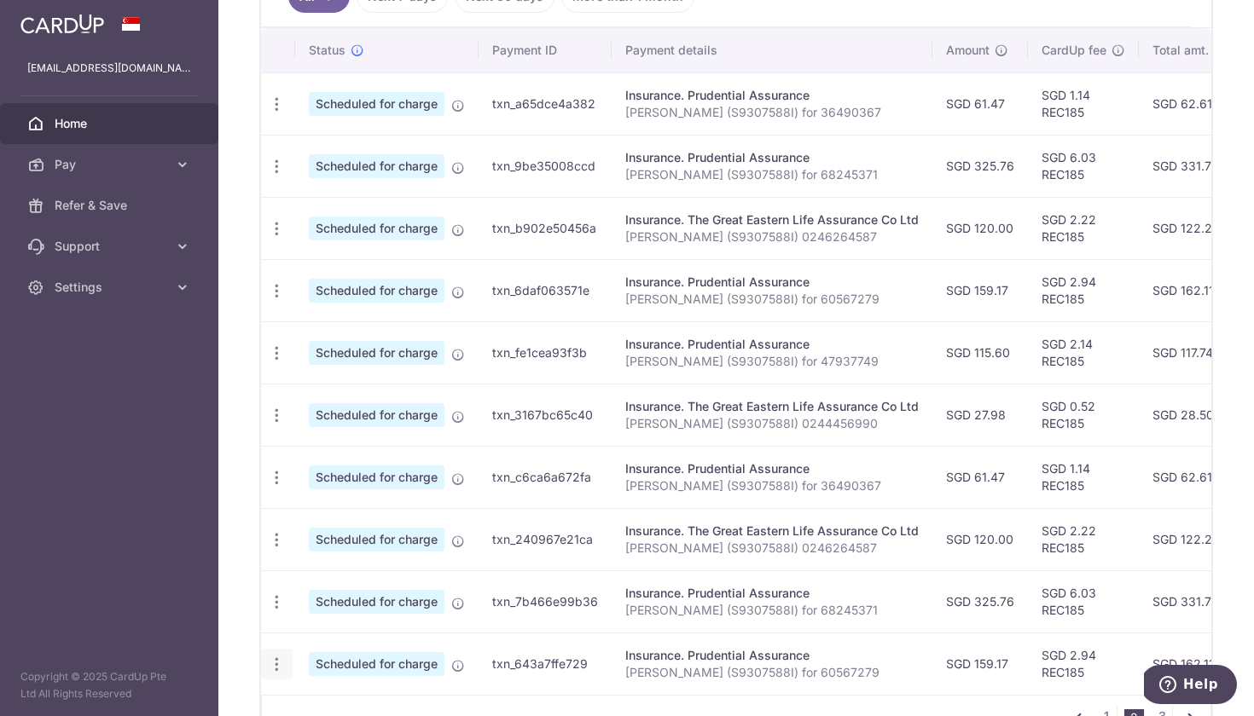
scroll to position [0, 0]
click at [278, 661] on icon "button" at bounding box center [277, 665] width 18 height 18
click at [359, 701] on span "Update payment" at bounding box center [368, 711] width 116 height 20
radio input "true"
type input "159.17"
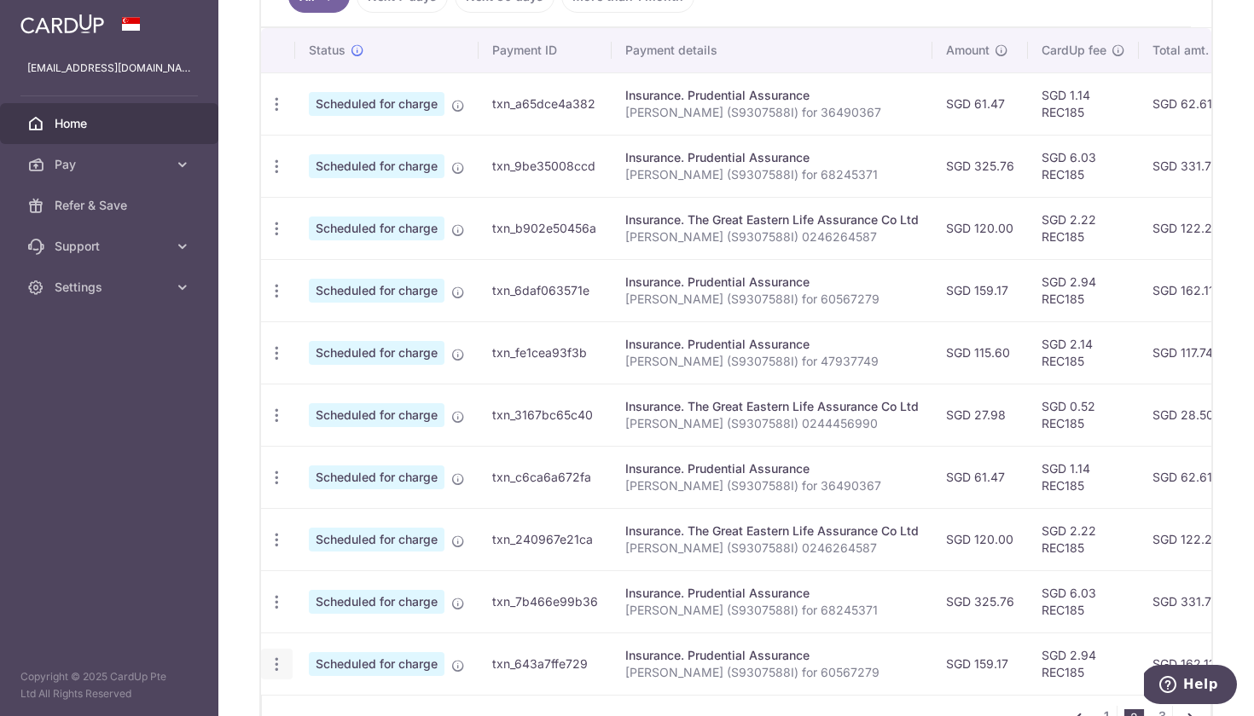
type input "[DATE]"
type input "[PERSON_NAME] (S9307588I) for 60567279"
type input "REC185"
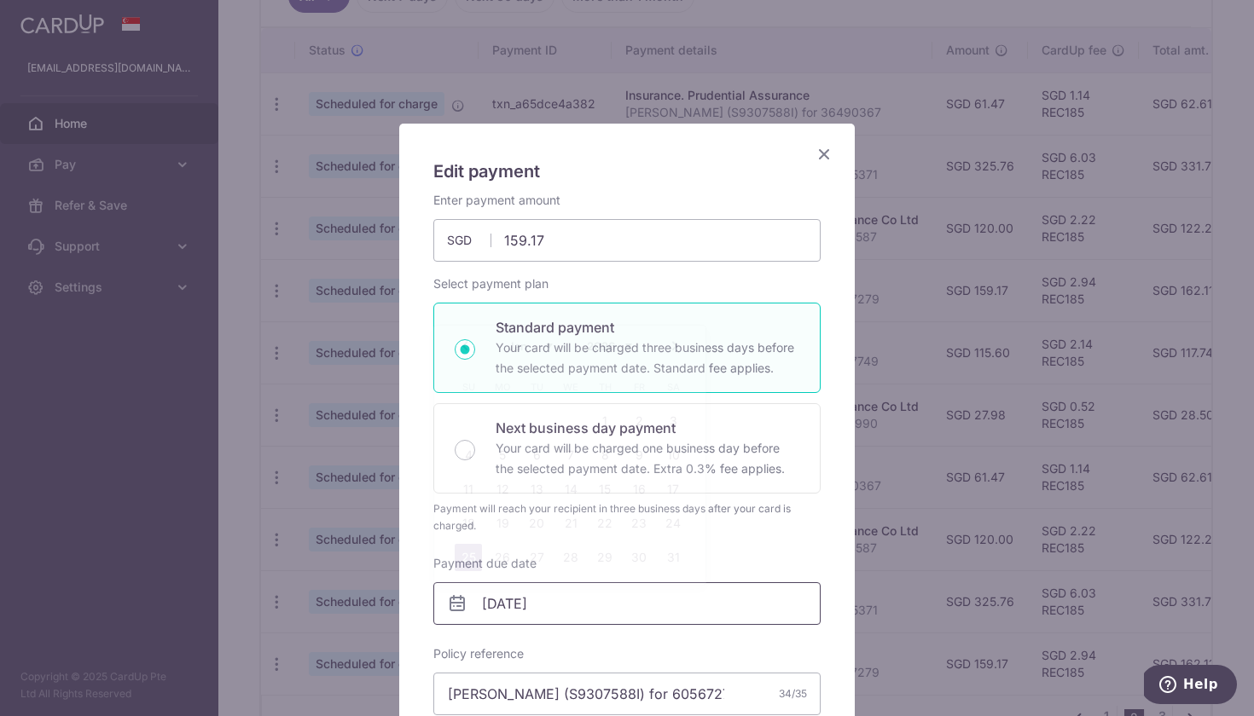
click at [552, 596] on input "[DATE]" at bounding box center [626, 603] width 387 height 43
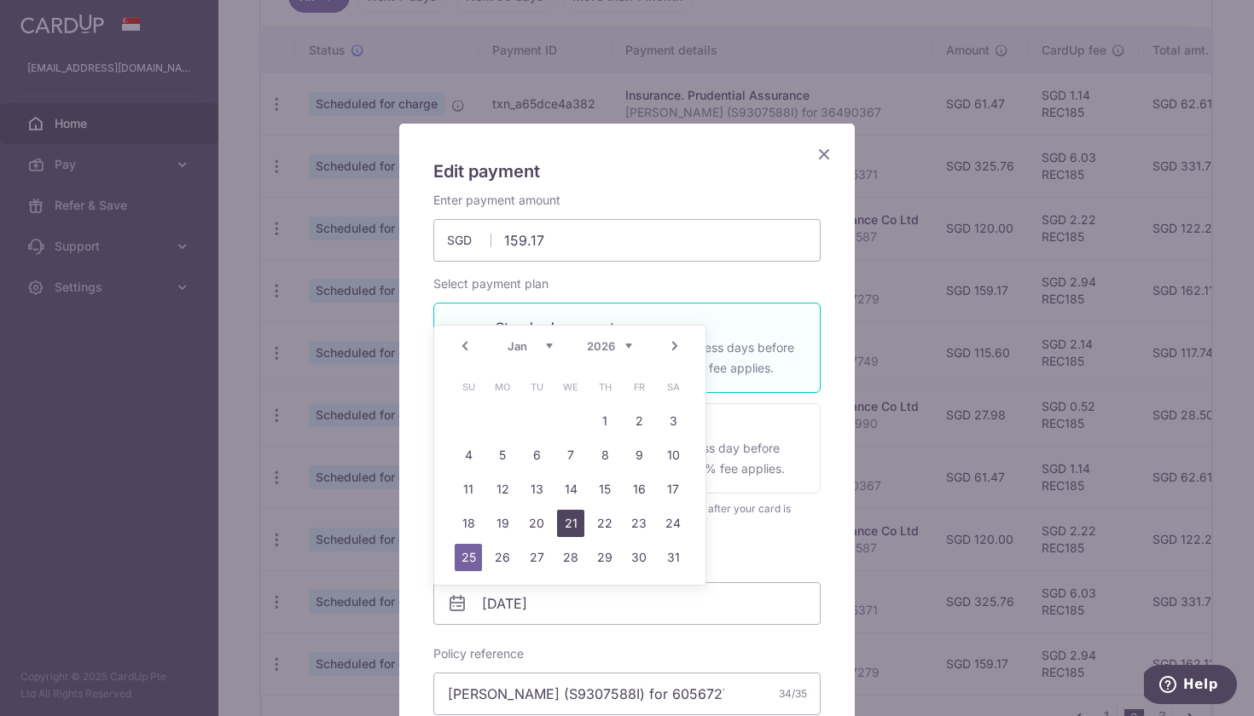
click at [573, 524] on link "21" at bounding box center [570, 523] width 27 height 27
type input "[DATE]"
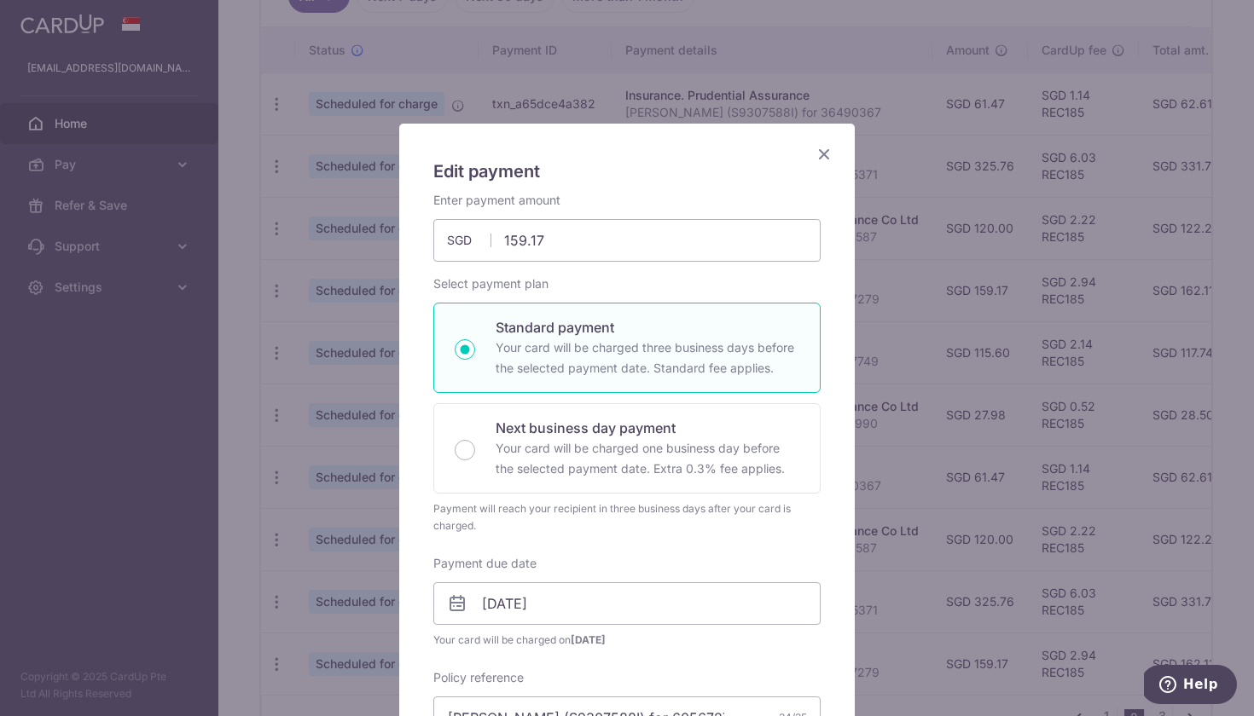
scroll to position [571, 0]
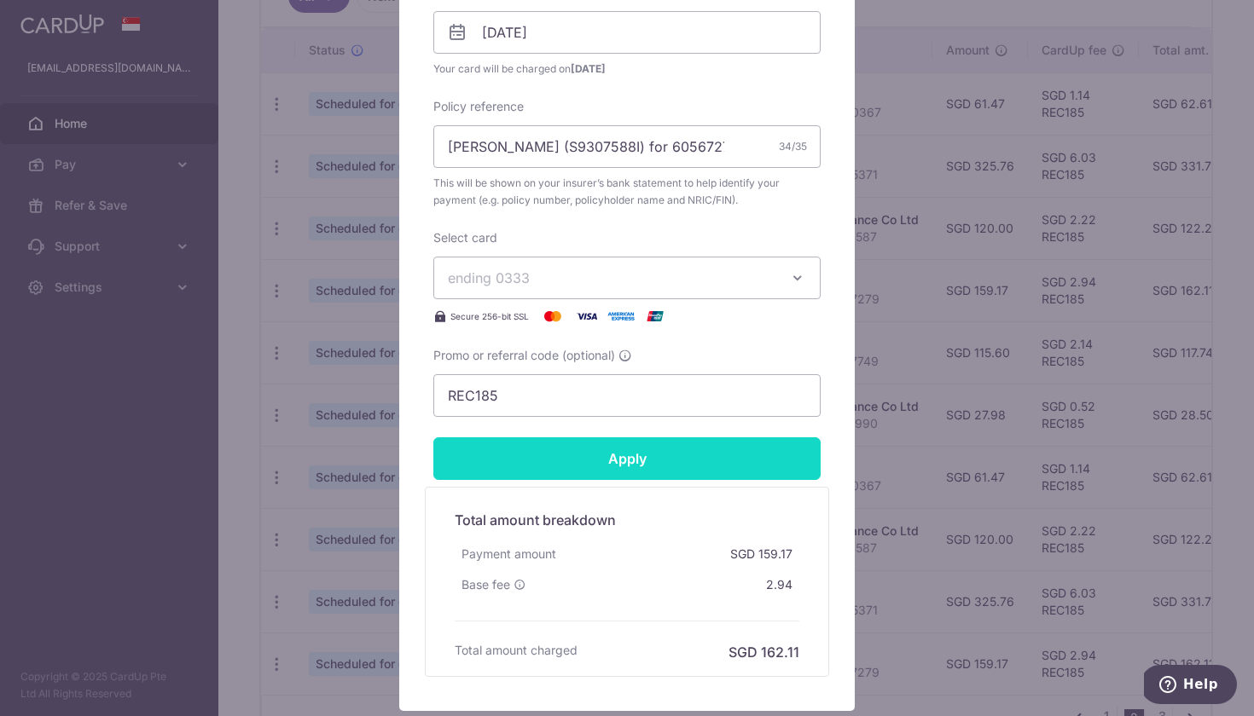
click at [641, 461] on input "Apply" at bounding box center [626, 458] width 387 height 43
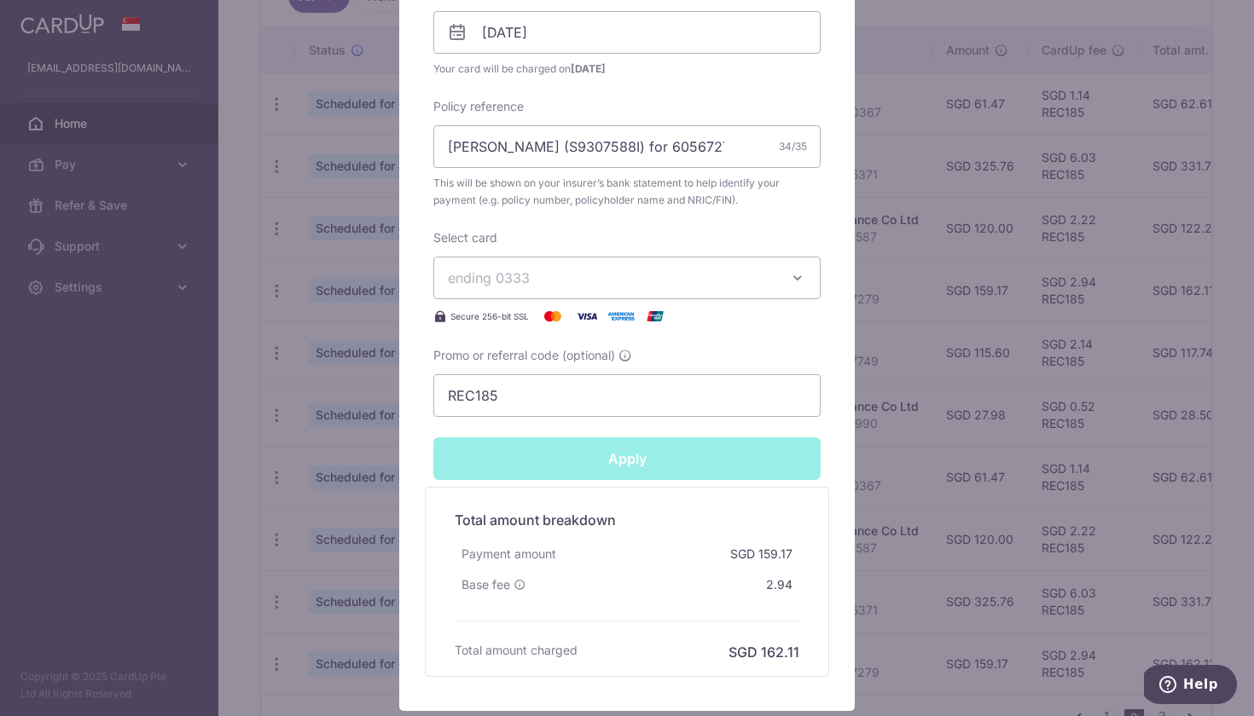
type input "Successfully Applied"
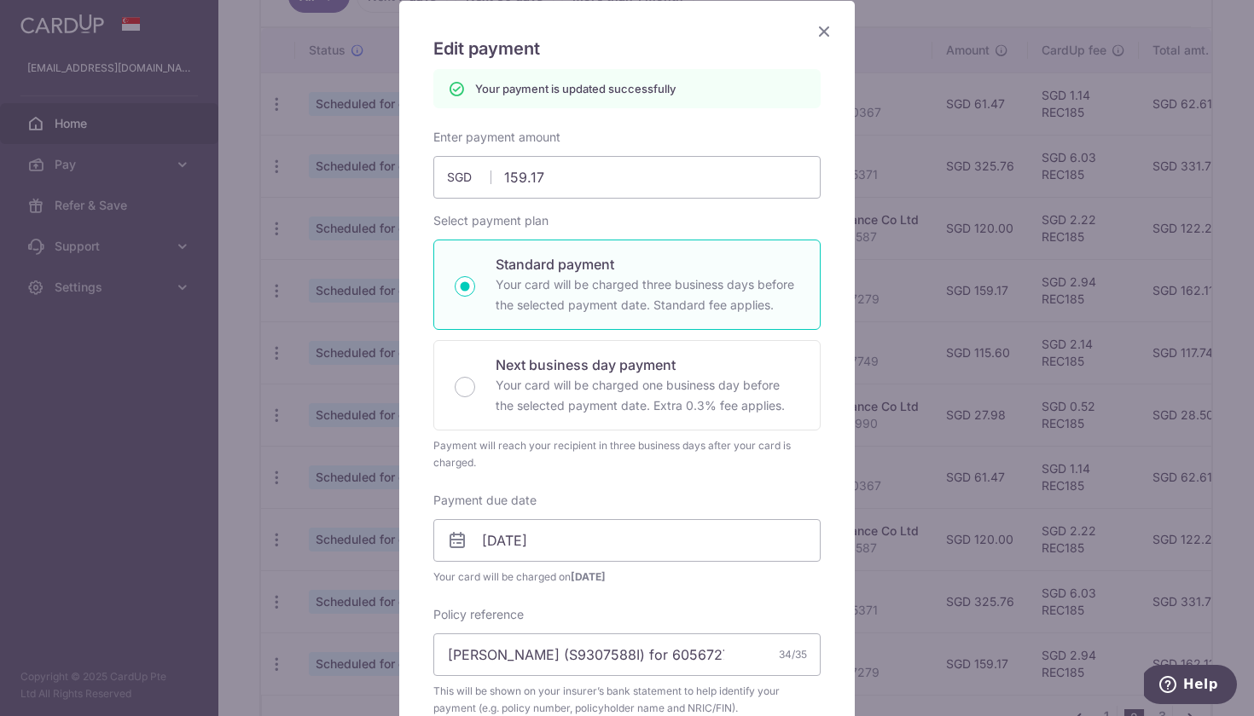
scroll to position [0, 0]
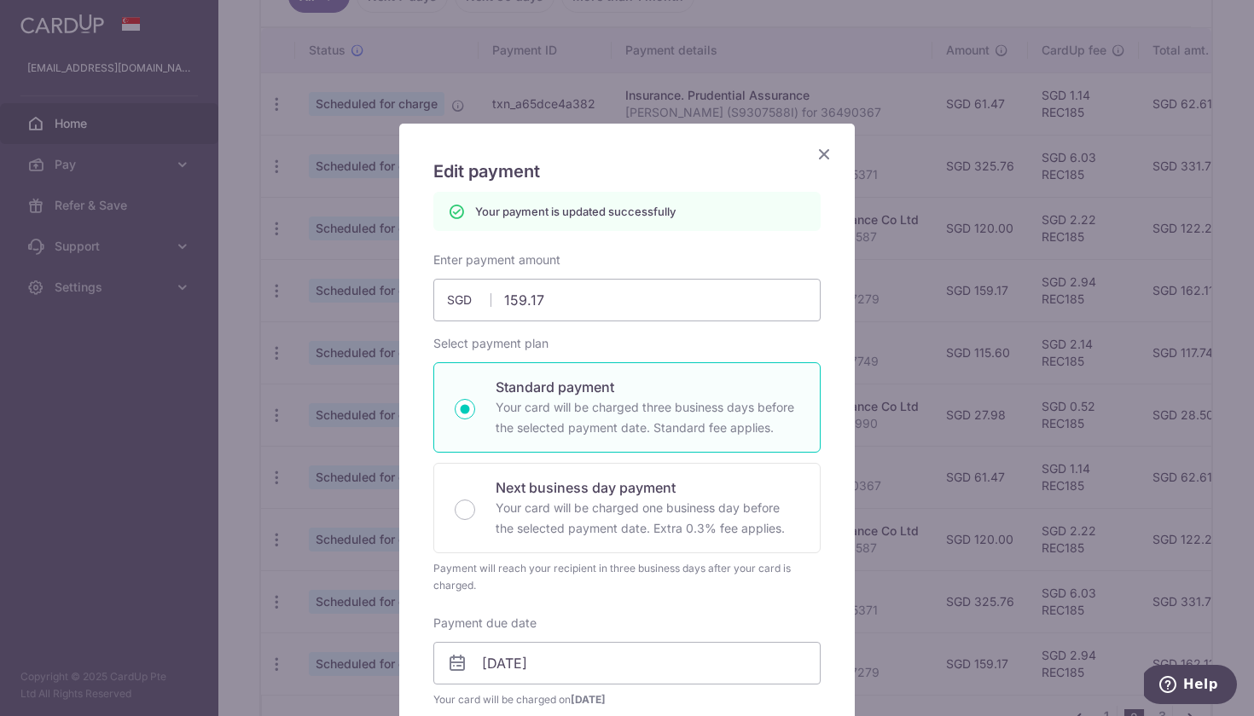
click at [823, 146] on icon "Close" at bounding box center [824, 153] width 20 height 21
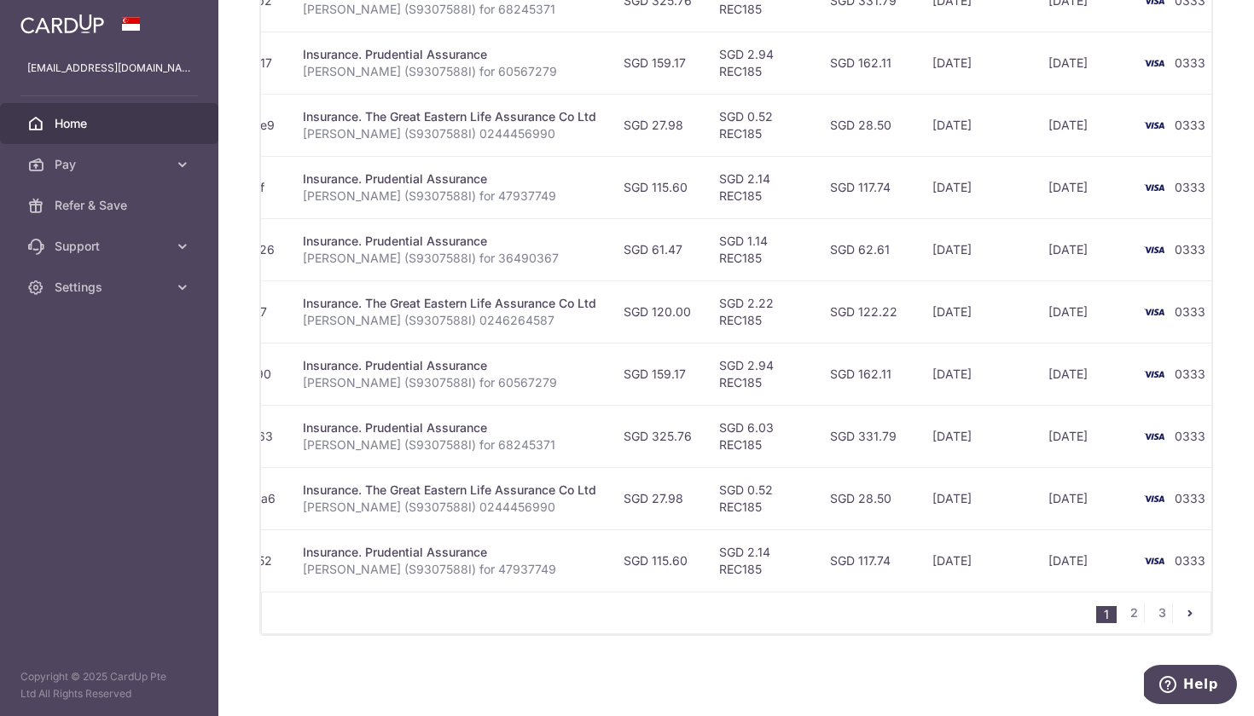
scroll to position [602, 0]
click at [1131, 616] on link "2" at bounding box center [1133, 613] width 20 height 20
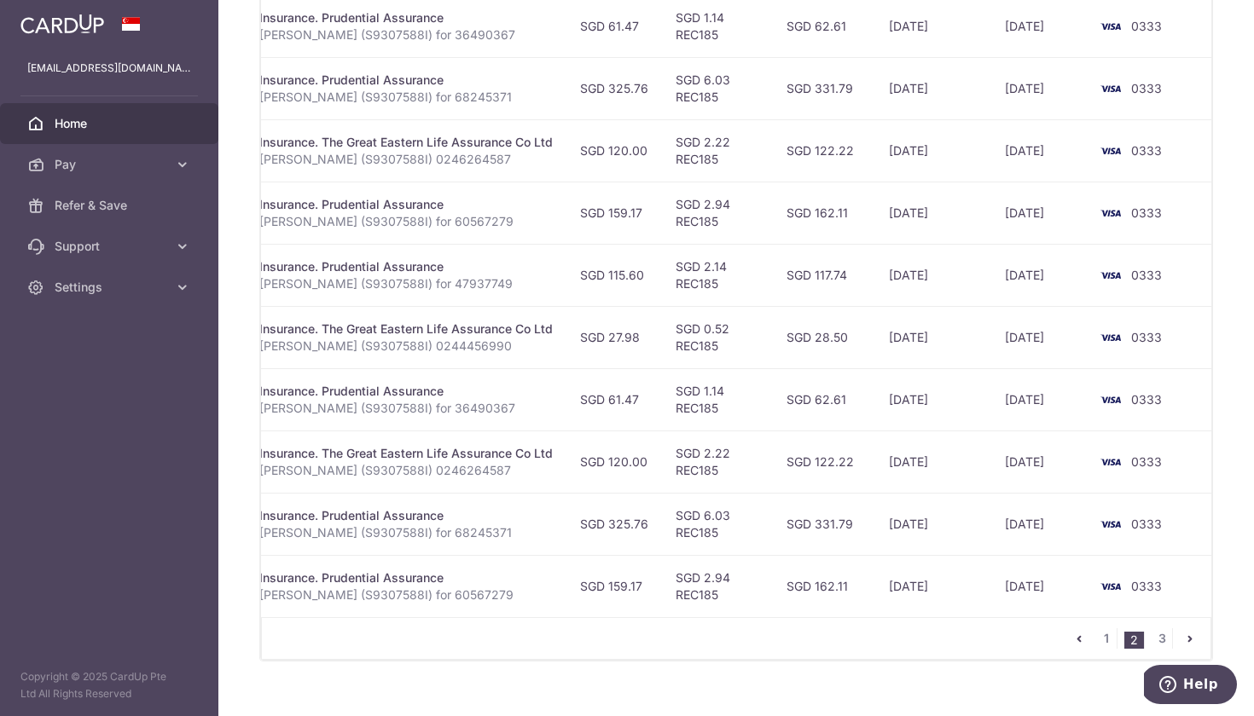
scroll to position [0, 365]
click at [1159, 639] on link "3" at bounding box center [1161, 639] width 20 height 20
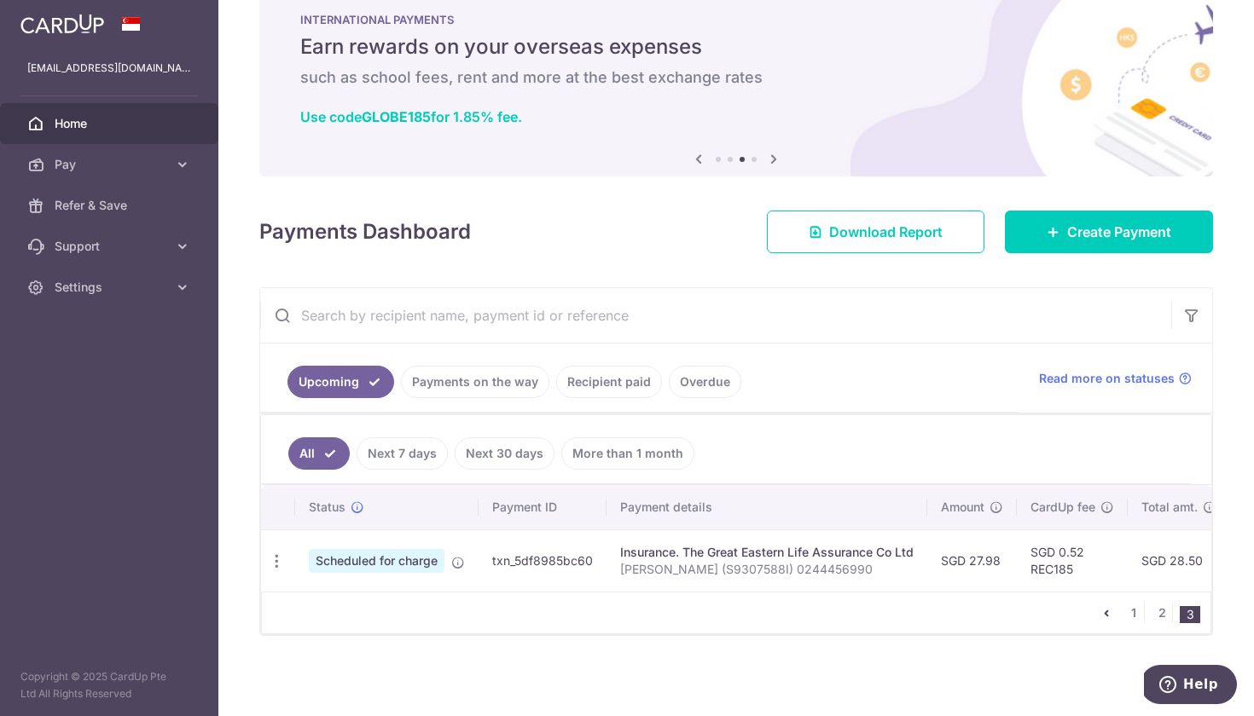
scroll to position [42, 0]
click at [1137, 617] on link "1" at bounding box center [1133, 613] width 20 height 20
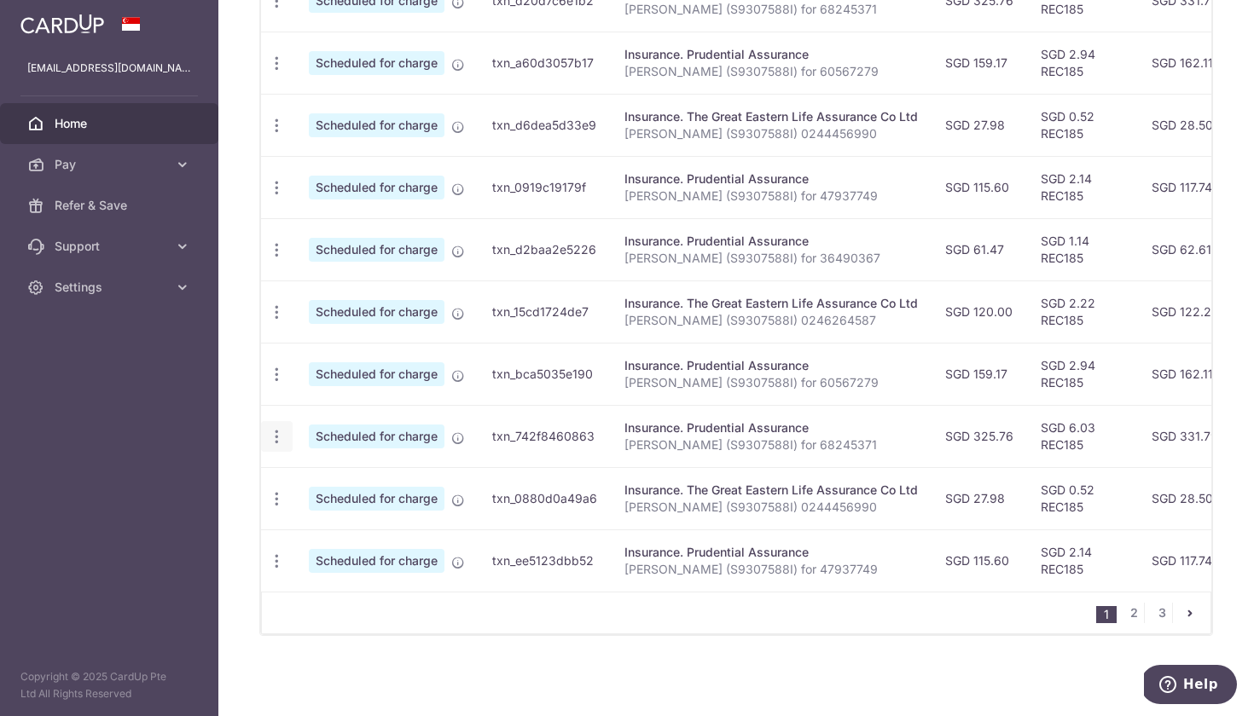
scroll to position [0, 0]
click at [281, 437] on icon "button" at bounding box center [277, 437] width 18 height 18
click at [317, 482] on span "Update payment" at bounding box center [368, 483] width 116 height 20
radio input "true"
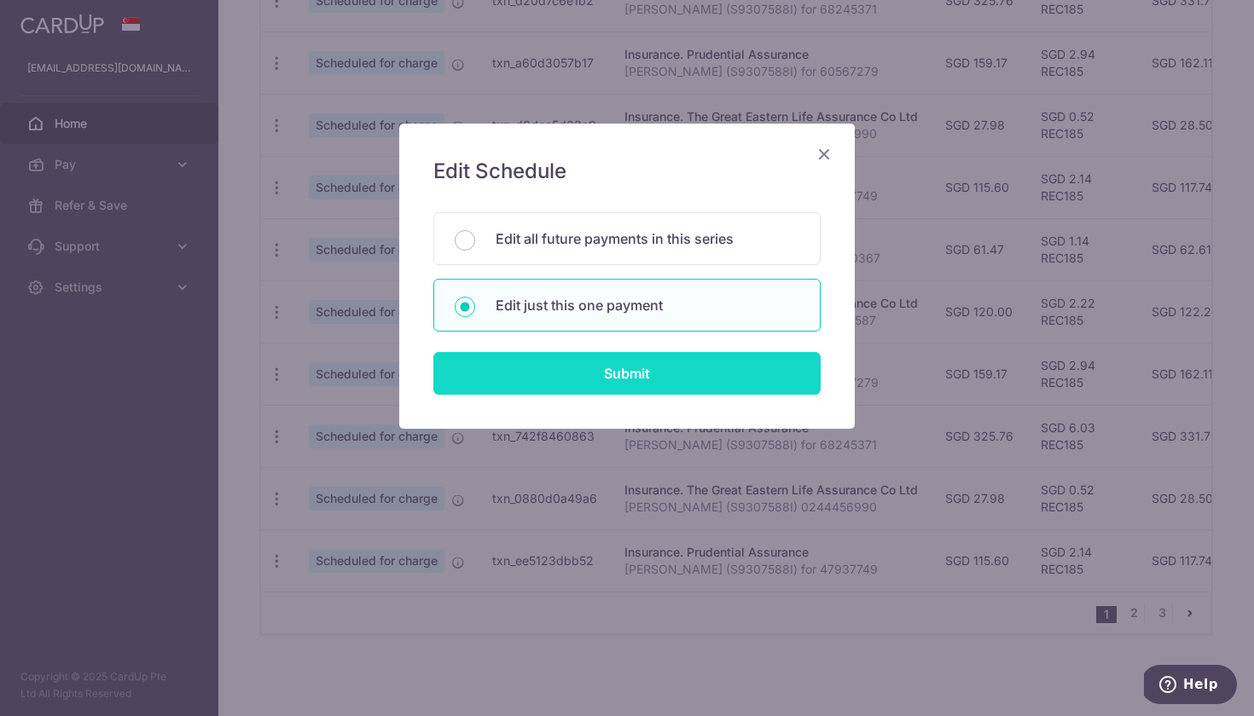
click at [618, 386] on input "Submit" at bounding box center [626, 373] width 387 height 43
radio input "true"
type input "325.76"
type input "[DATE]"
type input "[PERSON_NAME] (S9307588I) for 68245371"
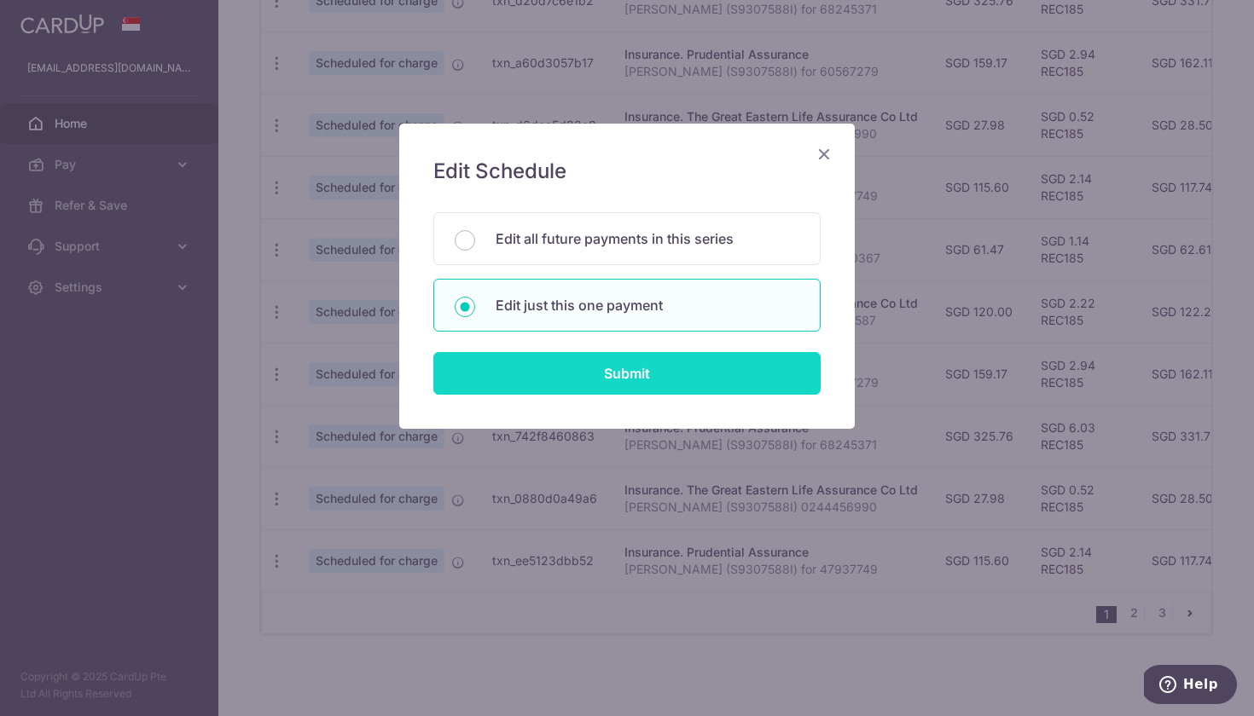
type input "REC185"
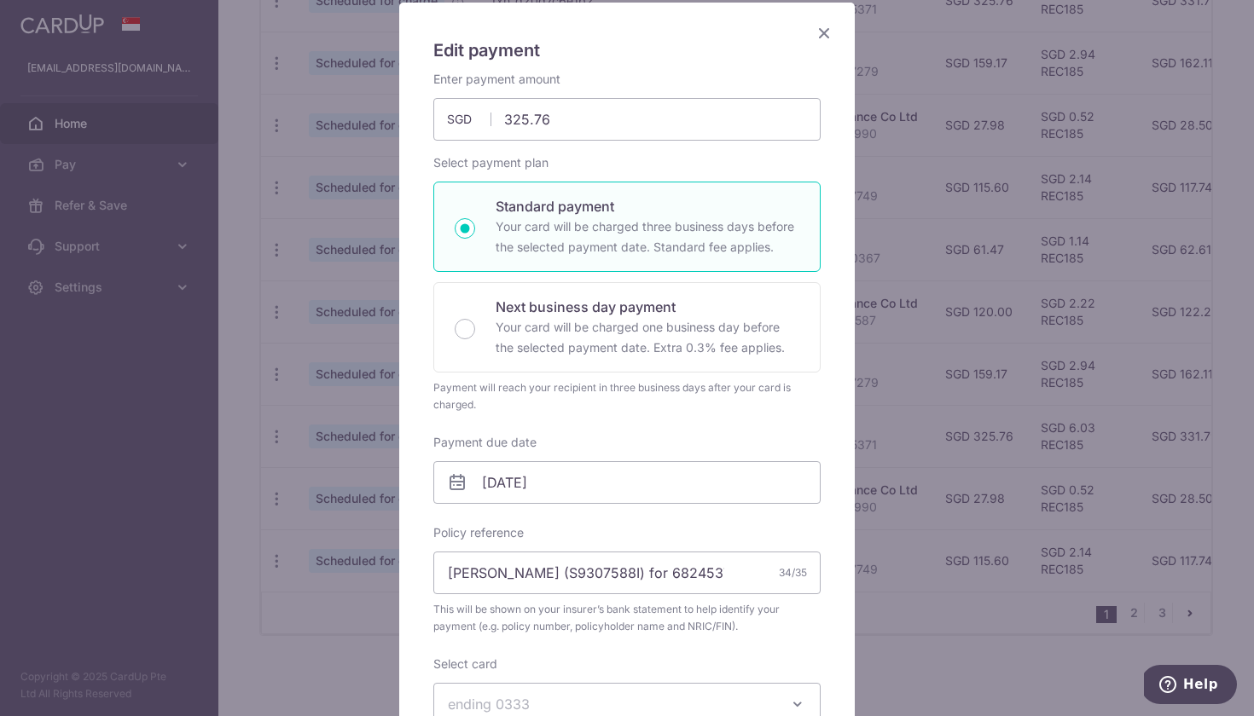
scroll to position [133, 0]
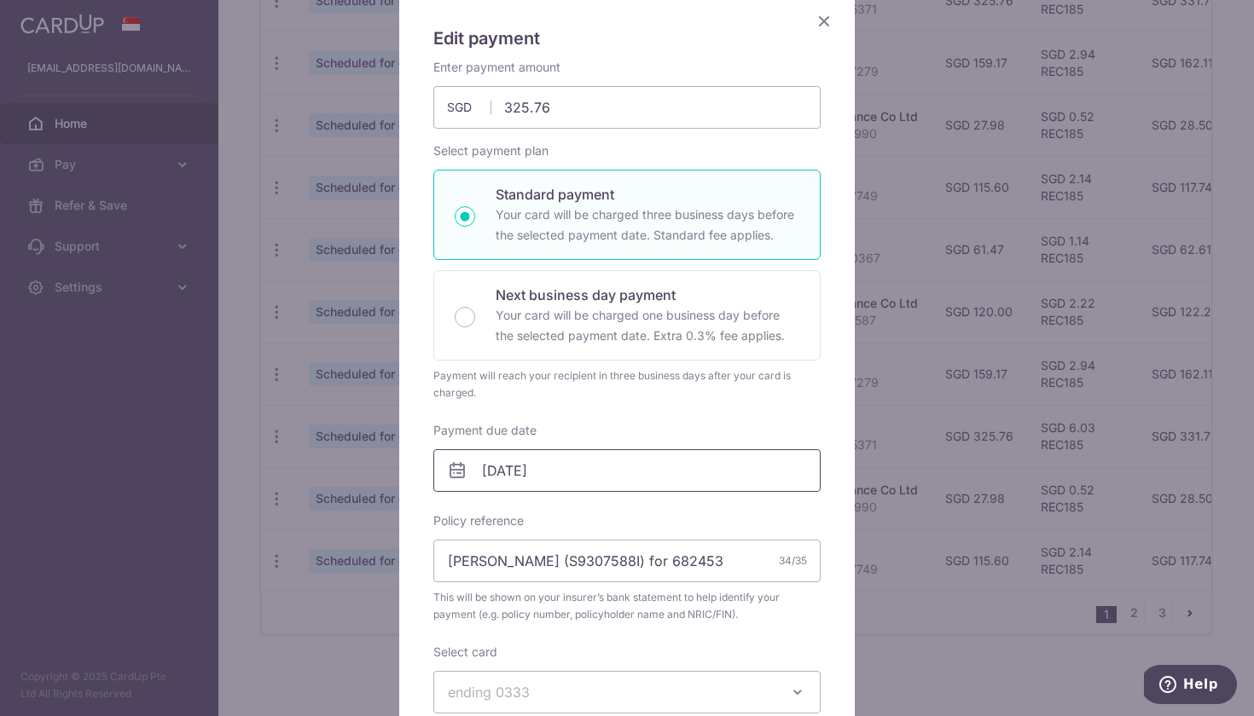
click at [636, 489] on input "[DATE]" at bounding box center [626, 470] width 387 height 43
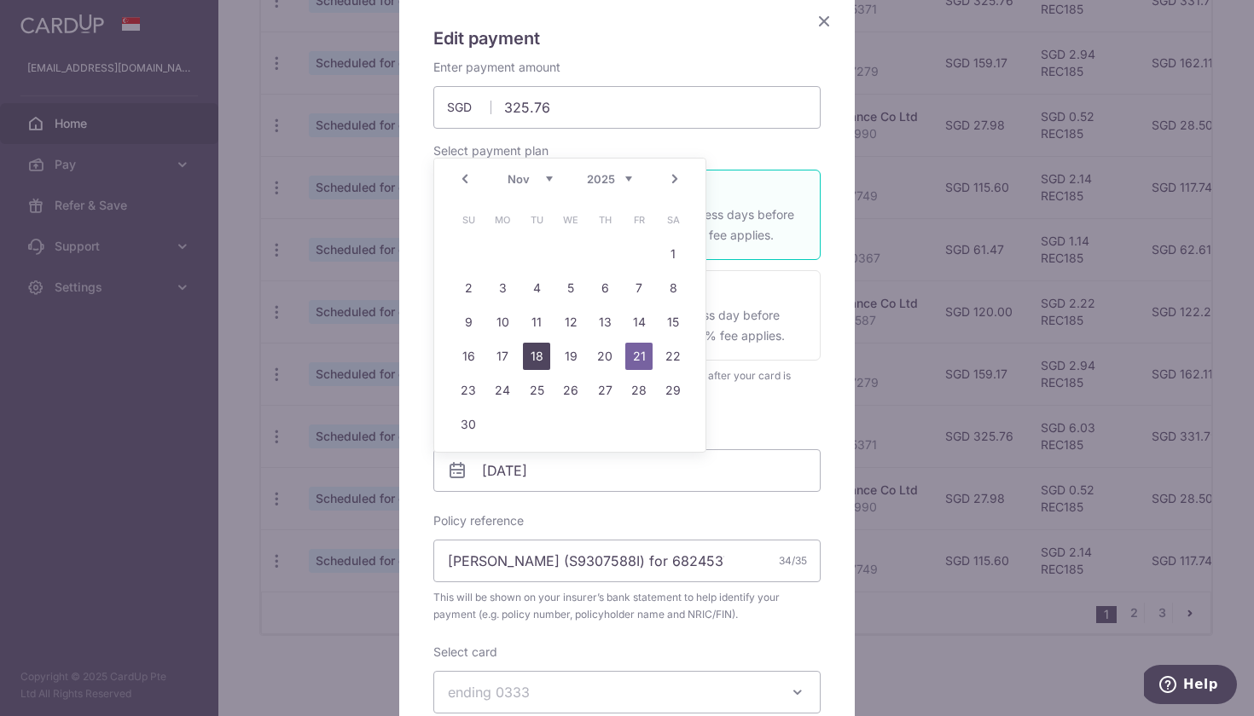
click at [536, 357] on link "18" at bounding box center [536, 356] width 27 height 27
type input "[DATE]"
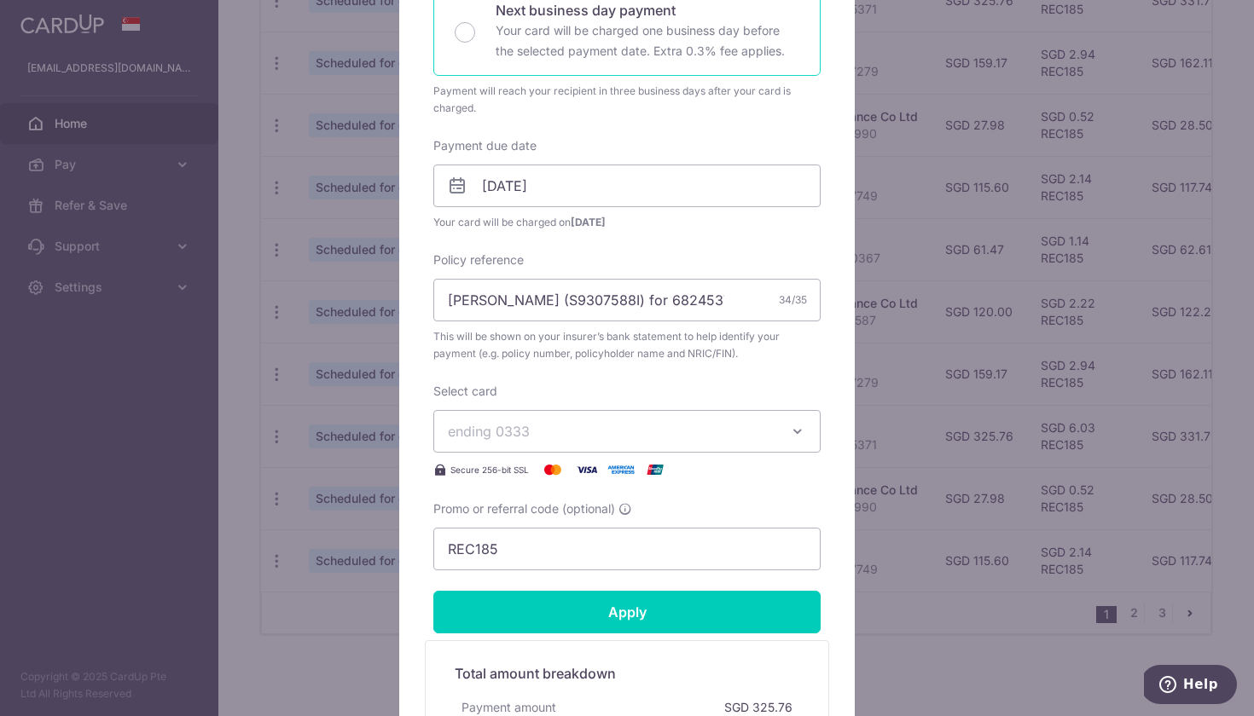
scroll to position [586, 0]
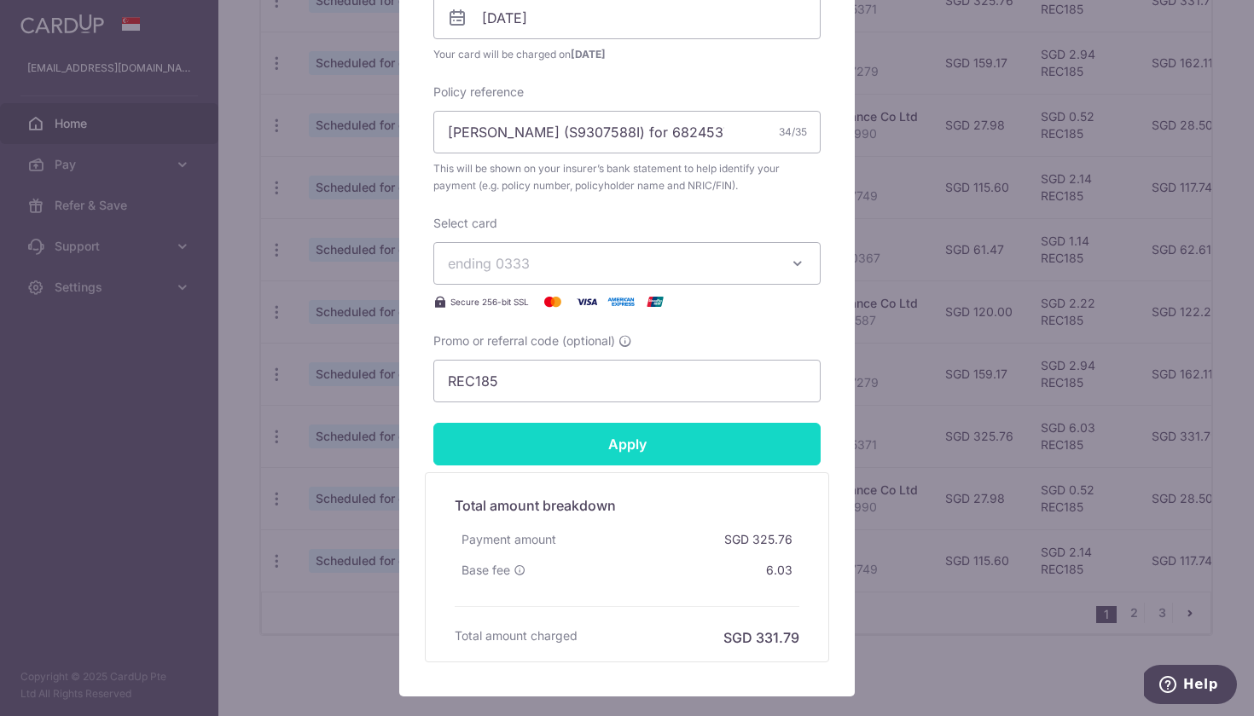
click at [574, 436] on input "Apply" at bounding box center [626, 444] width 387 height 43
type input "Successfully Applied"
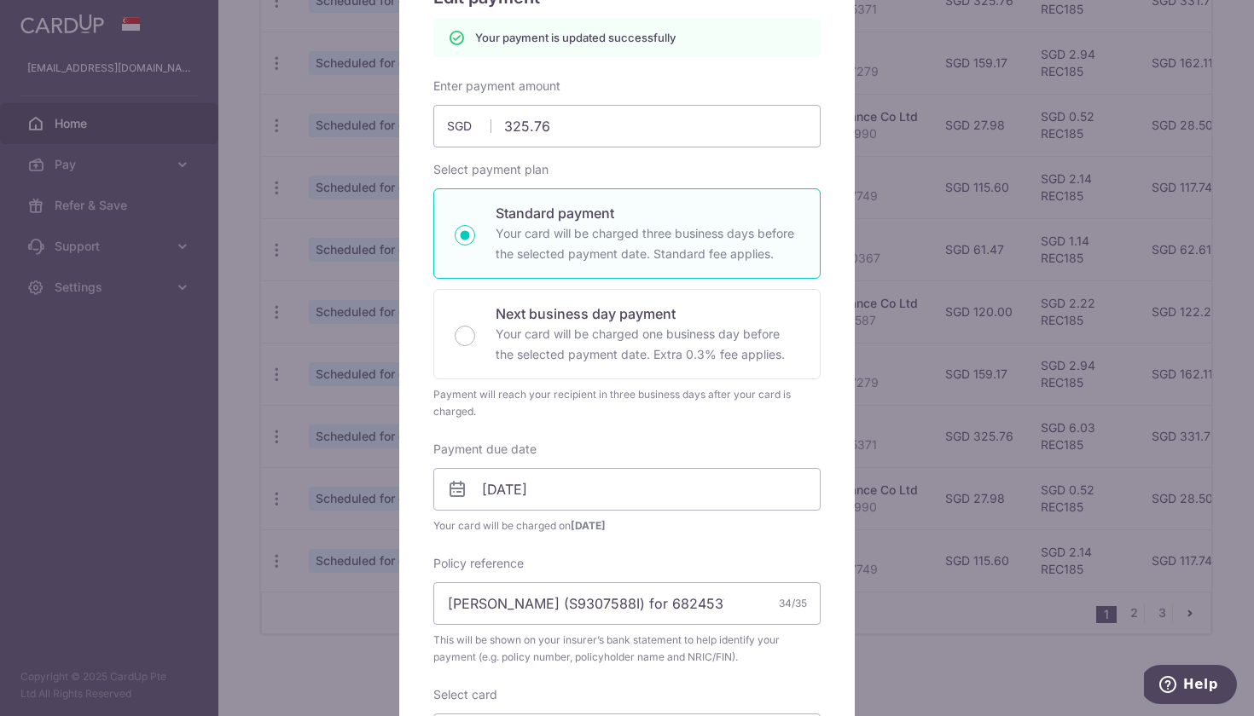
scroll to position [67, 0]
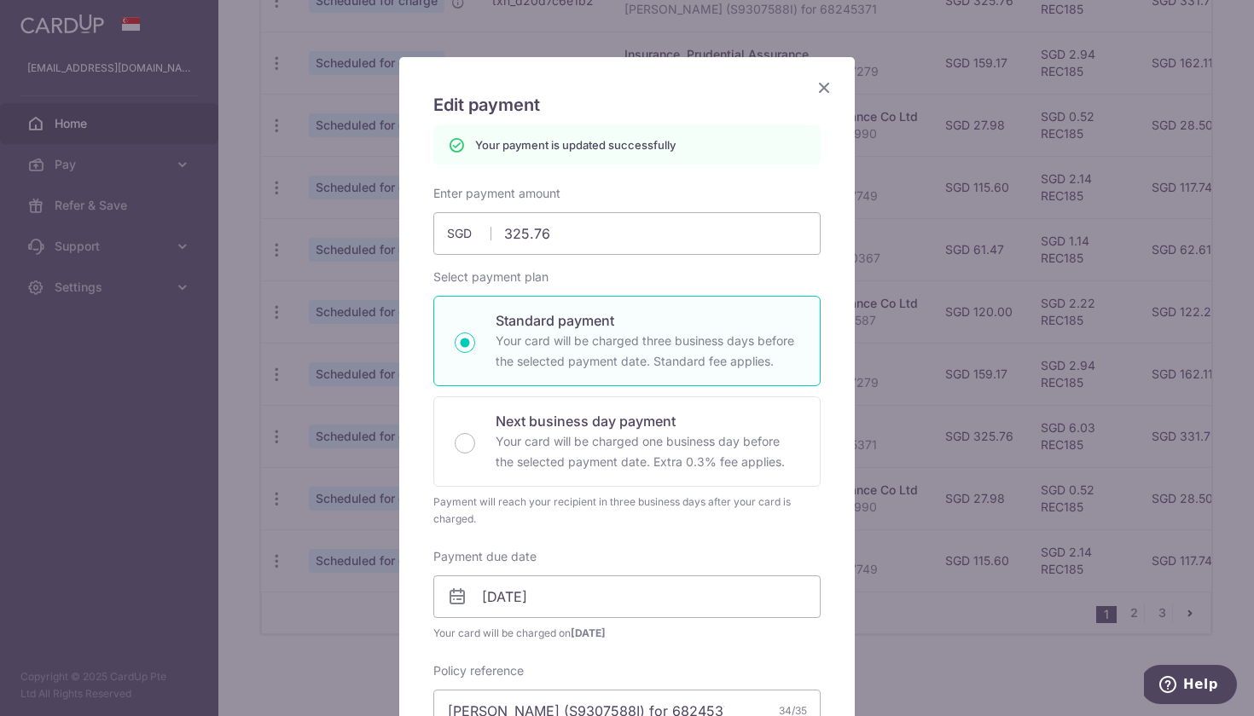
click at [815, 84] on icon "Close" at bounding box center [824, 87] width 20 height 21
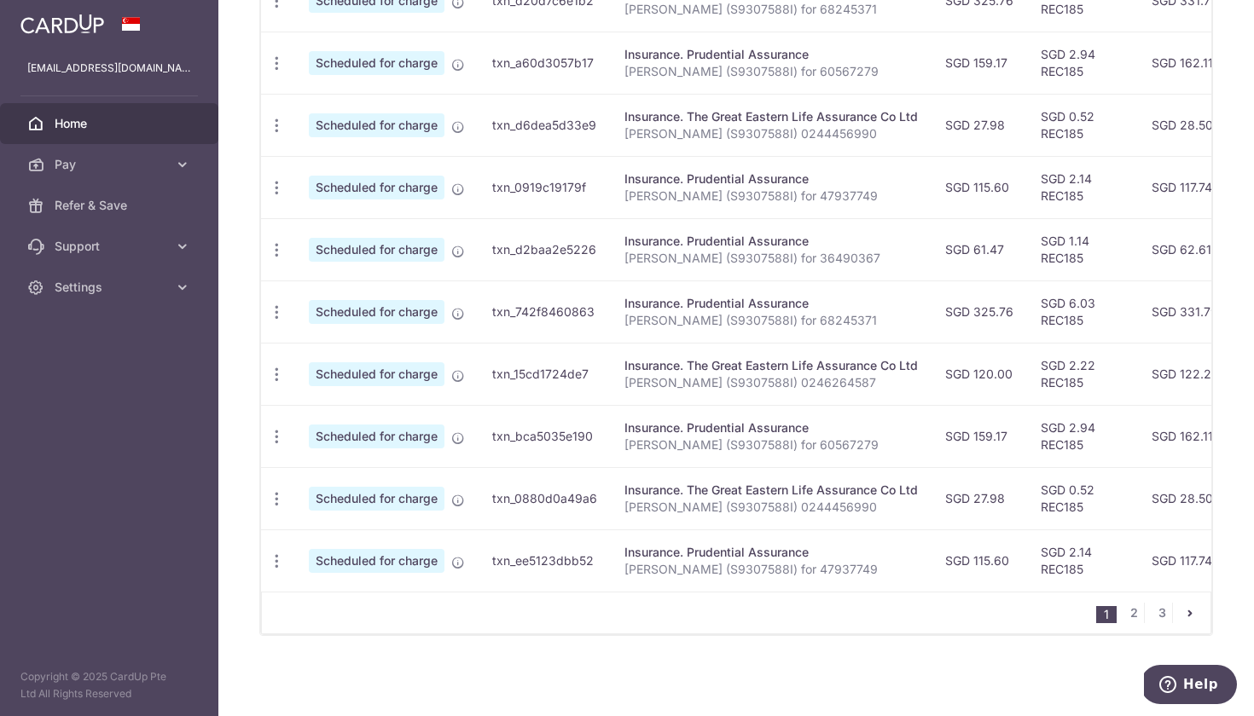
scroll to position [602, 0]
click at [1128, 615] on link "2" at bounding box center [1133, 613] width 20 height 20
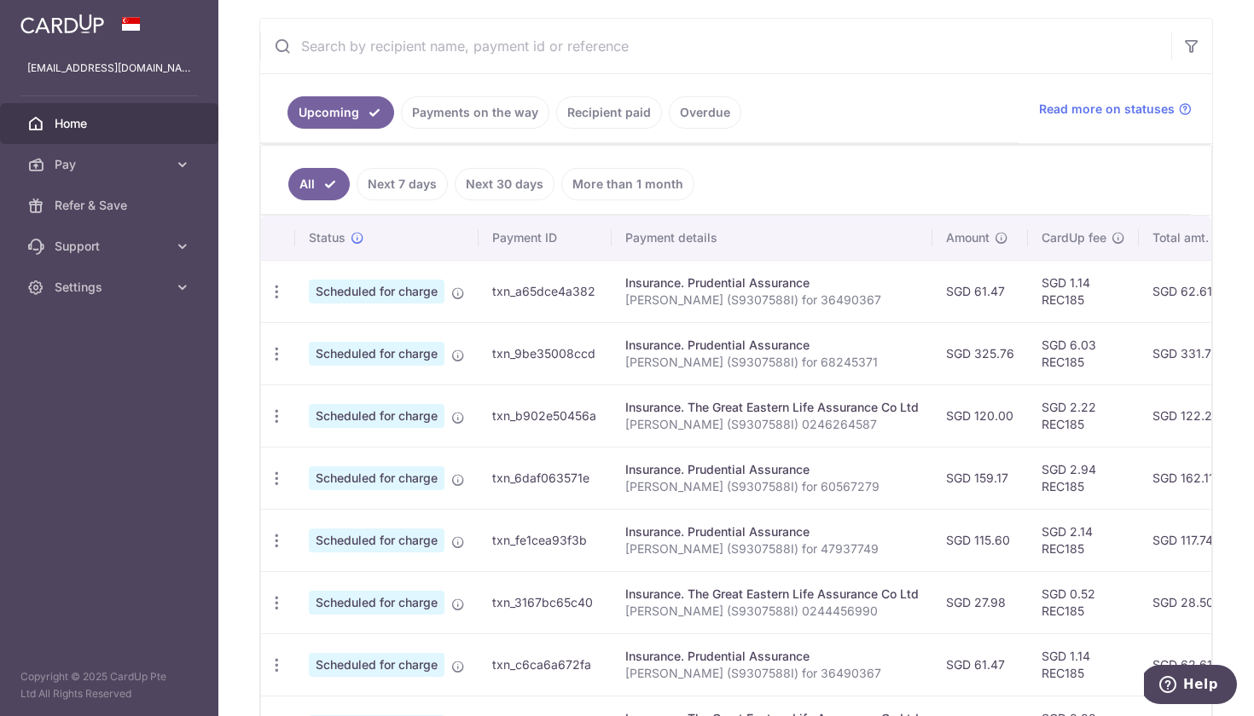
scroll to position [0, 0]
click at [278, 349] on icon "button" at bounding box center [277, 354] width 18 height 18
click at [349, 393] on span "Update payment" at bounding box center [368, 401] width 116 height 20
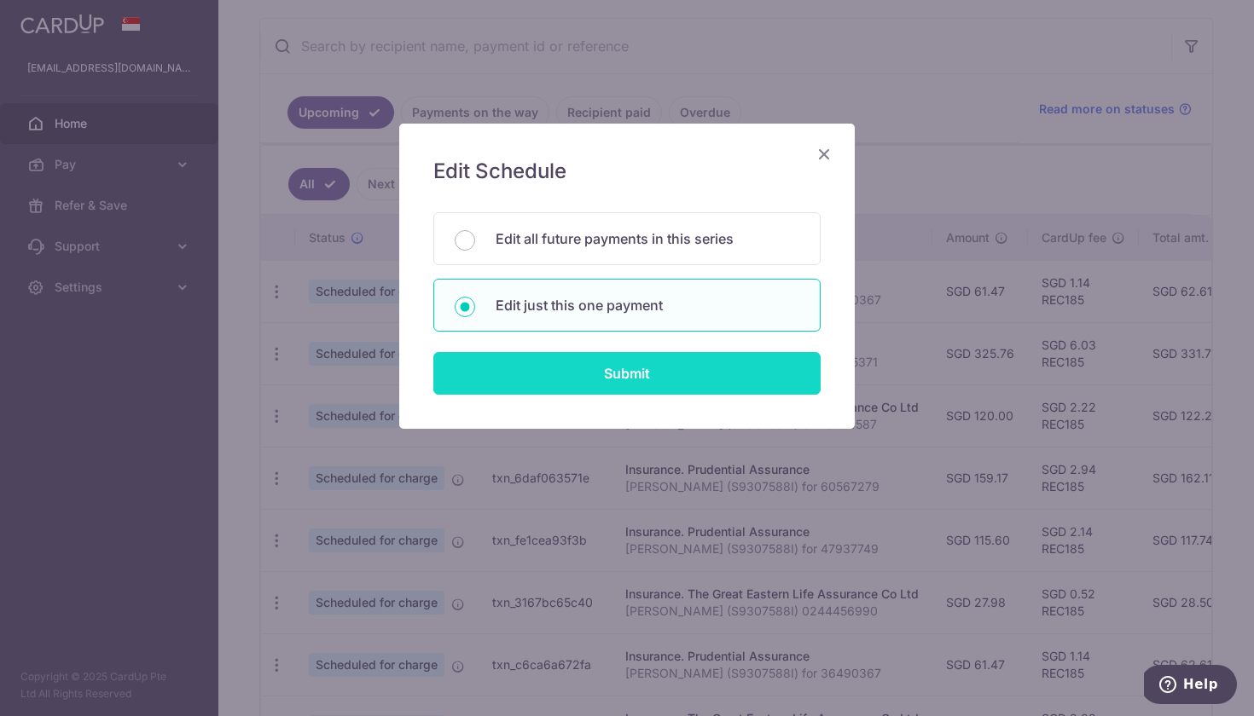
click at [588, 389] on input "Submit" at bounding box center [626, 373] width 387 height 43
radio input "true"
type input "325.76"
type input "21/12/2025"
type input "[PERSON_NAME] (S9307588I) for 68245371"
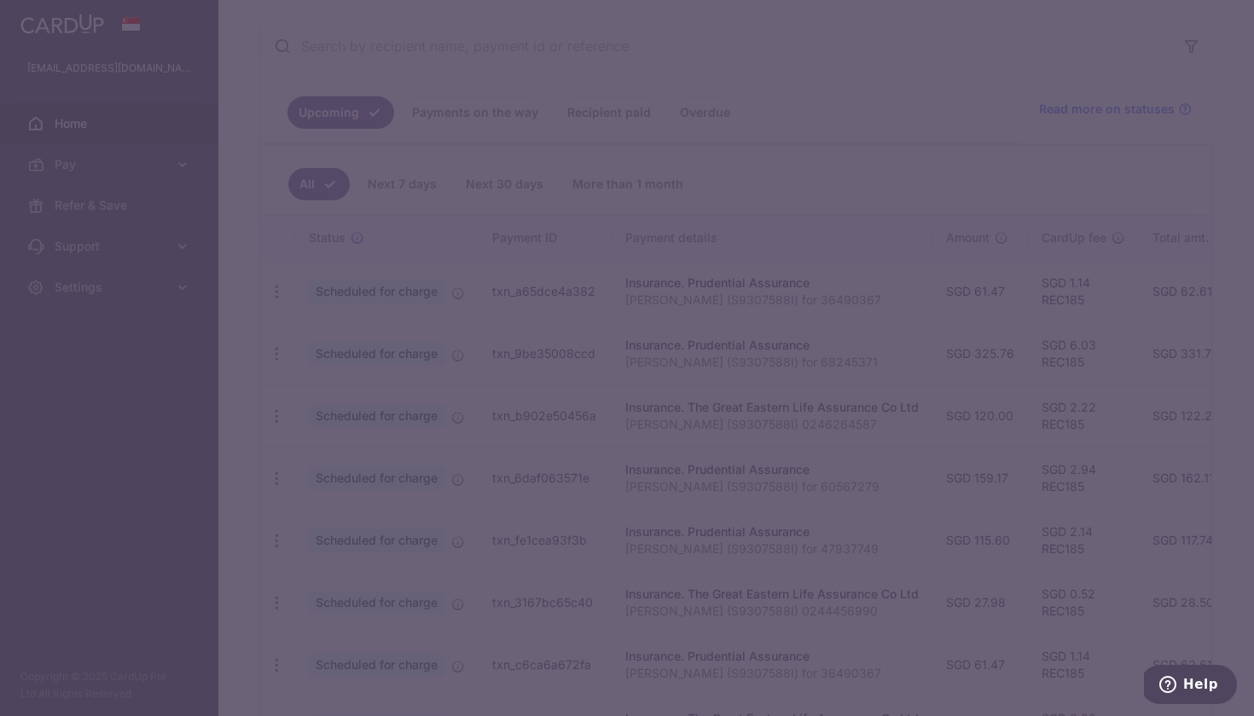
type input "REC185"
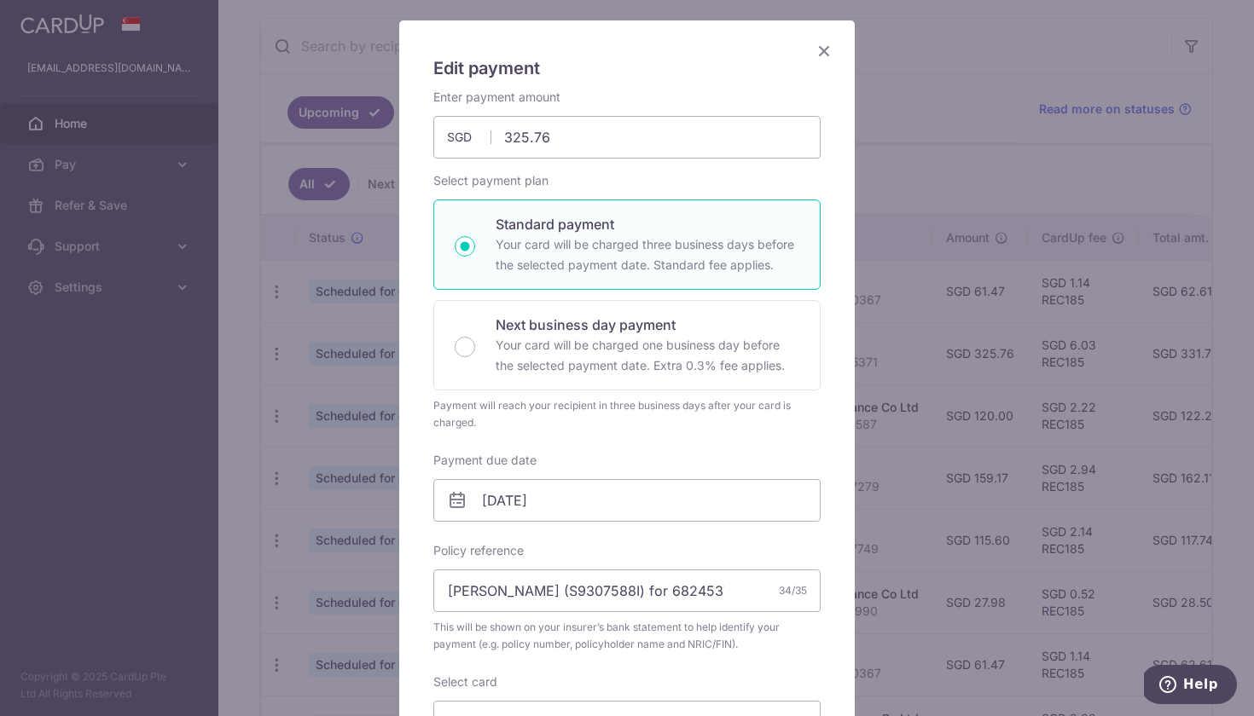
scroll to position [281, 0]
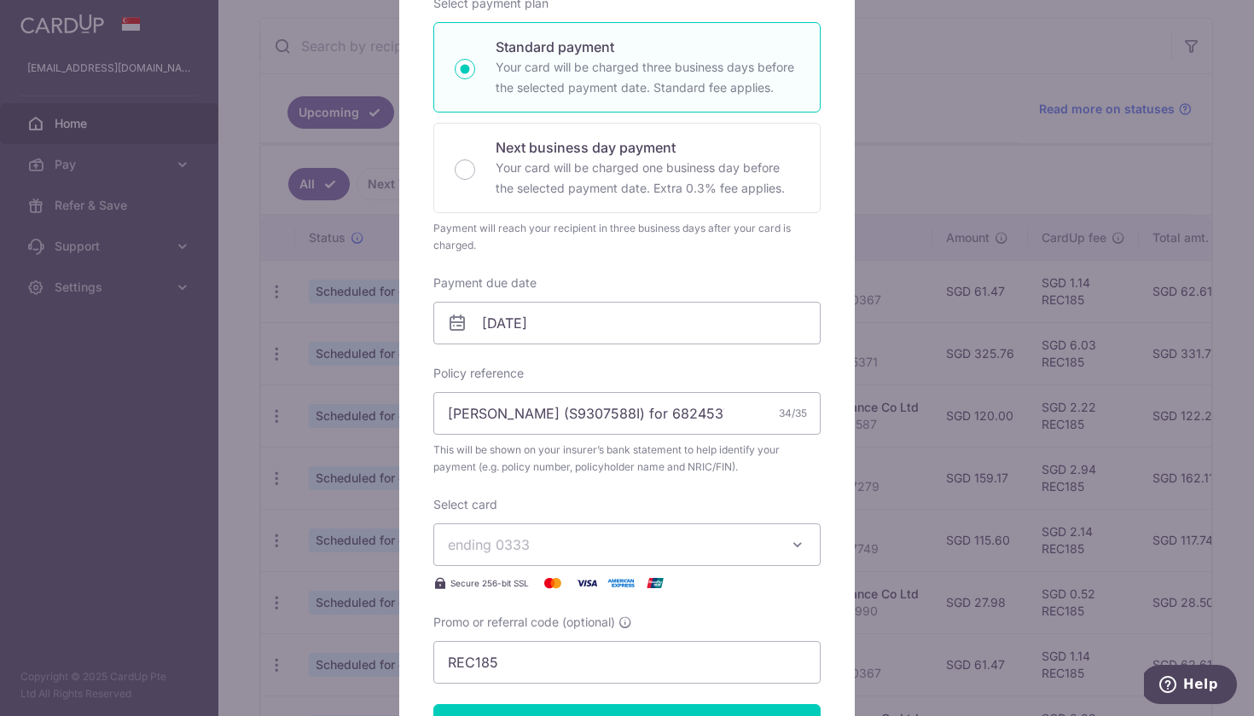
click at [658, 293] on div "Payment due date 21/12/2025 Your card will be charged on" at bounding box center [626, 310] width 387 height 70
click at [658, 314] on input "21/12/2025" at bounding box center [626, 323] width 387 height 43
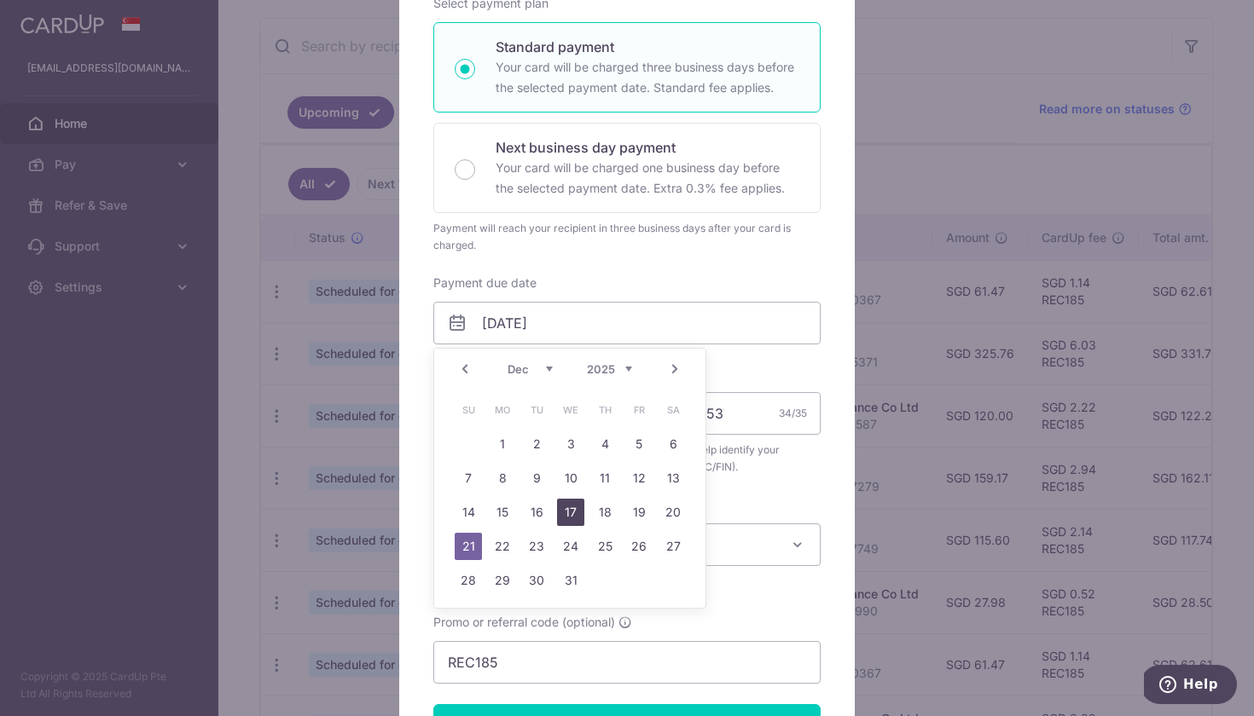
click at [580, 516] on link "17" at bounding box center [570, 512] width 27 height 27
type input "[DATE]"
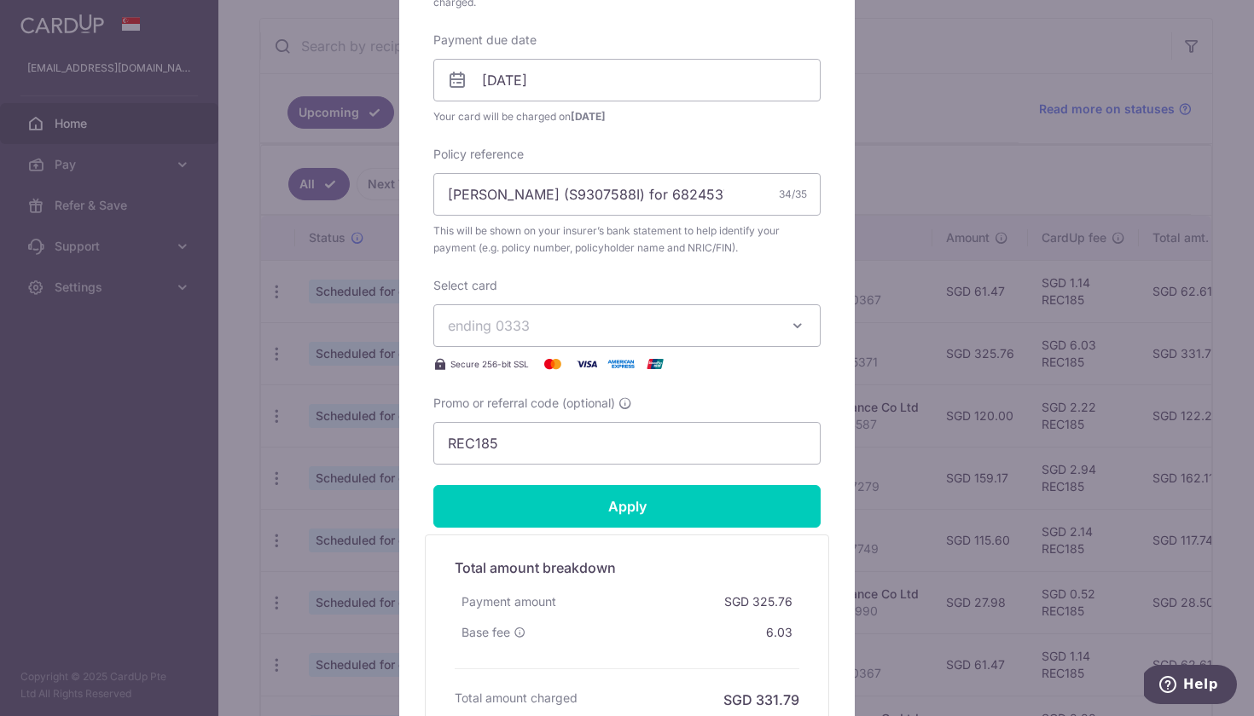
scroll to position [607, 0]
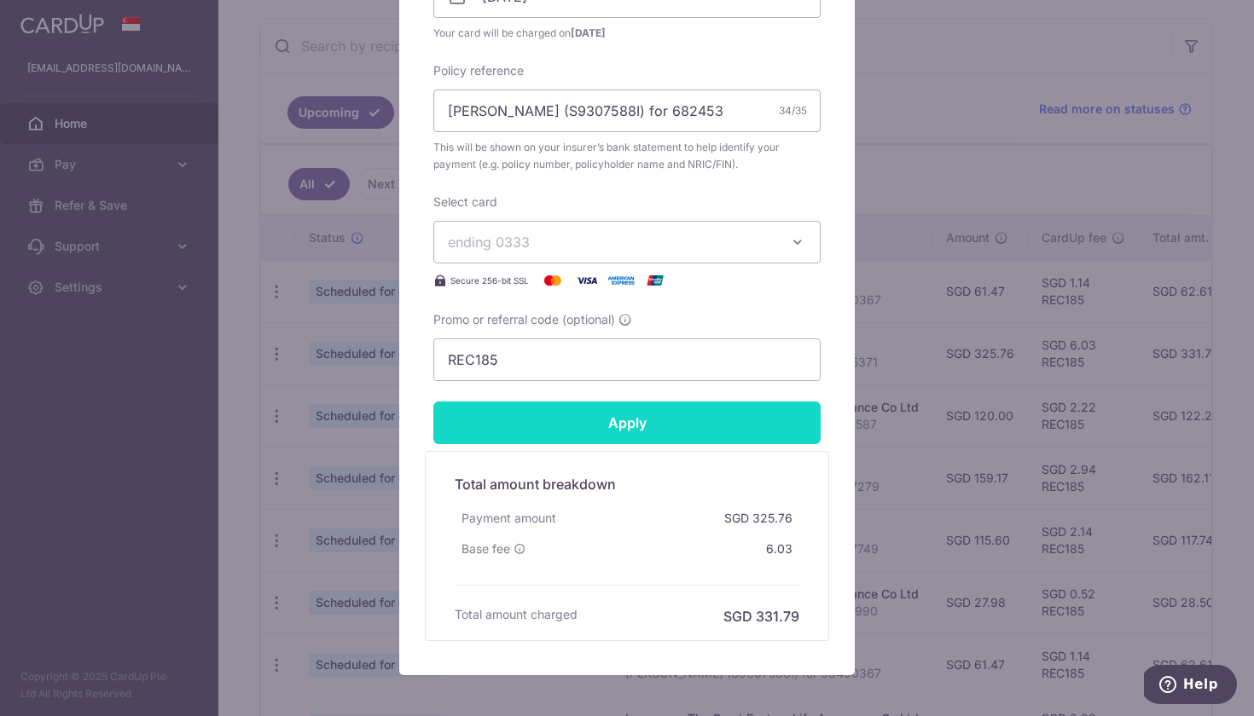
click at [637, 432] on input "Apply" at bounding box center [626, 423] width 387 height 43
type input "Successfully Applied"
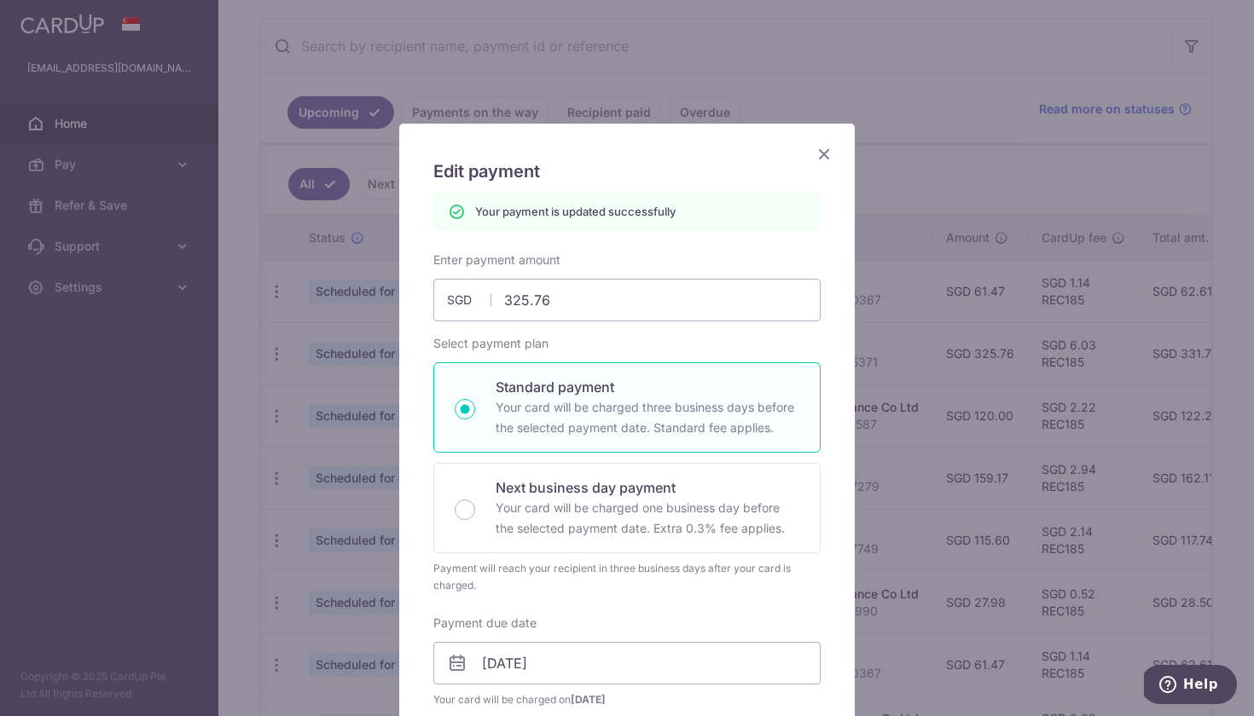
scroll to position [0, 0]
click at [828, 157] on icon "Close" at bounding box center [824, 153] width 20 height 21
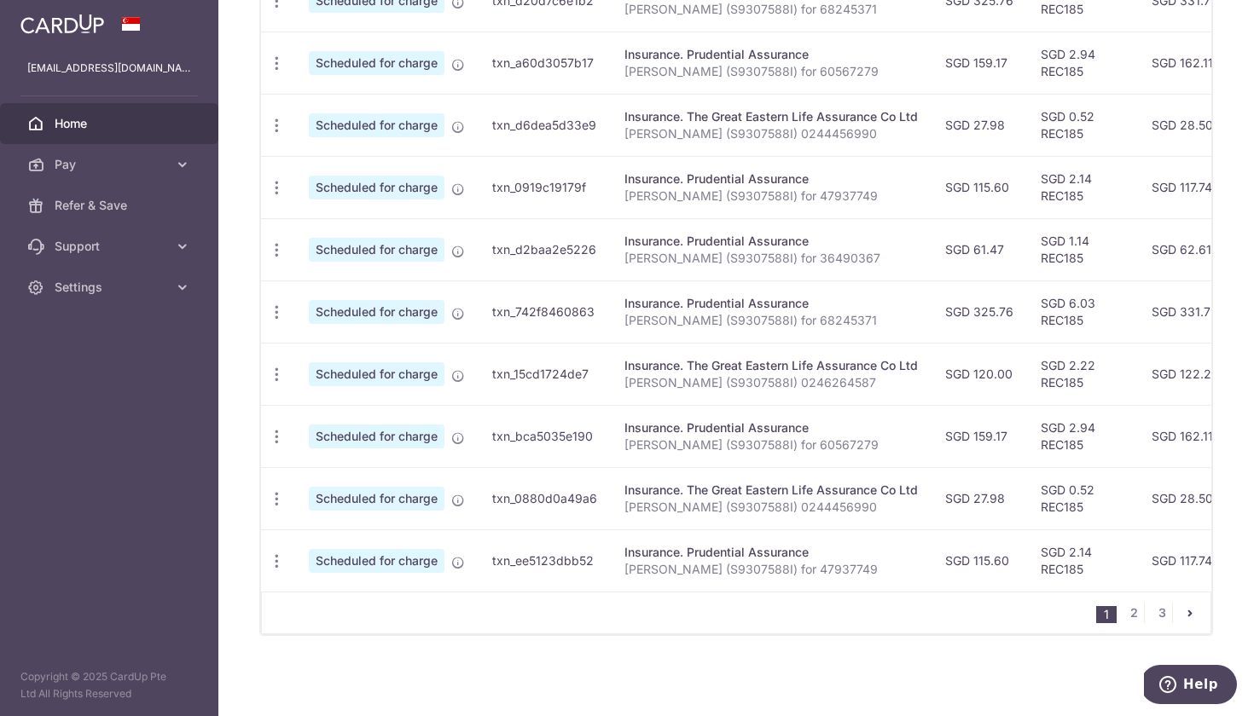
scroll to position [602, 0]
click at [1135, 613] on link "2" at bounding box center [1133, 613] width 20 height 20
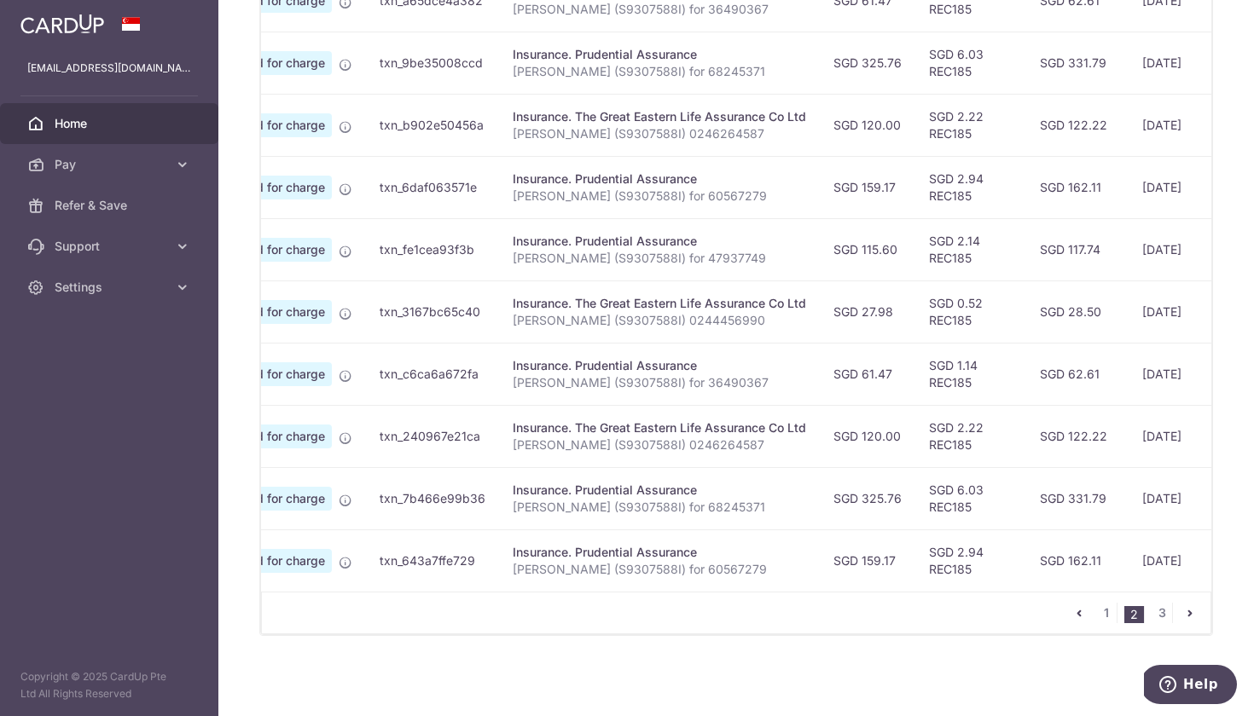
scroll to position [0, 0]
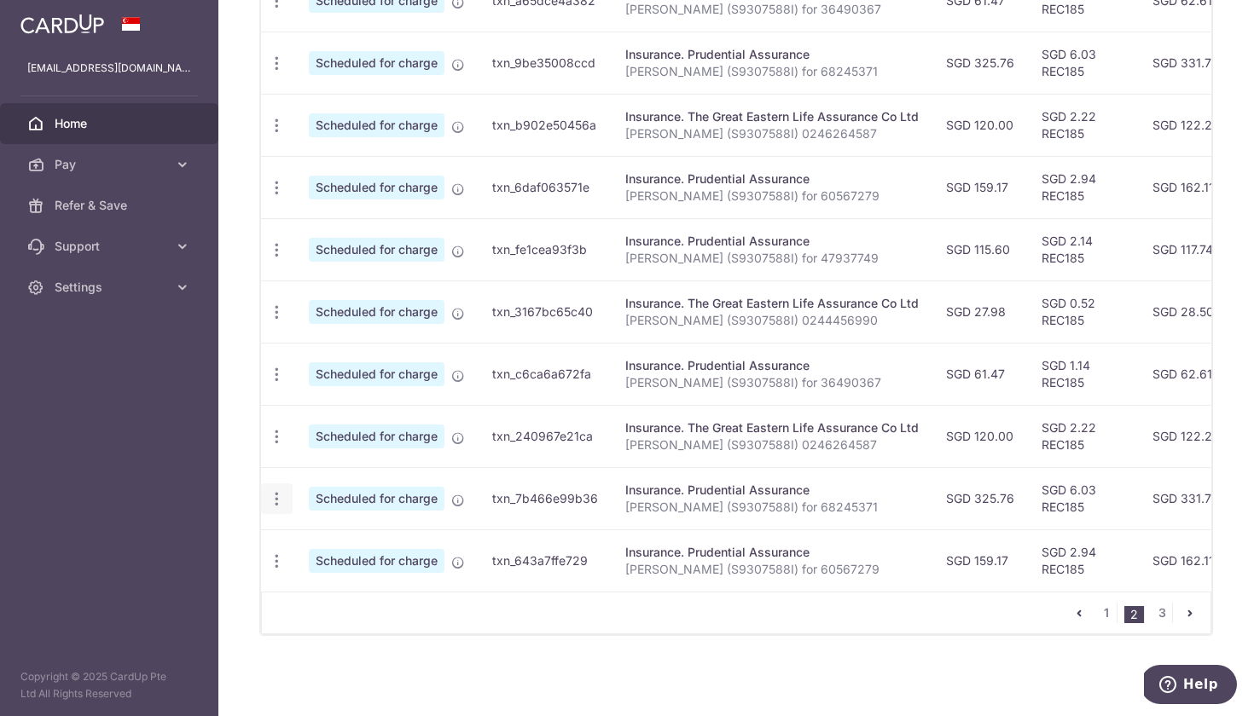
click at [281, 507] on icon "button" at bounding box center [277, 499] width 18 height 18
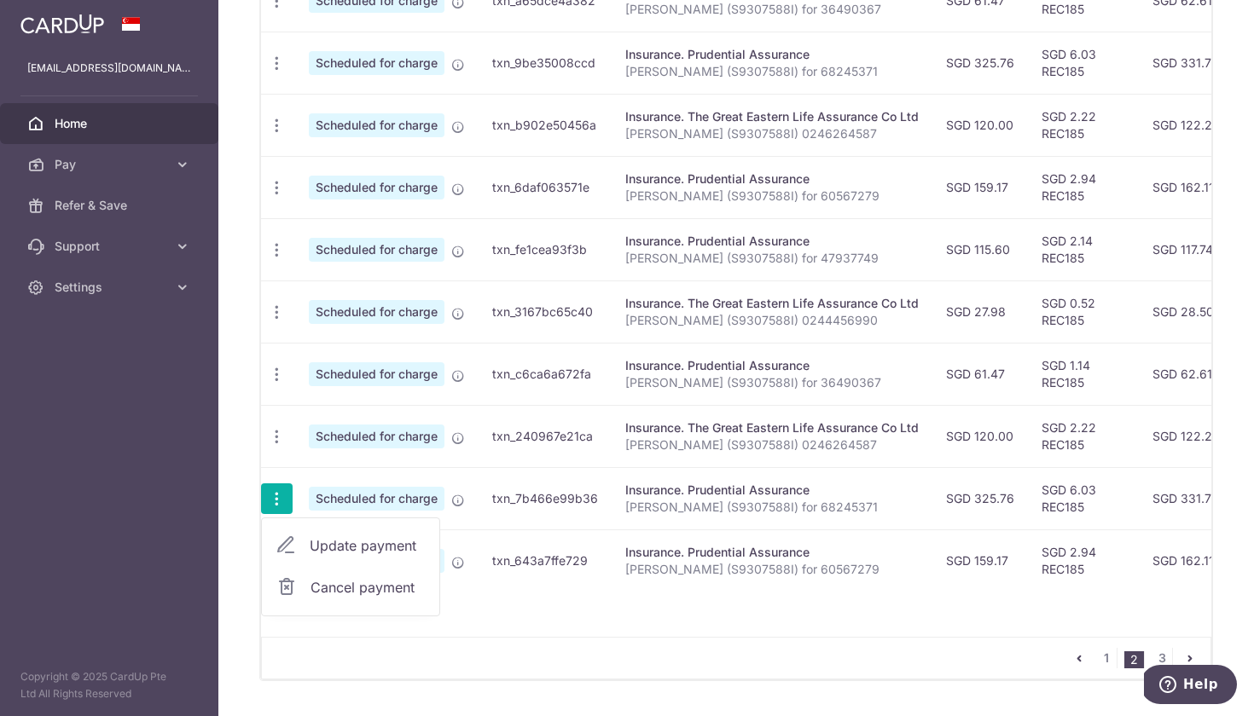
click at [320, 544] on span "Update payment" at bounding box center [368, 546] width 116 height 20
radio input "true"
type input "325.76"
type input "[DATE]"
type input "[PERSON_NAME] (S9307588I) for 68245371"
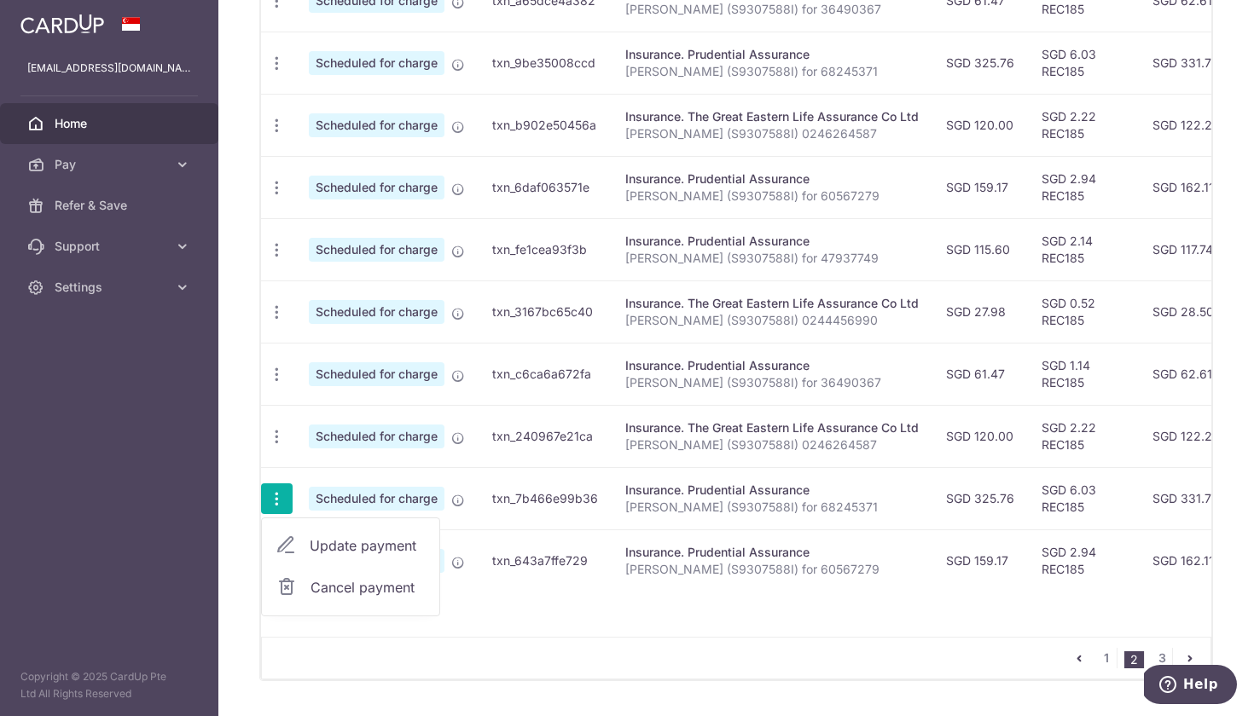
type input "REC185"
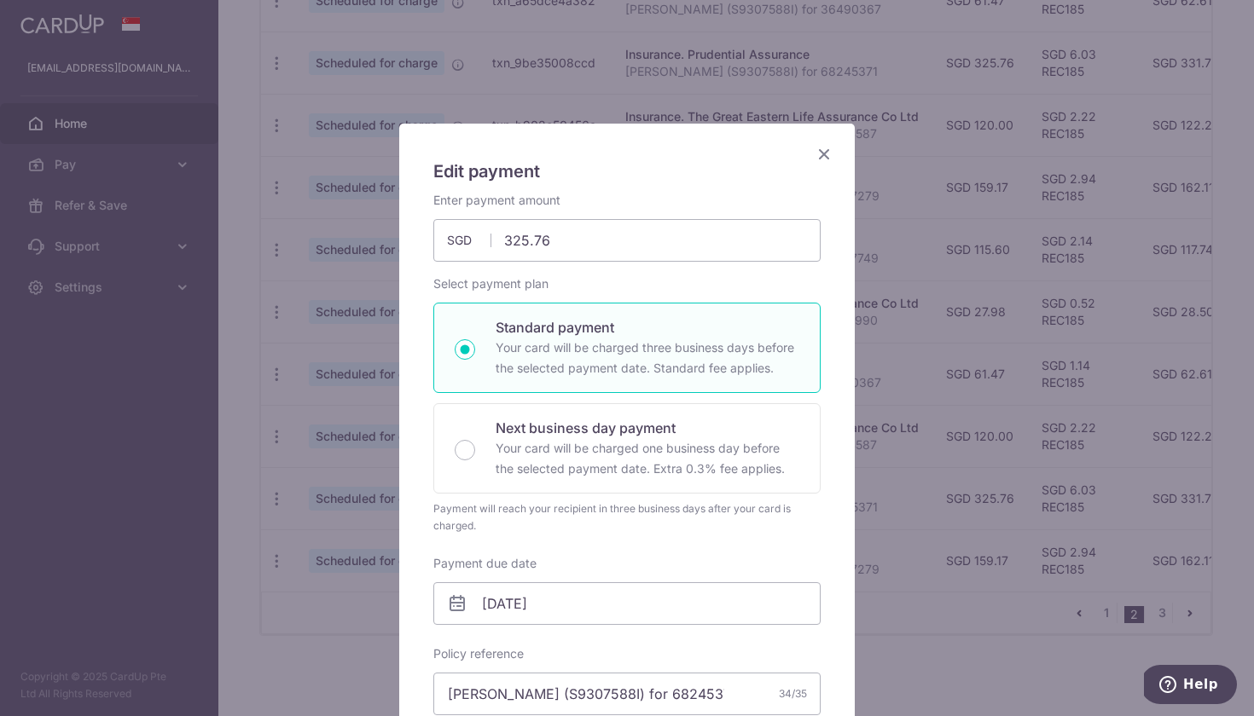
click at [610, 627] on div "Enter payment amount 325.76 325.76 SGD To change the payment amount, please can…" at bounding box center [626, 578] width 387 height 773
click at [616, 594] on input "[DATE]" at bounding box center [626, 603] width 387 height 43
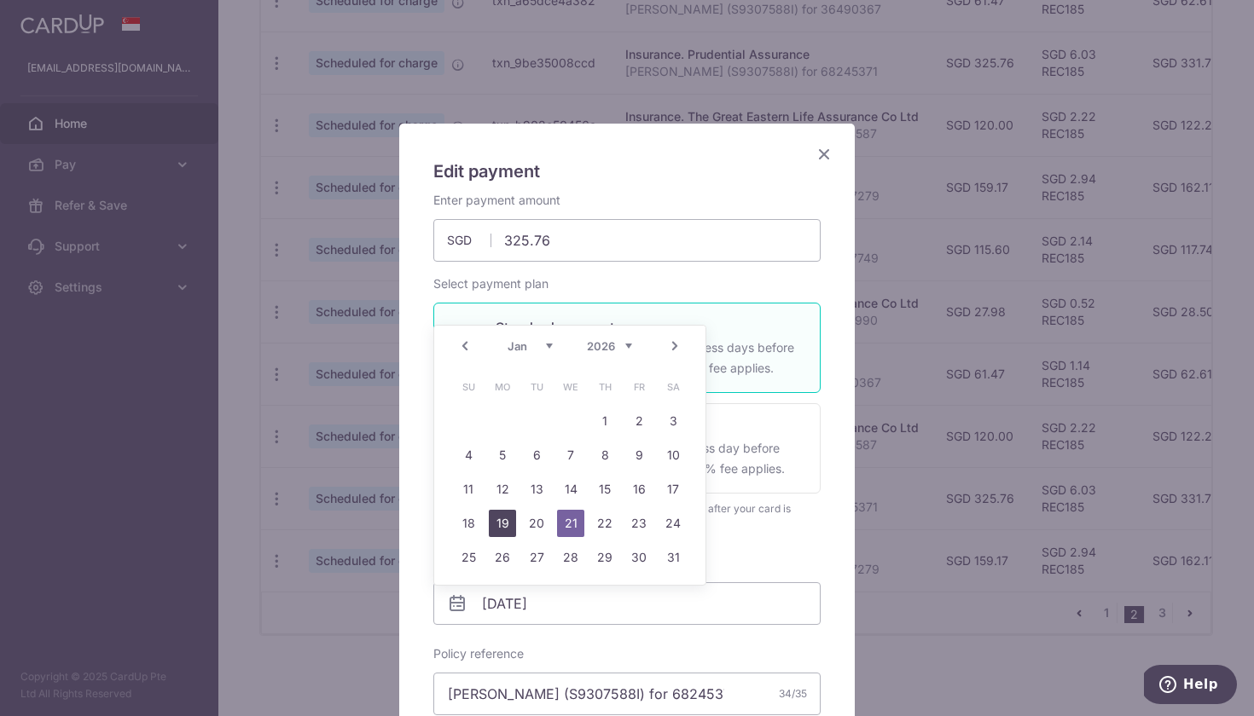
click at [497, 519] on link "19" at bounding box center [502, 523] width 27 height 27
type input "[DATE]"
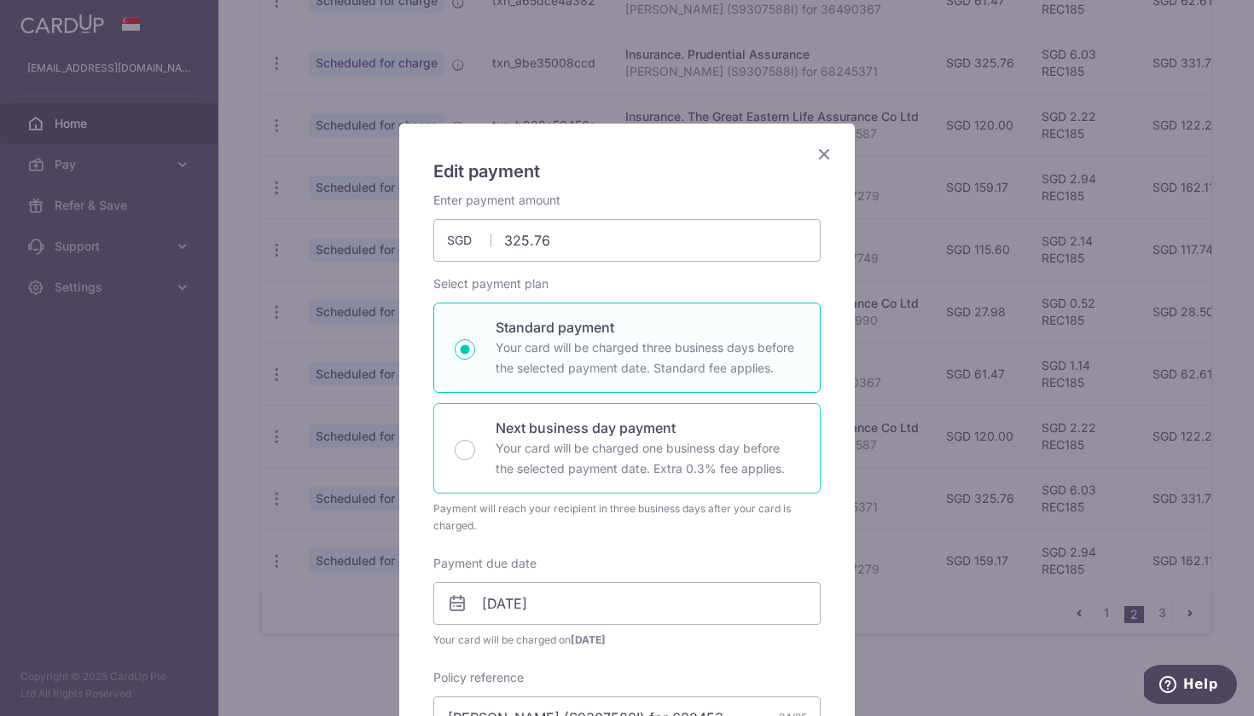
scroll to position [340, 0]
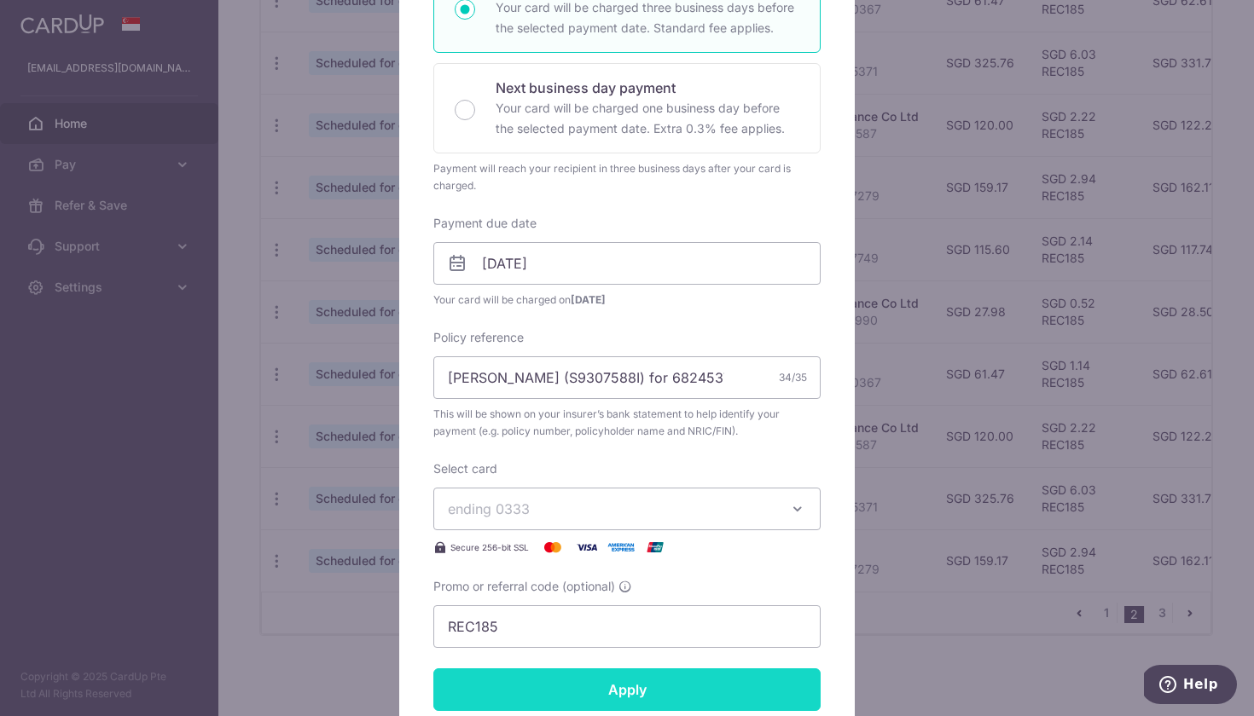
click at [670, 690] on input "Apply" at bounding box center [626, 690] width 387 height 43
type input "Successfully Applied"
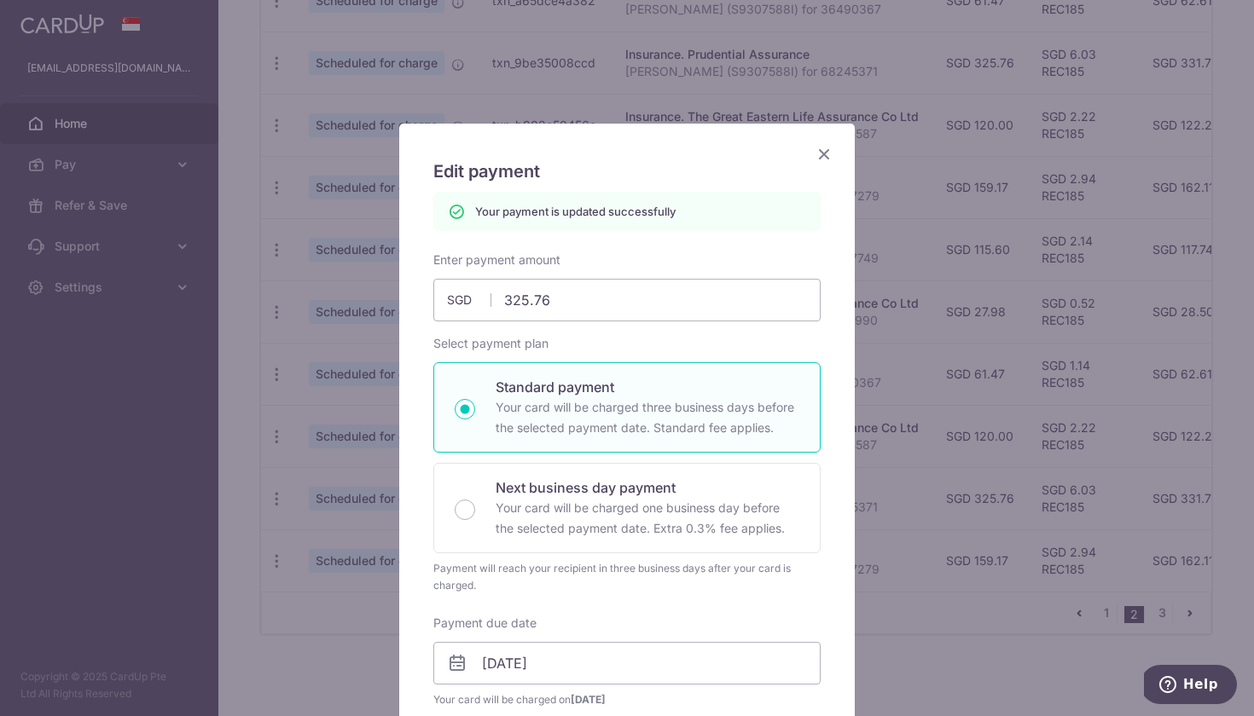
scroll to position [0, 0]
click at [821, 158] on icon "Close" at bounding box center [824, 153] width 20 height 21
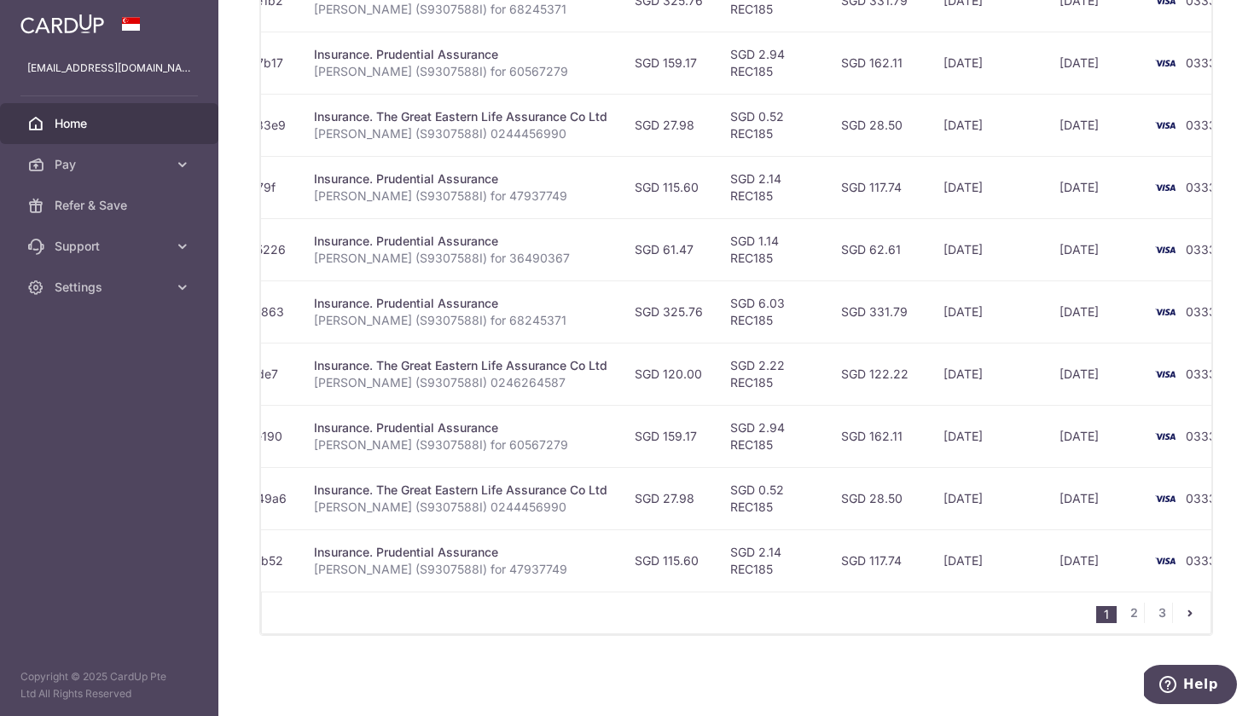
scroll to position [602, 0]
click at [1133, 611] on link "2" at bounding box center [1133, 613] width 20 height 20
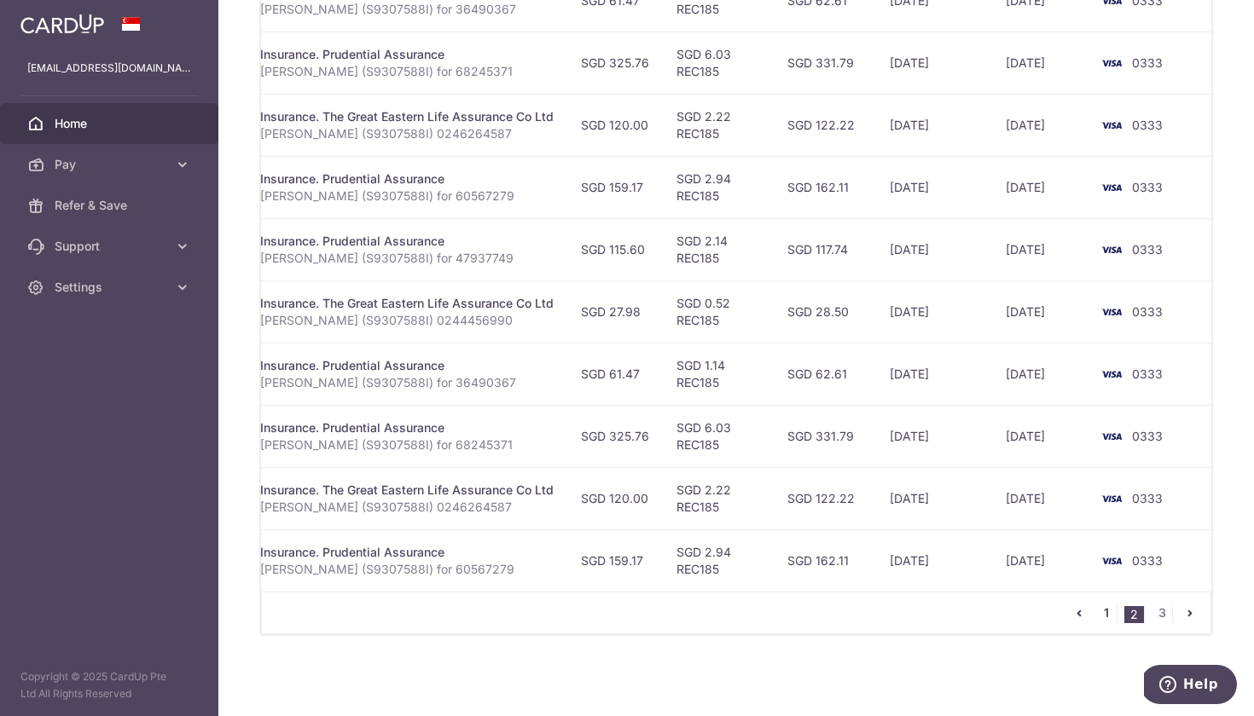
click at [1107, 616] on link "1" at bounding box center [1106, 613] width 20 height 20
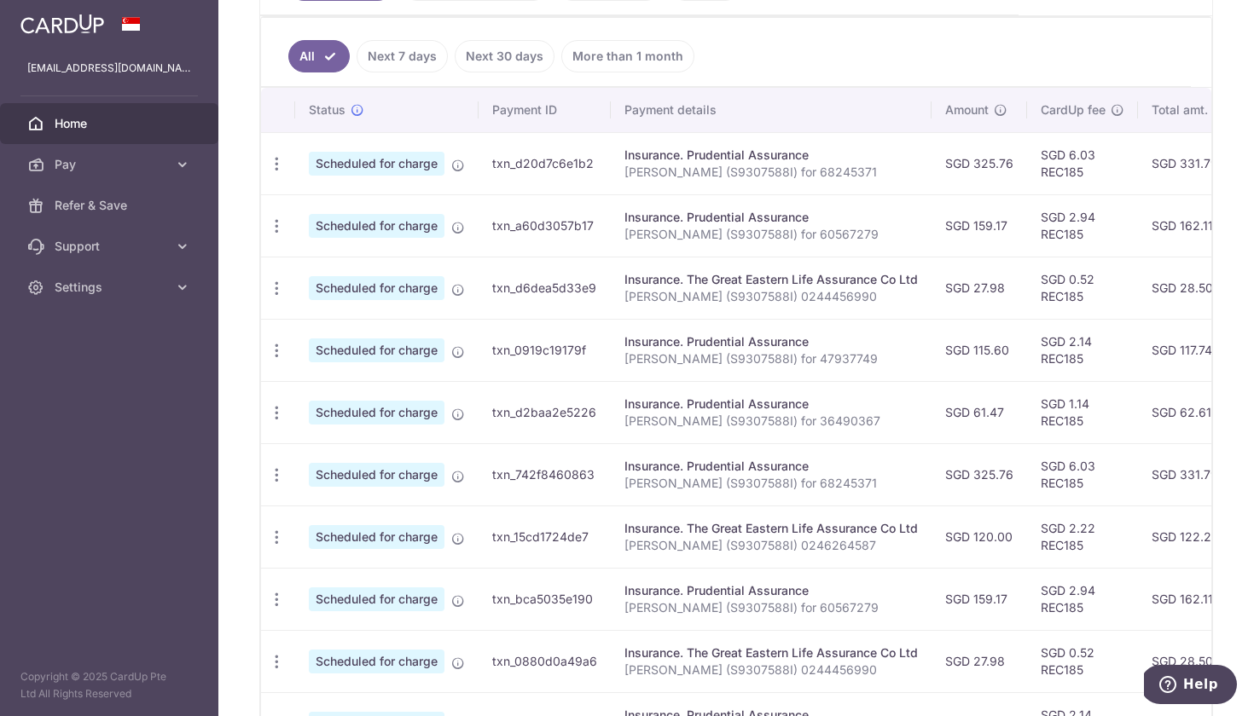
scroll to position [0, 0]
click at [272, 353] on icon "button" at bounding box center [277, 351] width 18 height 18
click at [335, 436] on span "Cancel payment" at bounding box center [367, 439] width 114 height 20
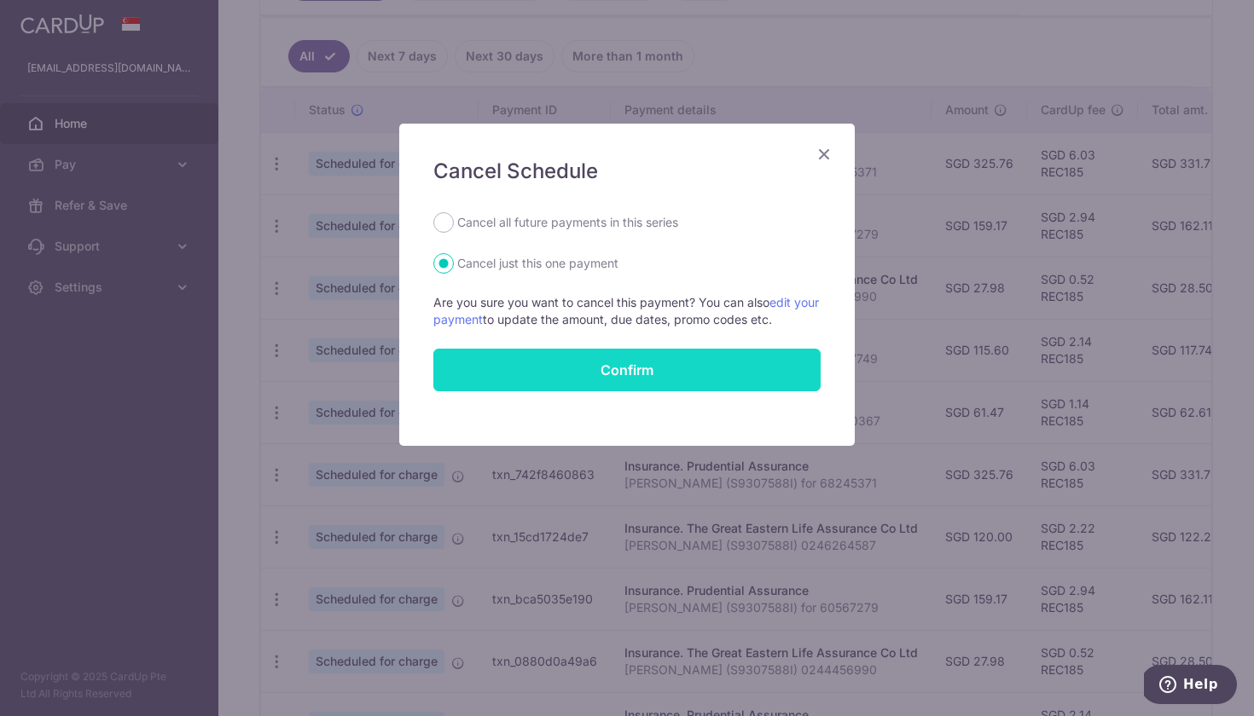
click at [622, 356] on button "Confirm" at bounding box center [626, 370] width 387 height 43
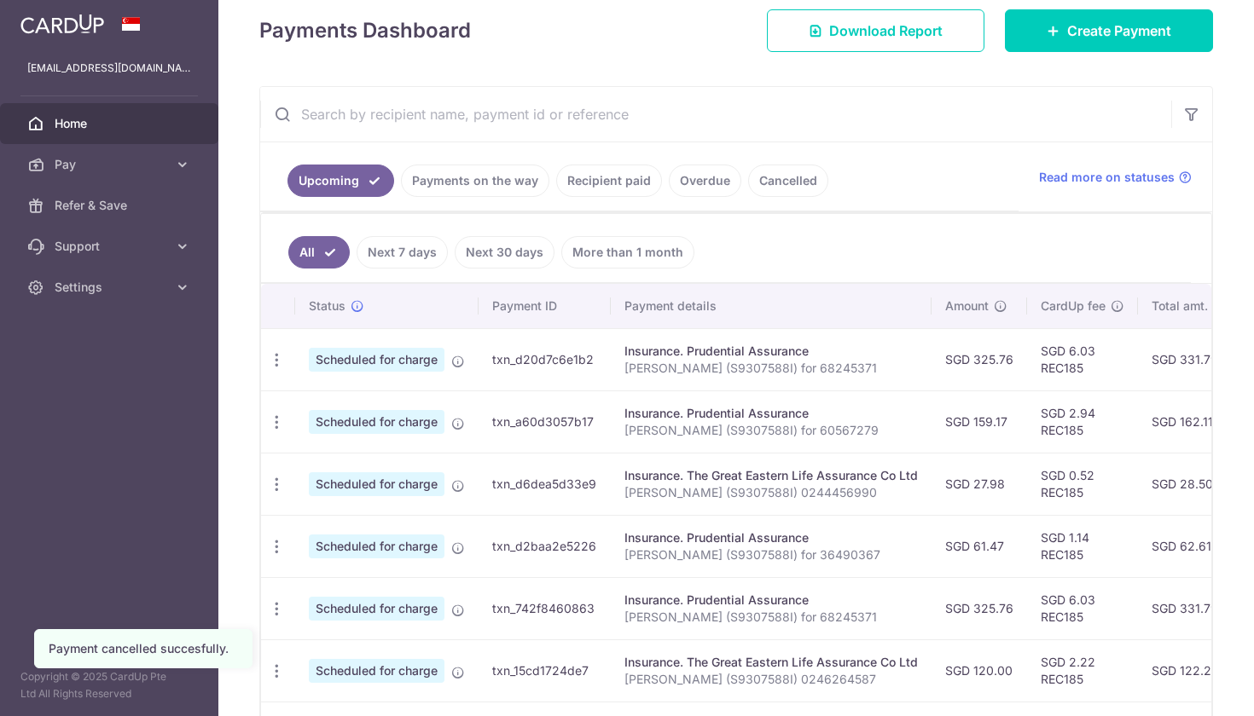
scroll to position [229, 0]
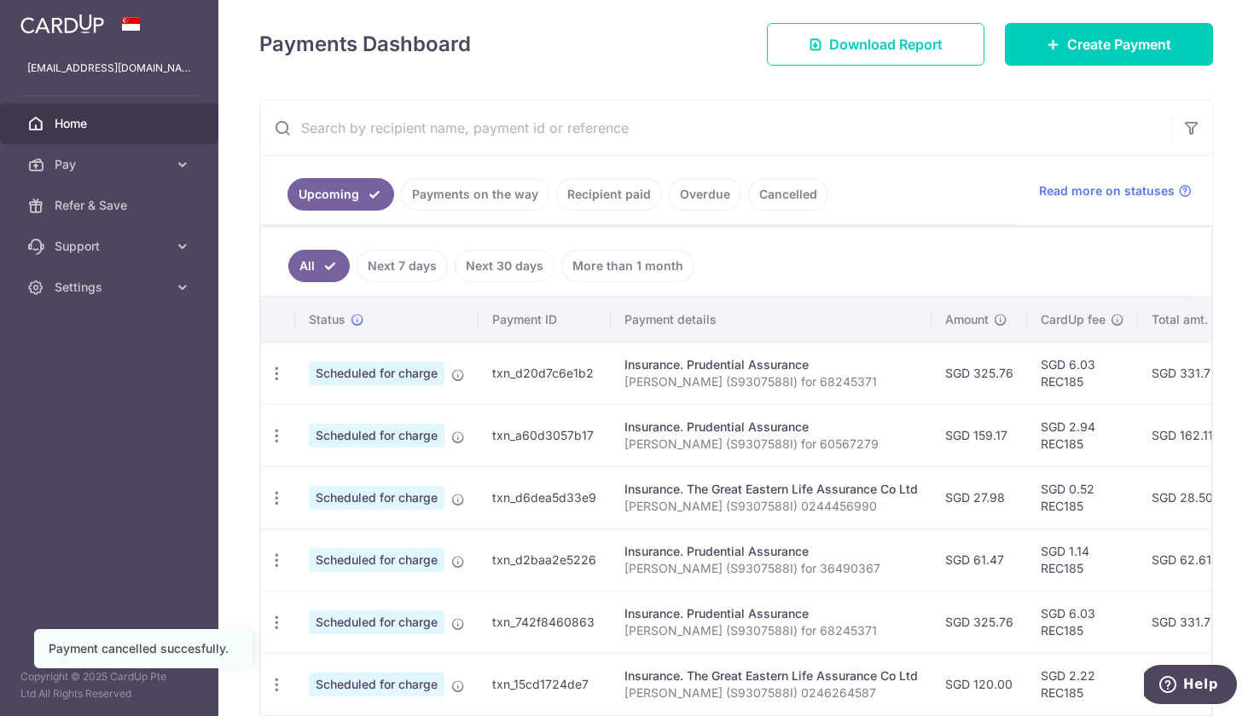
click at [278, 352] on td "Update payment Cancel payment" at bounding box center [278, 373] width 34 height 62
click at [283, 371] on icon "button" at bounding box center [277, 374] width 18 height 18
click at [326, 457] on span "Cancel payment" at bounding box center [367, 462] width 114 height 20
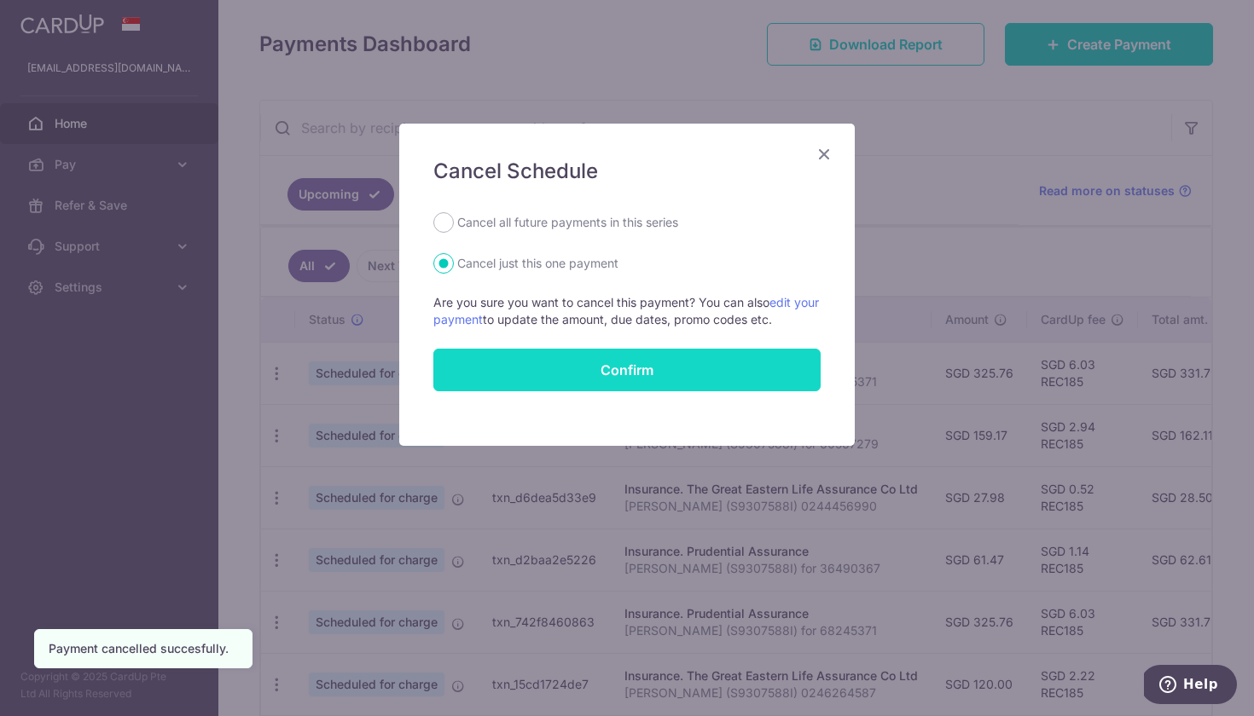
click at [655, 374] on button "Confirm" at bounding box center [626, 370] width 387 height 43
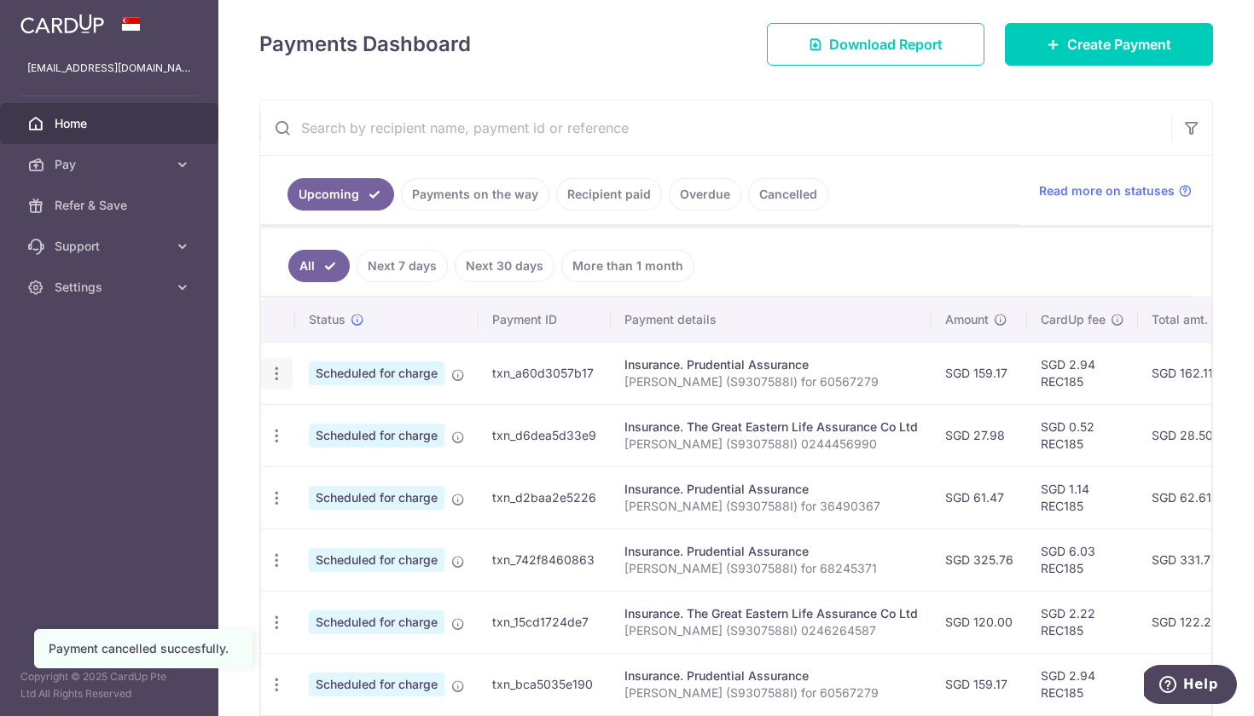
click at [277, 373] on icon "button" at bounding box center [277, 374] width 18 height 18
click at [328, 472] on link "Cancel payment" at bounding box center [350, 462] width 177 height 43
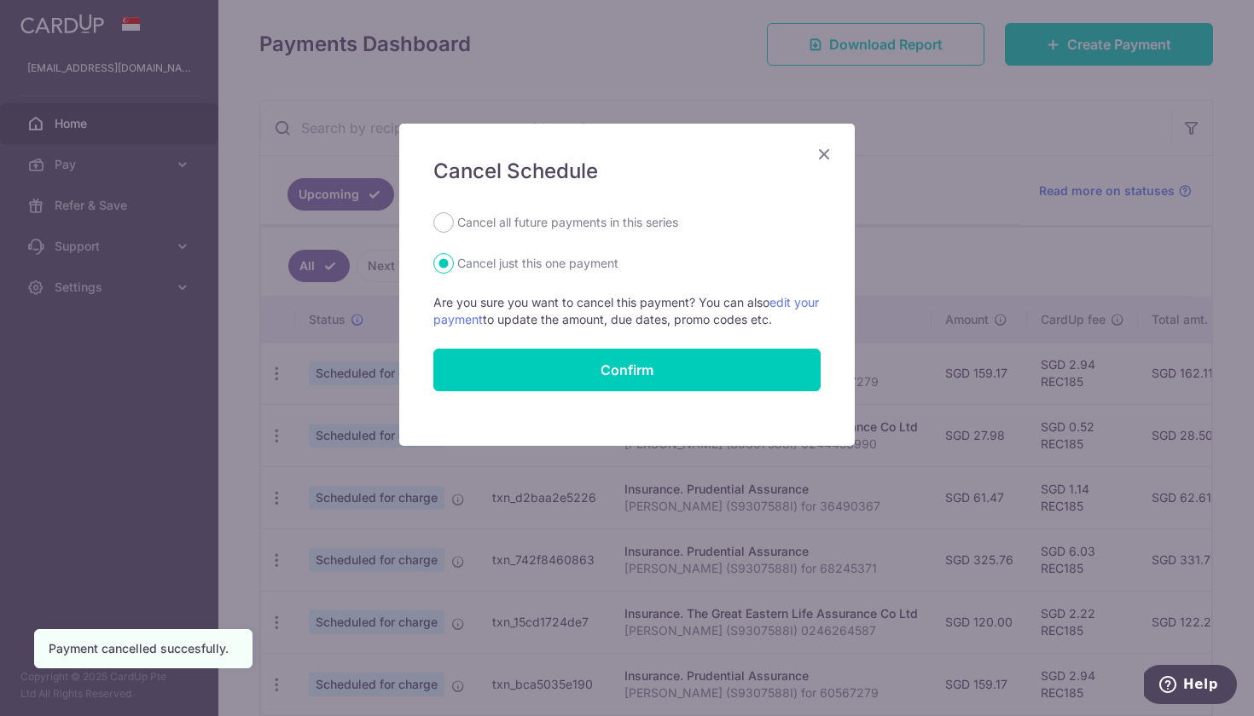
click at [651, 347] on form "Cancel all future payments in this series Cancel just this one payment Are you …" at bounding box center [626, 301] width 387 height 179
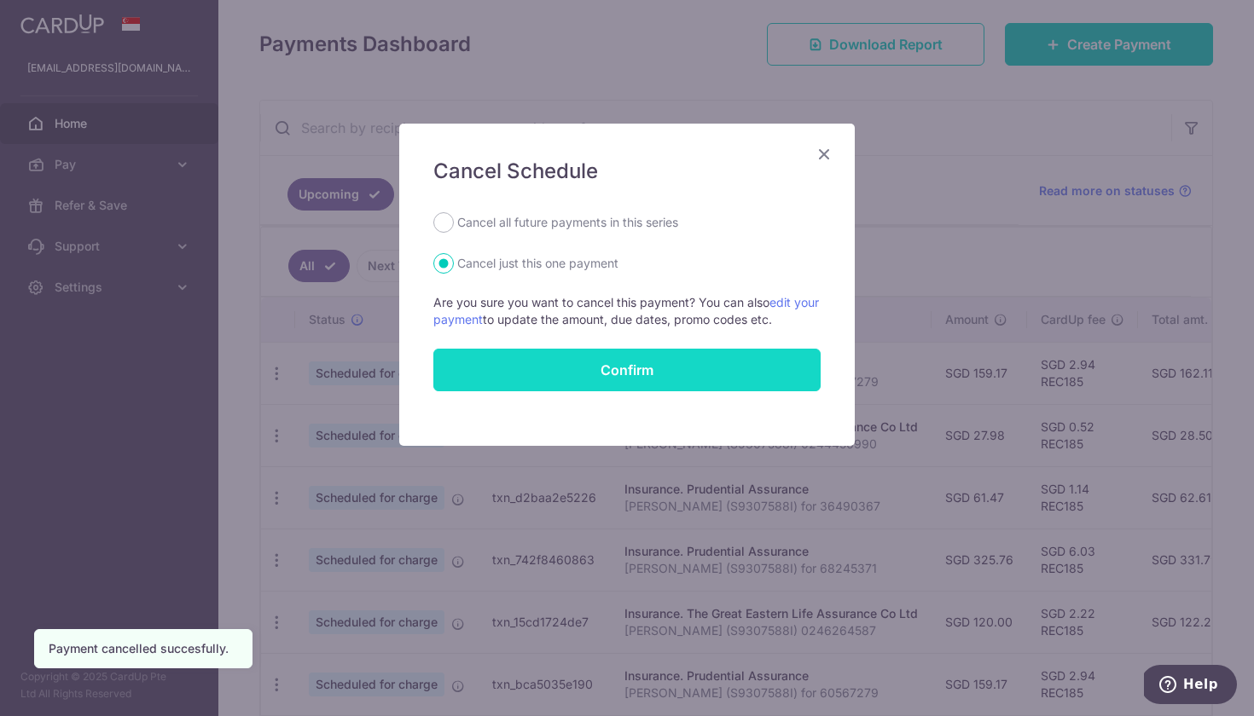
click at [652, 373] on button "Confirm" at bounding box center [626, 370] width 387 height 43
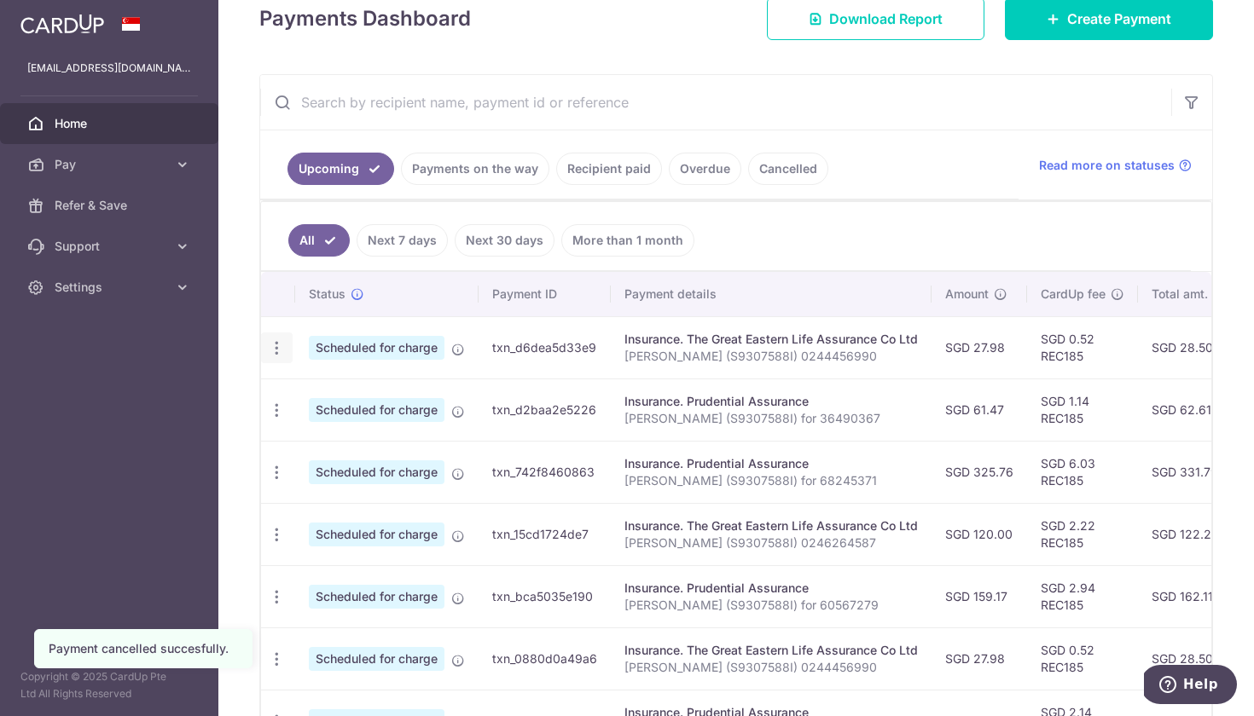
click at [275, 345] on icon "button" at bounding box center [277, 348] width 18 height 18
click at [356, 441] on span "Cancel payment" at bounding box center [367, 436] width 114 height 20
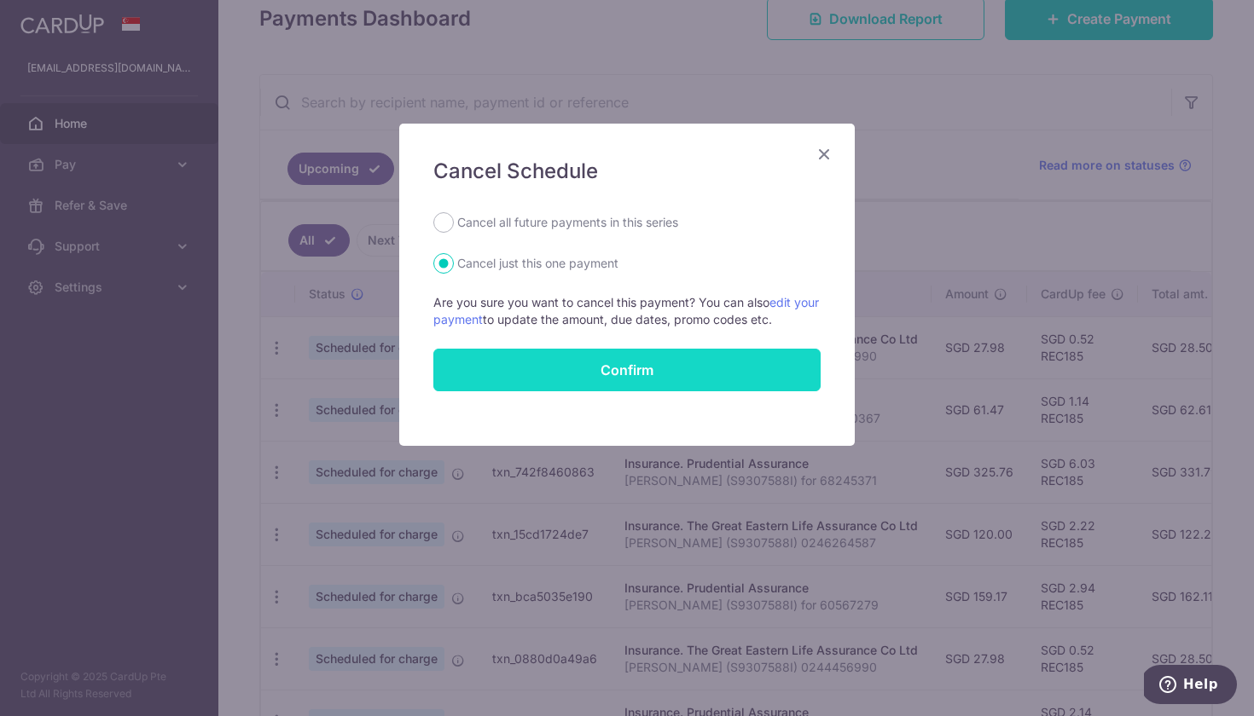
click at [698, 373] on button "Confirm" at bounding box center [626, 370] width 387 height 43
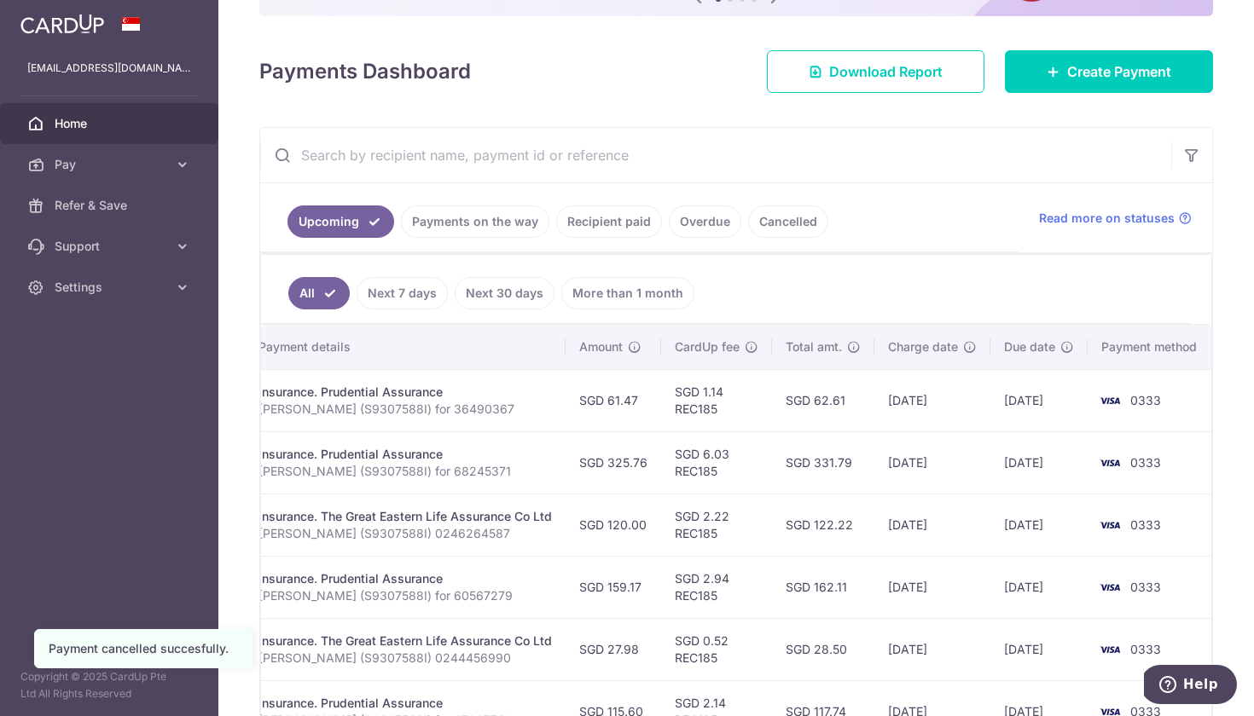
scroll to position [0, 365]
